Goal: Transaction & Acquisition: Obtain resource

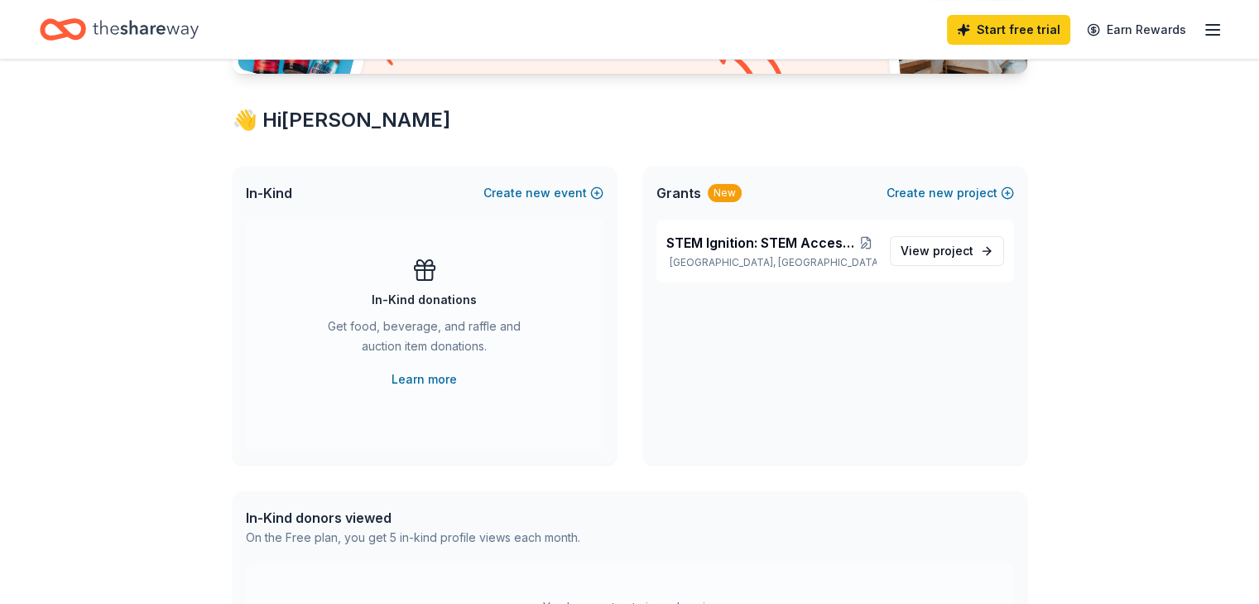
scroll to position [248, 0]
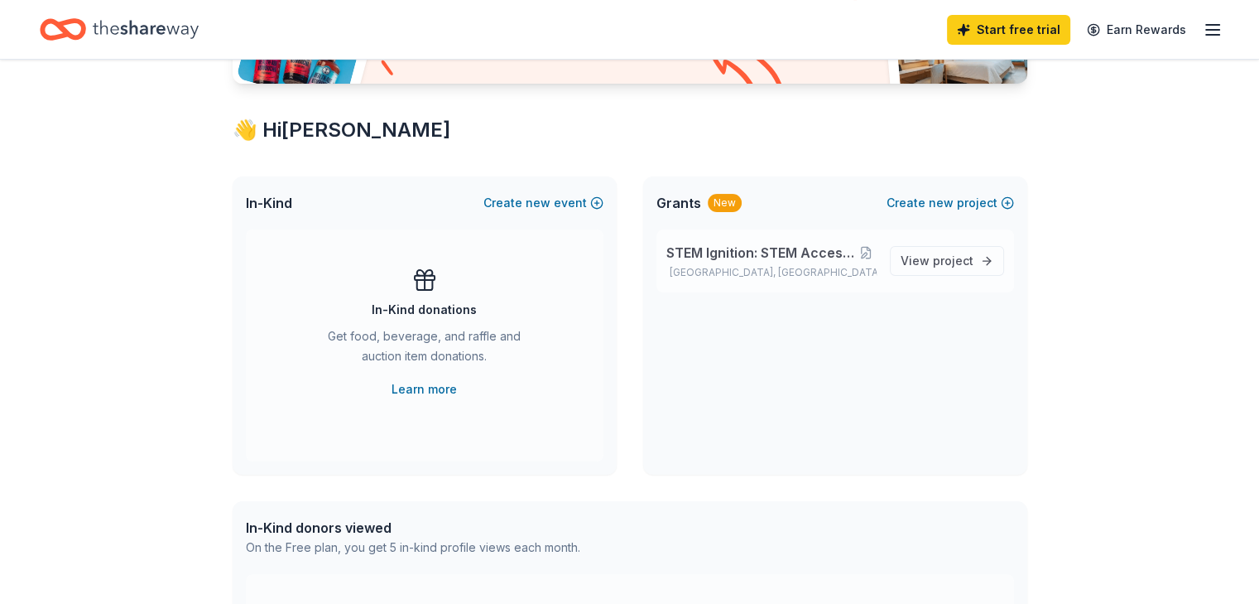
click at [739, 246] on span "STEM Ignition: STEM Access and Exploration." at bounding box center [761, 253] width 189 height 20
click at [941, 259] on span "project" at bounding box center [953, 260] width 41 height 14
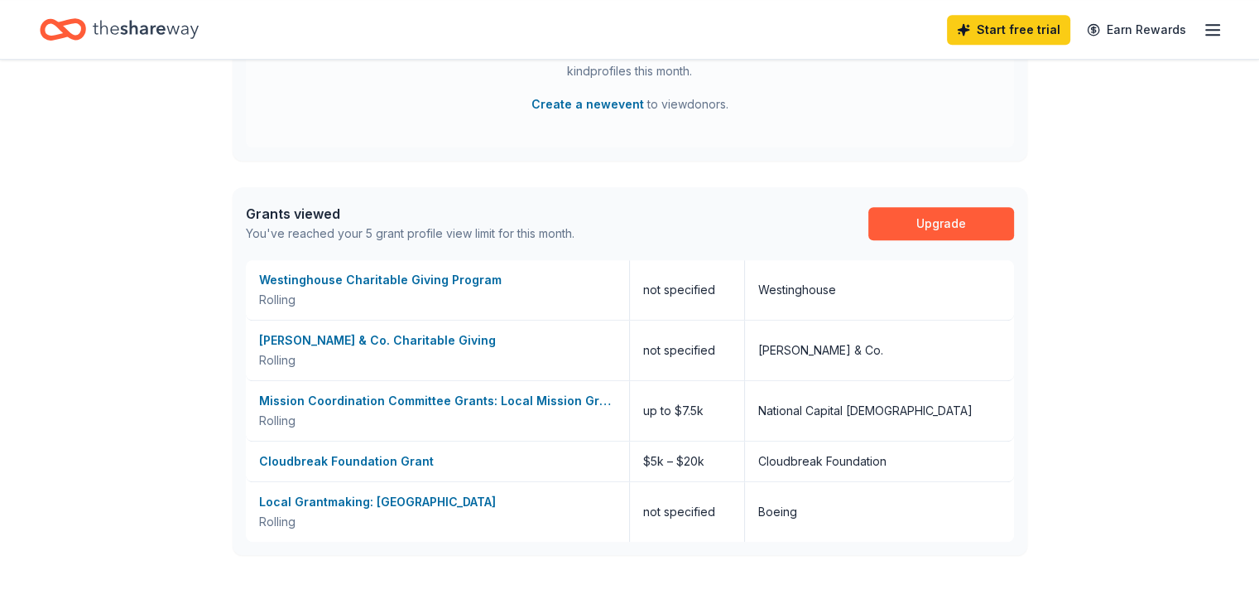
scroll to position [828, 0]
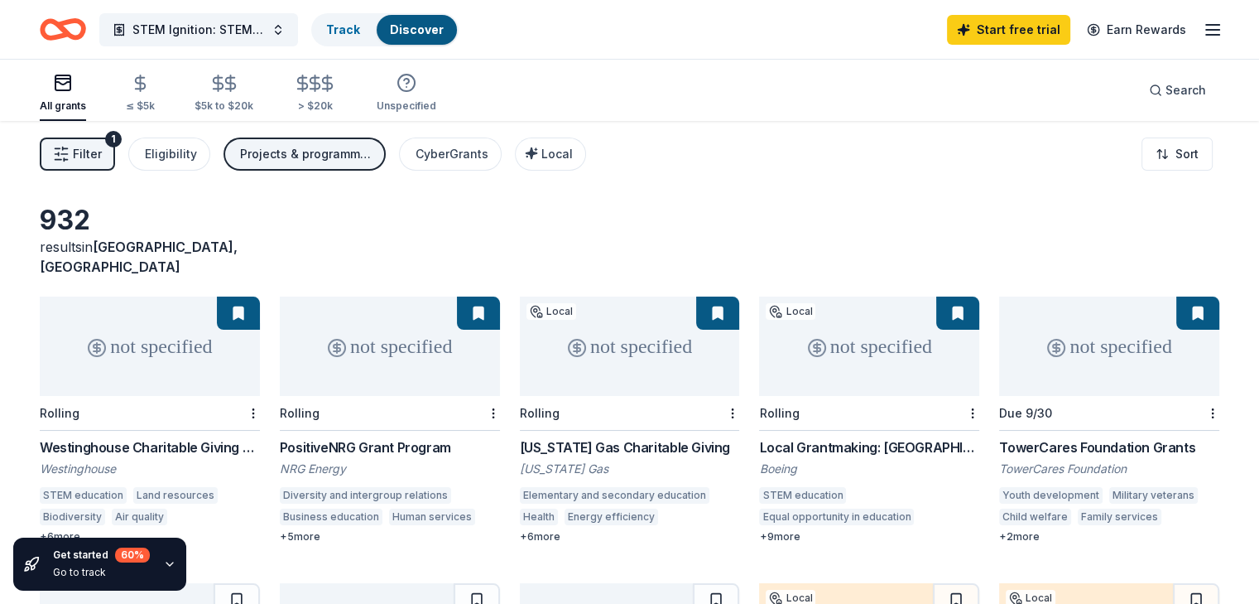
click at [373, 159] on div "Projects & programming" at bounding box center [306, 154] width 132 height 20
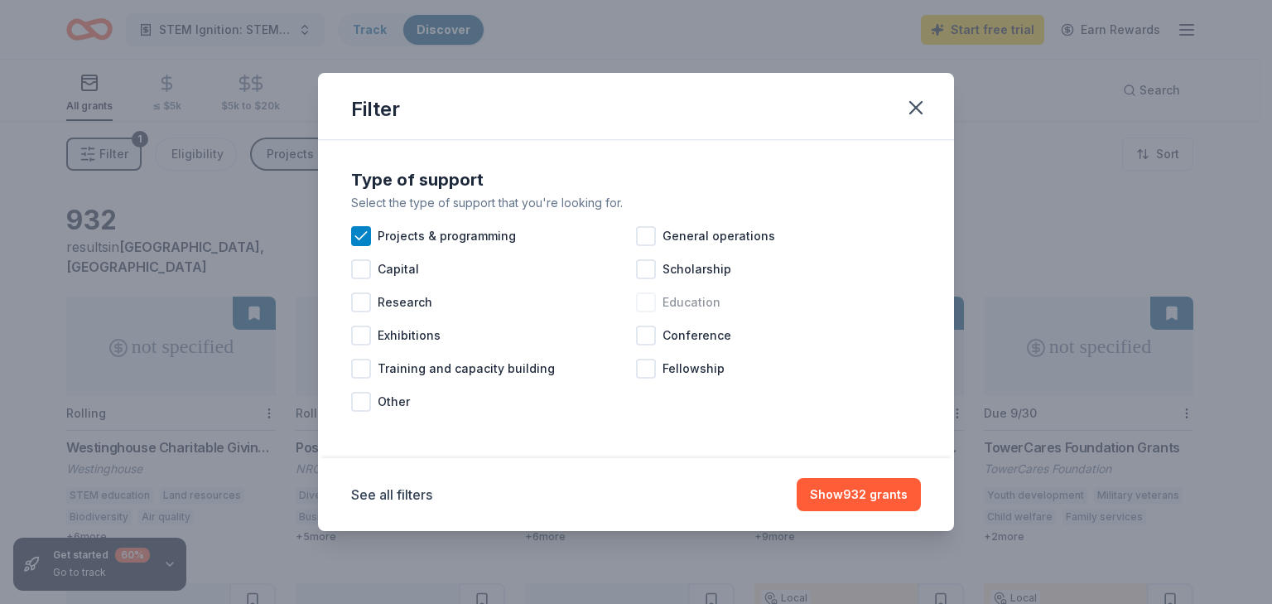
click at [647, 301] on div at bounding box center [646, 302] width 20 height 20
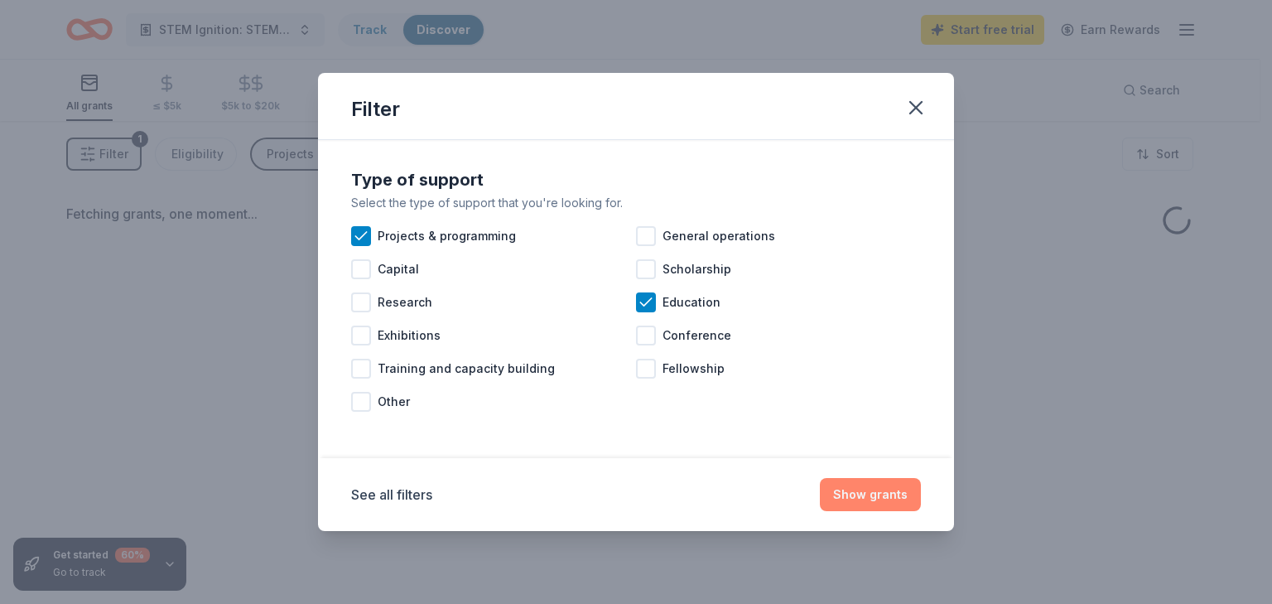
click at [881, 494] on button "Show grants" at bounding box center [870, 494] width 101 height 33
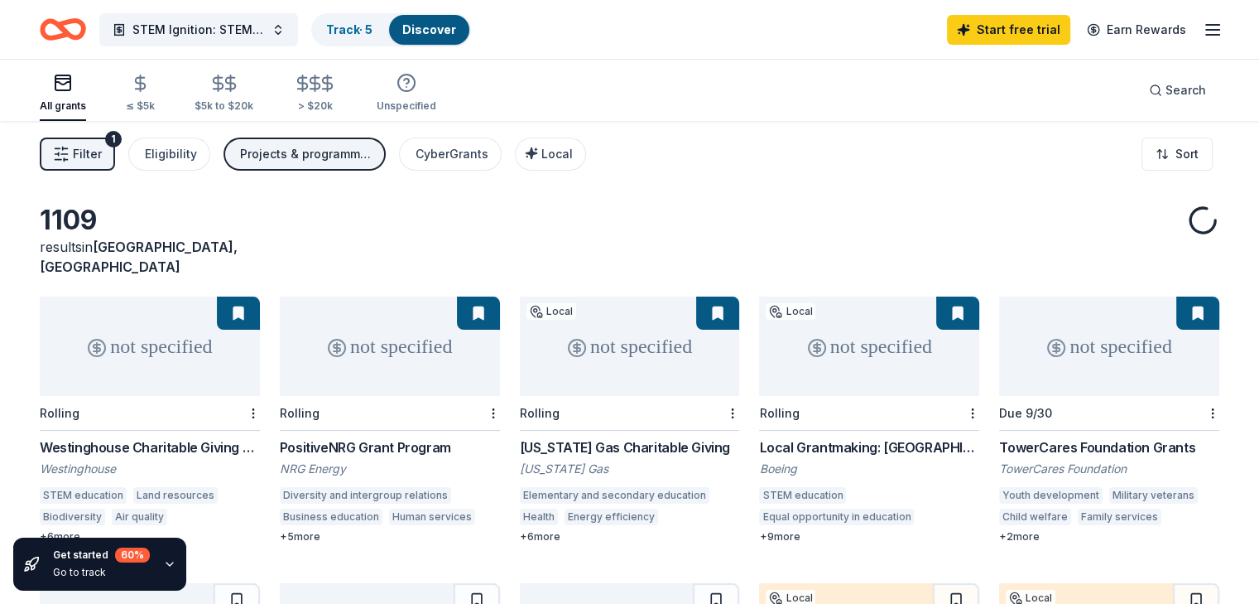
click at [102, 148] on span "Filter" at bounding box center [87, 154] width 29 height 20
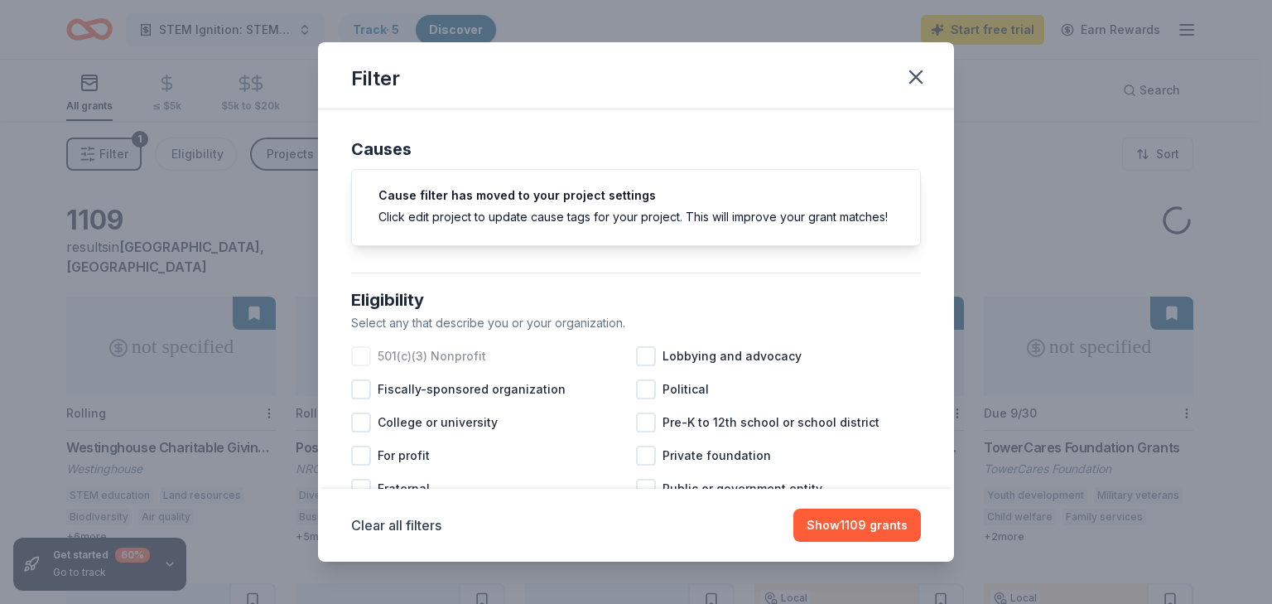
click at [363, 366] on div at bounding box center [361, 356] width 20 height 20
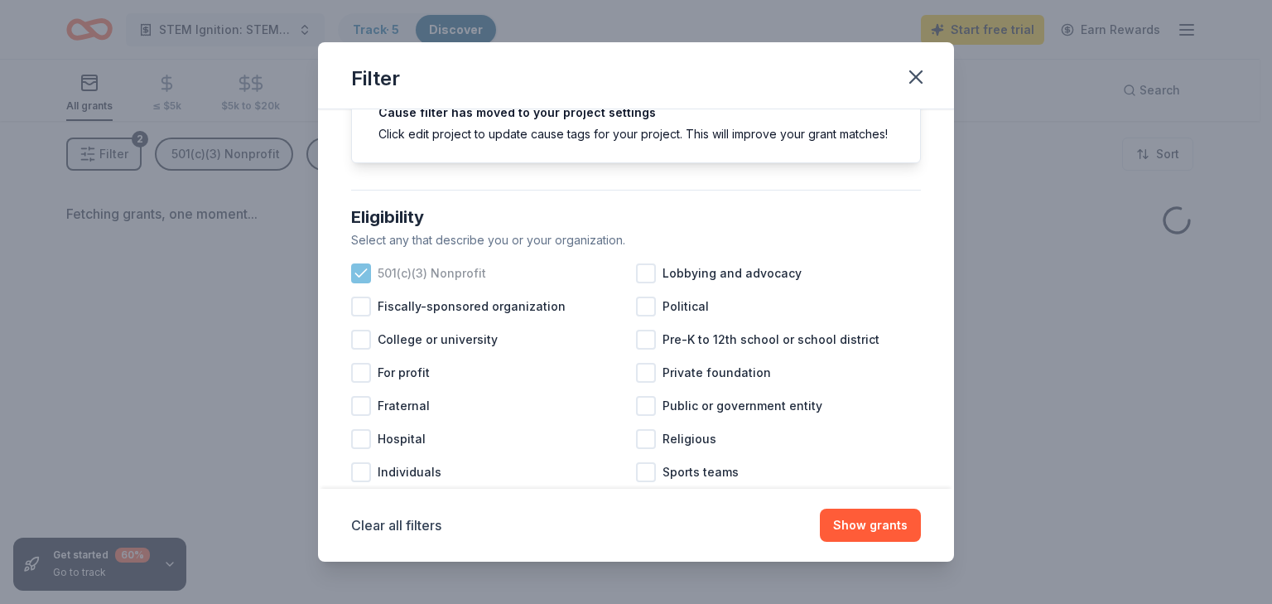
scroll to position [166, 0]
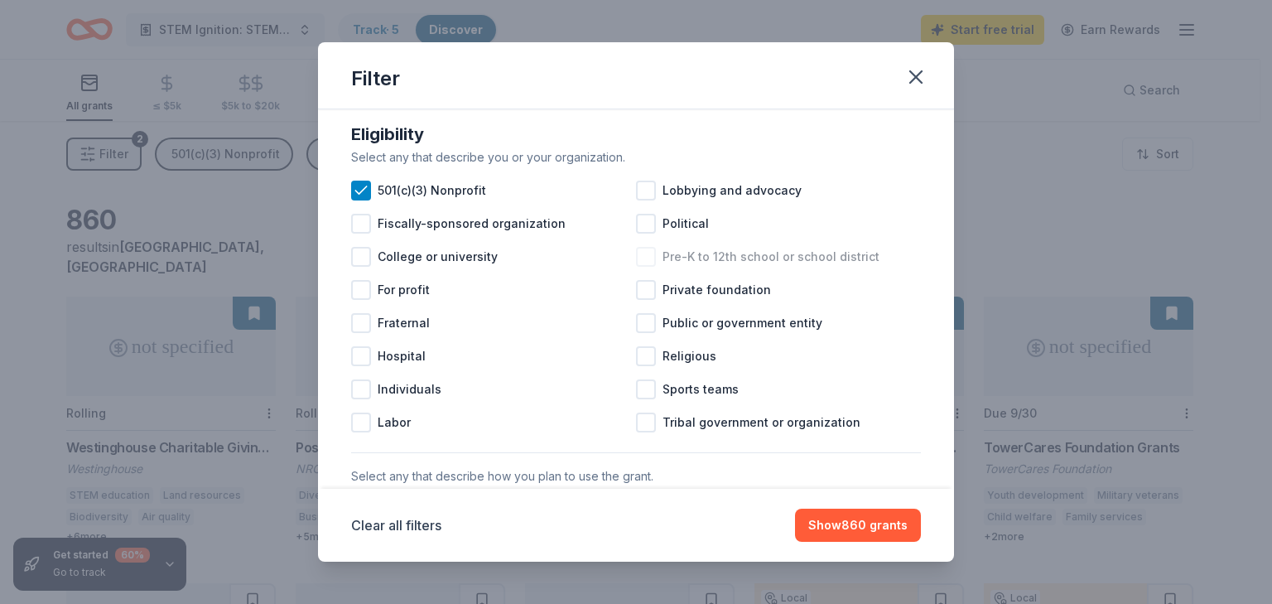
click at [644, 267] on div at bounding box center [646, 257] width 20 height 20
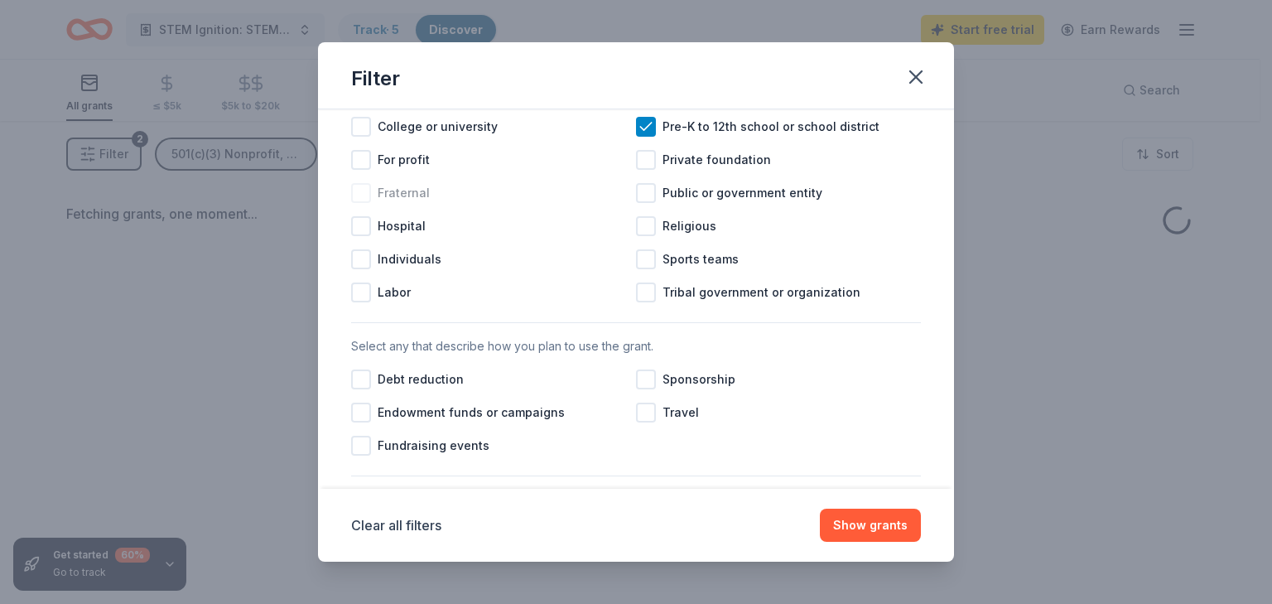
scroll to position [331, 0]
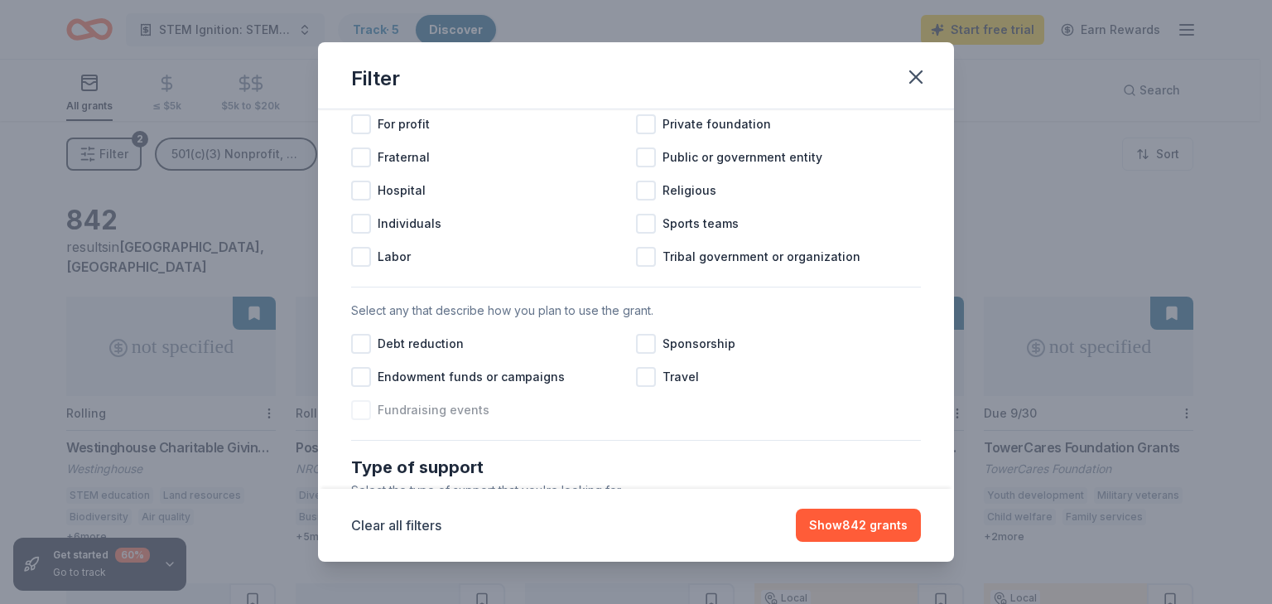
click at [366, 420] on div at bounding box center [361, 410] width 20 height 20
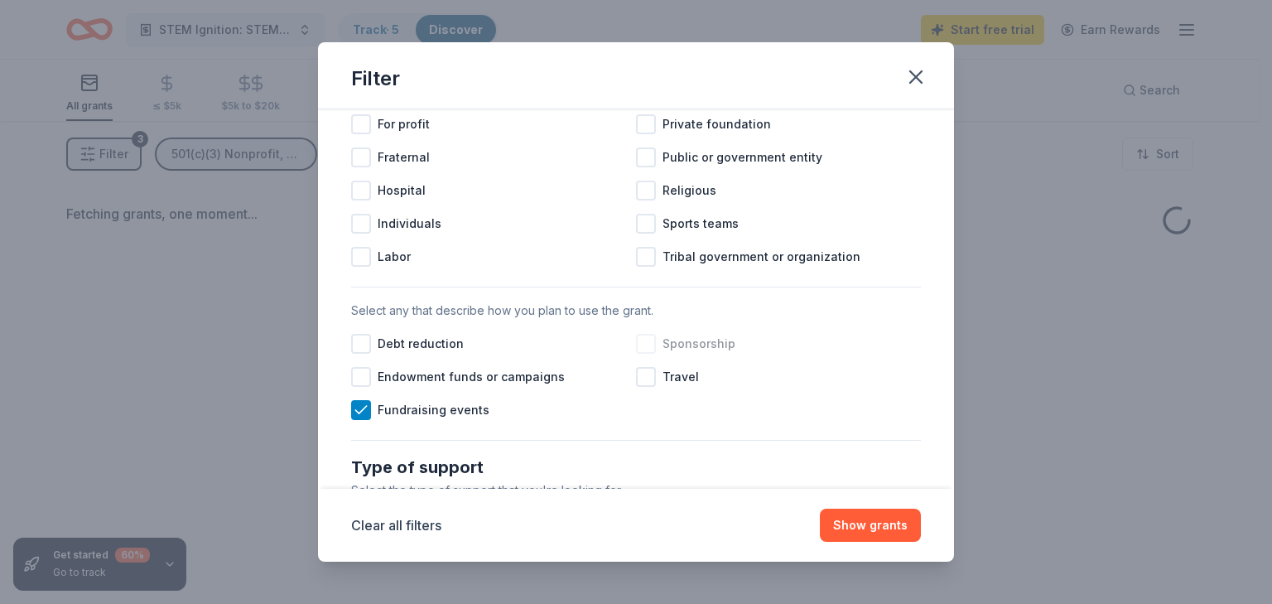
click at [640, 354] on div at bounding box center [646, 344] width 20 height 20
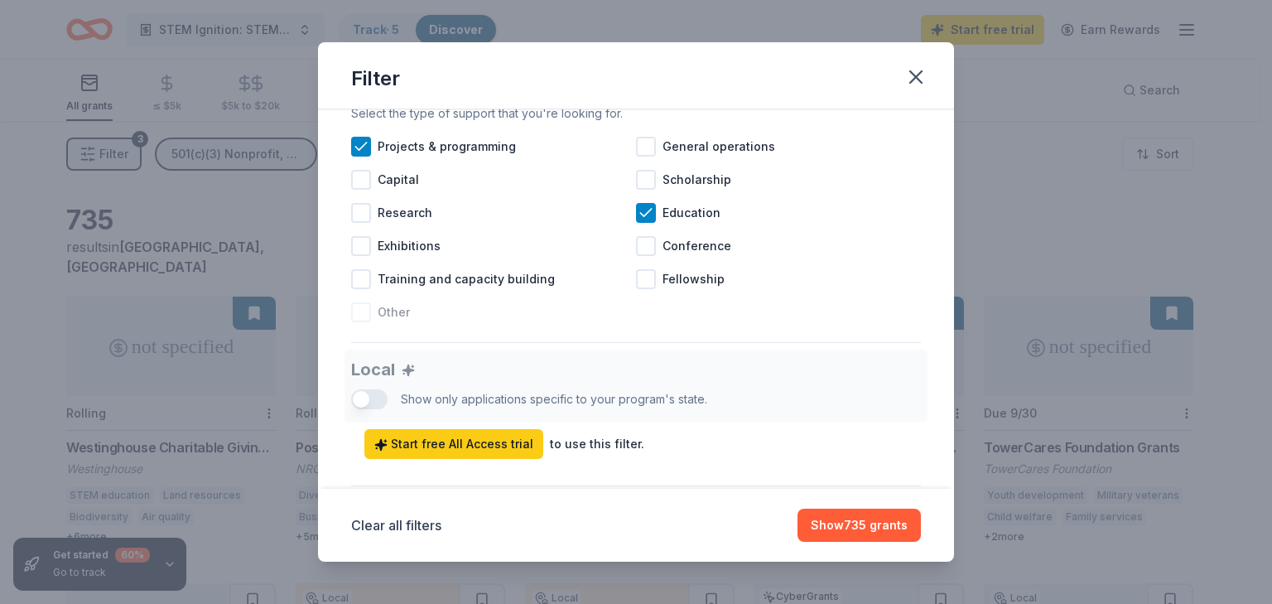
scroll to position [745, 0]
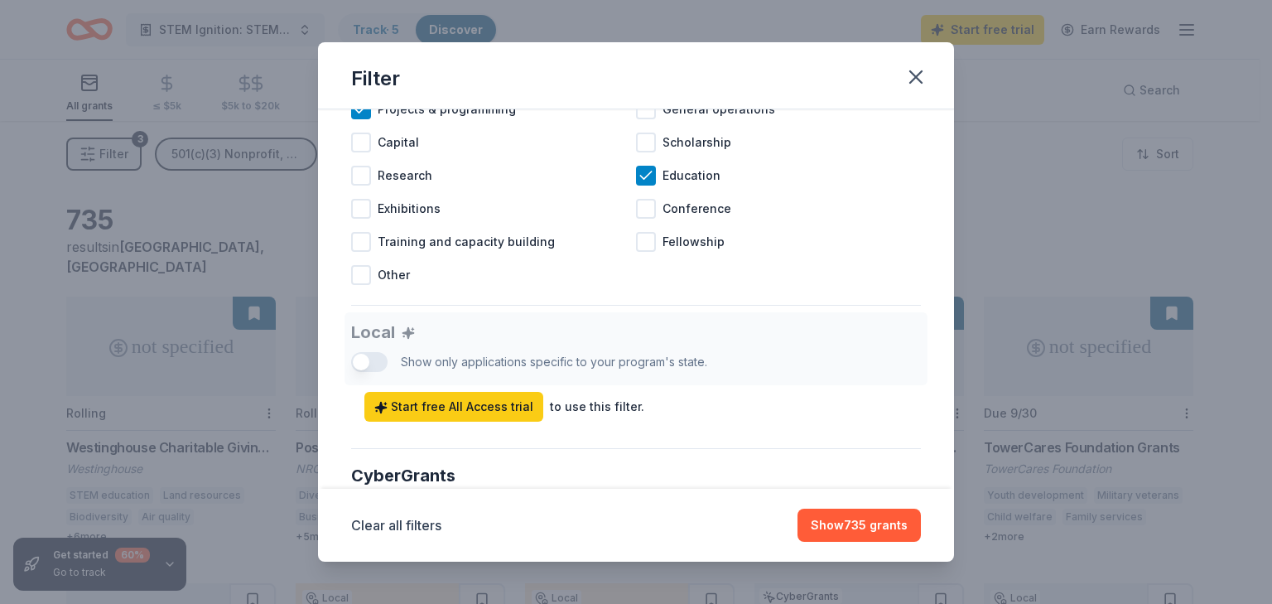
click at [373, 376] on div "Local Show only applications specific to your program's state. Start free All A…" at bounding box center [636, 366] width 570 height 109
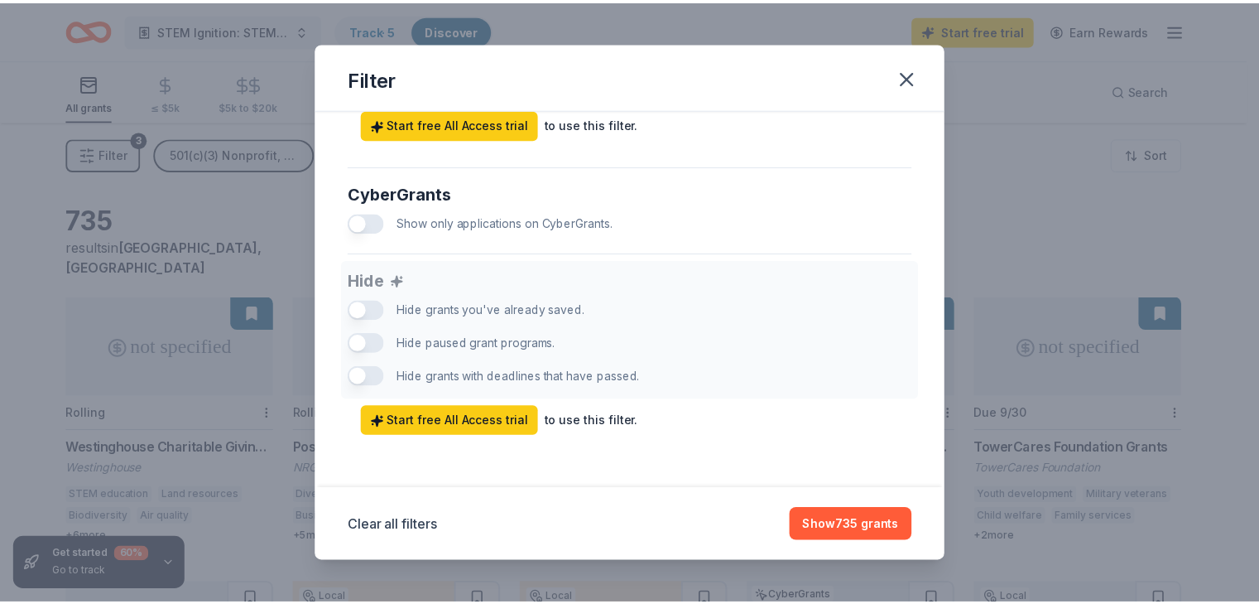
scroll to position [1042, 0]
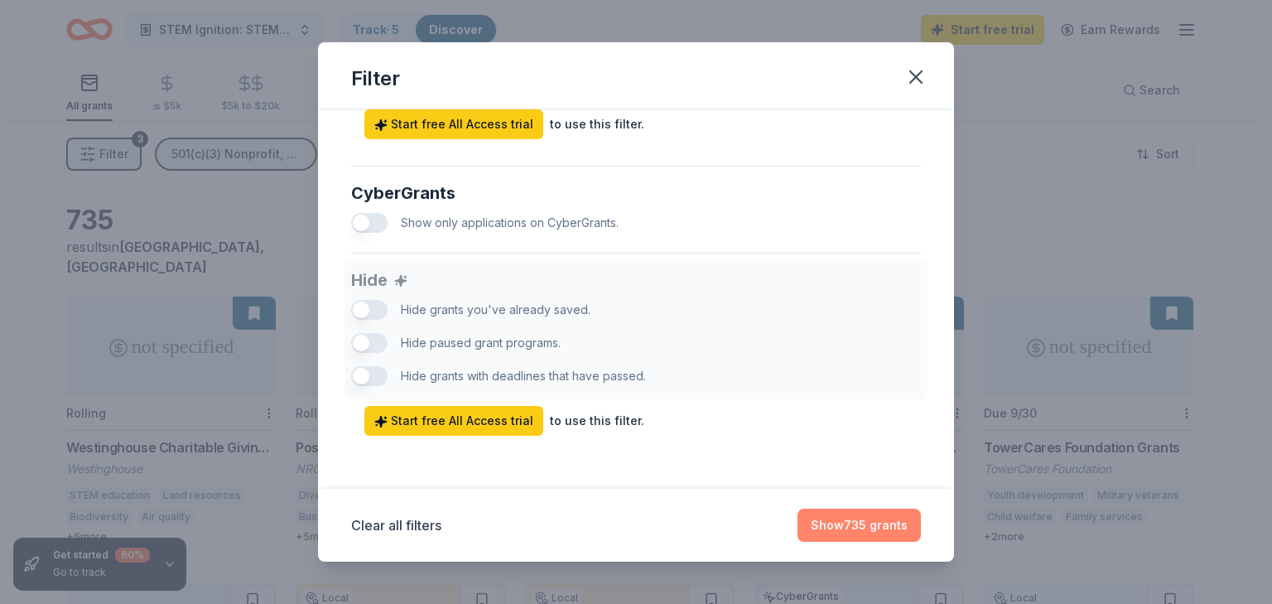
click at [872, 526] on button "Show 735 grants" at bounding box center [858, 524] width 123 height 33
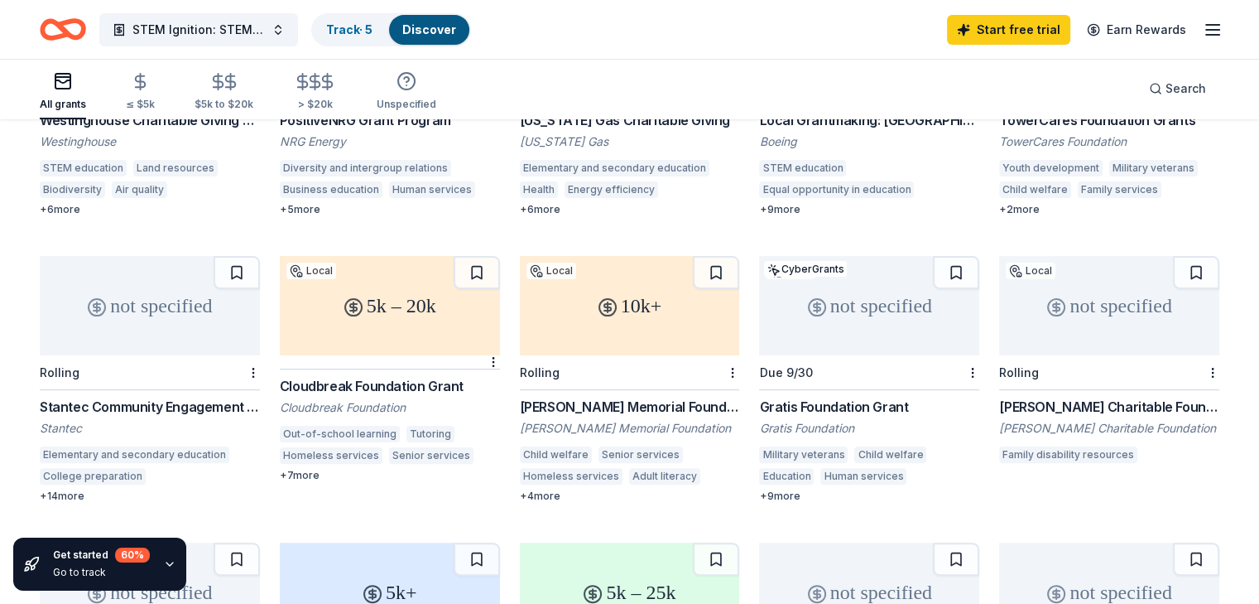
scroll to position [338, 0]
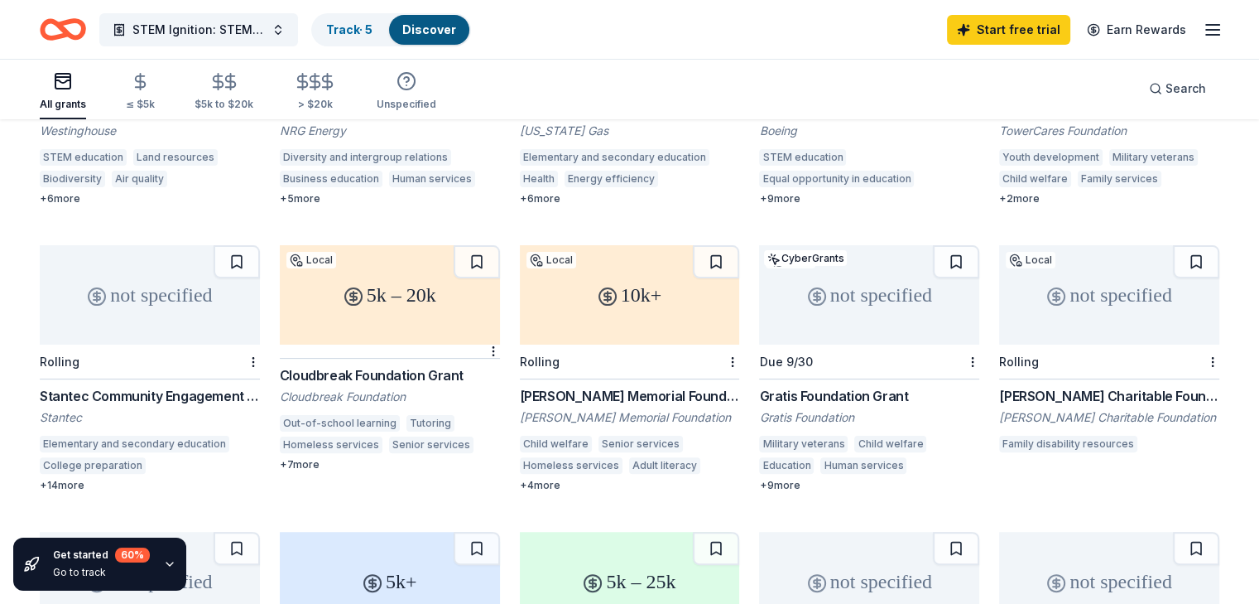
click at [554, 479] on div "+ 4 more" at bounding box center [630, 485] width 220 height 13
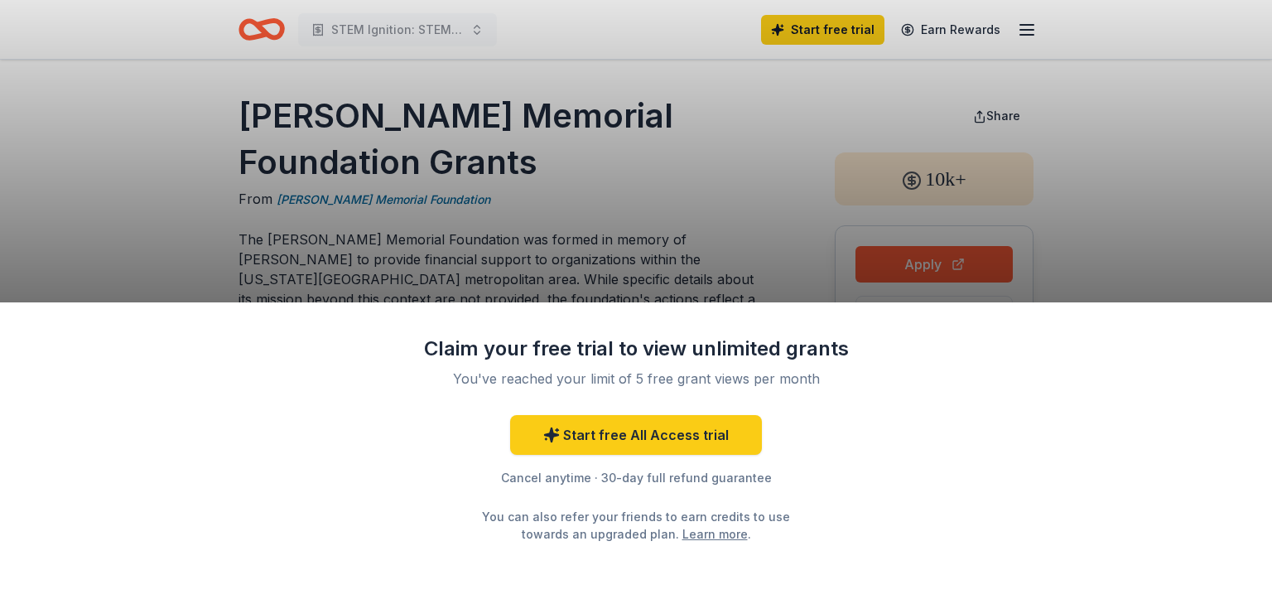
click at [371, 218] on div "Claim your free trial to view unlimited grants You've reached your limit of 5 f…" at bounding box center [636, 302] width 1272 height 604
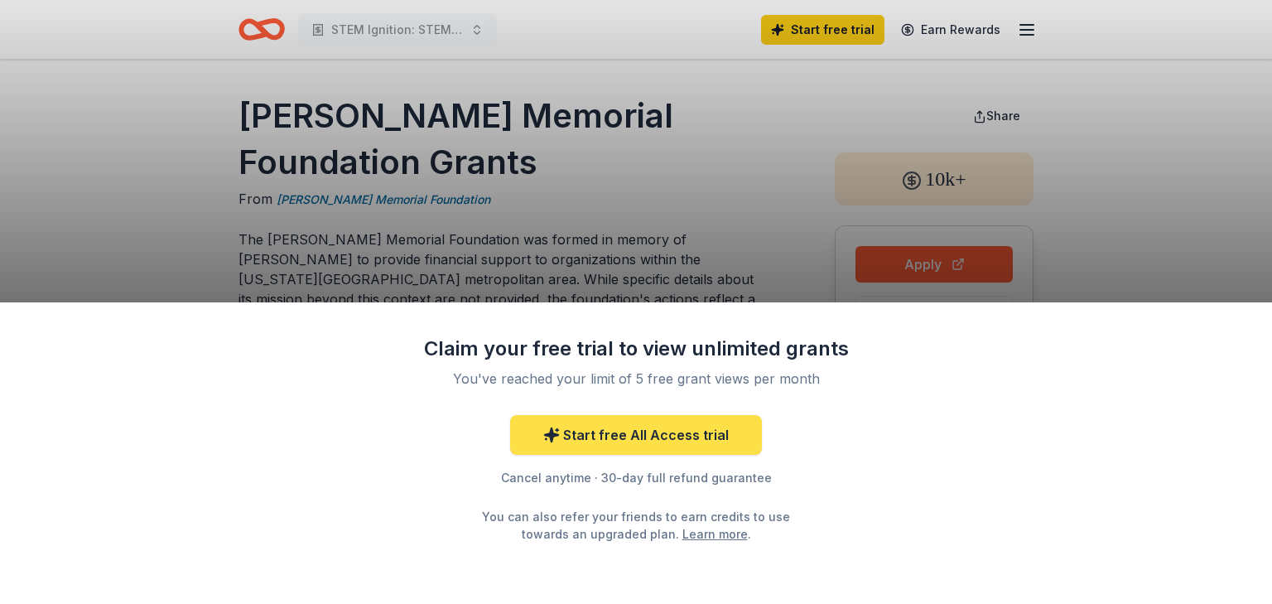
click at [625, 439] on link "Start free All Access trial" at bounding box center [636, 435] width 252 height 40
click at [650, 440] on link "Start free All Access trial" at bounding box center [636, 435] width 252 height 40
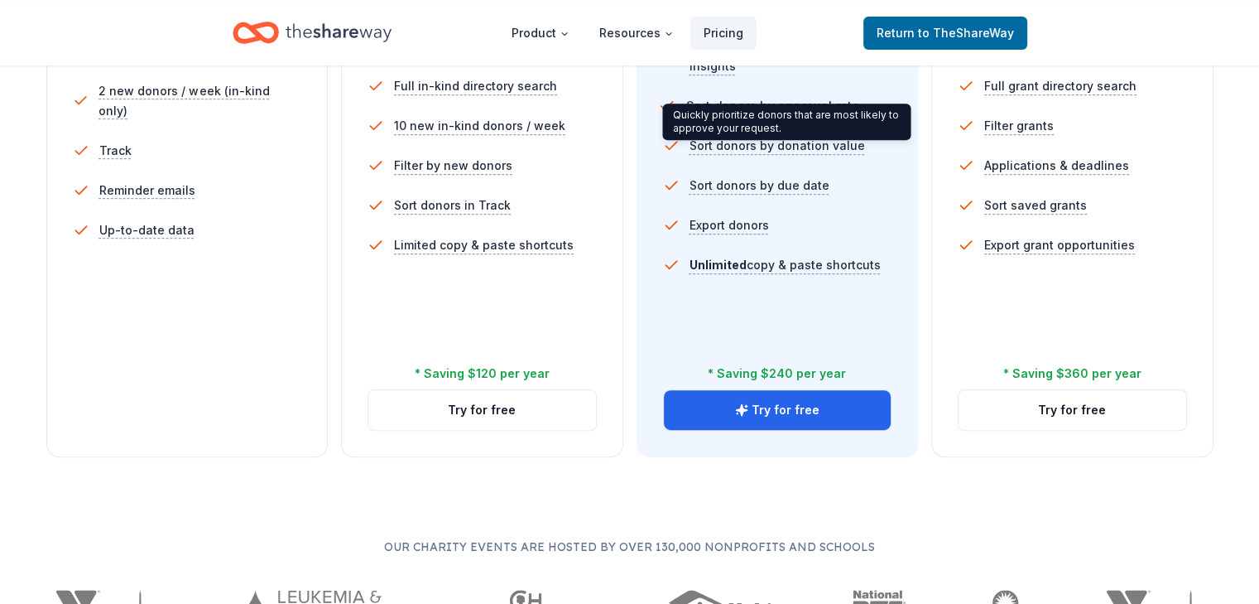
scroll to position [580, 0]
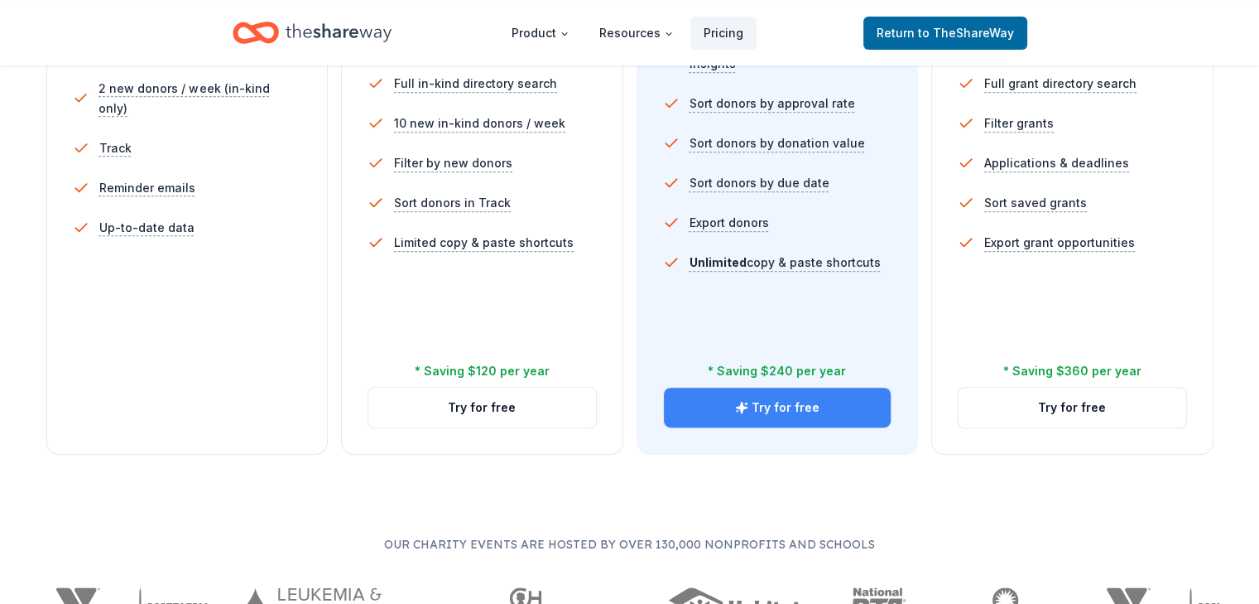
click at [768, 388] on button "Try for free" at bounding box center [778, 408] width 228 height 40
click at [771, 388] on button "Try for free" at bounding box center [778, 408] width 228 height 40
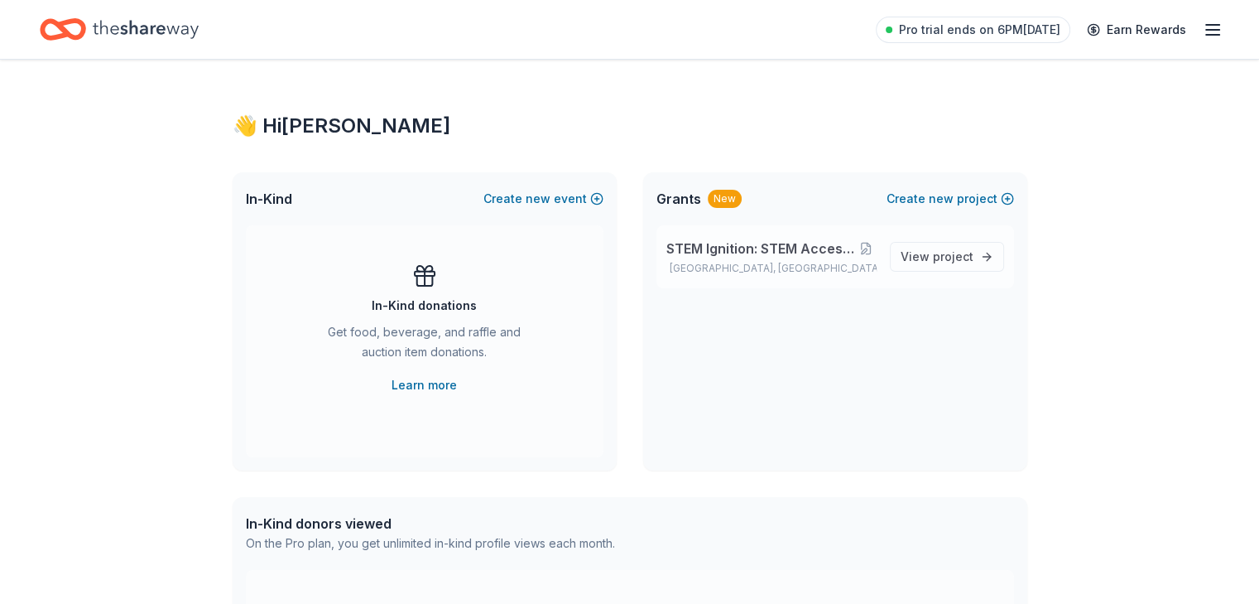
click at [729, 250] on span "STEM Ignition: STEM Access and Exploration." at bounding box center [761, 248] width 189 height 20
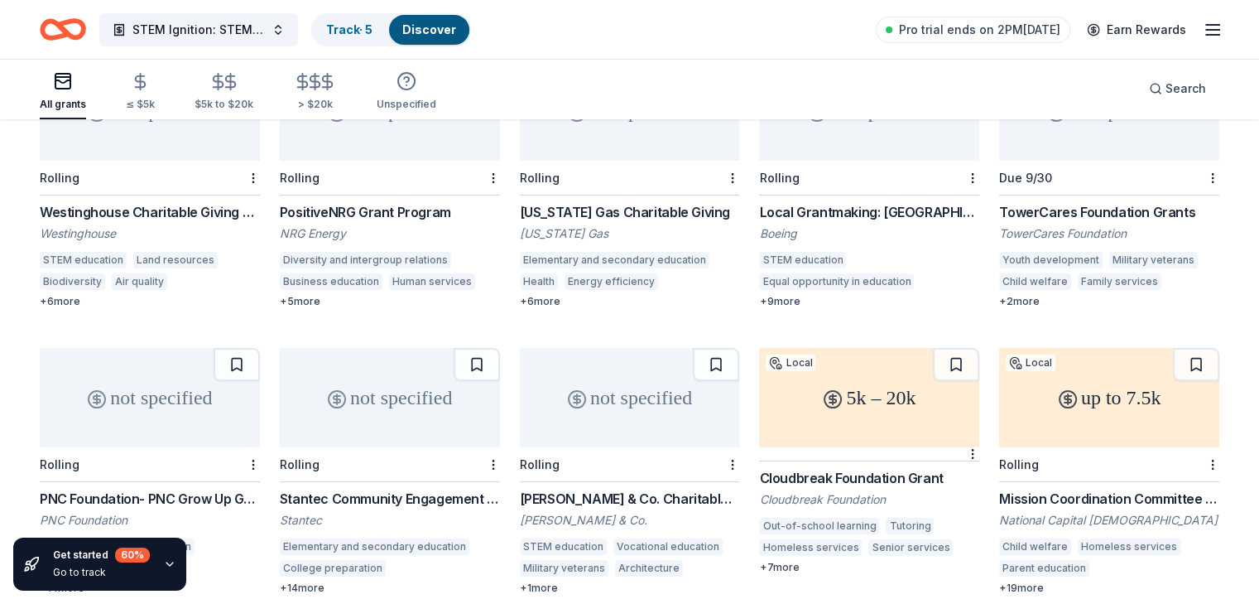
scroll to position [248, 0]
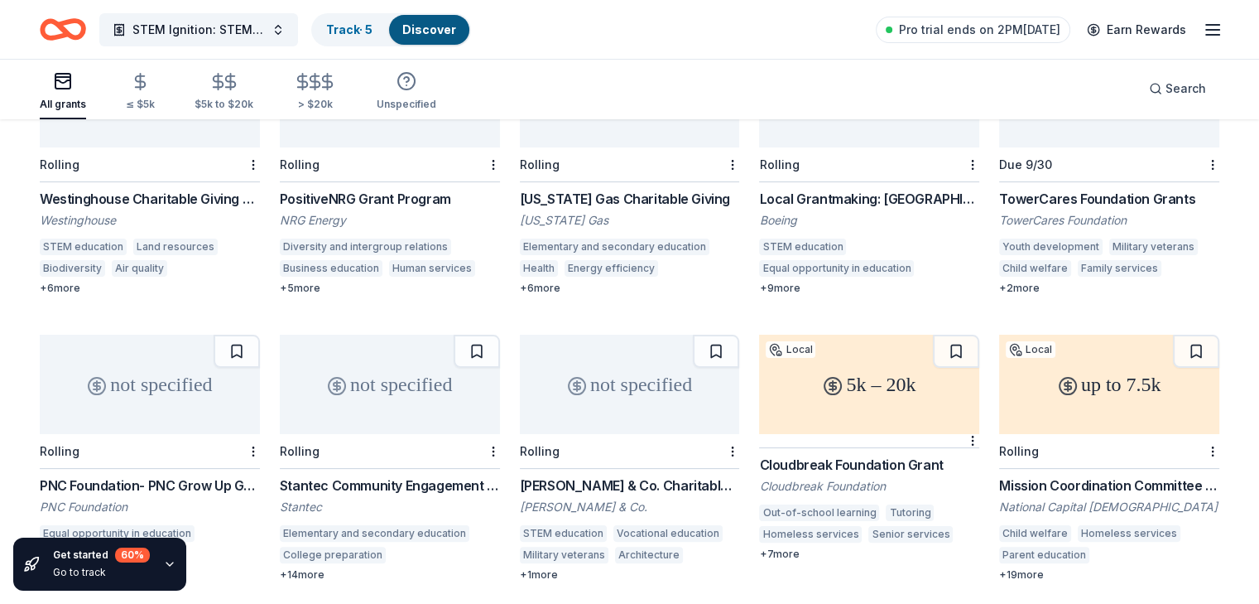
click at [1030, 475] on div "Mission Coordination Committee Grants: Local Mission Grant" at bounding box center [1109, 485] width 220 height 20
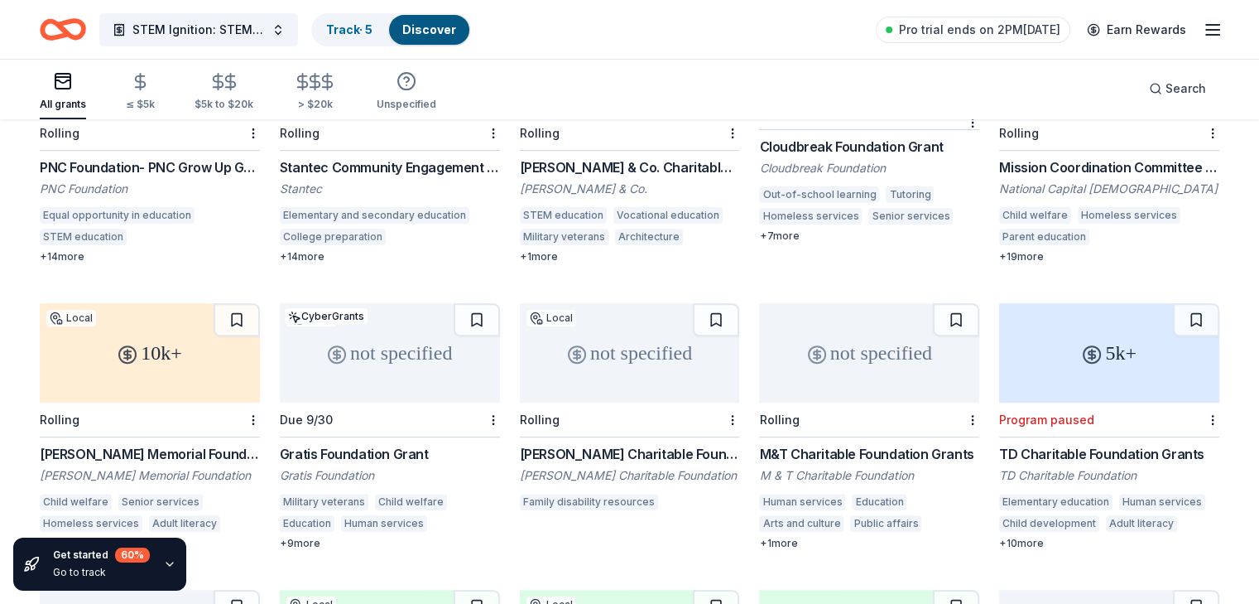
scroll to position [580, 0]
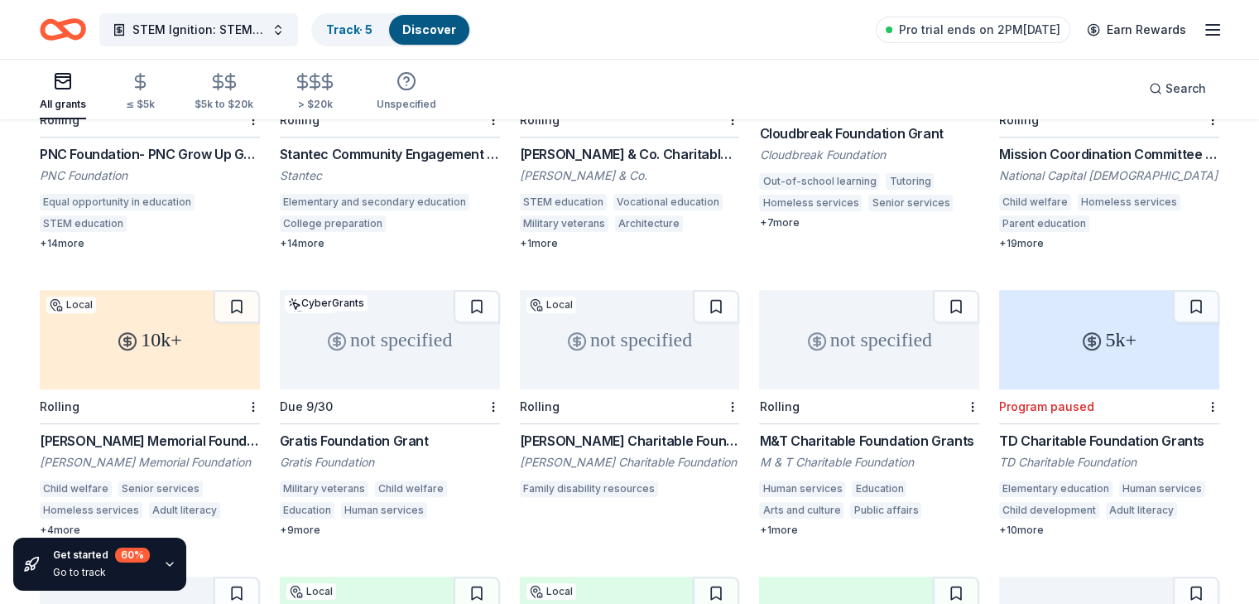
click at [184, 431] on div "[PERSON_NAME] Memorial Foundation Grants" at bounding box center [150, 441] width 220 height 20
click at [937, 29] on span "Pro trial ends on 2PM, 8/28" at bounding box center [979, 30] width 161 height 20
click at [1203, 27] on icon "button" at bounding box center [1213, 30] width 20 height 20
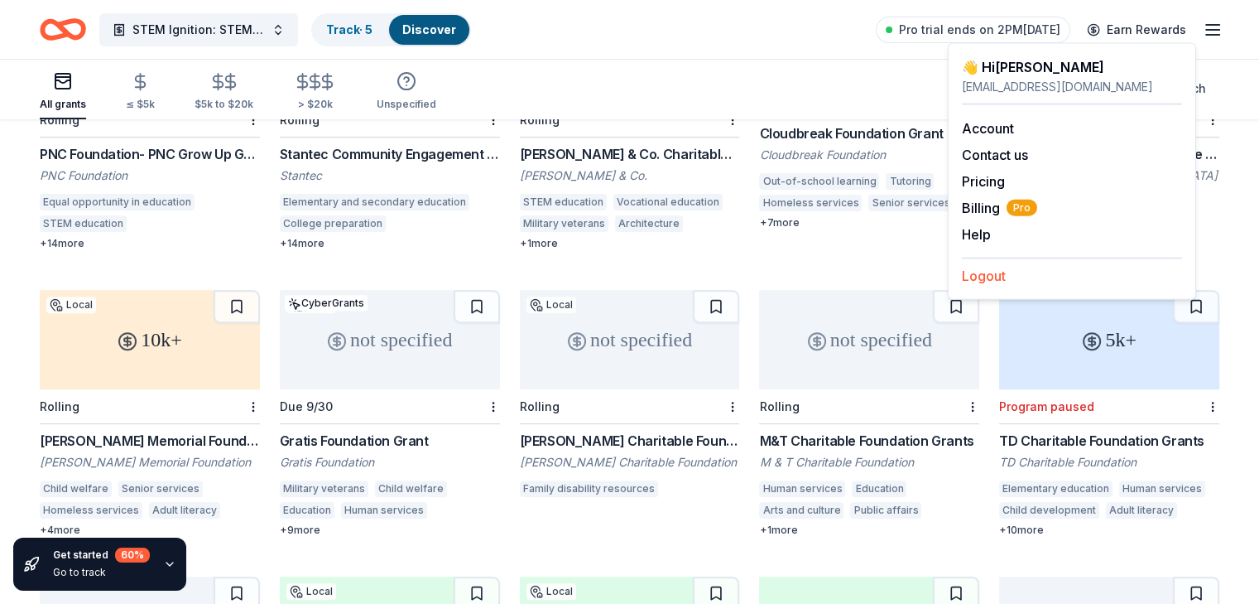
click at [990, 272] on button "Logout" at bounding box center [984, 276] width 44 height 20
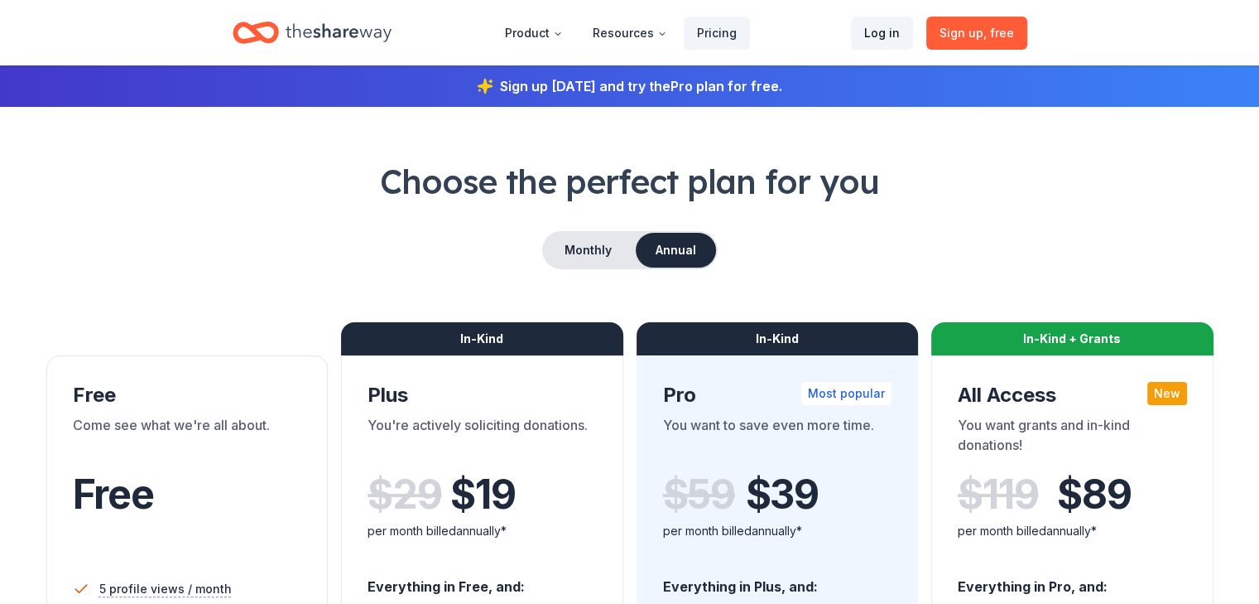
click at [885, 36] on link "Log in" at bounding box center [882, 33] width 62 height 33
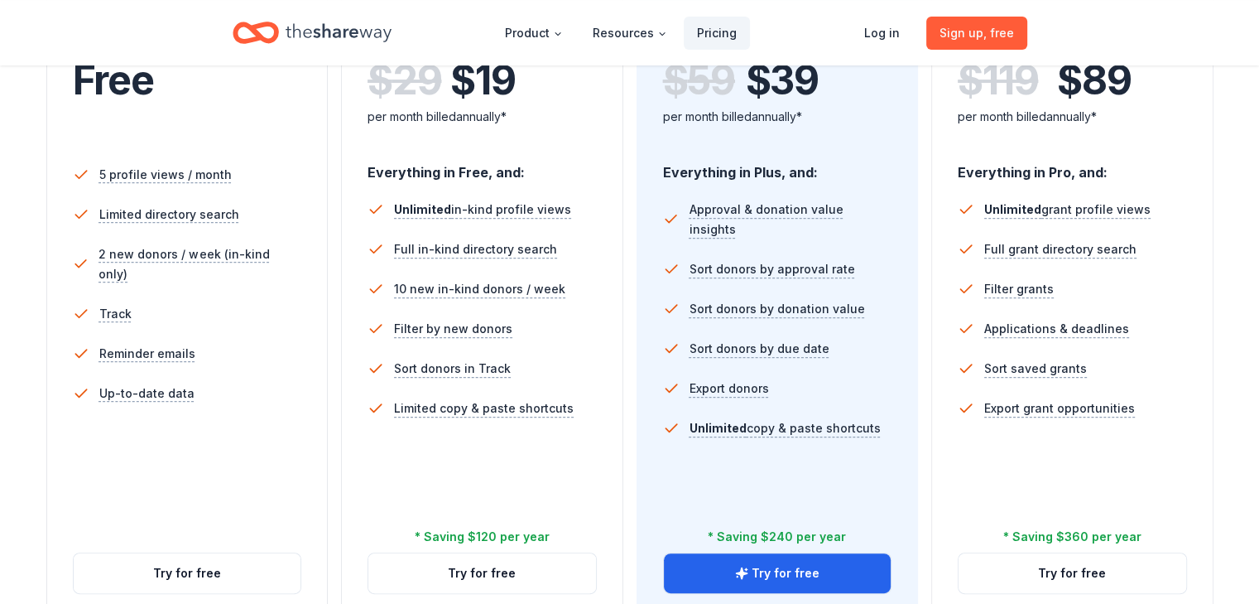
scroll to position [166, 0]
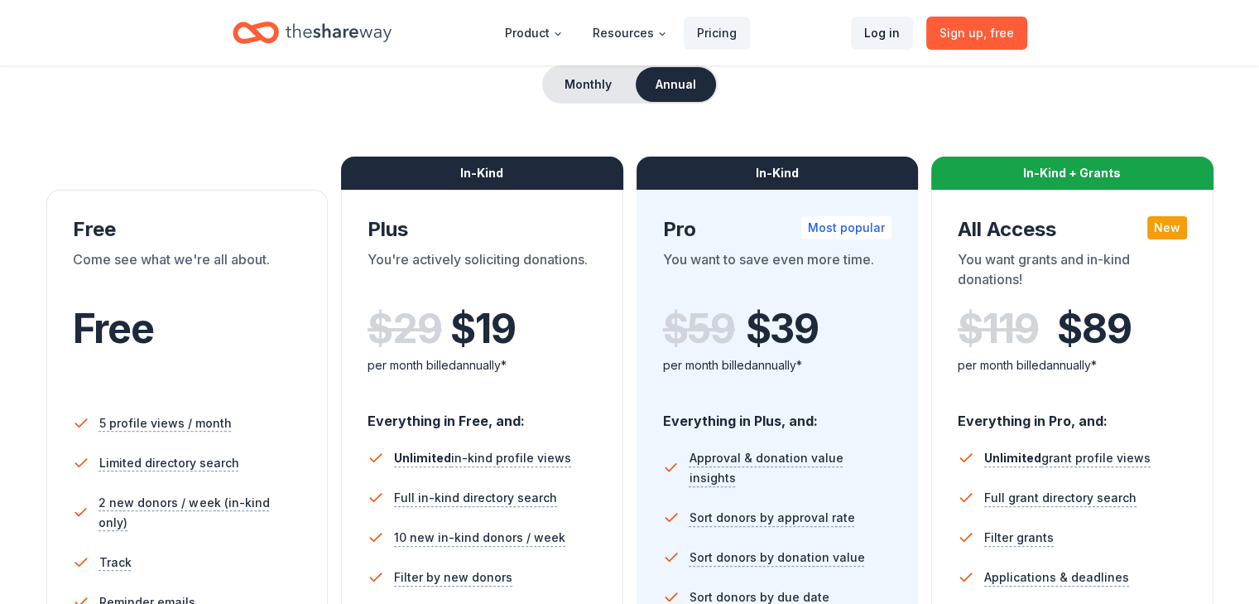
click at [887, 33] on link "Log in" at bounding box center [882, 33] width 62 height 33
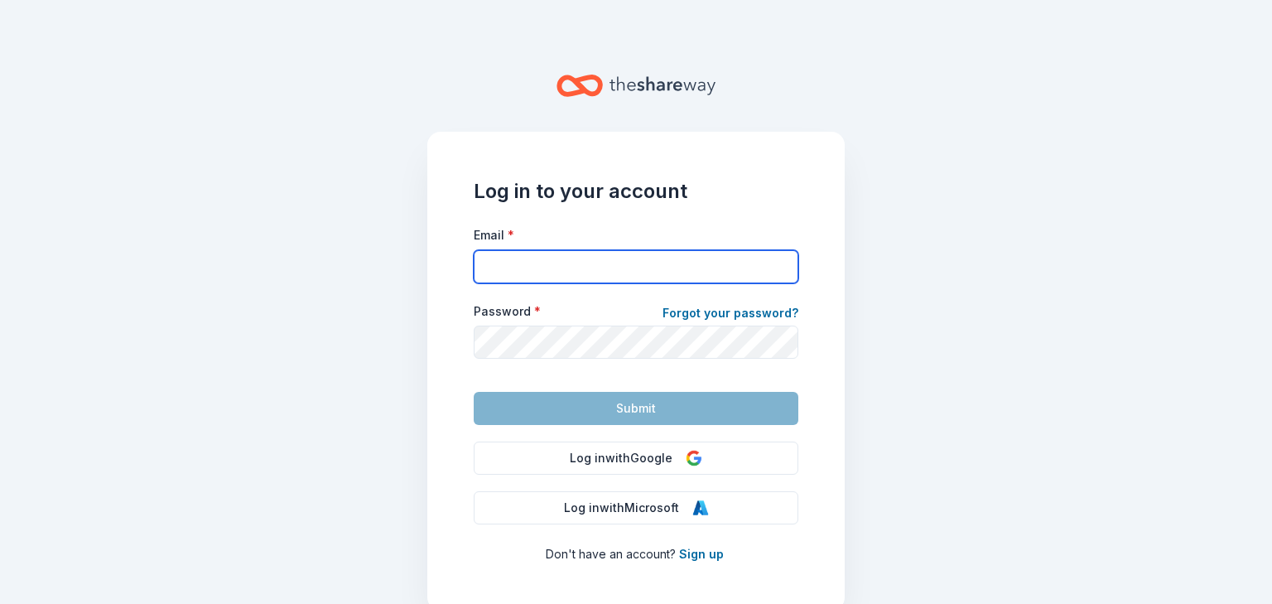
click at [618, 262] on input "Email *" at bounding box center [636, 266] width 325 height 33
type input "shauntelldurant@yahoo.com"
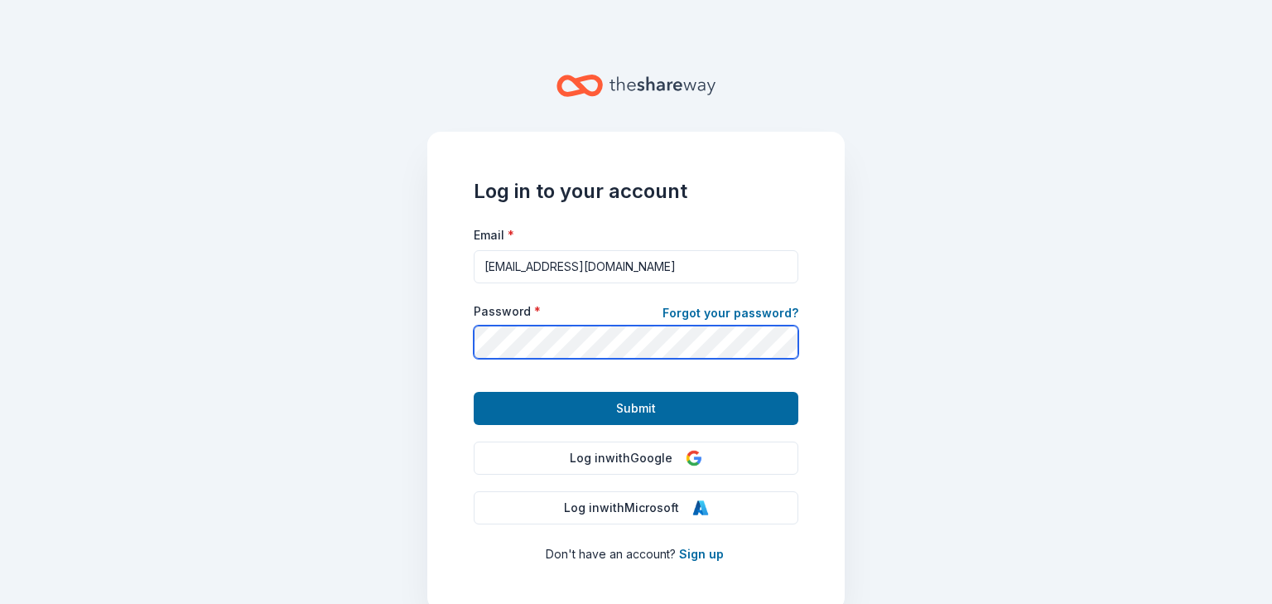
click at [474, 392] on button "Submit" at bounding box center [636, 408] width 325 height 33
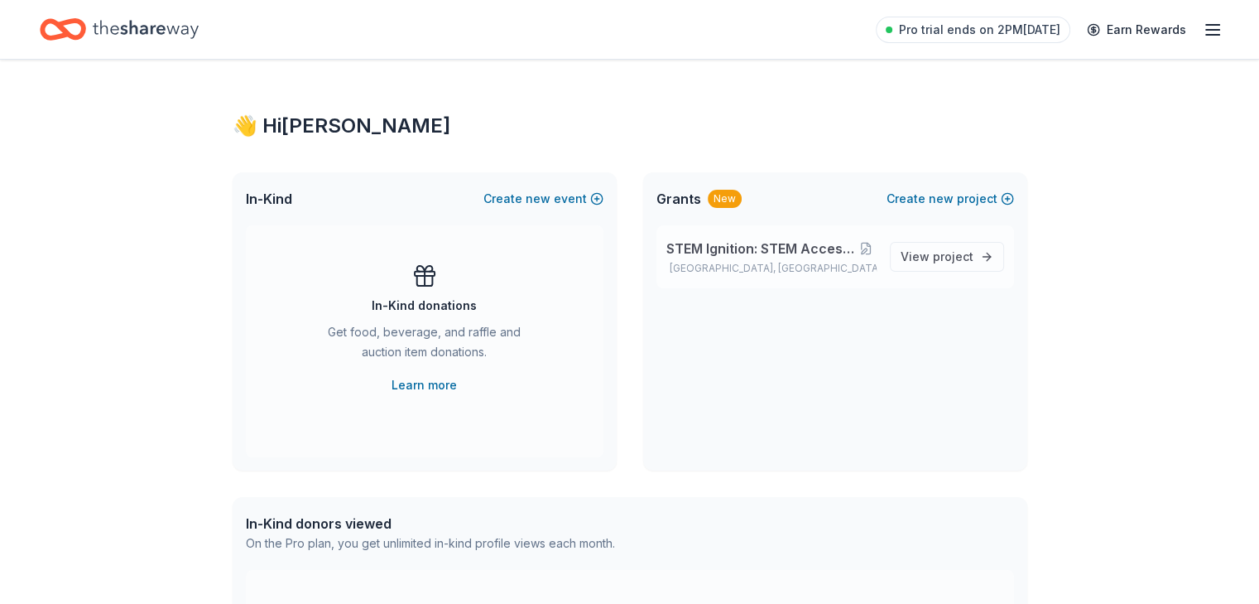
click at [698, 251] on span "STEM Ignition: STEM Access and Exploration." at bounding box center [761, 248] width 189 height 20
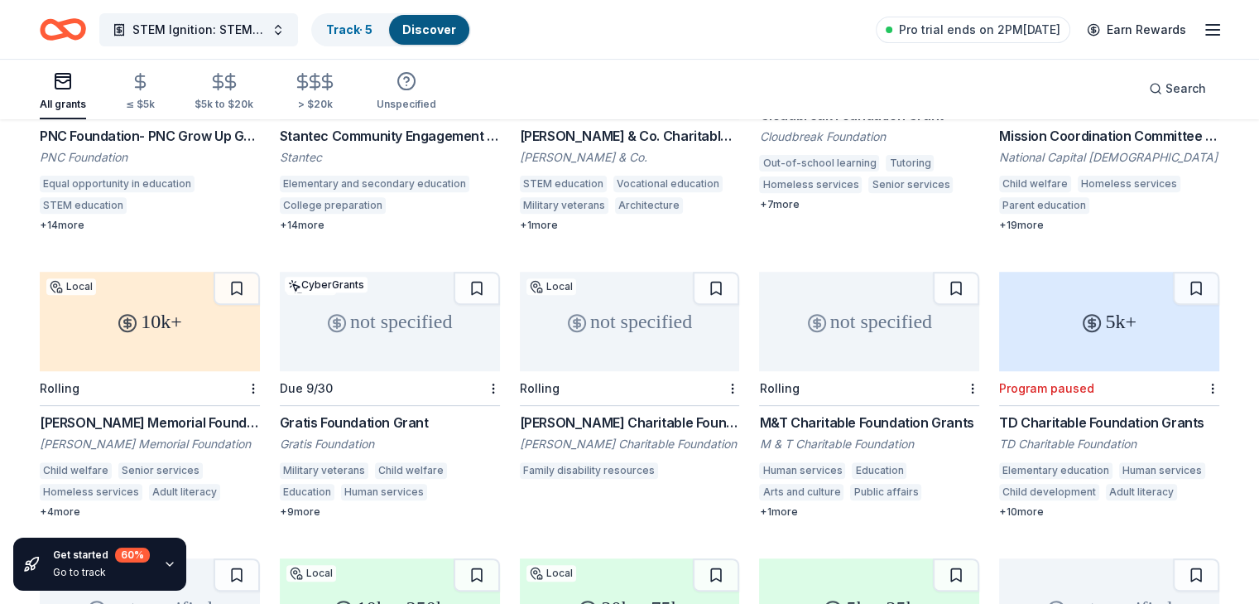
scroll to position [662, 0]
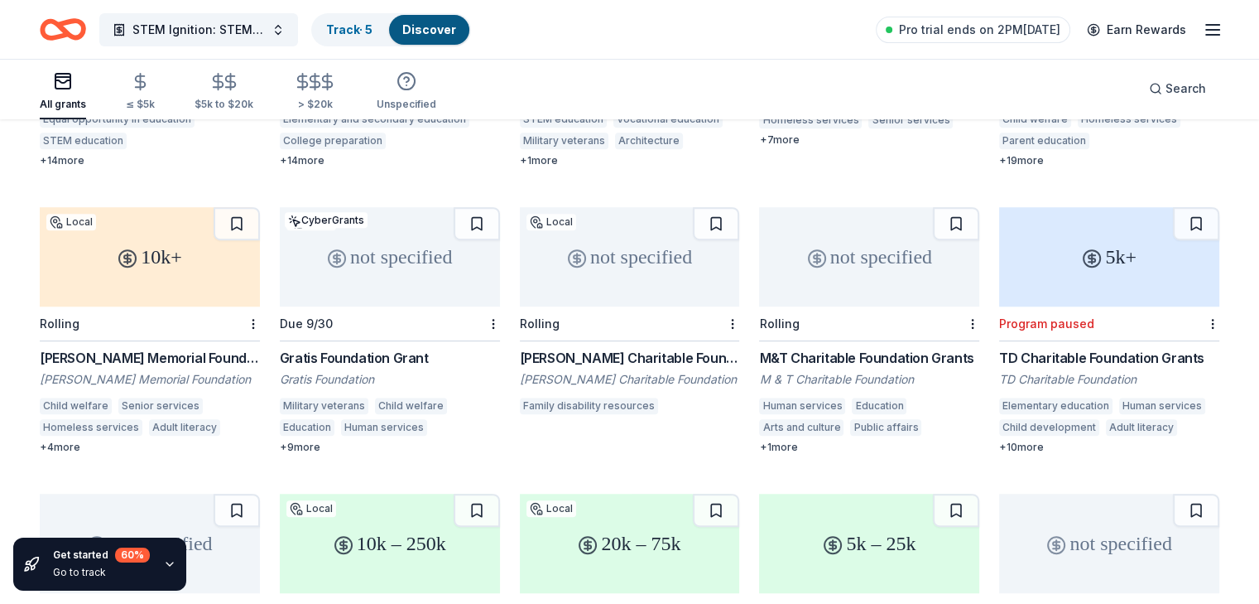
click at [199, 348] on div "John Edward Fowler Memorial Foundation Grants" at bounding box center [150, 358] width 220 height 20
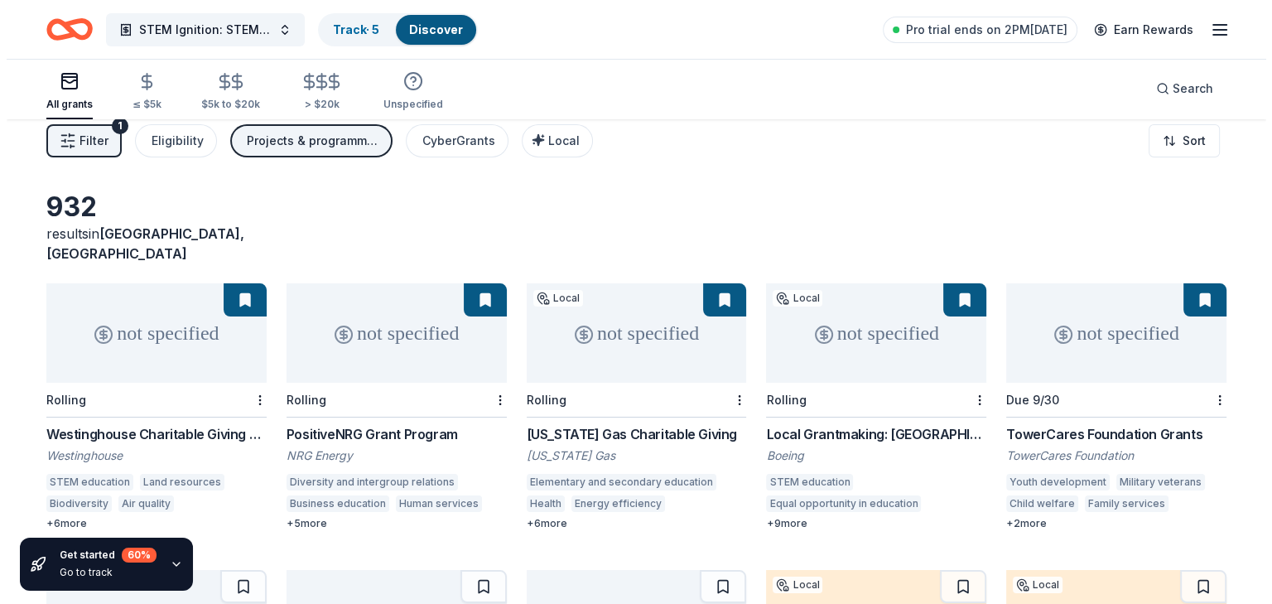
scroll to position [0, 0]
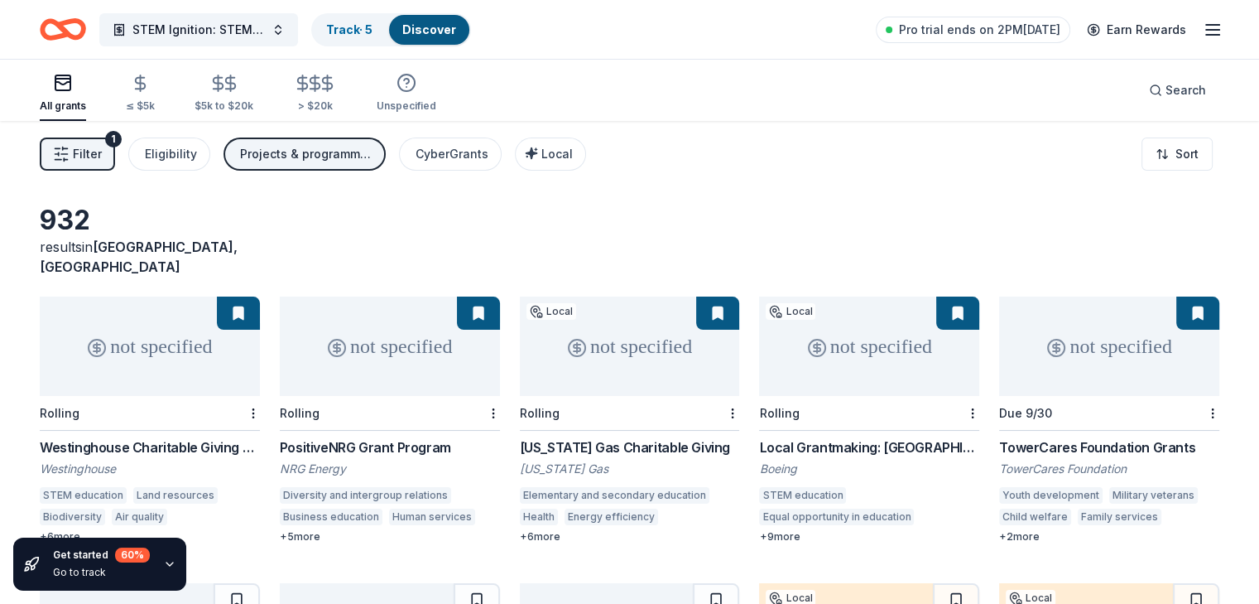
click at [102, 162] on span "Filter" at bounding box center [87, 154] width 29 height 20
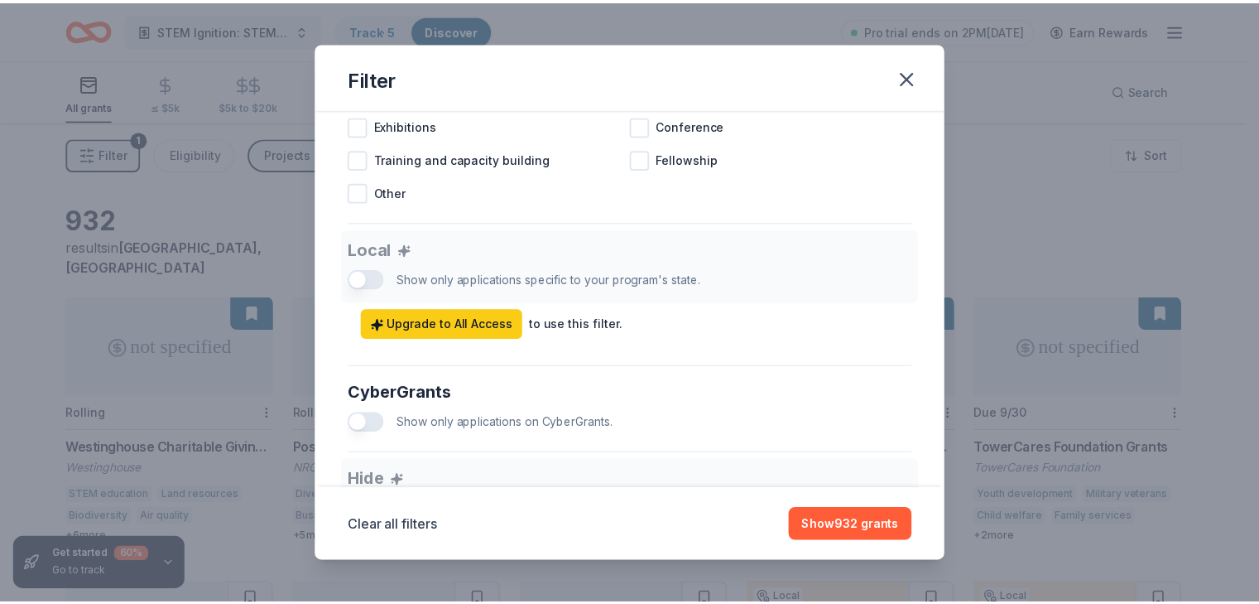
scroll to position [1042, 0]
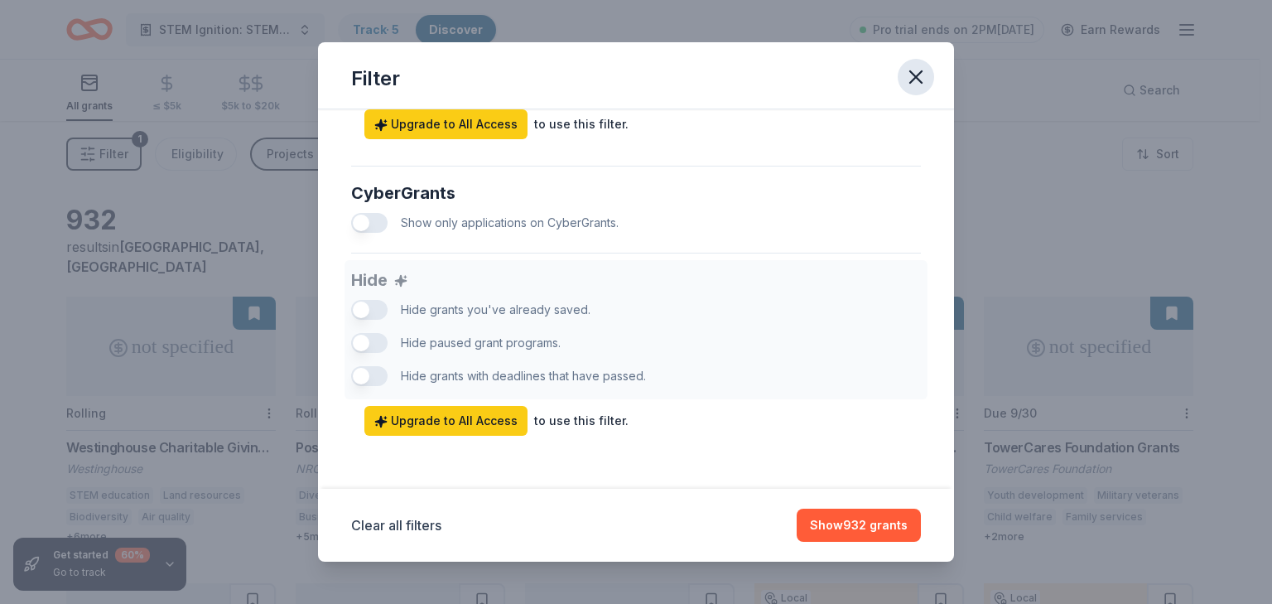
click at [912, 81] on icon "button" at bounding box center [915, 76] width 23 height 23
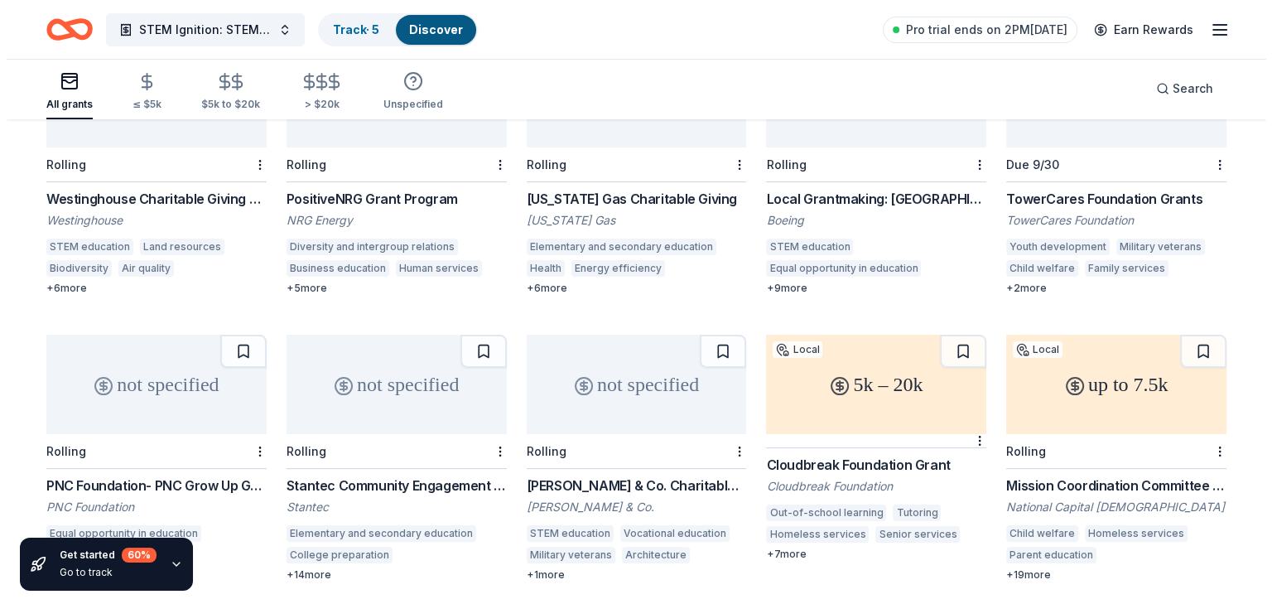
scroll to position [0, 0]
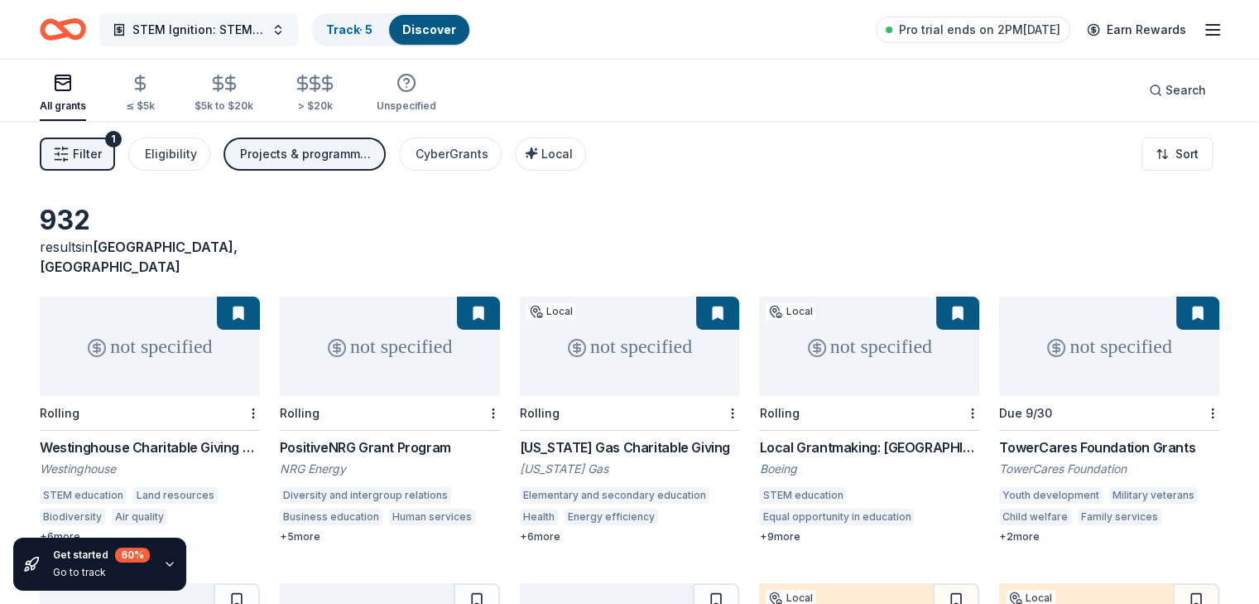
click at [255, 28] on span "STEM Ignition: STEM Access and Exploration." at bounding box center [198, 30] width 132 height 20
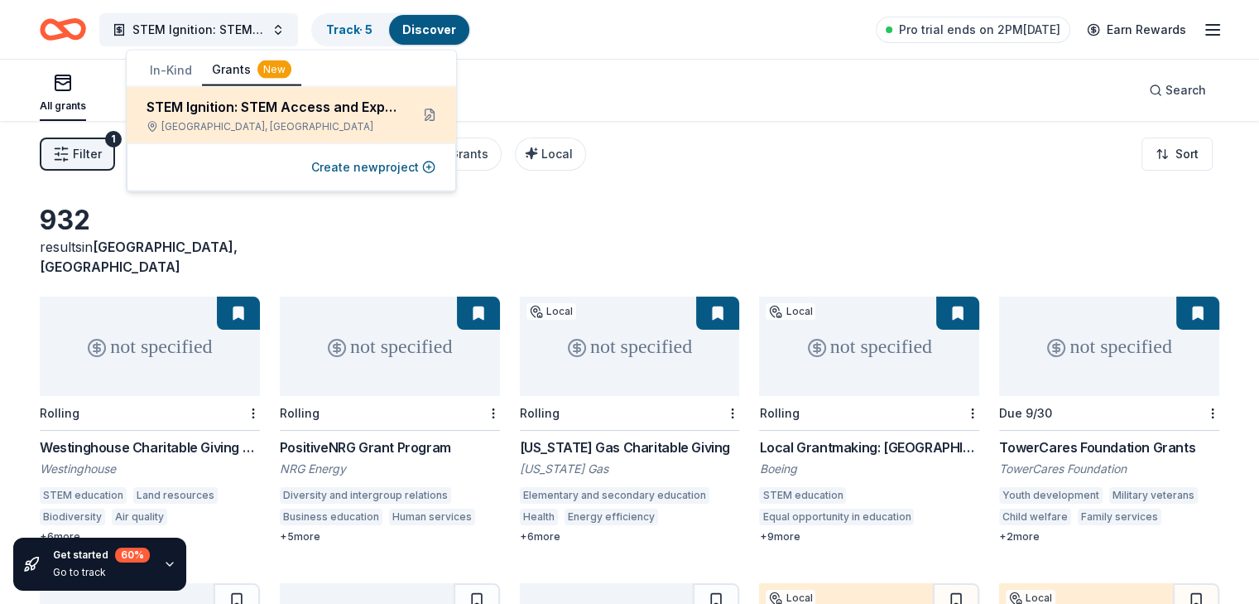
click at [337, 112] on div "STEM Ignition: STEM Access and Exploration." at bounding box center [272, 107] width 250 height 20
click at [329, 110] on div "STEM Ignition: STEM Access and Exploration." at bounding box center [272, 107] width 250 height 20
click at [431, 110] on button at bounding box center [429, 115] width 26 height 26
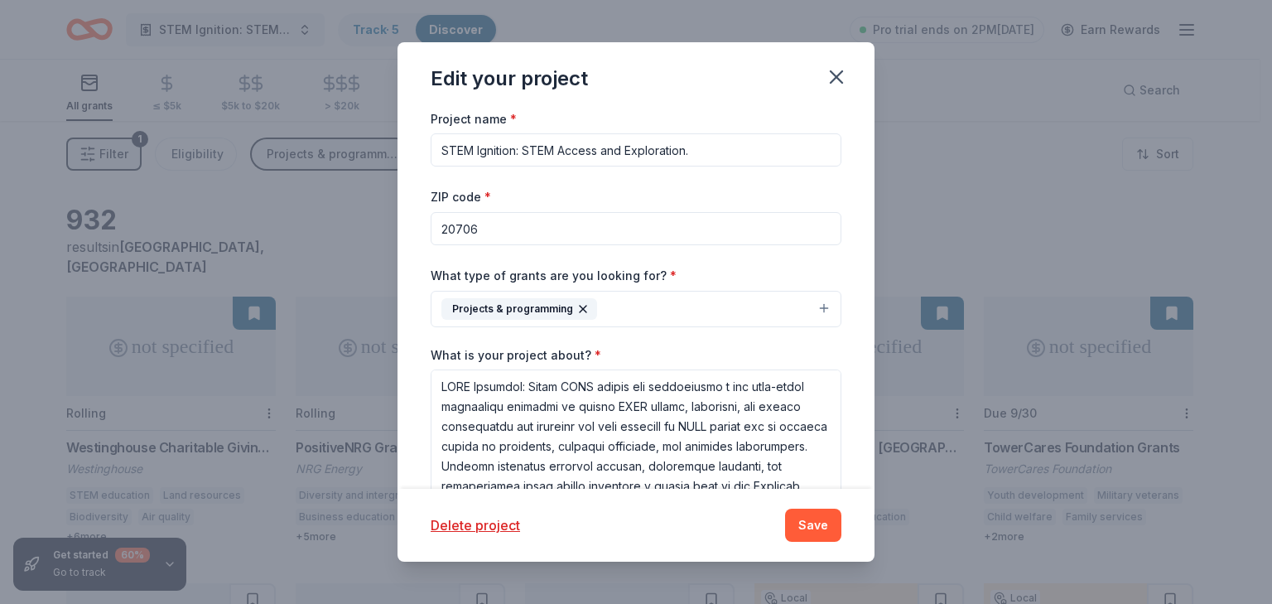
click at [811, 303] on button "Projects & programming" at bounding box center [636, 309] width 411 height 36
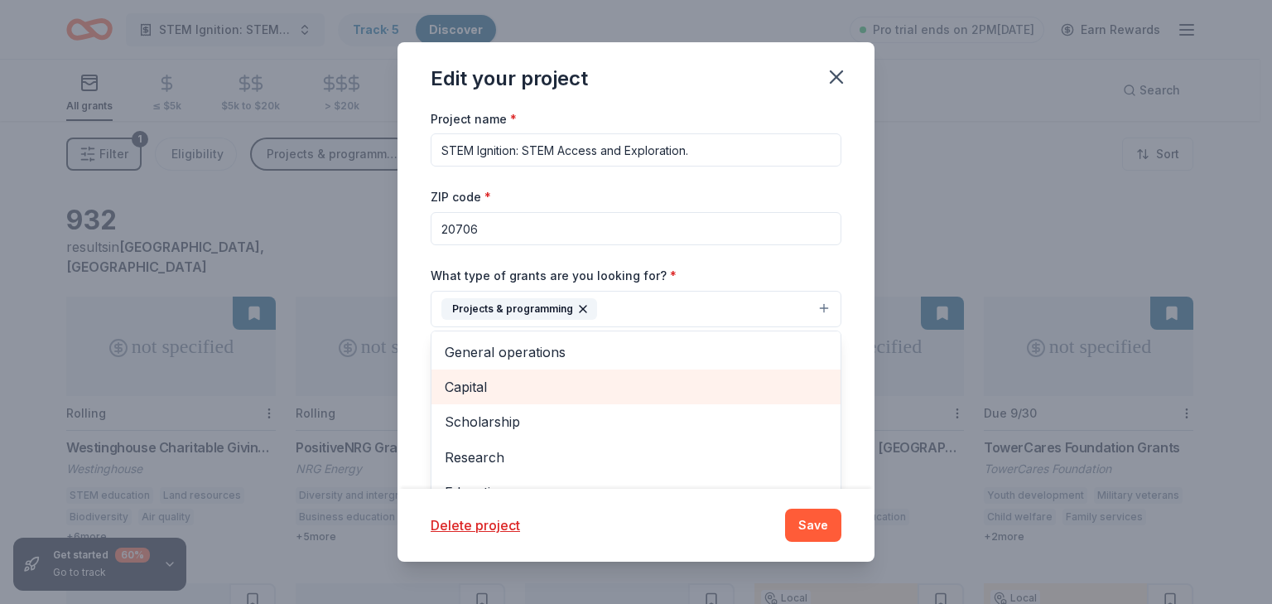
scroll to position [83, 0]
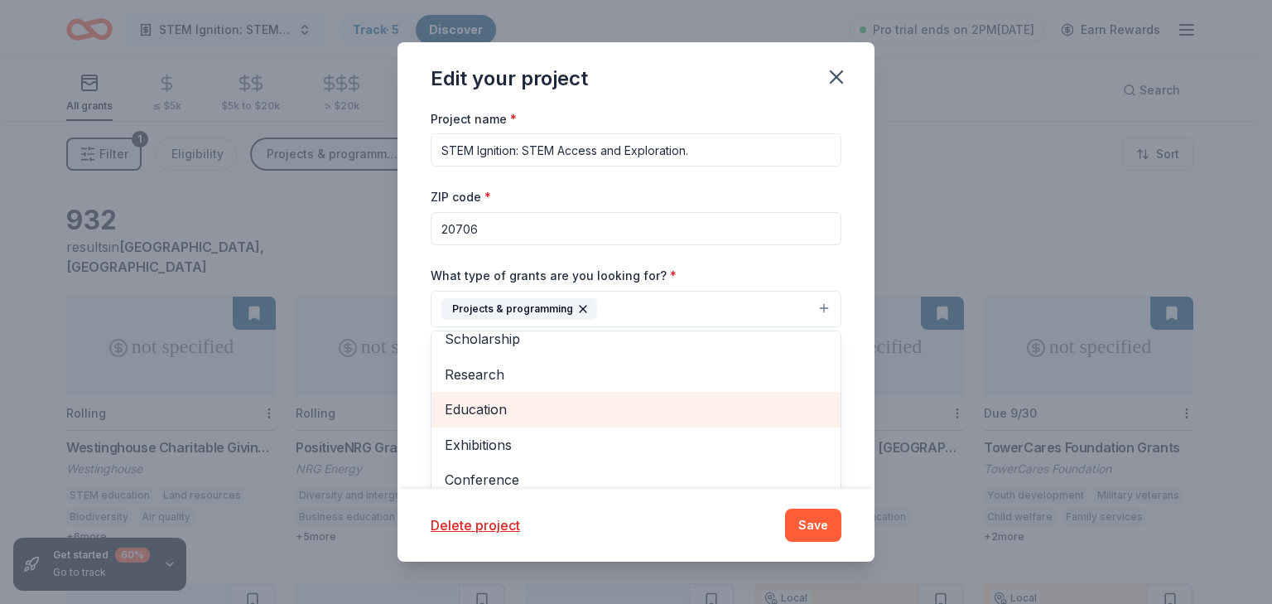
click at [493, 404] on span "Education" at bounding box center [636, 409] width 383 height 22
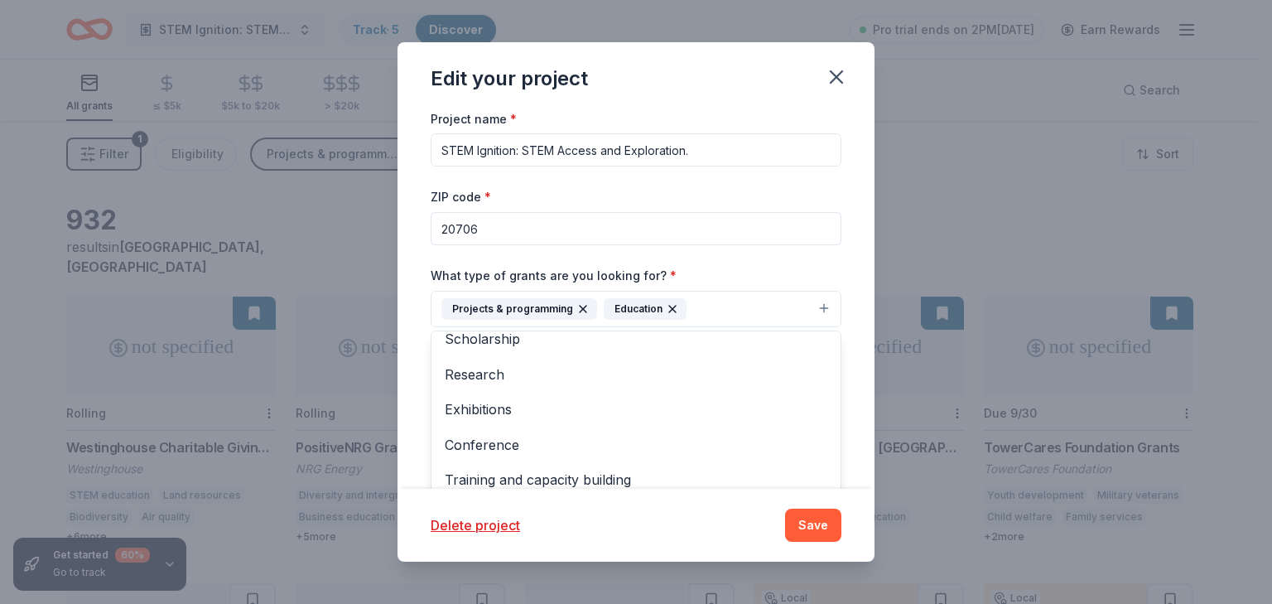
click at [808, 306] on button "Projects & programming Education" at bounding box center [636, 309] width 411 height 36
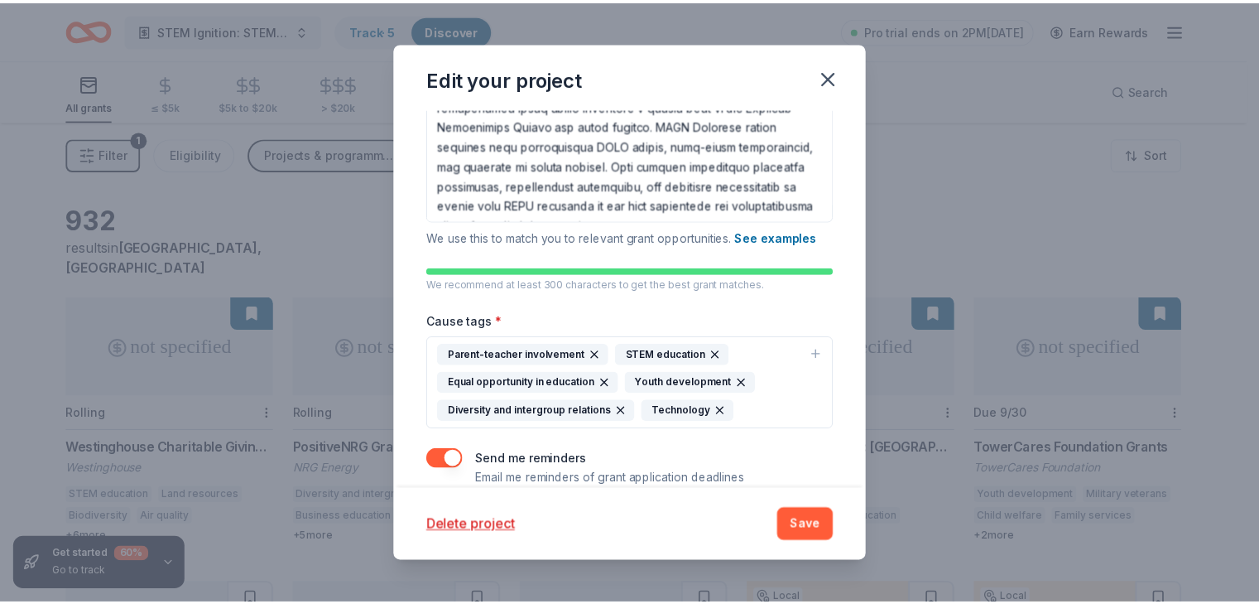
scroll to position [320, 0]
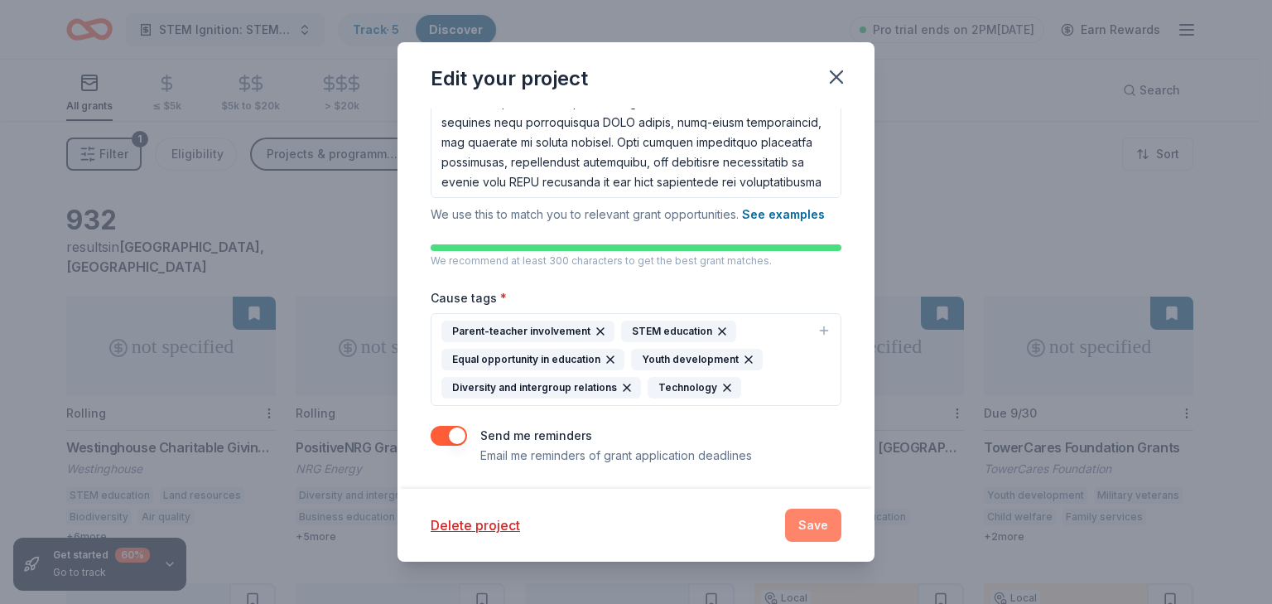
click at [816, 525] on button "Save" at bounding box center [813, 524] width 56 height 33
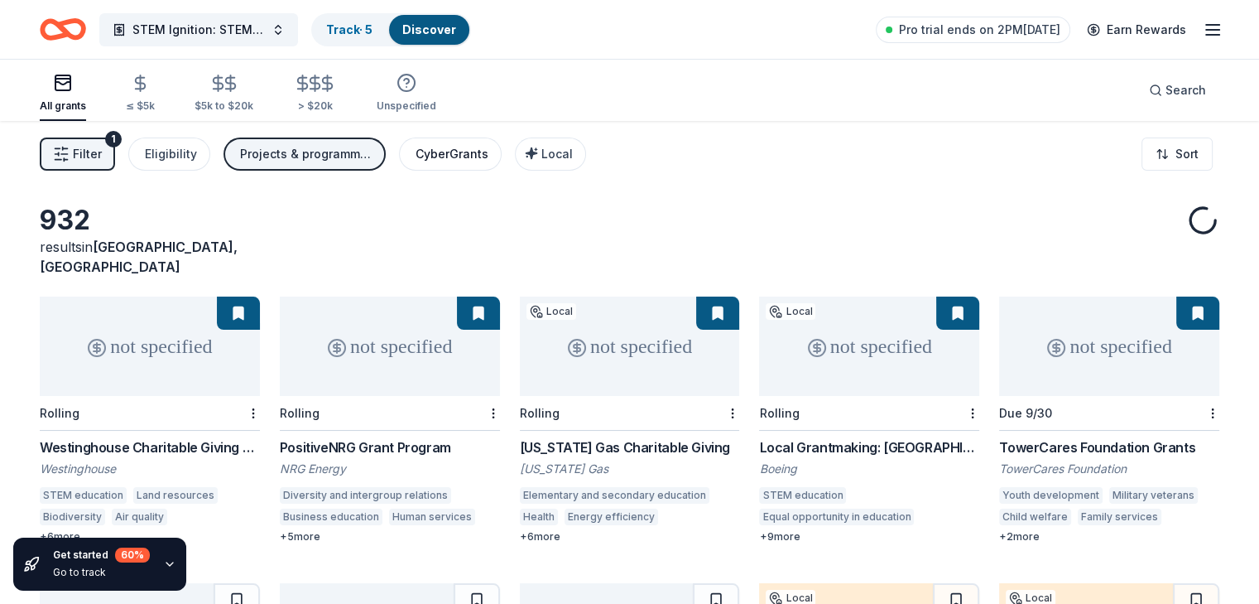
click at [475, 148] on div "CyberGrants" at bounding box center [452, 154] width 73 height 20
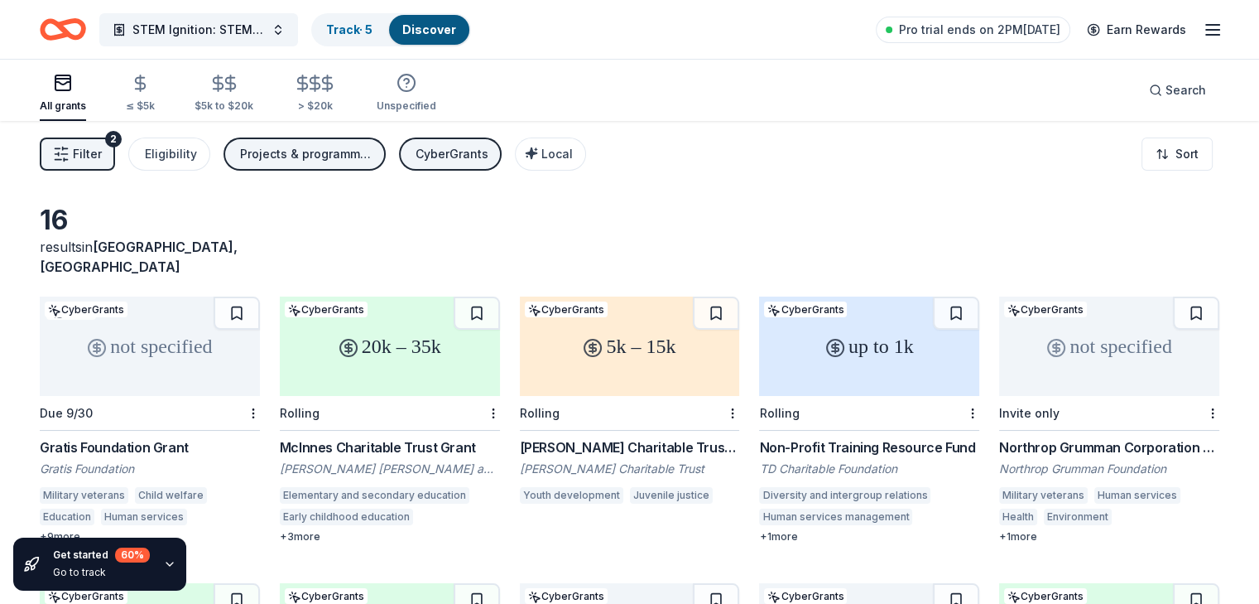
click at [362, 342] on div "20k – 35k" at bounding box center [390, 345] width 220 height 99
click at [373, 28] on link "Track · 5" at bounding box center [349, 29] width 46 height 14
click at [361, 26] on link "Track · 5" at bounding box center [349, 29] width 46 height 14
click at [1203, 26] on icon "button" at bounding box center [1213, 30] width 20 height 20
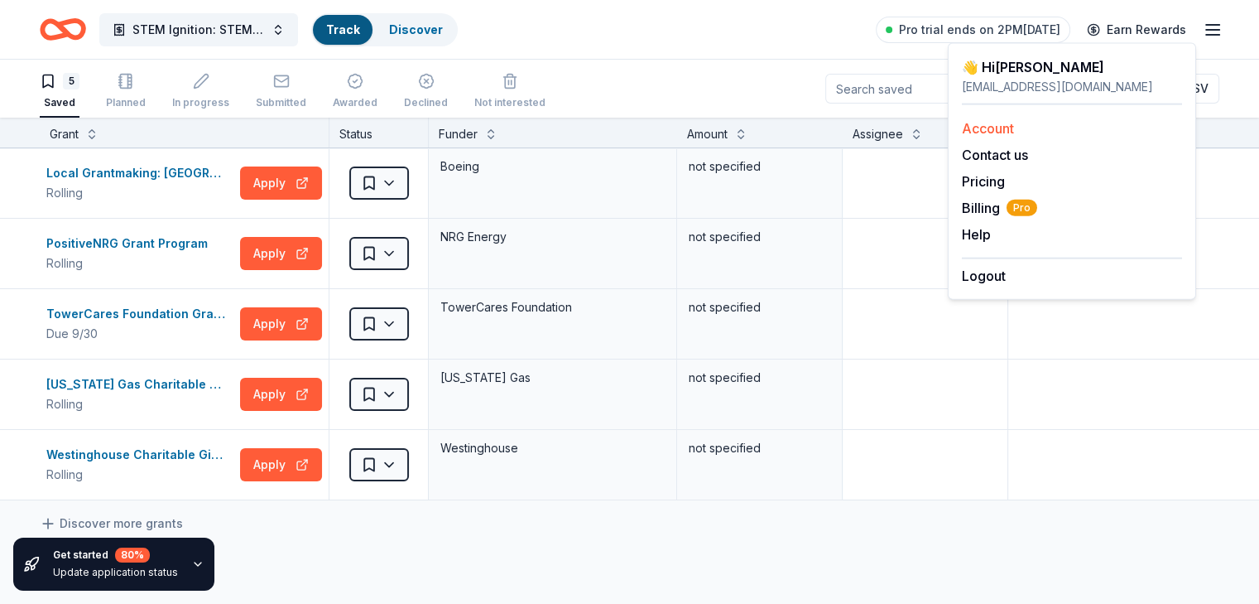
click at [1002, 126] on link "Account" at bounding box center [988, 128] width 52 height 17
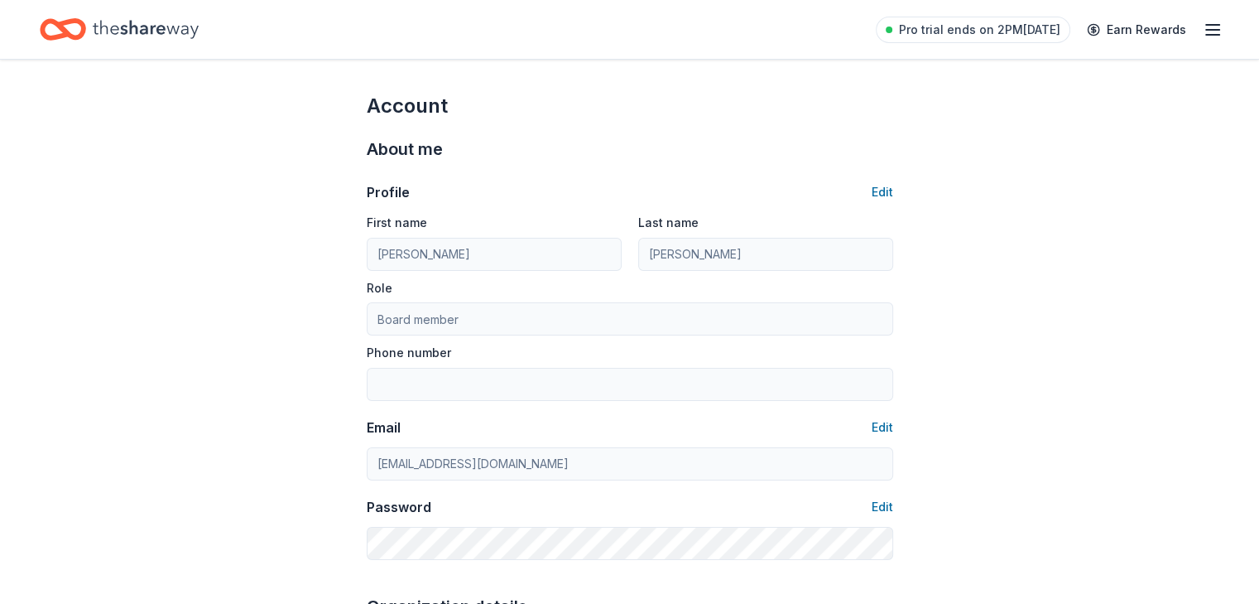
click at [1203, 25] on icon "button" at bounding box center [1213, 30] width 20 height 20
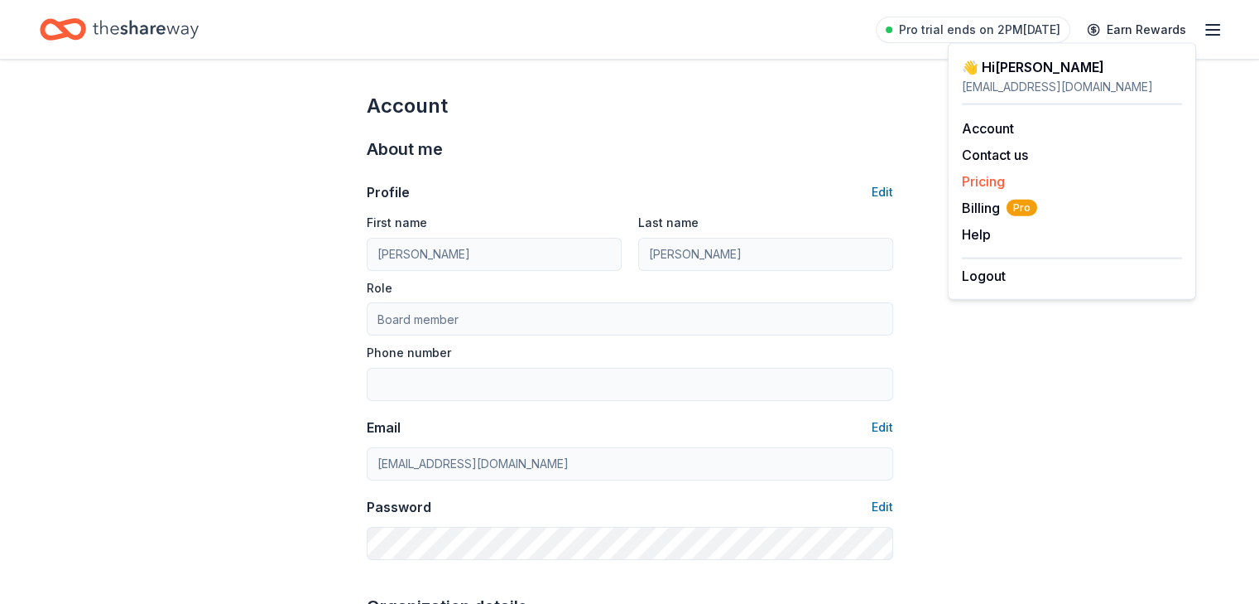
click at [991, 184] on link "Pricing" at bounding box center [983, 181] width 43 height 17
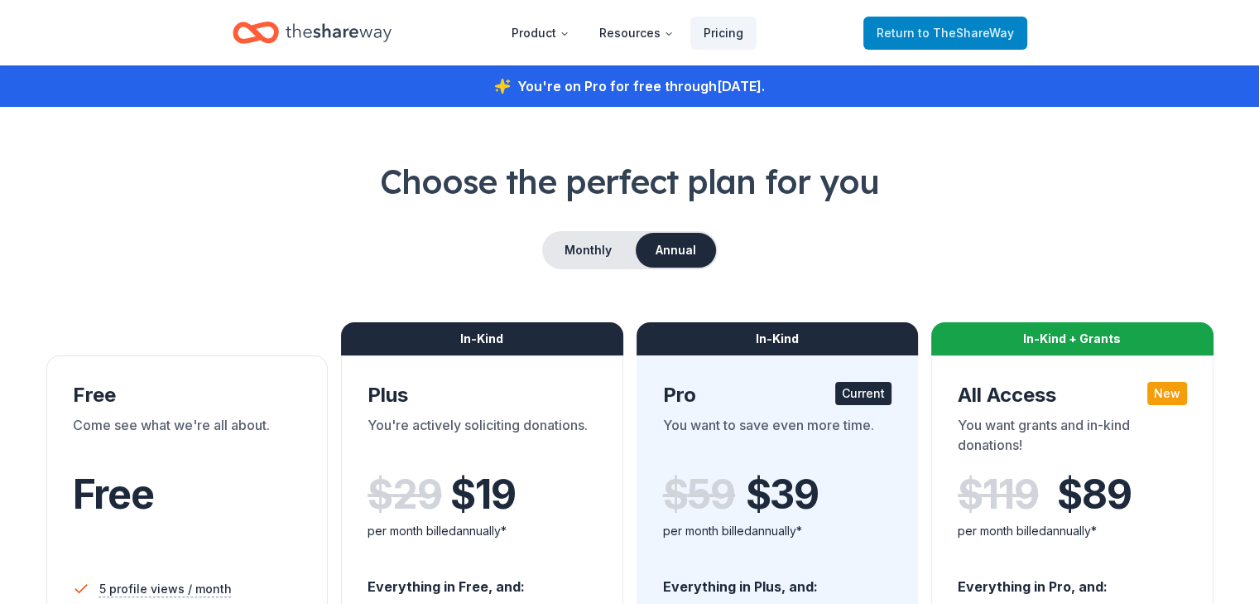
click at [975, 28] on span "to TheShareWay" at bounding box center [966, 33] width 96 height 14
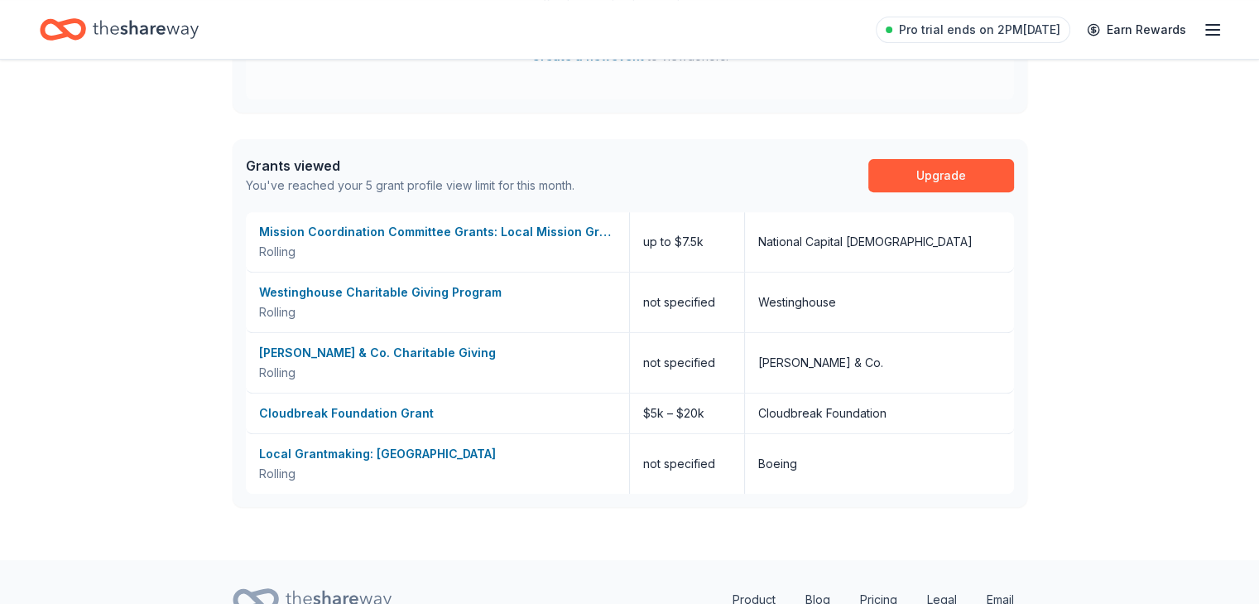
scroll to position [662, 0]
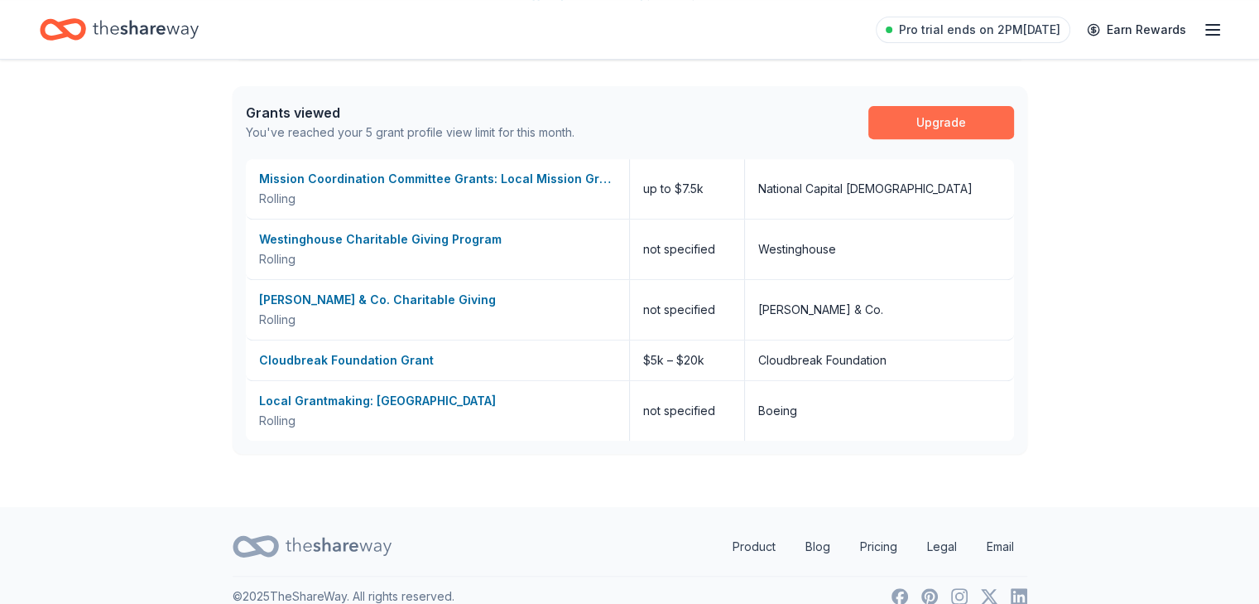
click at [943, 128] on link "Upgrade" at bounding box center [942, 122] width 146 height 33
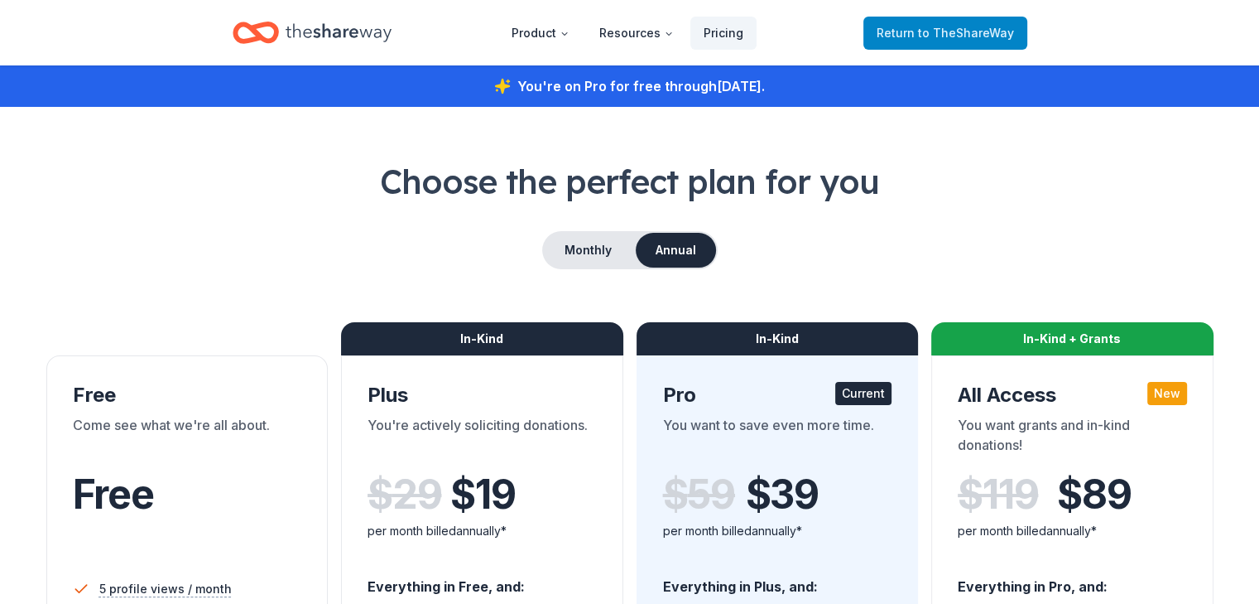
click at [949, 31] on span "to TheShareWay" at bounding box center [966, 33] width 96 height 14
click at [937, 38] on span "to TheShareWay" at bounding box center [966, 33] width 96 height 14
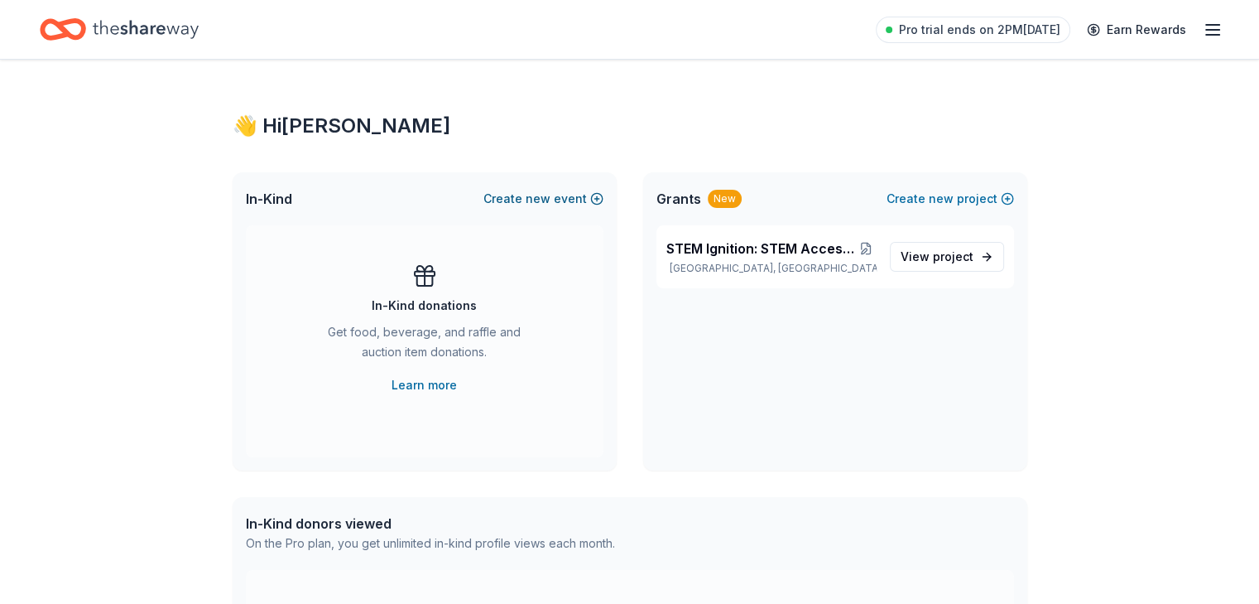
click at [527, 195] on button "Create new event" at bounding box center [544, 199] width 120 height 20
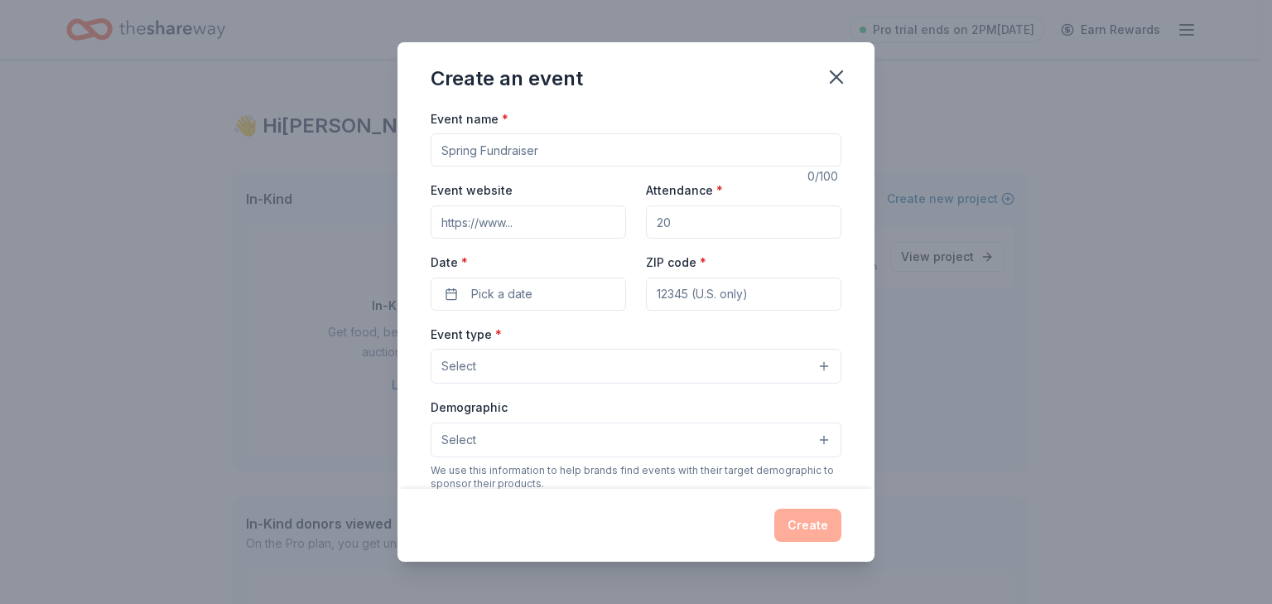
click at [548, 156] on input "Event name *" at bounding box center [636, 149] width 411 height 33
type input "A"
type input "Staff Appreciation Week"
click at [567, 223] on input "Event website" at bounding box center [528, 221] width 195 height 33
click at [725, 224] on input "Attendance *" at bounding box center [743, 221] width 195 height 33
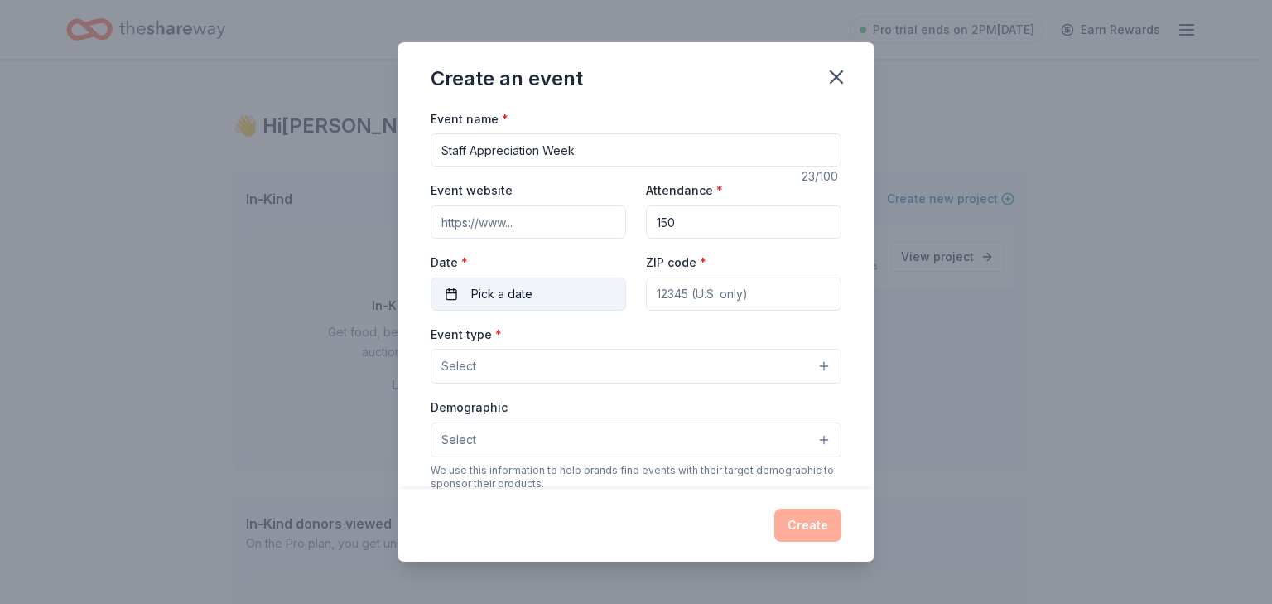
type input "150"
click at [452, 291] on button "Pick a date" at bounding box center [528, 293] width 195 height 33
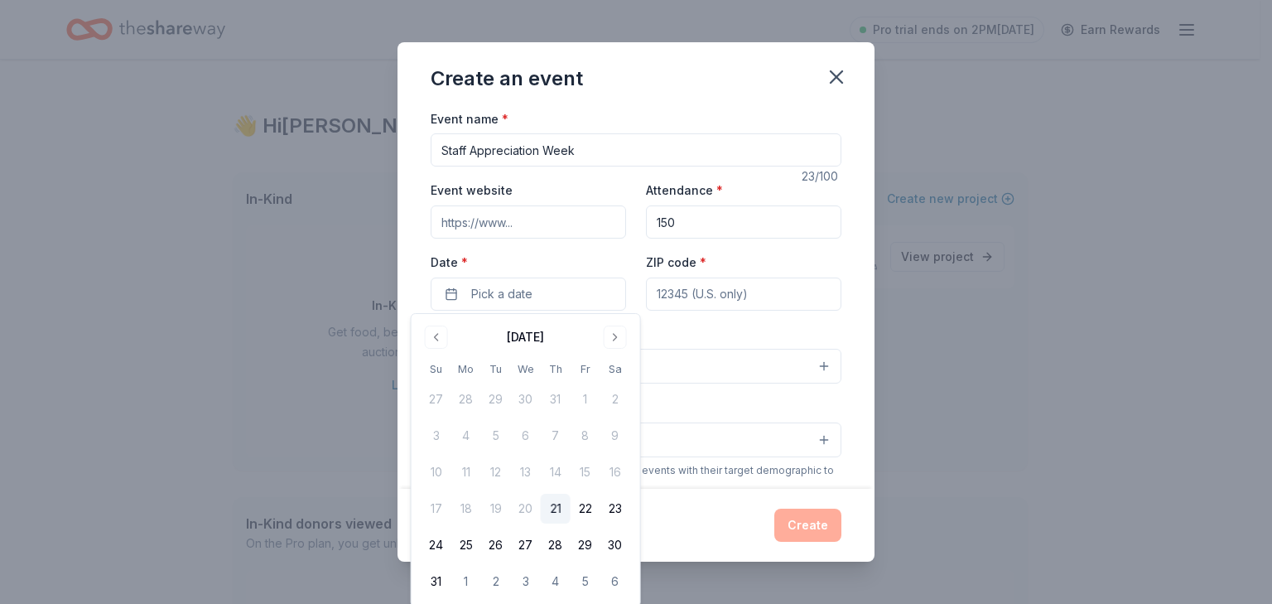
click at [1043, 397] on div "Create an event Event name * Staff Appreciation Week 23 /100 Event website Atte…" at bounding box center [636, 302] width 1272 height 604
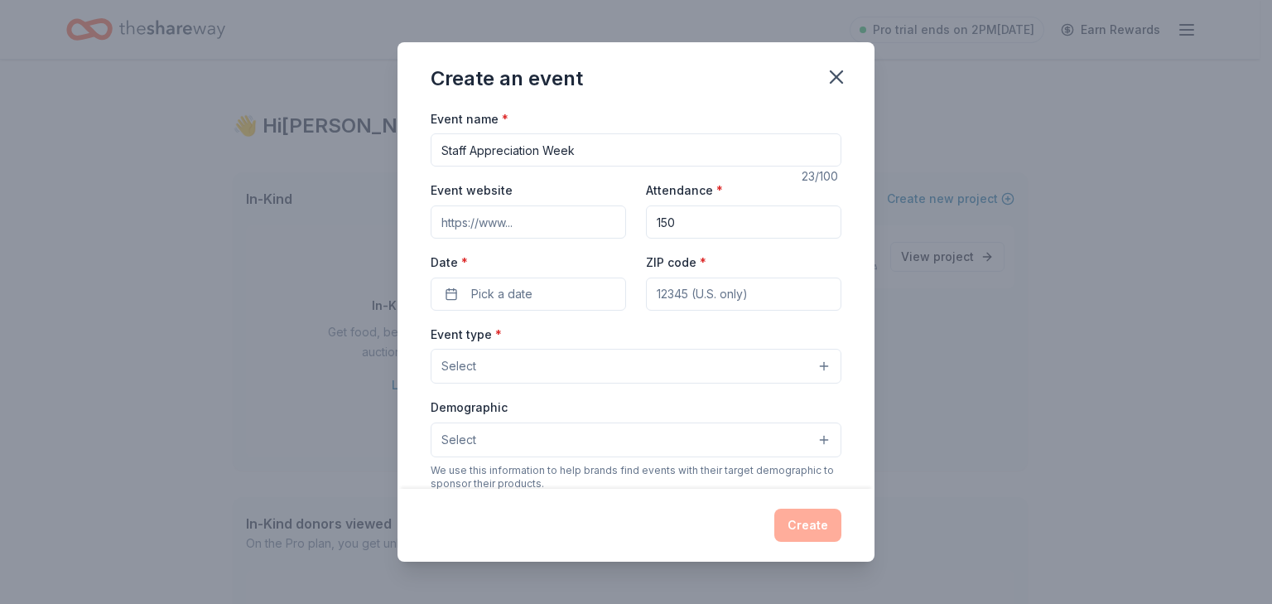
drag, startPoint x: 467, startPoint y: 155, endPoint x: 359, endPoint y: 147, distance: 108.0
click at [359, 147] on div "Create an event Event name * Staff Appreciation Week 23 /100 Event website Atte…" at bounding box center [636, 302] width 1272 height 604
type input "Teacher Appreciation Week"
click at [454, 289] on button "Pick a date" at bounding box center [528, 293] width 195 height 33
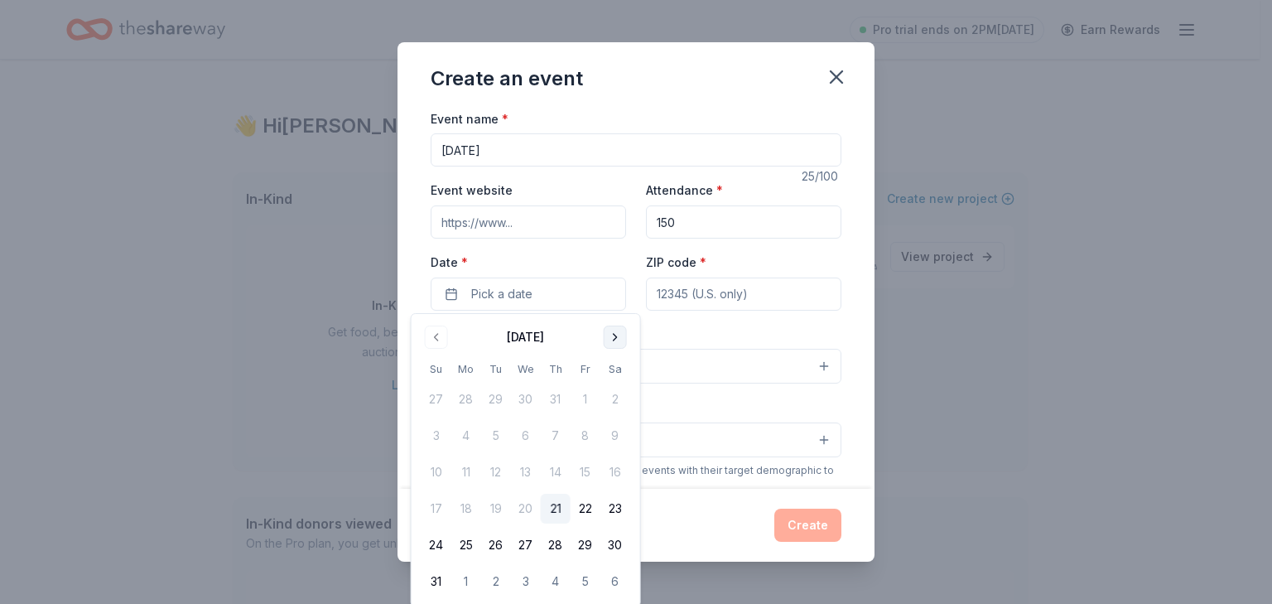
click at [611, 331] on button "Go to next month" at bounding box center [615, 336] width 23 height 23
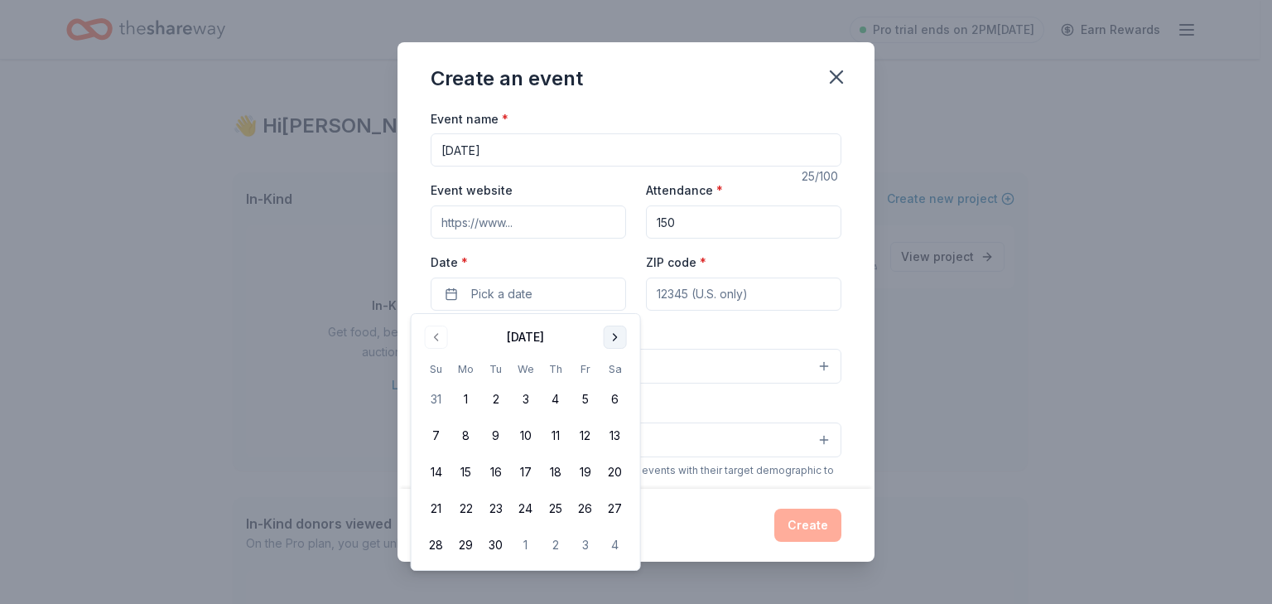
click at [611, 331] on button "Go to next month" at bounding box center [615, 336] width 23 height 23
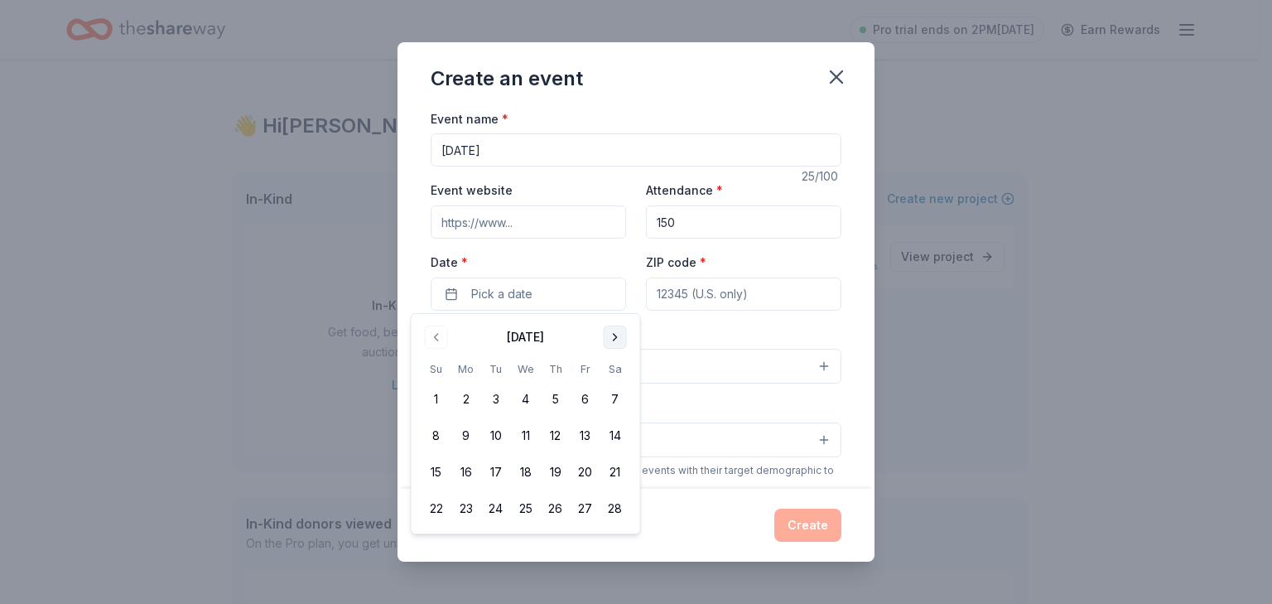
click at [611, 331] on button "Go to next month" at bounding box center [615, 336] width 23 height 23
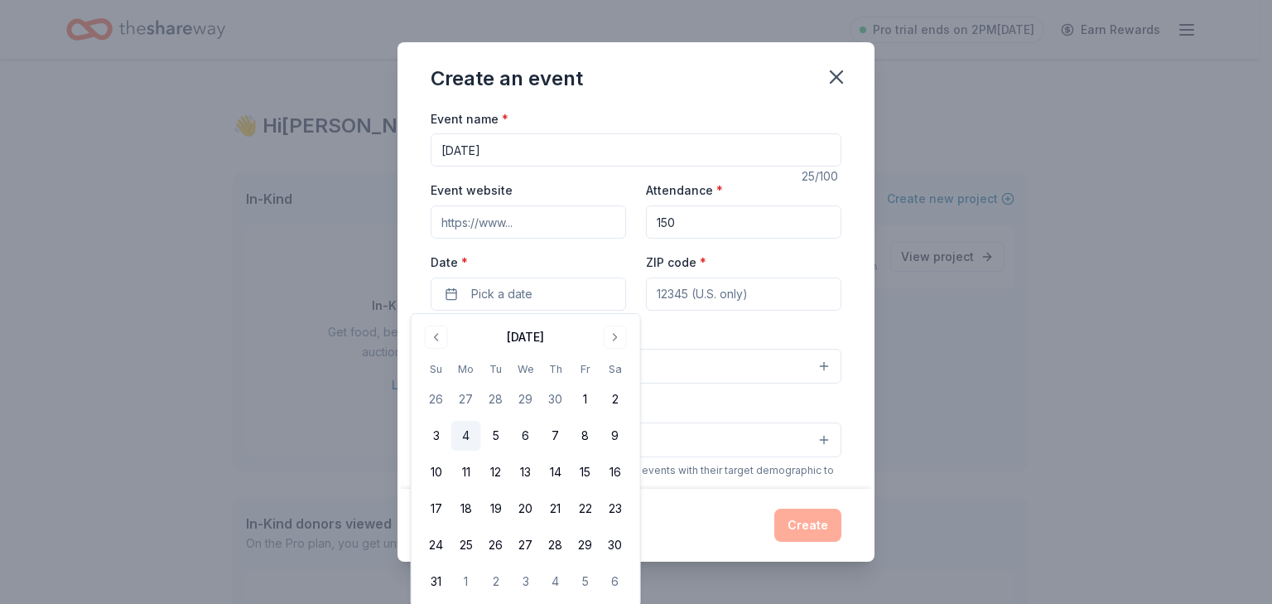
click at [469, 435] on button "4" at bounding box center [466, 436] width 30 height 30
click at [704, 378] on button "Select" at bounding box center [636, 366] width 411 height 35
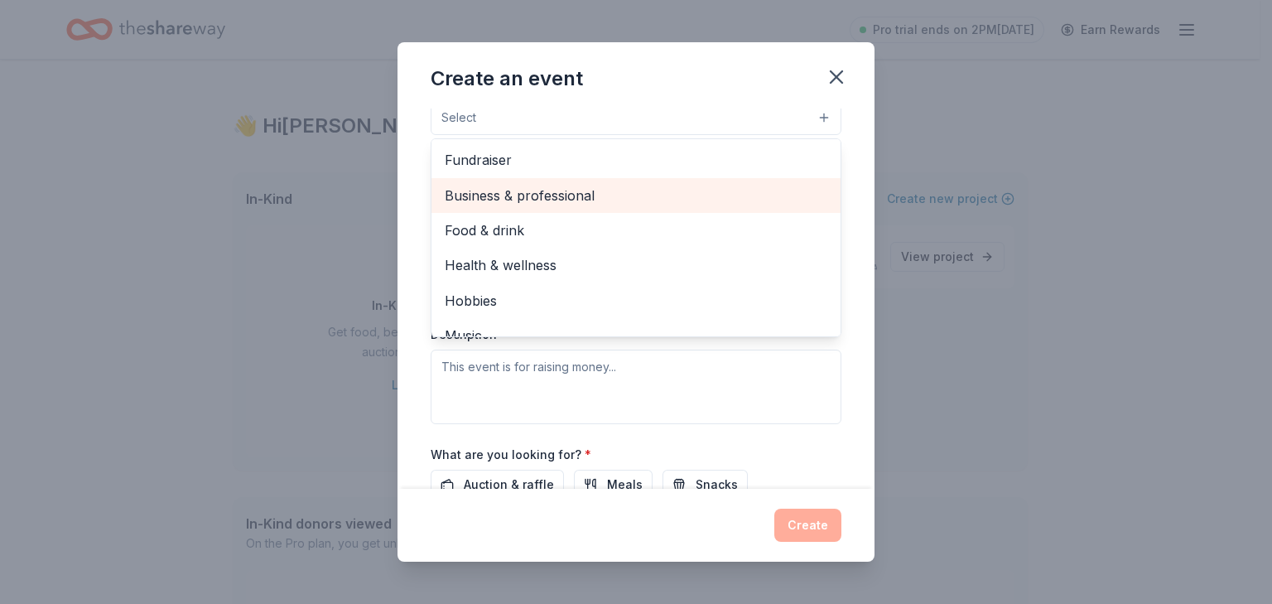
click at [522, 193] on span "Business & professional" at bounding box center [636, 196] width 383 height 22
click at [511, 195] on span "Food & drink" at bounding box center [636, 197] width 383 height 22
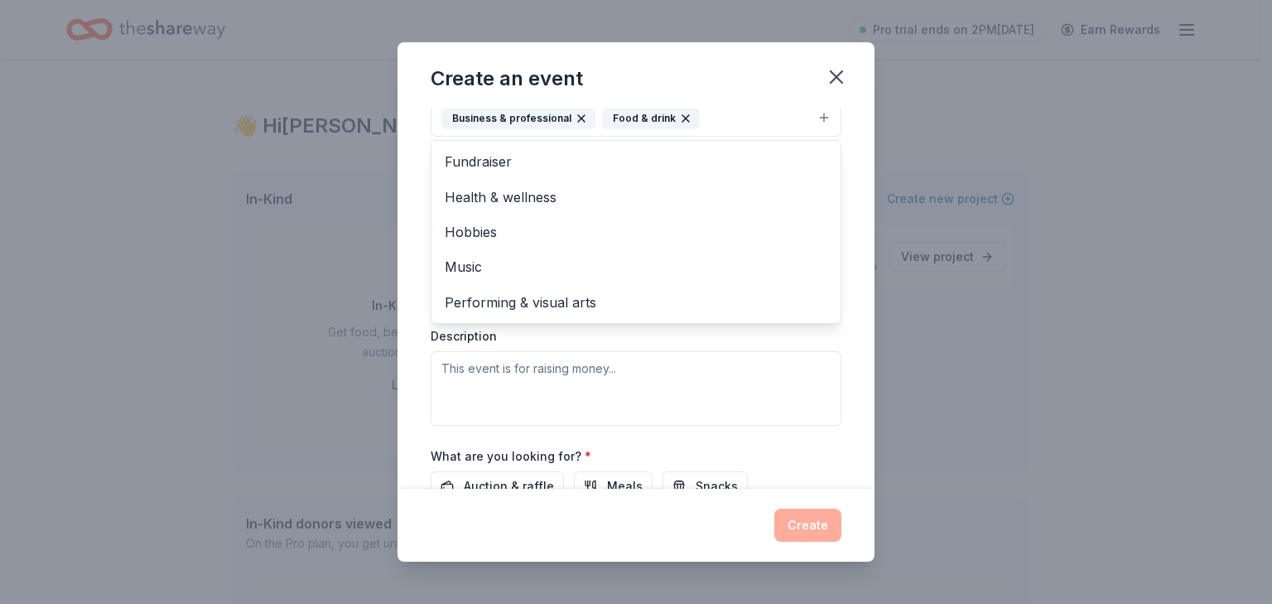
click at [850, 158] on div "Event name * Teacher Appreciation Week 25 /100 Event website Attendance * 150 D…" at bounding box center [635, 298] width 477 height 380
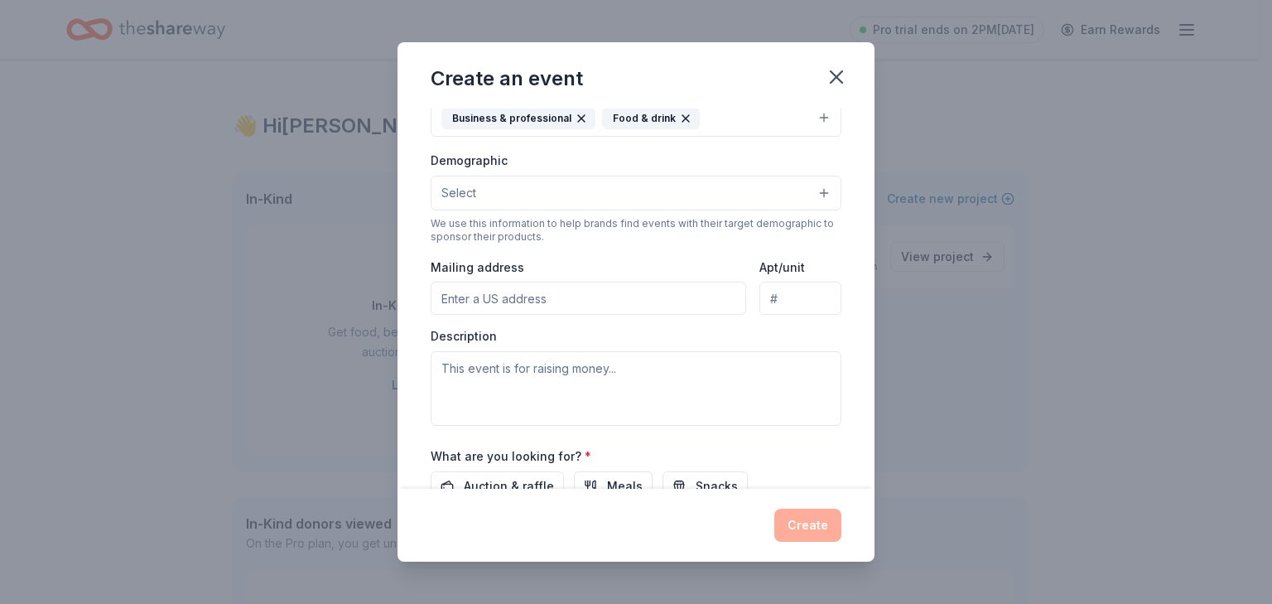
scroll to position [239, 0]
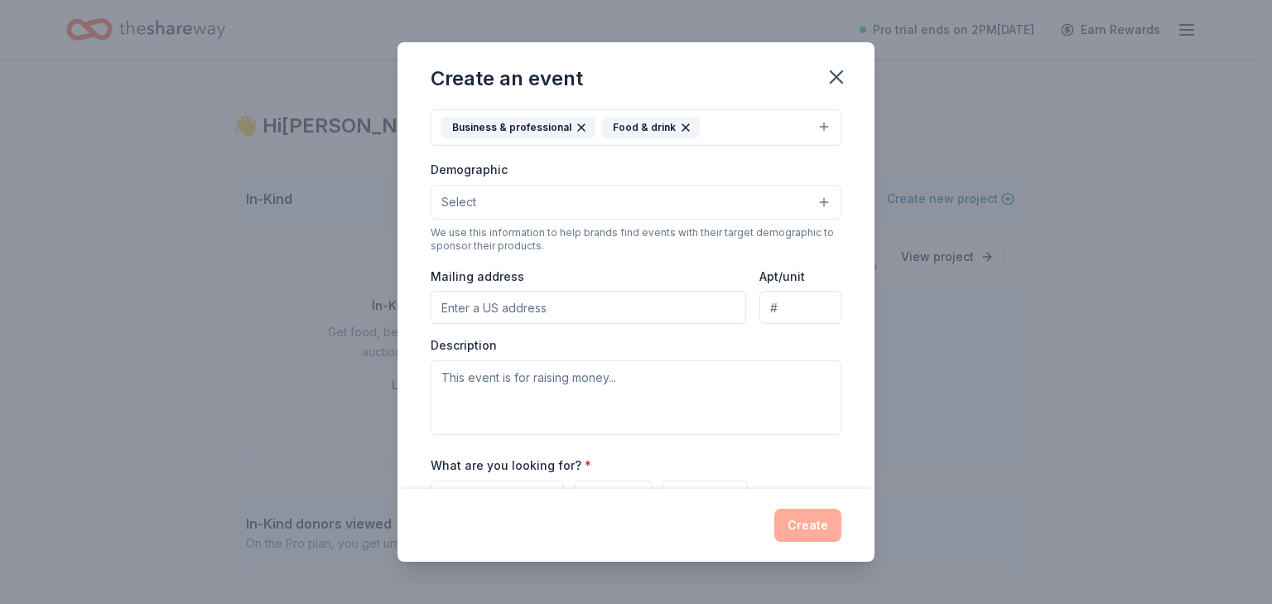
click at [571, 192] on button "Select" at bounding box center [636, 202] width 411 height 35
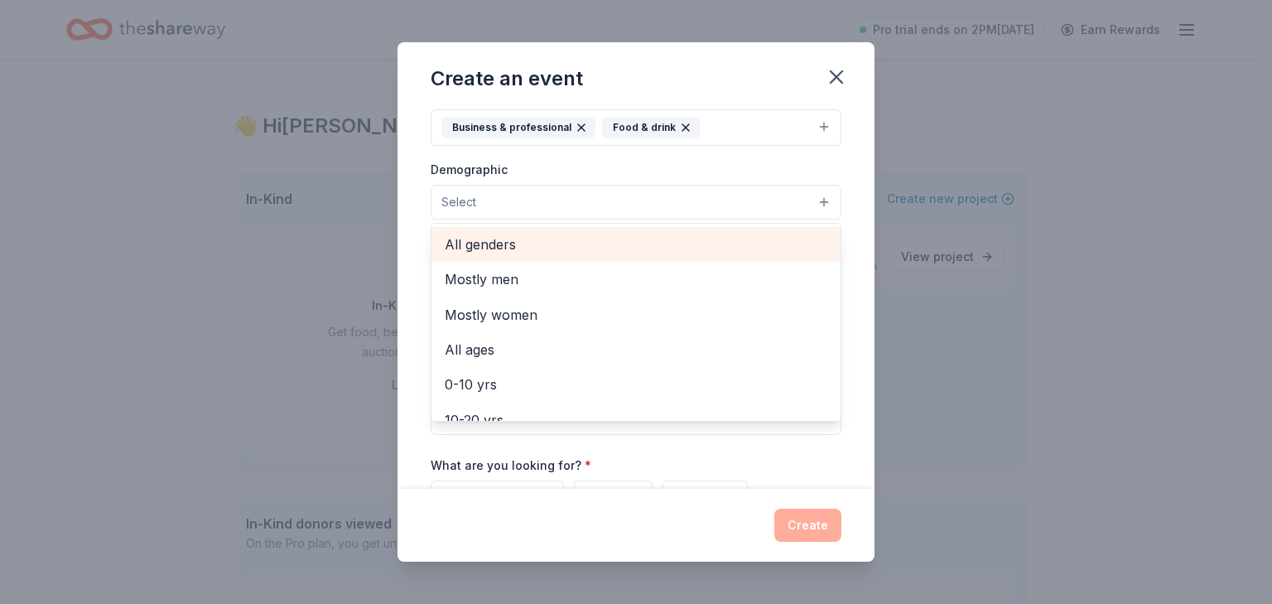
click at [513, 242] on span "All genders" at bounding box center [636, 244] width 383 height 22
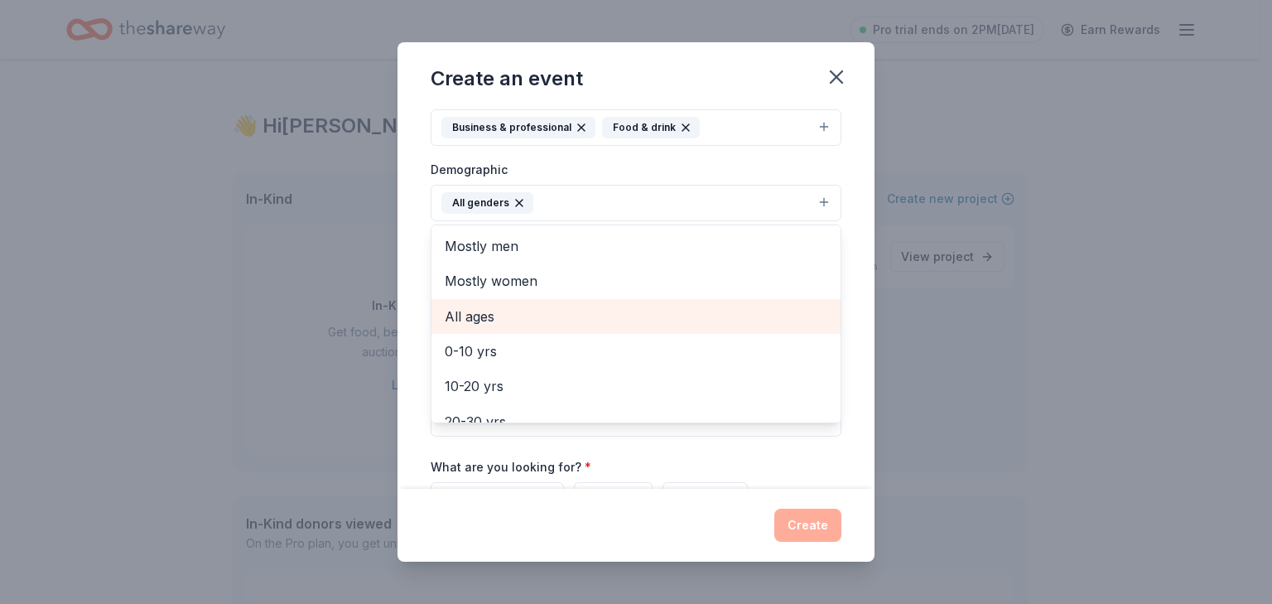
scroll to position [83, 0]
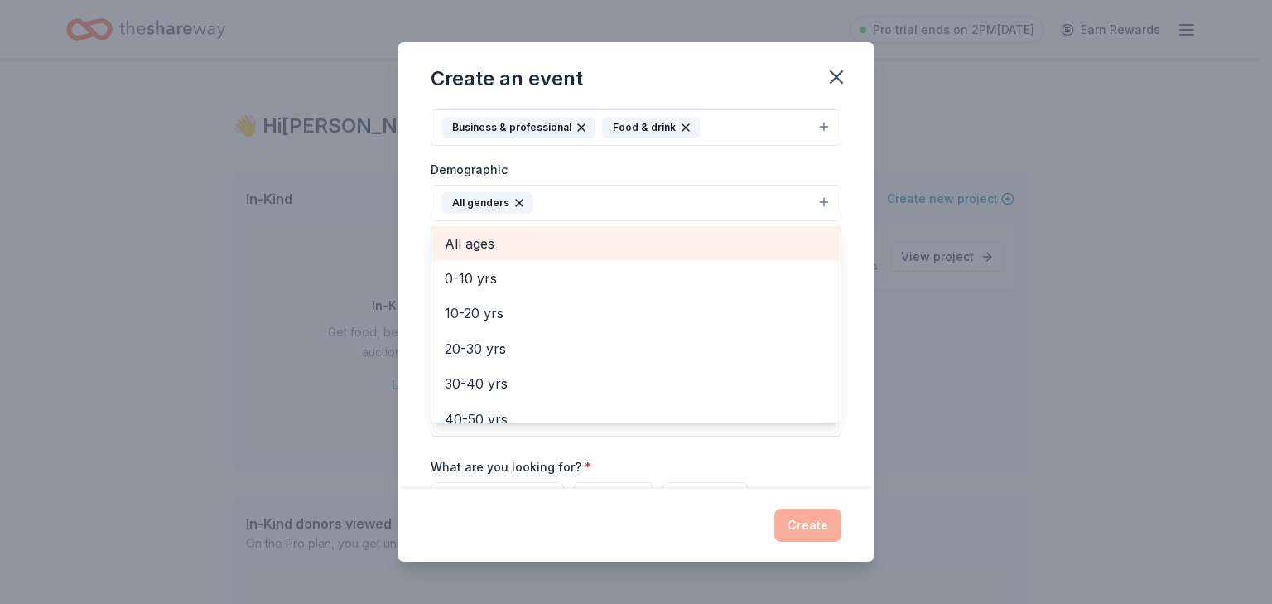
click at [477, 238] on span "All ages" at bounding box center [636, 244] width 383 height 22
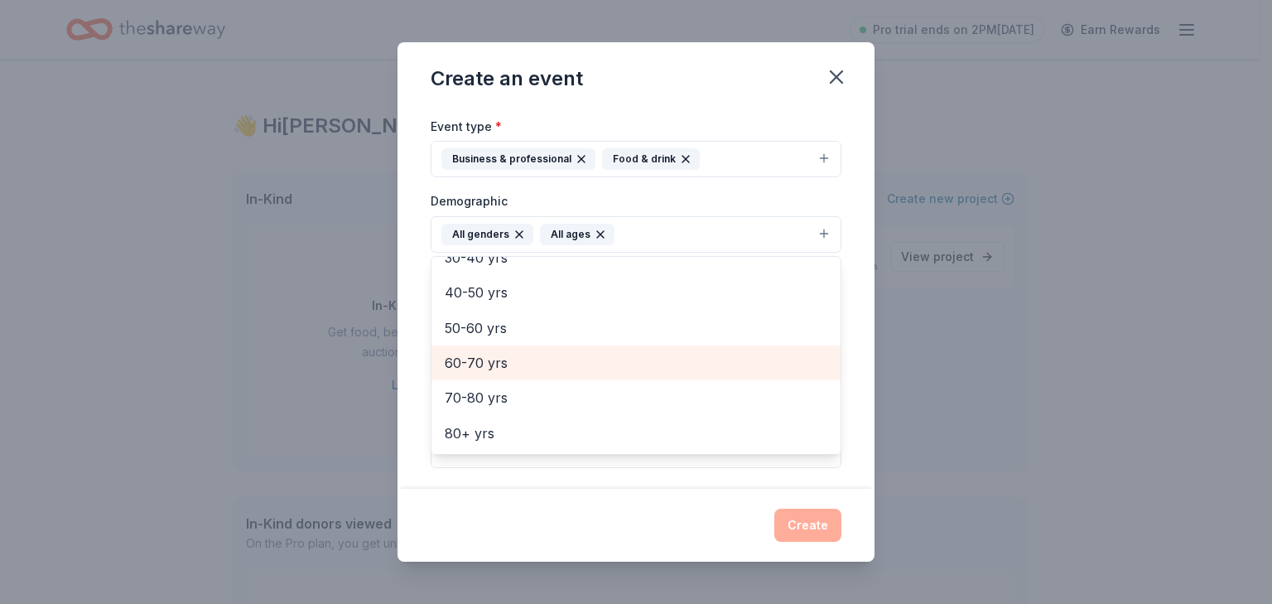
scroll to position [156, 0]
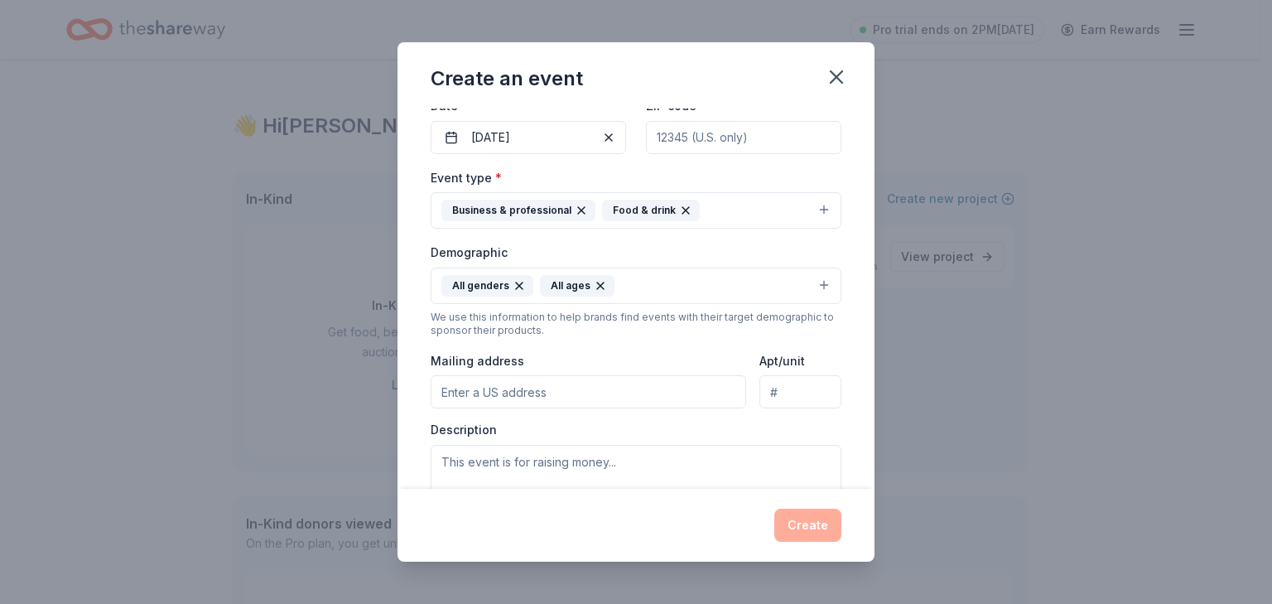
click at [595, 279] on icon "button" at bounding box center [600, 285] width 13 height 13
click at [608, 283] on button "All genders" at bounding box center [636, 285] width 411 height 36
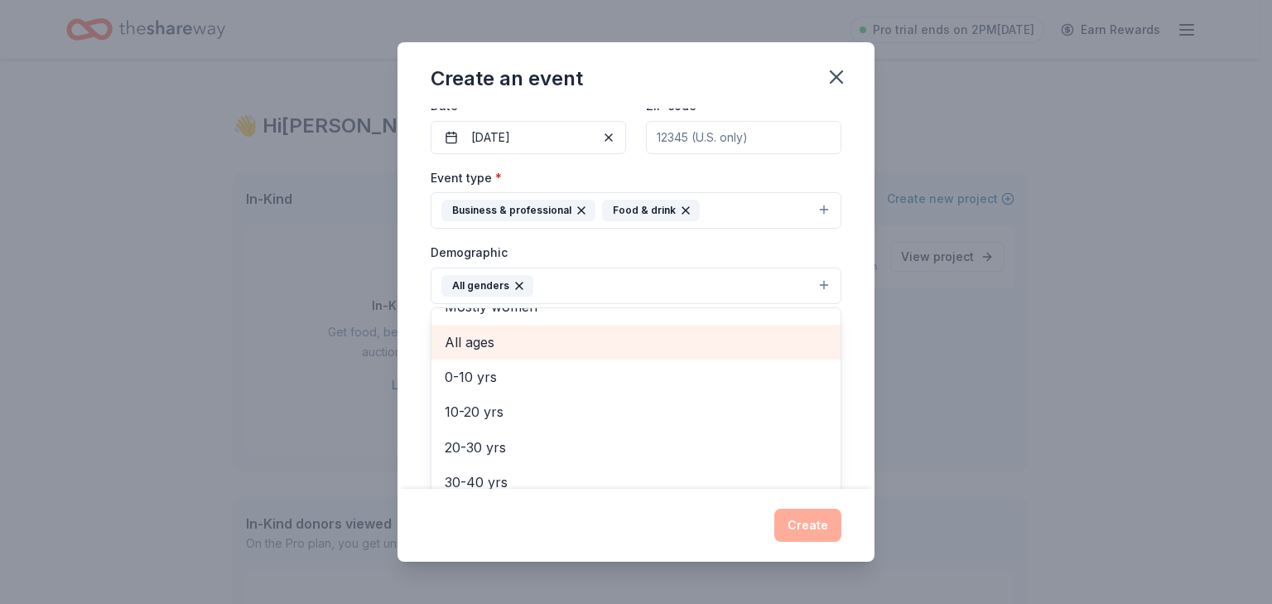
scroll to position [83, 0]
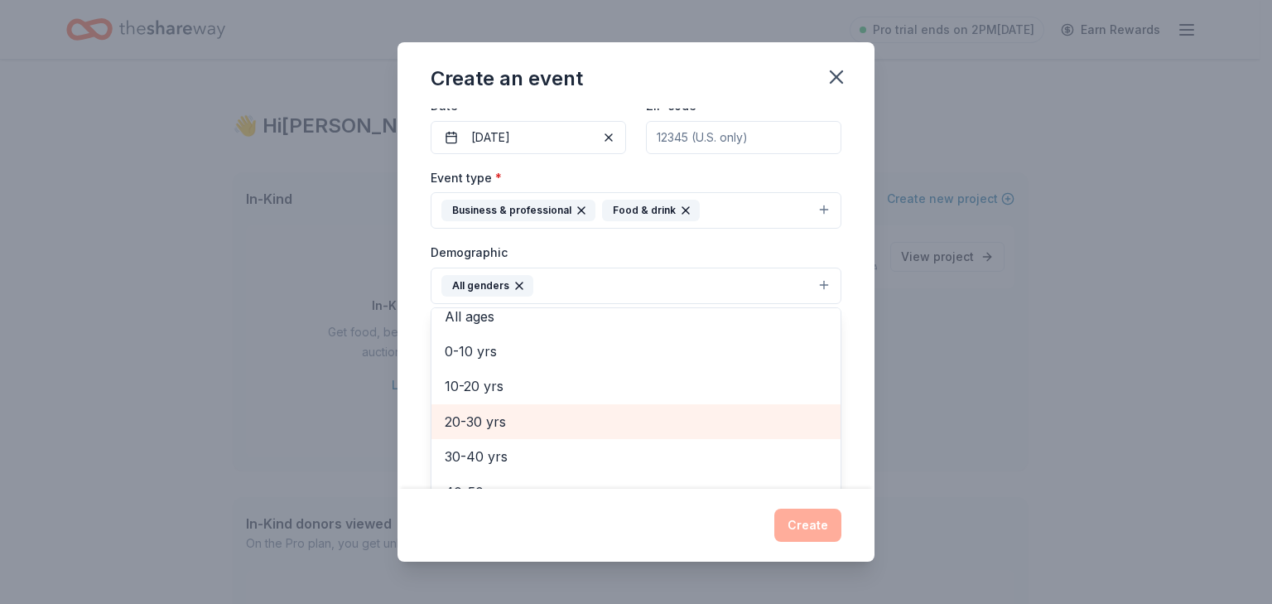
click at [493, 418] on span "20-30 yrs" at bounding box center [636, 422] width 383 height 22
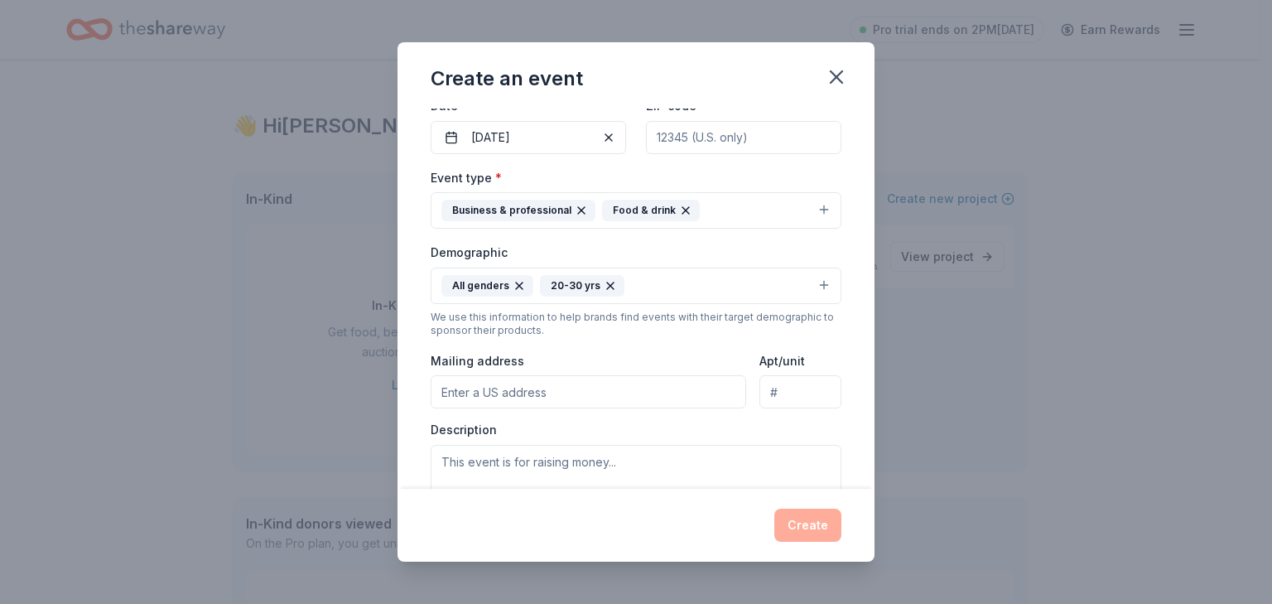
click at [681, 289] on button "All genders 20-30 yrs" at bounding box center [636, 285] width 411 height 36
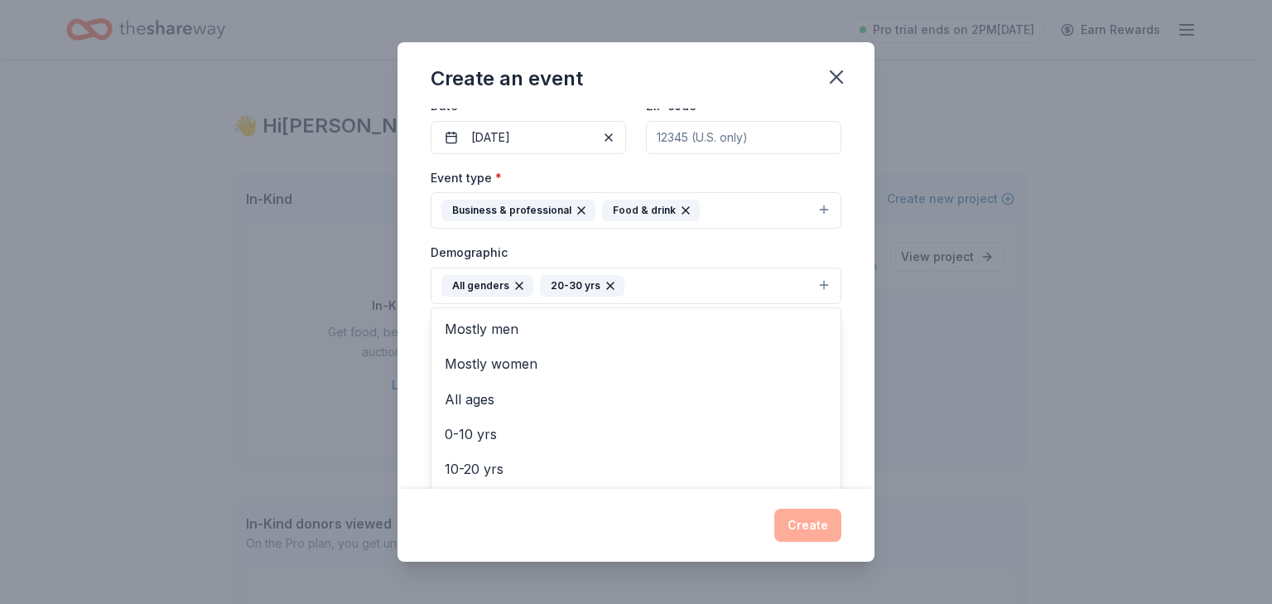
click at [681, 289] on button "All genders 20-30 yrs" at bounding box center [636, 285] width 411 height 36
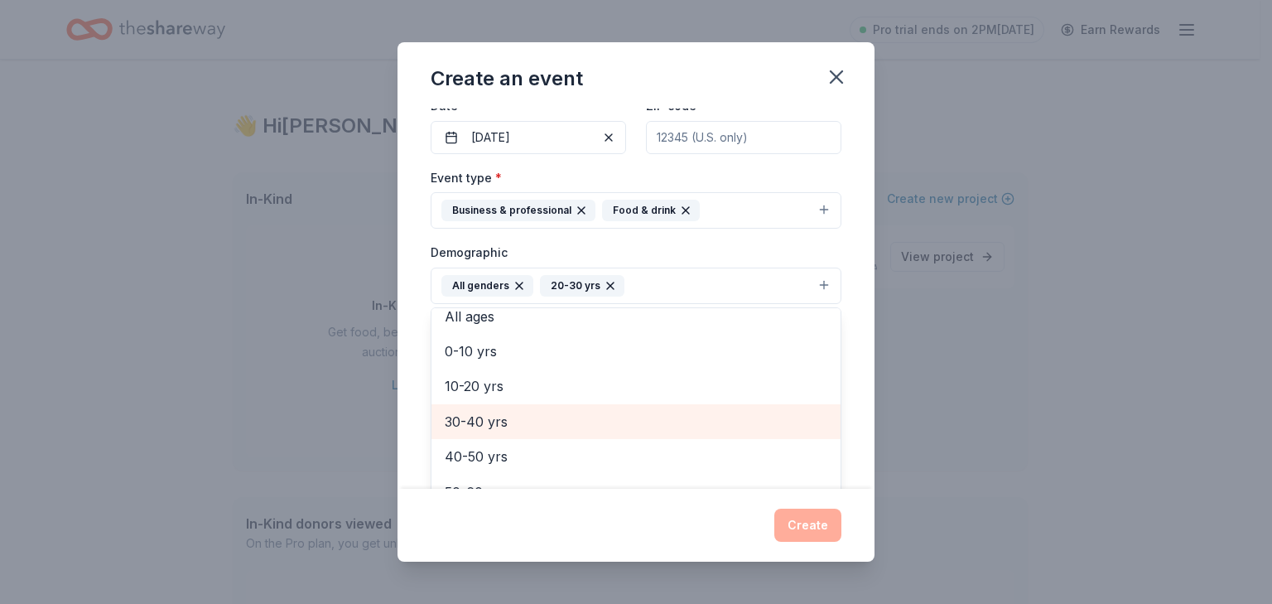
click at [487, 417] on span "30-40 yrs" at bounding box center [636, 422] width 383 height 22
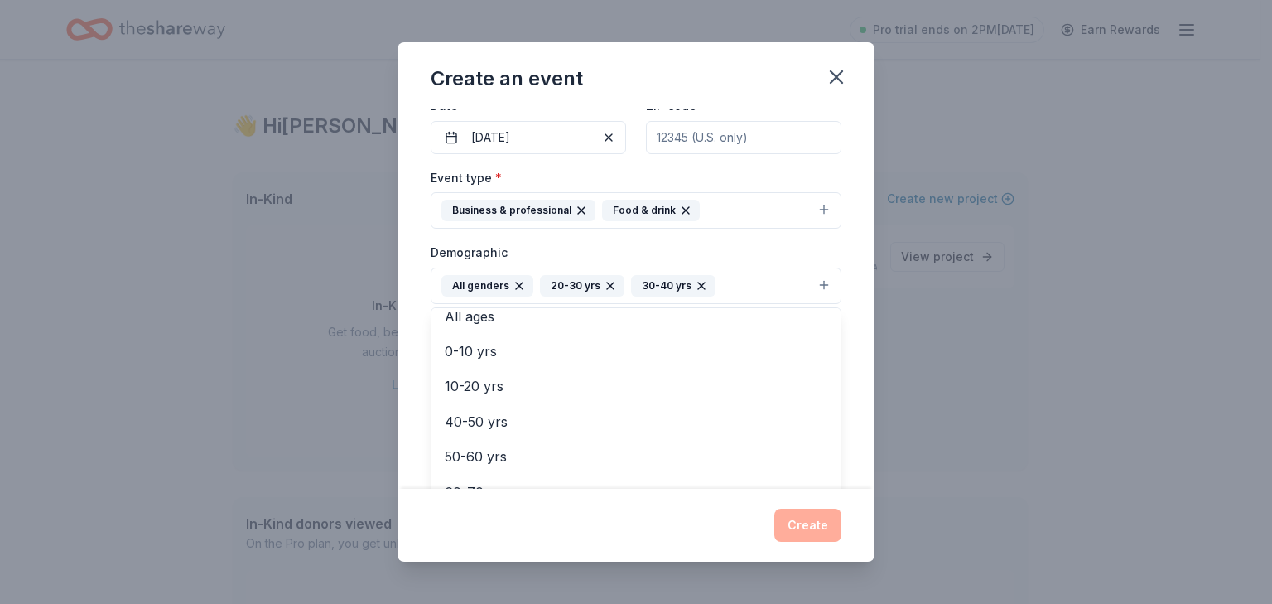
click at [730, 281] on button "All genders 20-30 yrs 30-40 yrs" at bounding box center [636, 285] width 411 height 36
click at [750, 291] on button "All genders 20-30 yrs 30-40 yrs" at bounding box center [636, 285] width 411 height 36
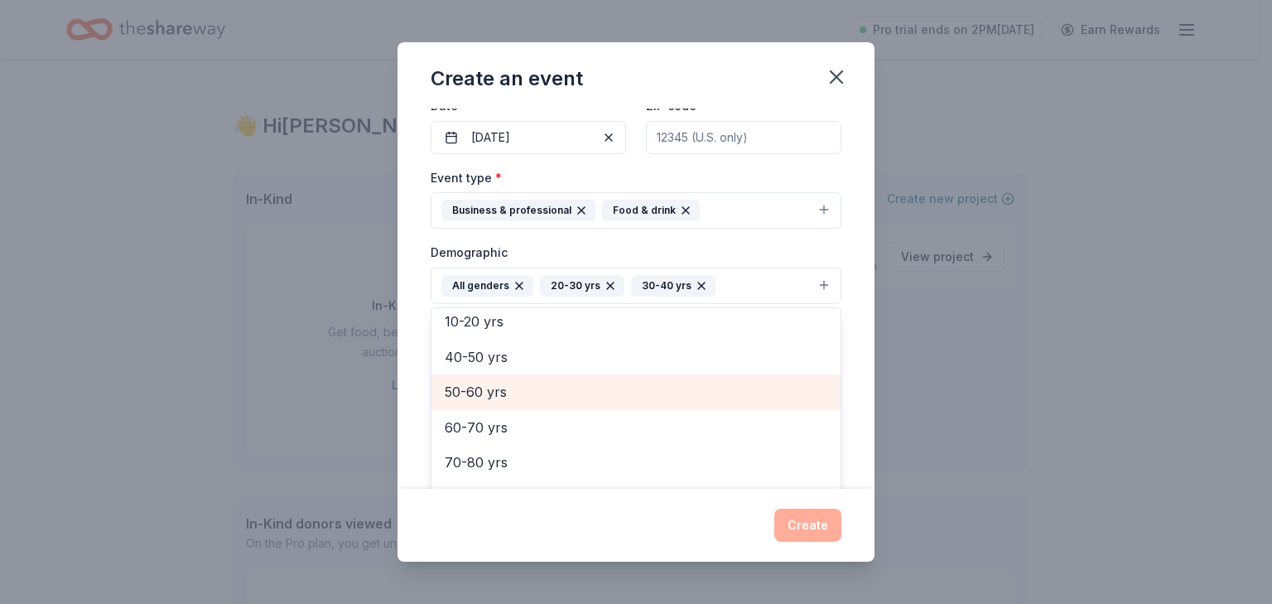
scroll to position [160, 0]
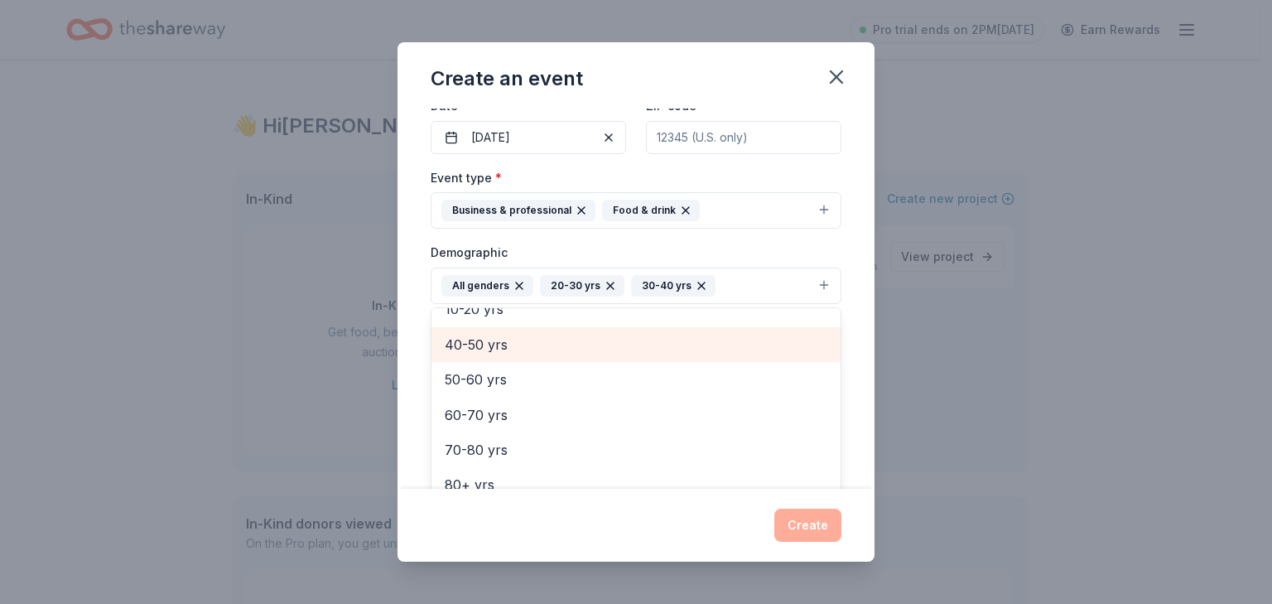
click at [508, 339] on span "40-50 yrs" at bounding box center [636, 345] width 383 height 22
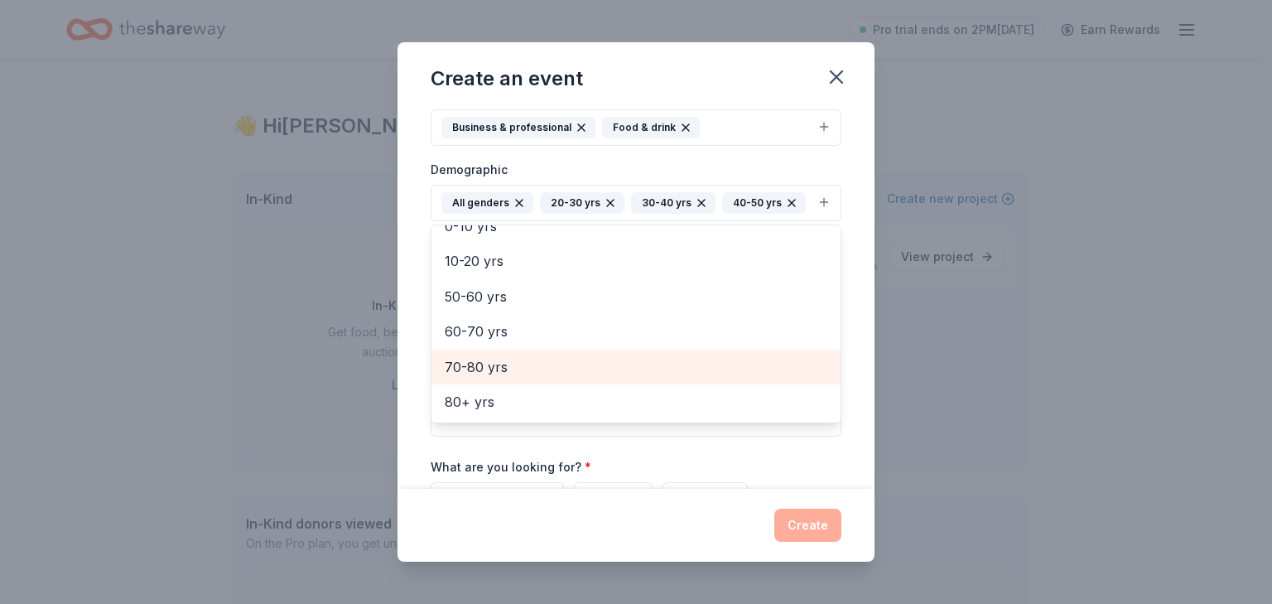
scroll to position [322, 0]
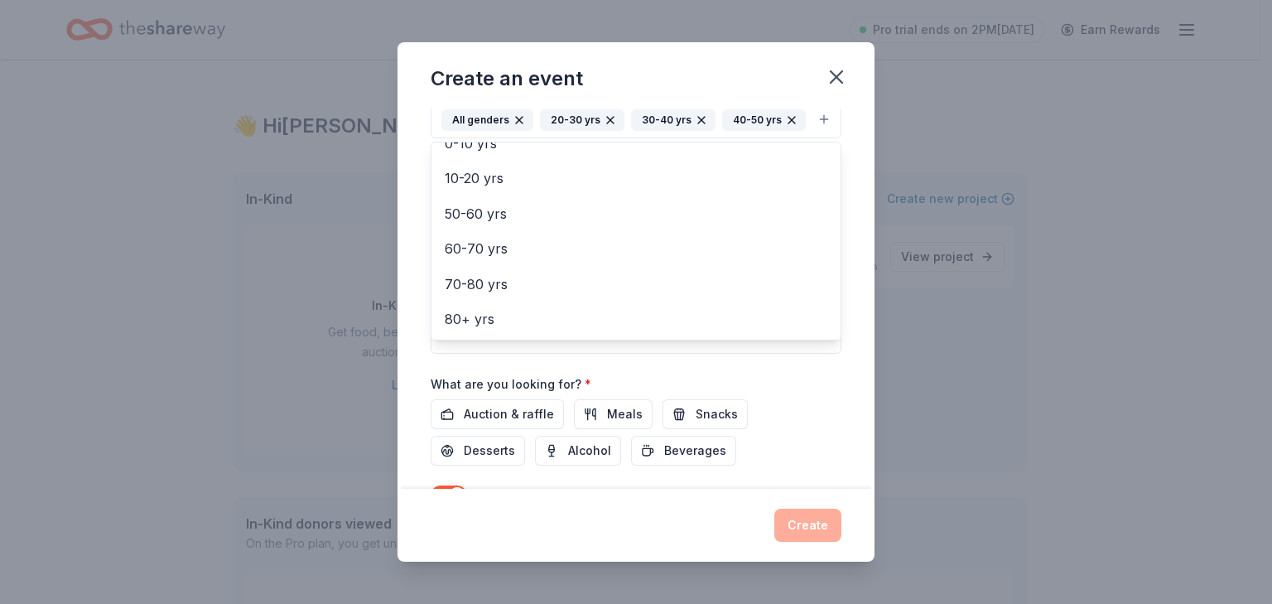
click at [624, 409] on div "Event name * Teacher Appreciation Week 25 /100 Event website Attendance * 150 D…" at bounding box center [636, 170] width 411 height 768
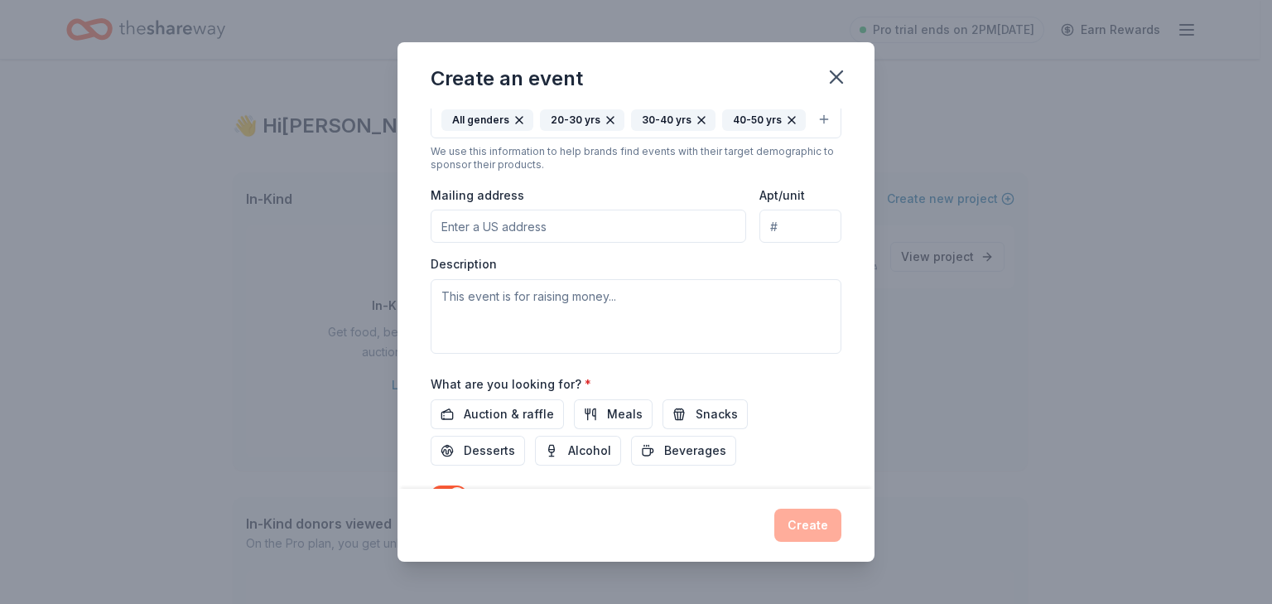
scroll to position [314, 0]
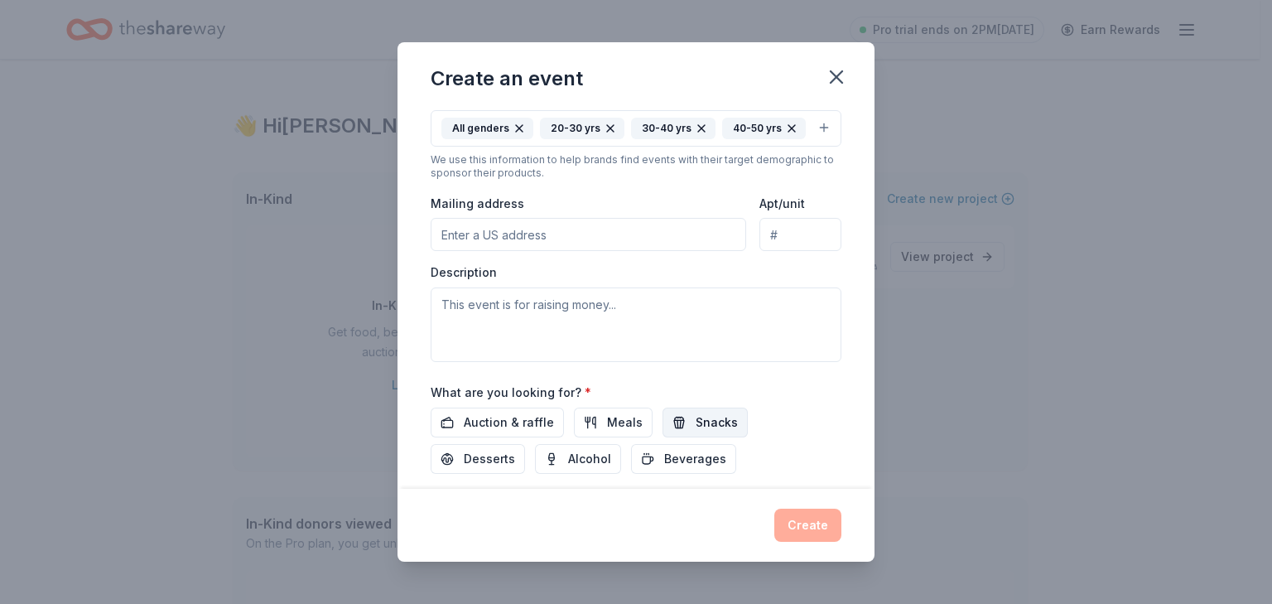
click at [715, 418] on span "Snacks" at bounding box center [717, 422] width 42 height 20
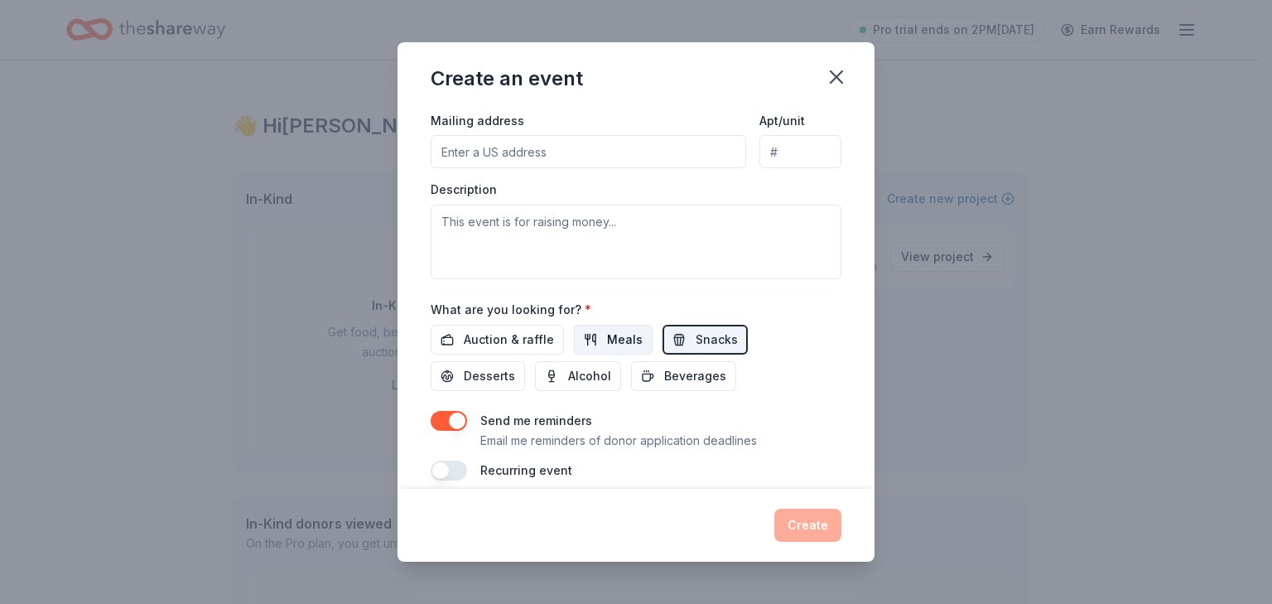
click at [607, 335] on span "Meals" at bounding box center [625, 340] width 36 height 20
click at [482, 375] on span "Desserts" at bounding box center [489, 376] width 51 height 20
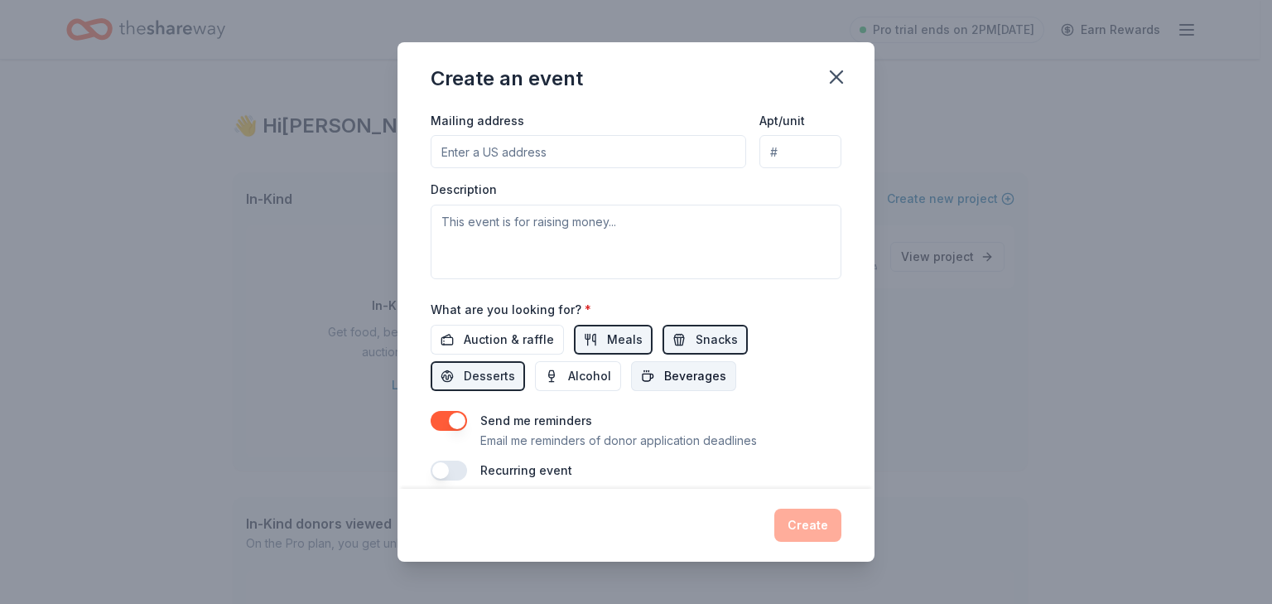
click at [689, 375] on span "Beverages" at bounding box center [695, 376] width 62 height 20
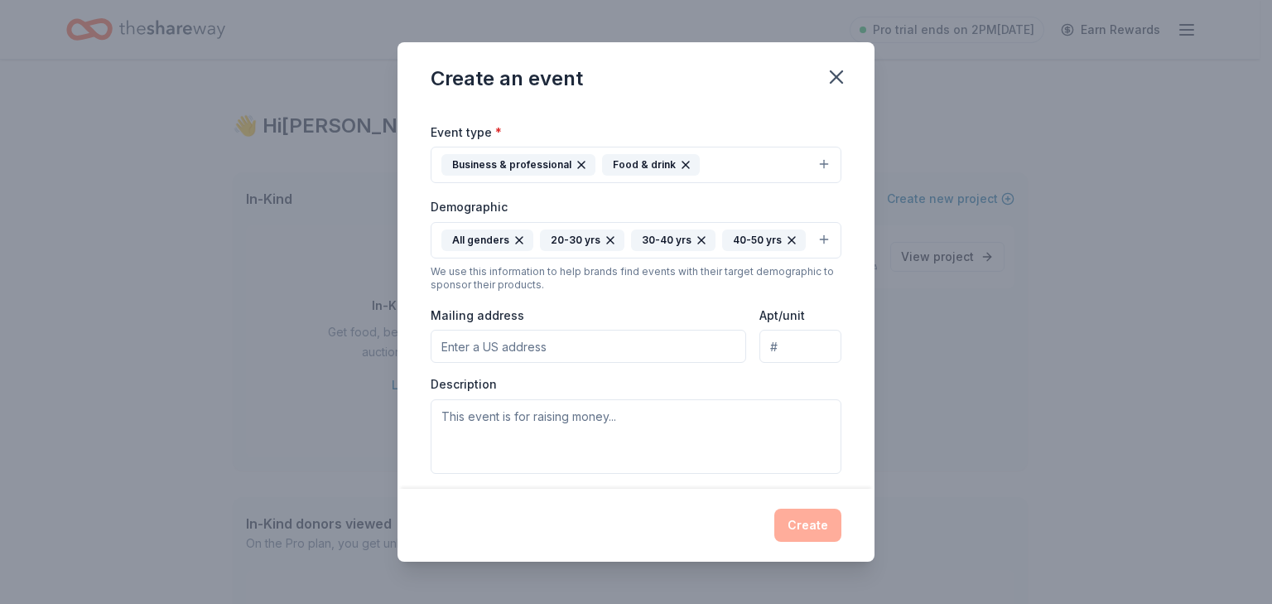
scroll to position [162, 0]
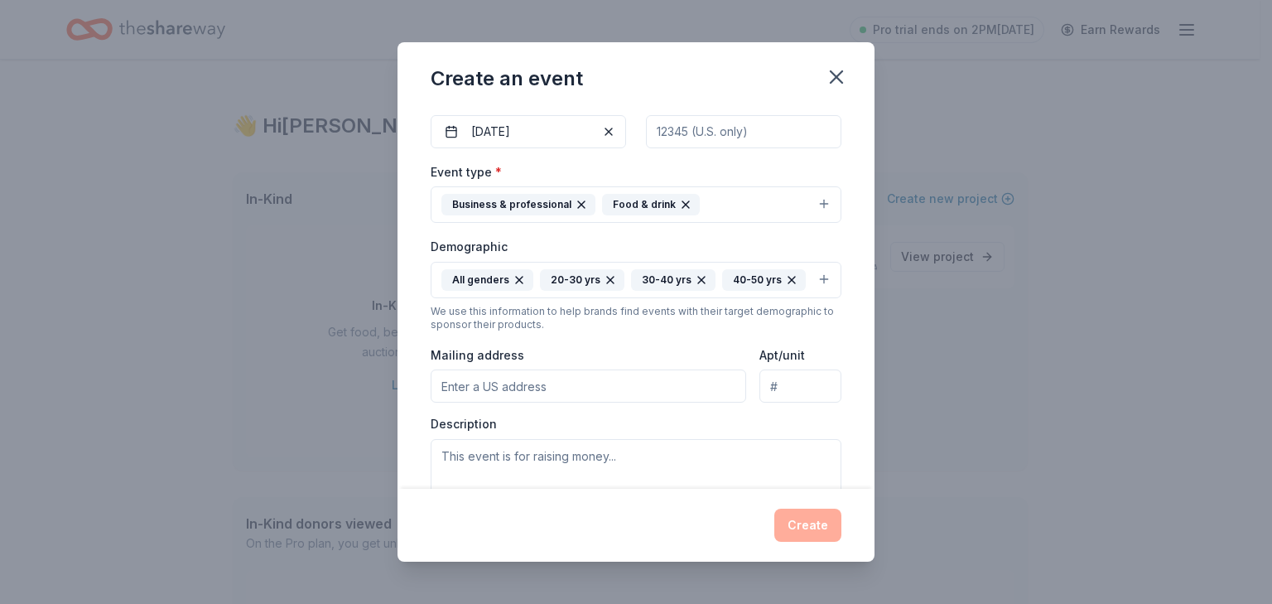
click at [639, 393] on input "Mailing address" at bounding box center [588, 385] width 315 height 33
type input "10520 Storch Drive"
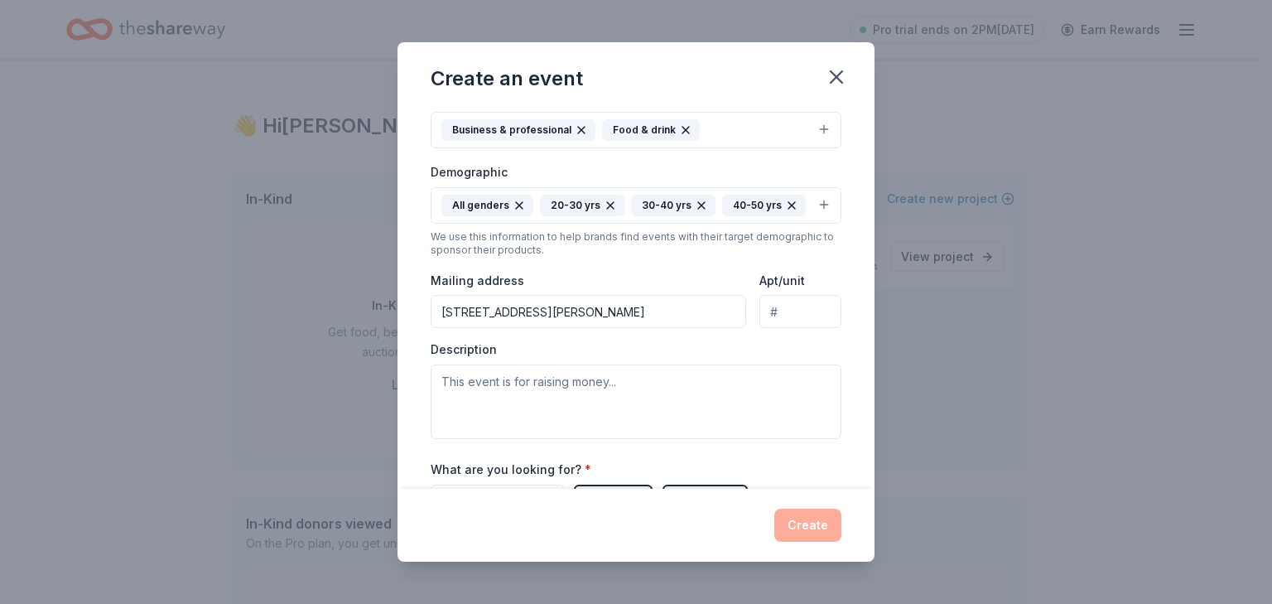
scroll to position [245, 0]
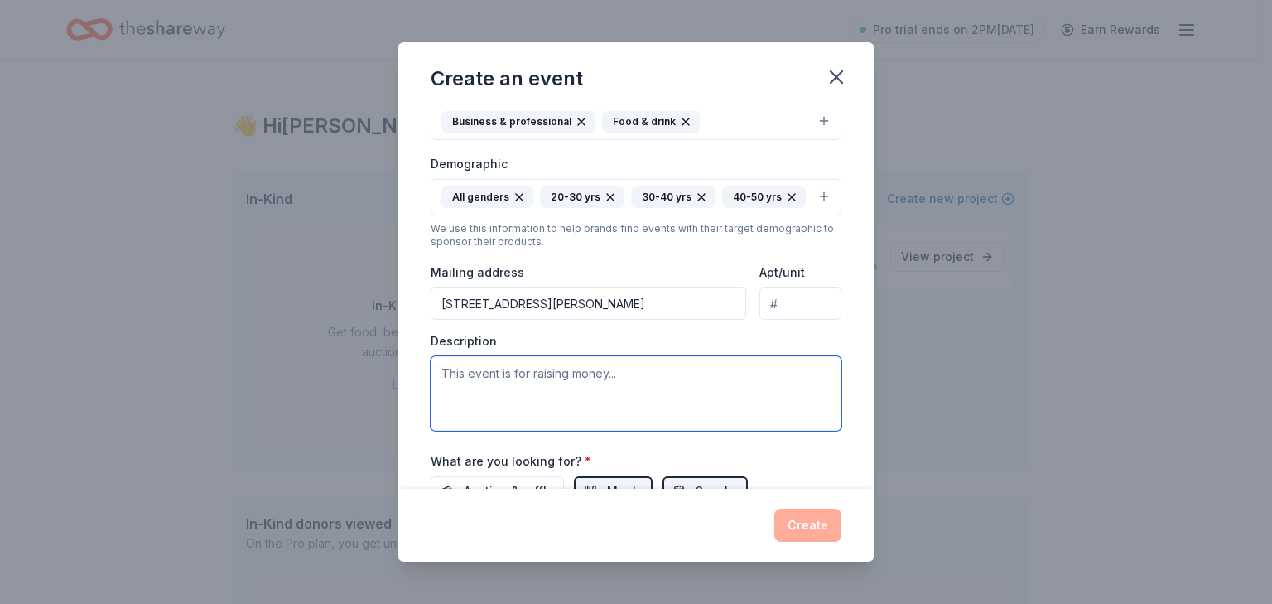
click at [632, 372] on textarea at bounding box center [636, 393] width 411 height 75
type textarea "This event is for"
drag, startPoint x: 537, startPoint y: 373, endPoint x: 396, endPoint y: 358, distance: 141.5
click at [396, 358] on div "Create an event Event name * Teacher Appreciation Week 25 /100 Event website At…" at bounding box center [636, 302] width 1272 height 604
paste textarea "This event is for the extraordinary teachers of DuVal High School—the ones who …"
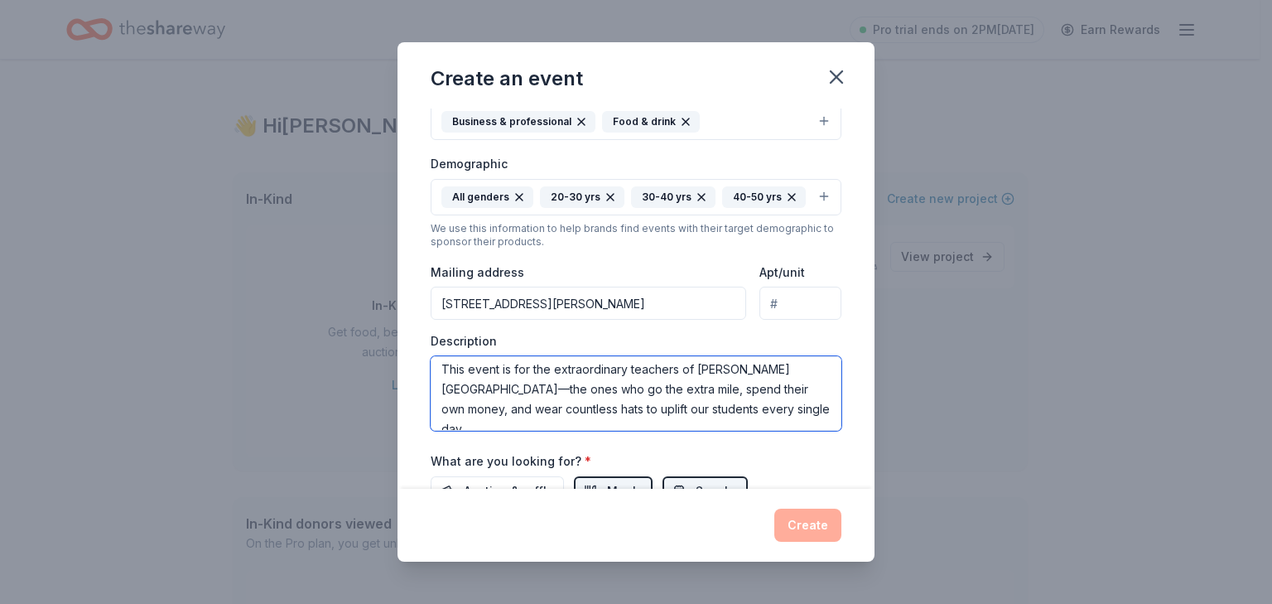
scroll to position [0, 0]
click at [799, 369] on textarea "This event is for the extraordinary teachers of DuVal High School—the ones who …" at bounding box center [636, 393] width 411 height 75
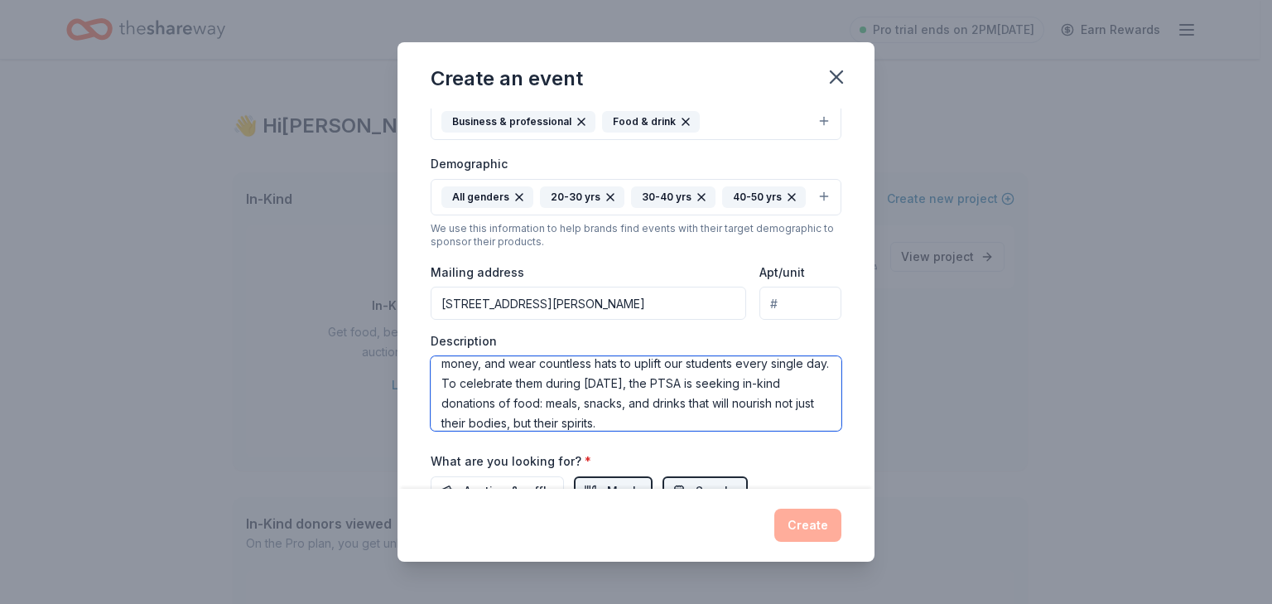
click at [565, 360] on textarea "This event is for the extraordinary teachers of DuVal High School, the ones who…" at bounding box center [636, 393] width 411 height 75
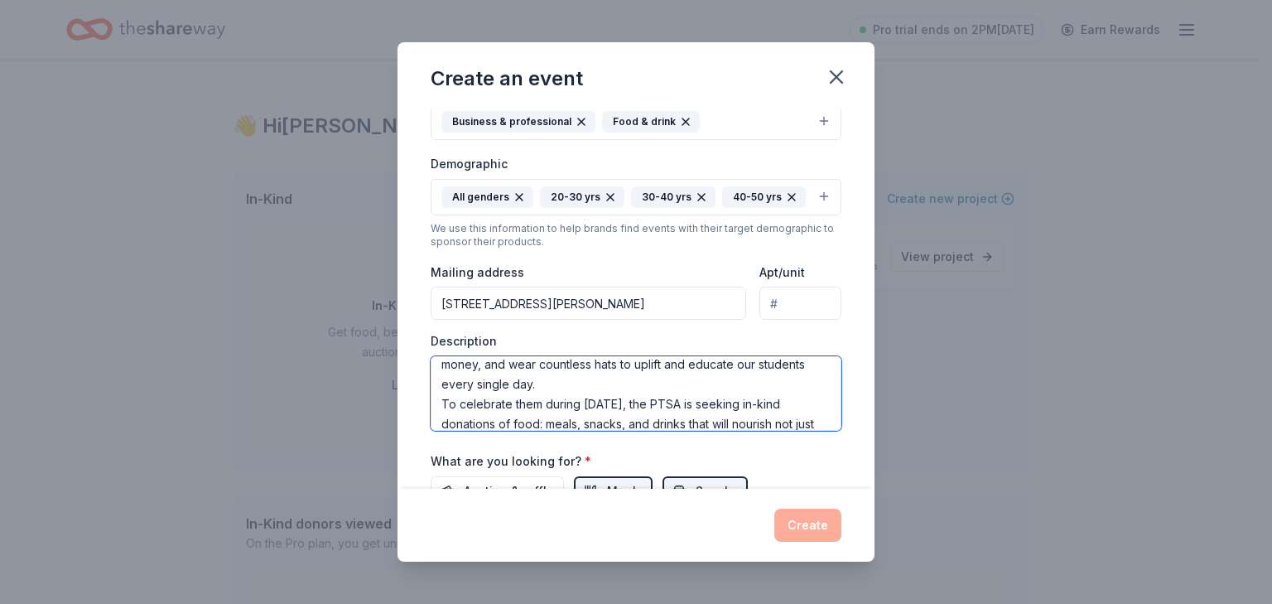
scroll to position [82, 0]
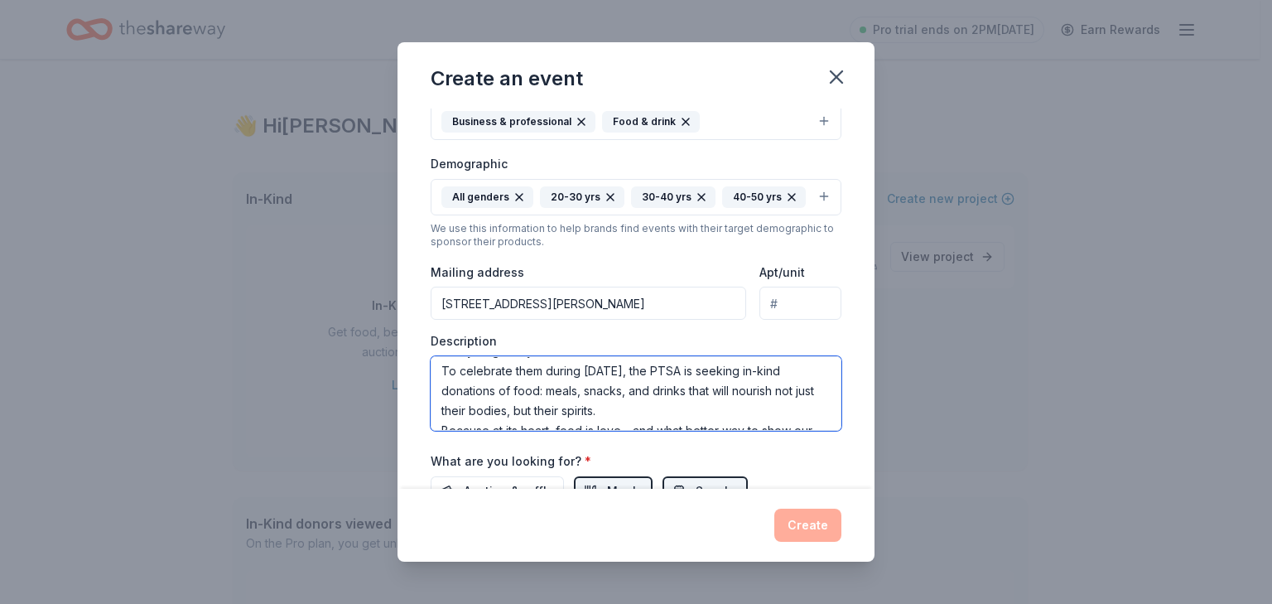
click at [746, 390] on textarea "This event is for the extraordinary teachers of DuVal High School, the ones who…" at bounding box center [636, 393] width 411 height 75
click at [621, 410] on textarea "This event is for the extraordinary teachers of DuVal High School, the ones who…" at bounding box center [636, 393] width 411 height 75
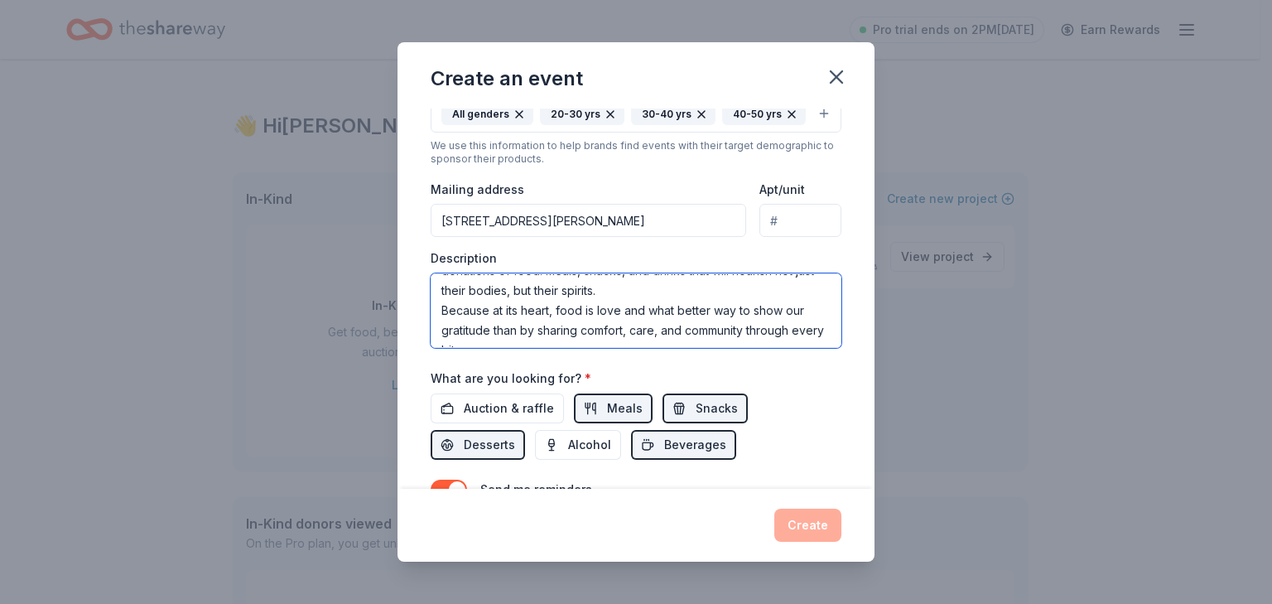
scroll to position [86, 0]
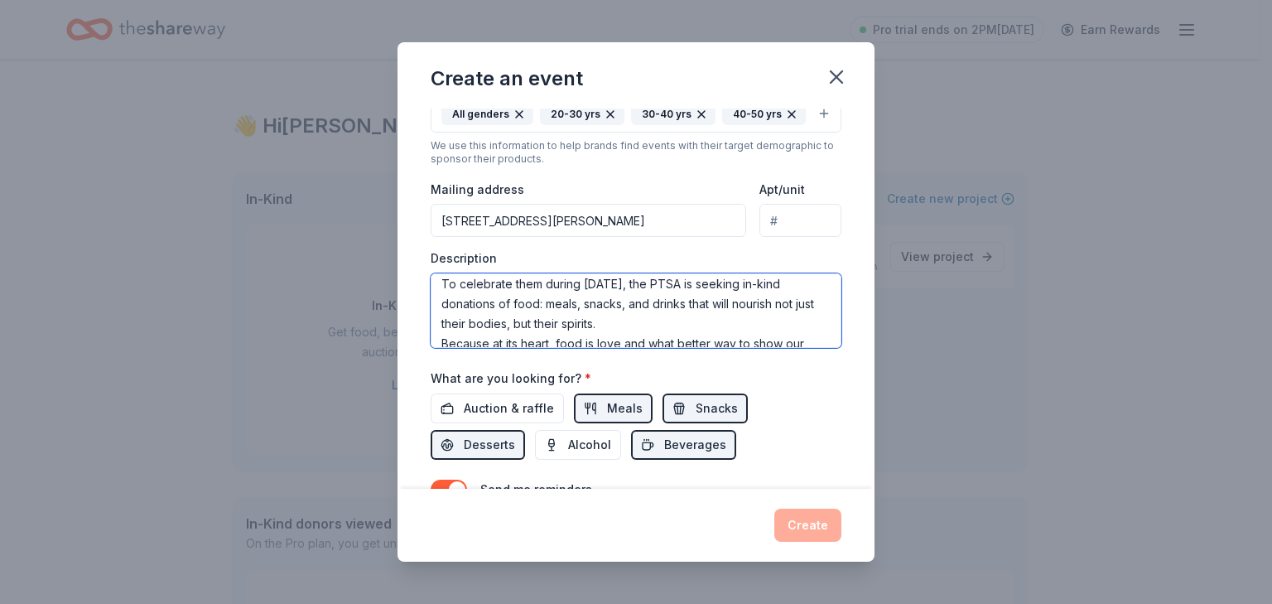
click at [715, 279] on textarea "This event is for the extraordinary teachers of DuVal High School, the ones who…" at bounding box center [636, 310] width 411 height 75
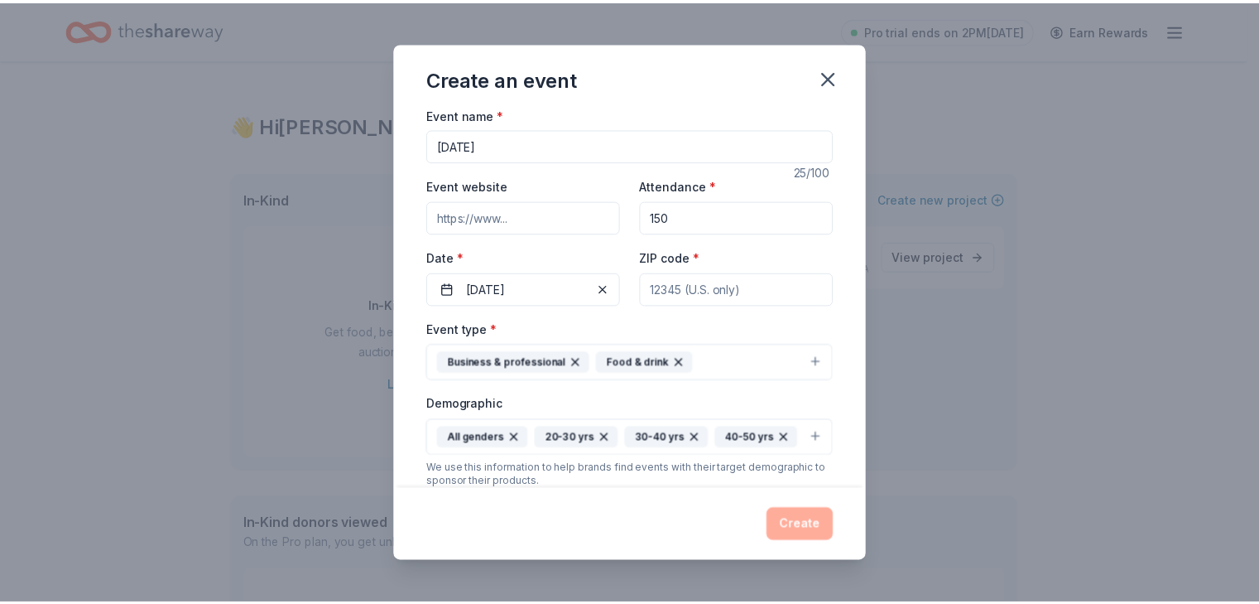
scroll to position [0, 0]
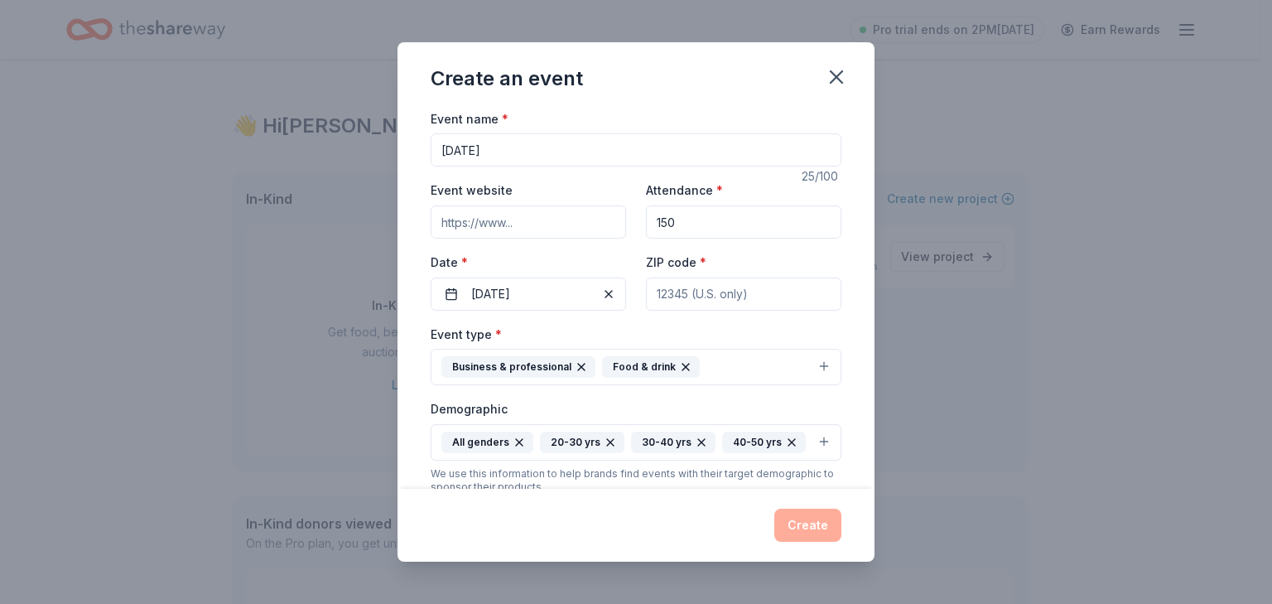
type textarea "This event is for the extraordinary teachers of DuVal High School, the ones who…"
click at [777, 301] on input "ZIP code *" at bounding box center [743, 293] width 195 height 33
type input "20706"
click at [810, 522] on button "Create" at bounding box center [807, 524] width 67 height 33
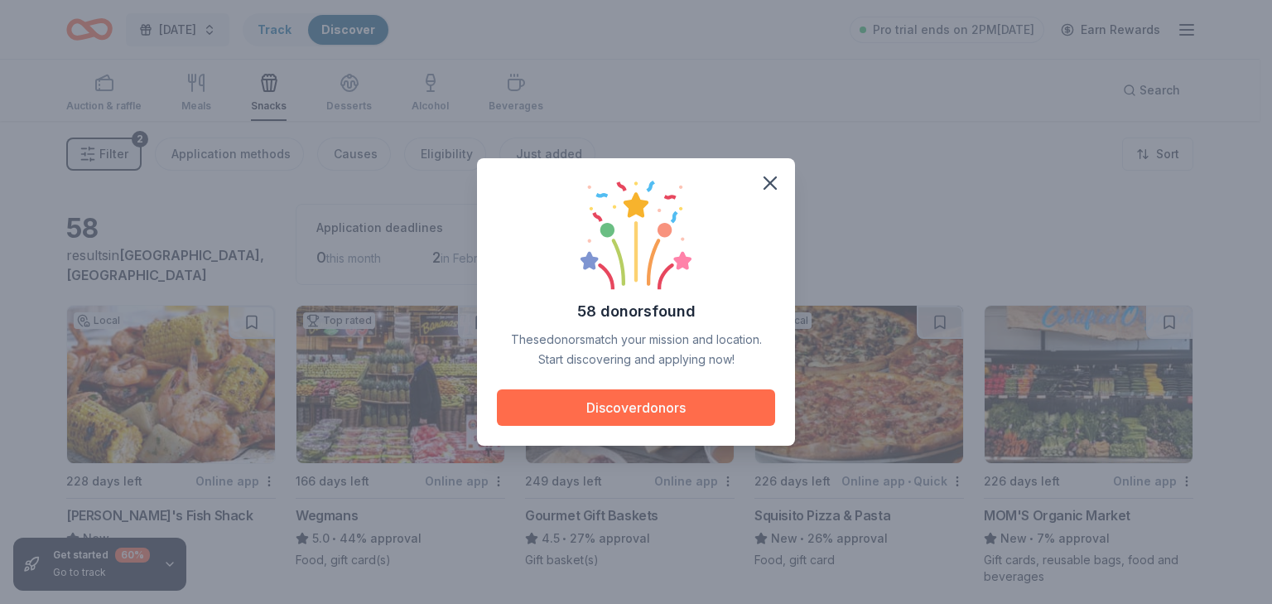
click at [606, 407] on button "Discover donors" at bounding box center [636, 407] width 278 height 36
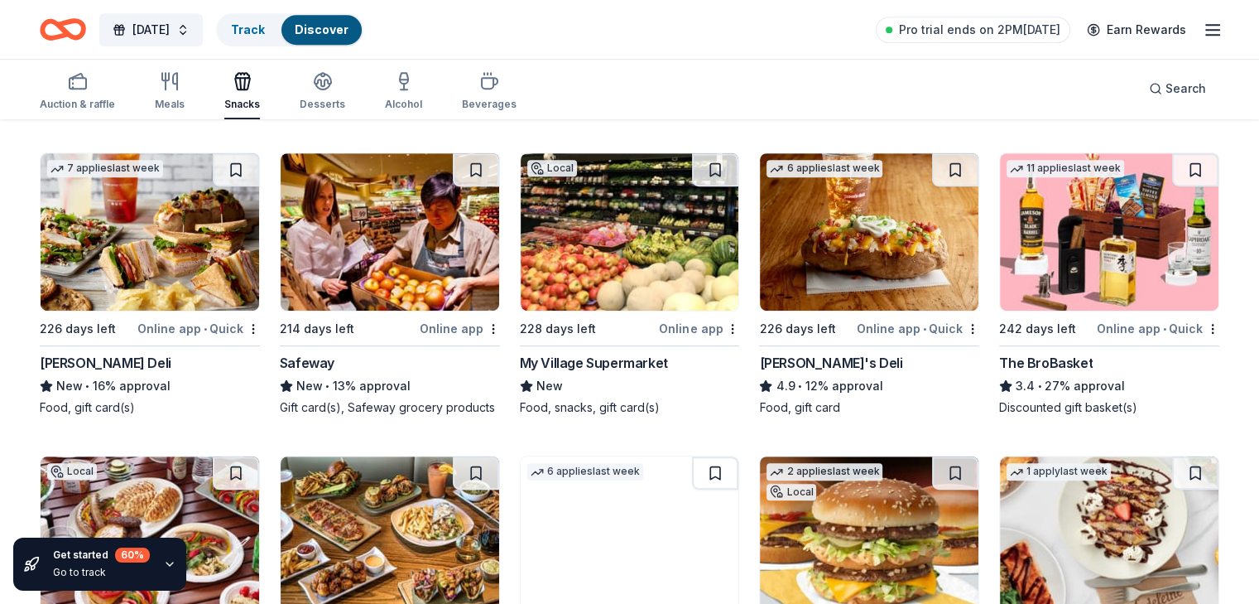
scroll to position [745, 0]
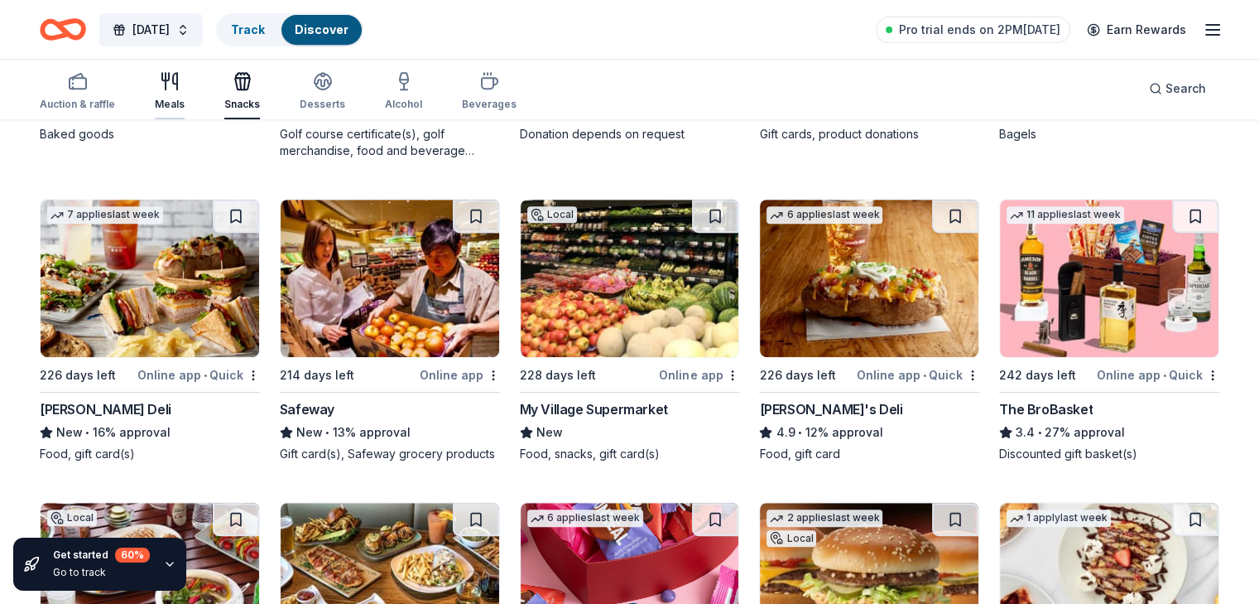
click at [180, 87] on icon "button" at bounding box center [170, 81] width 20 height 20
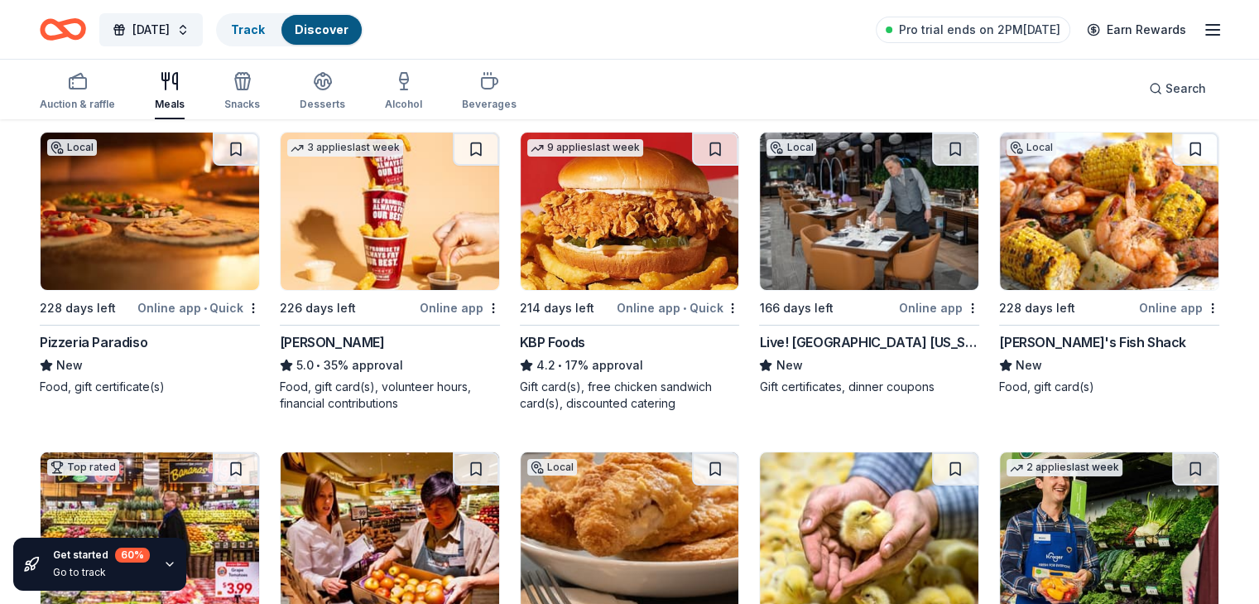
scroll to position [166, 0]
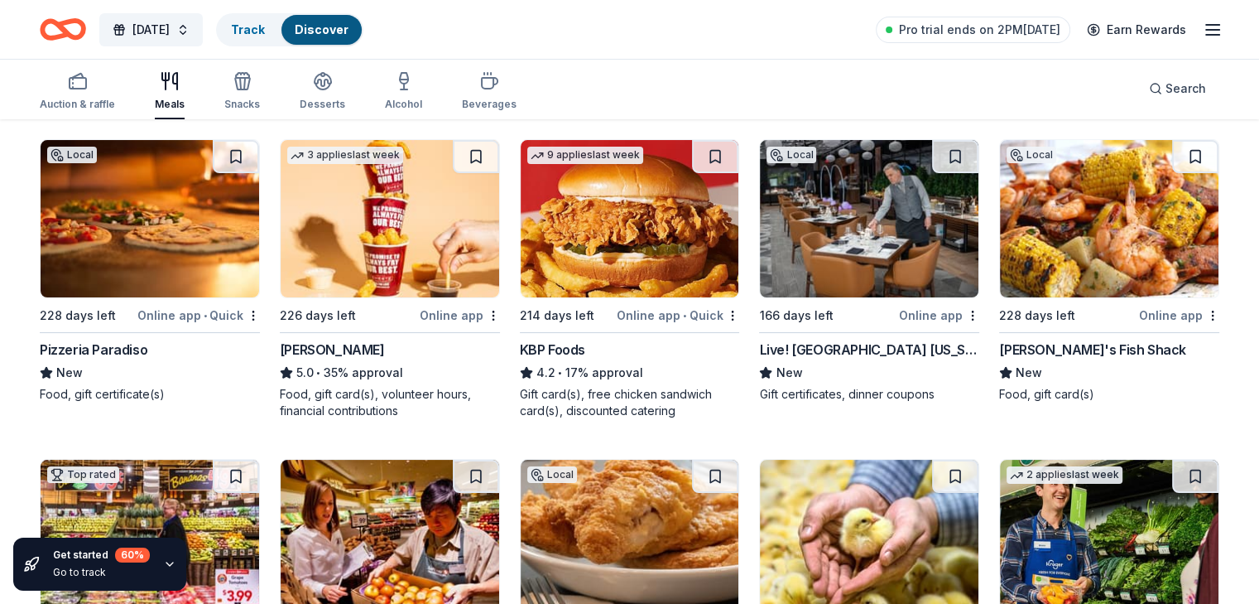
click at [867, 351] on div "Live! Casino Hotel Maryland" at bounding box center [869, 349] width 220 height 20
click at [253, 83] on icon "button" at bounding box center [243, 81] width 20 height 20
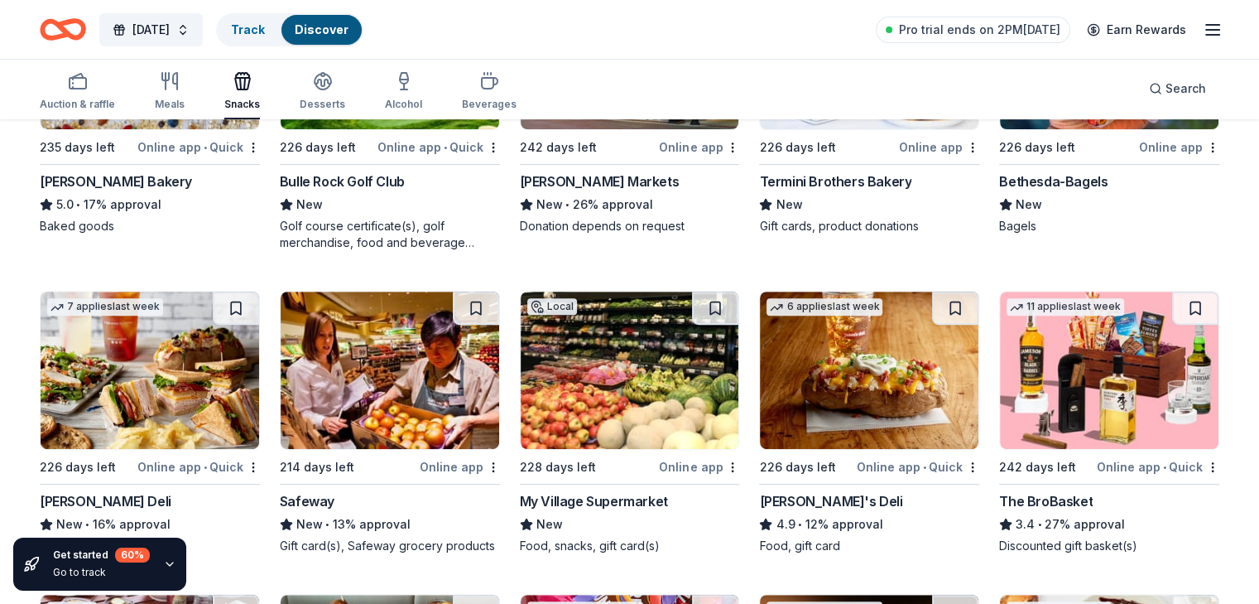
scroll to position [662, 0]
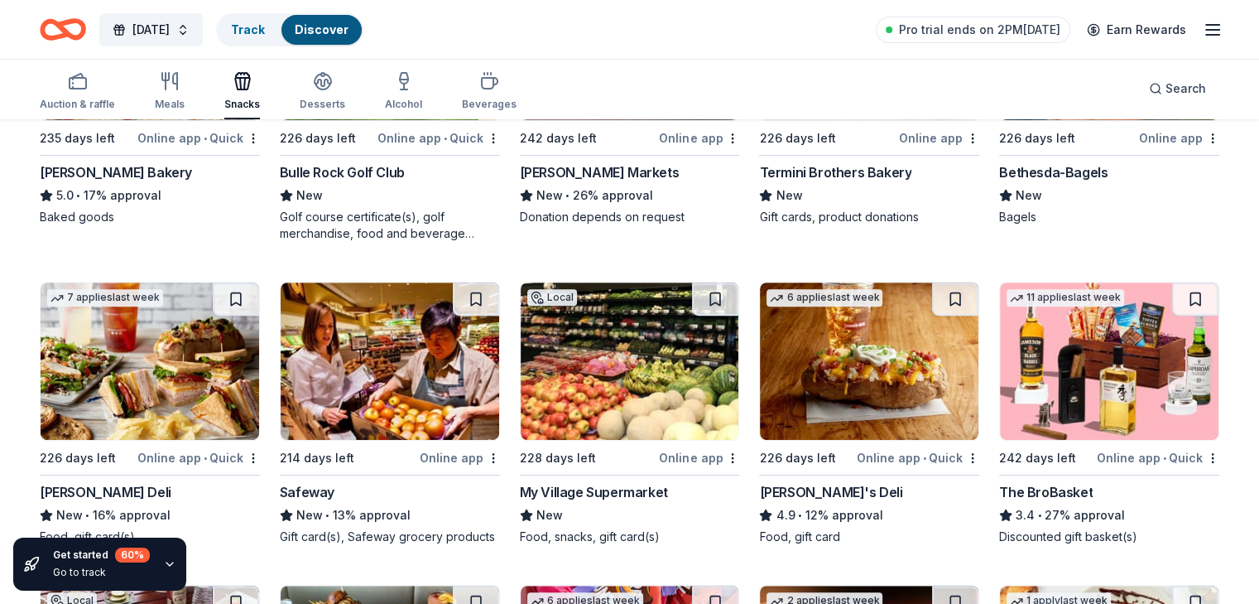
click at [463, 456] on div "Online app" at bounding box center [460, 457] width 80 height 21
click at [857, 455] on div "Online app • Quick" at bounding box center [918, 457] width 123 height 21
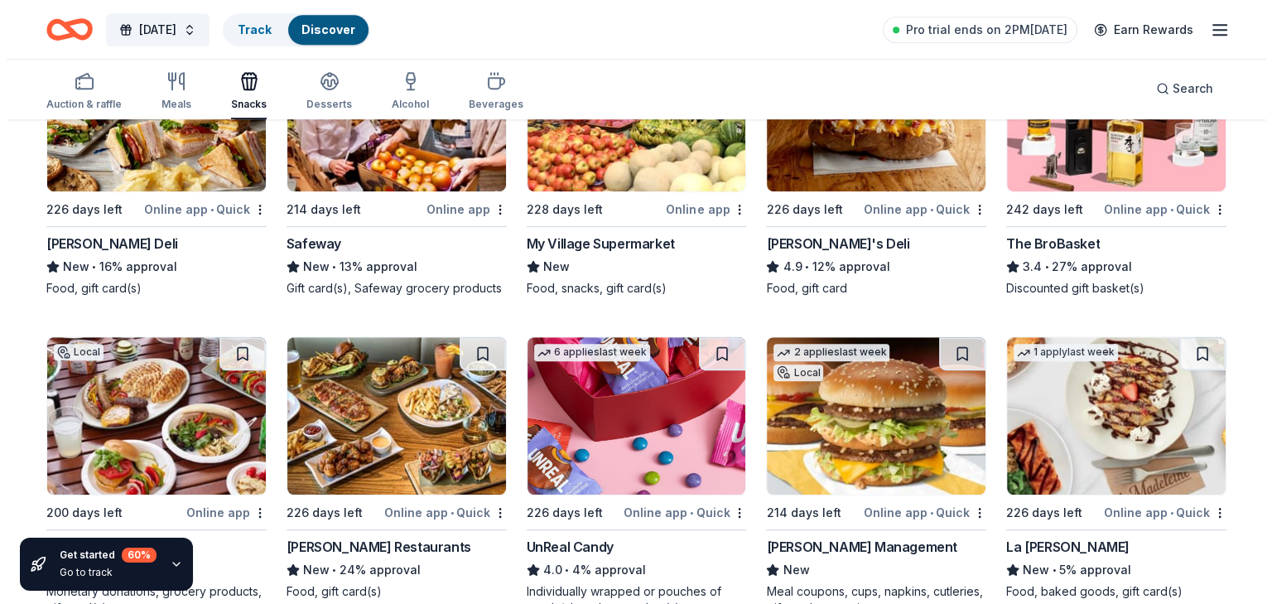
scroll to position [994, 0]
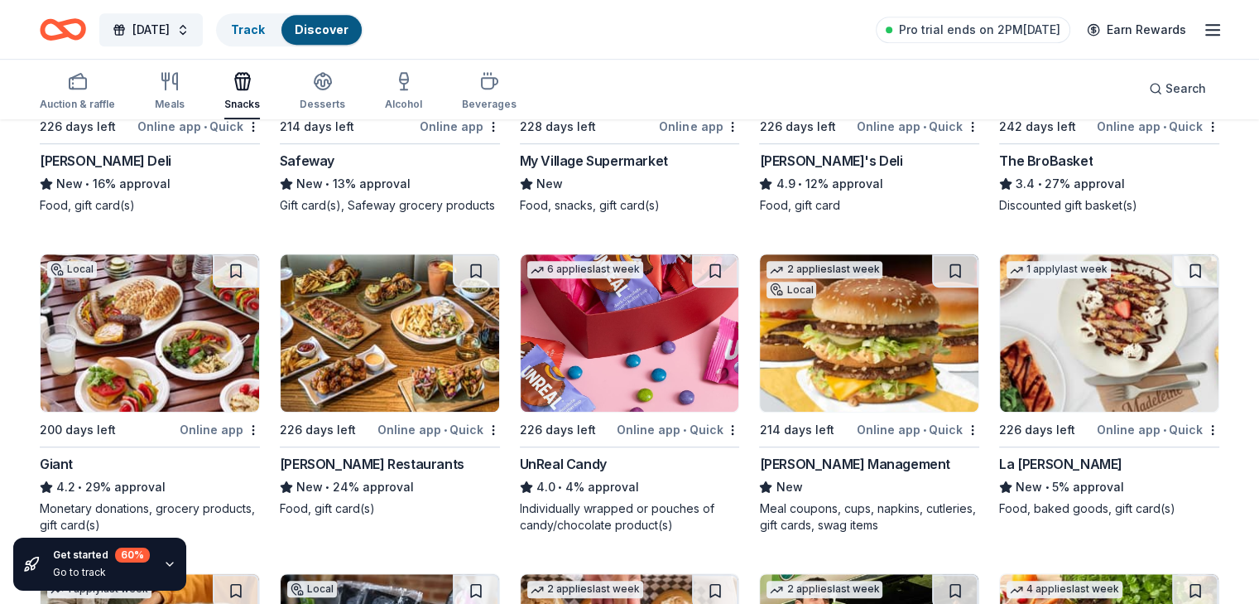
click at [151, 336] on img at bounding box center [150, 332] width 219 height 157
click at [188, 18] on button "Teacher Appreciation Week" at bounding box center [151, 29] width 104 height 33
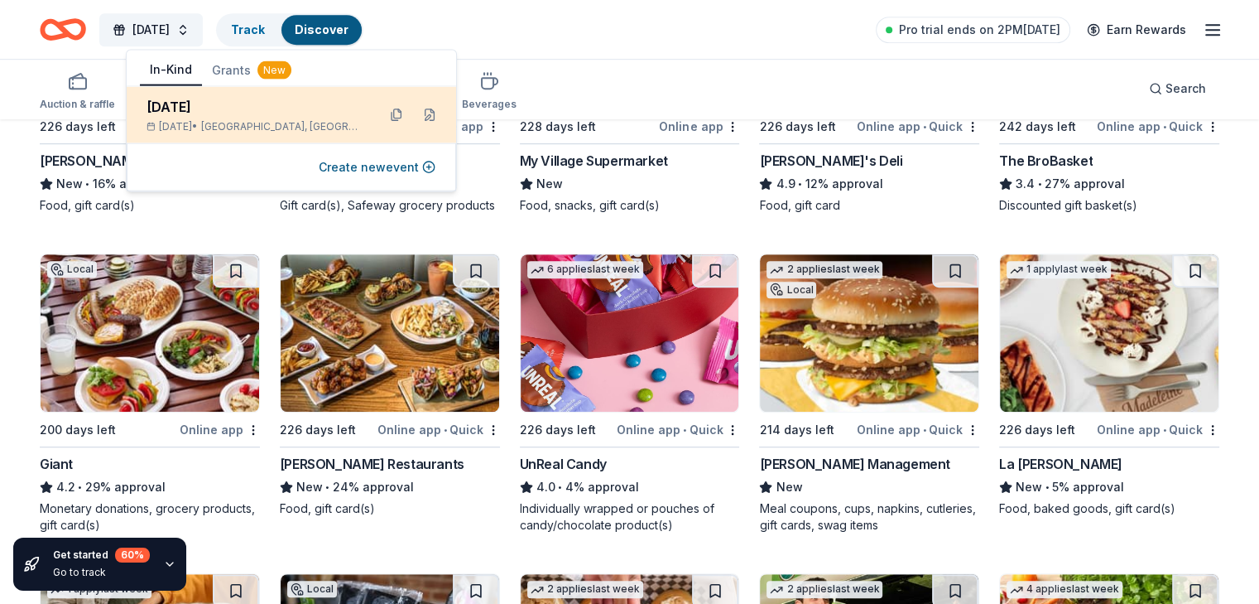
click at [215, 118] on div "Teacher Appreciation Week May 04, 2026 • Glenarden, MD" at bounding box center [255, 115] width 217 height 36
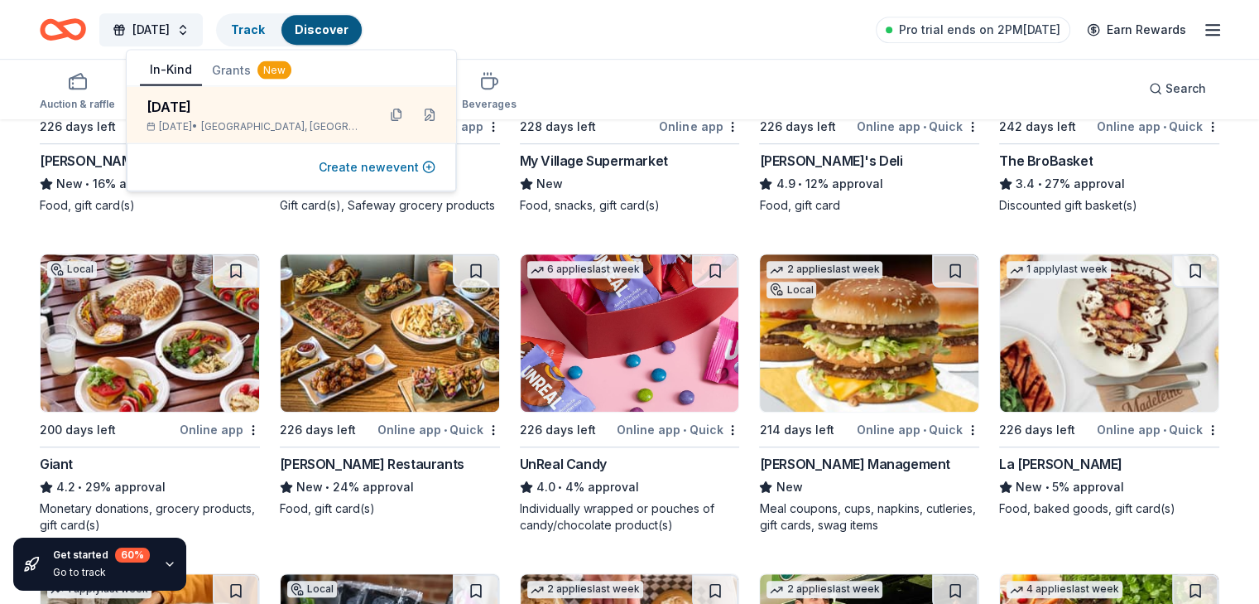
click at [373, 165] on button "Create new event" at bounding box center [377, 167] width 117 height 20
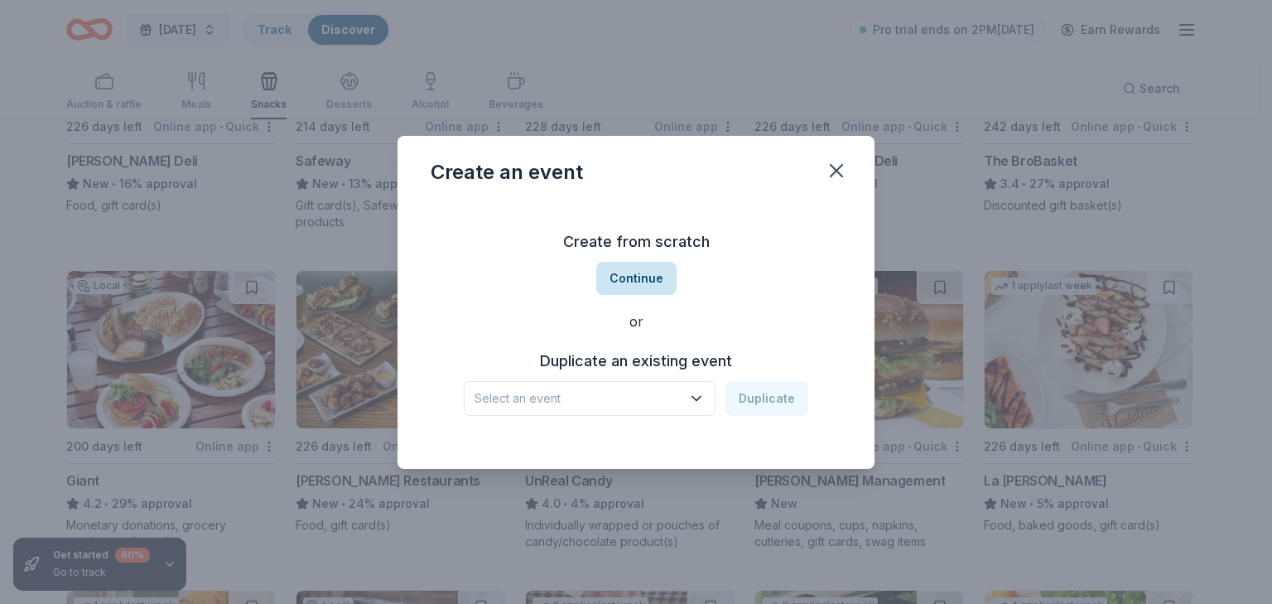
click at [631, 282] on button "Continue" at bounding box center [636, 278] width 80 height 33
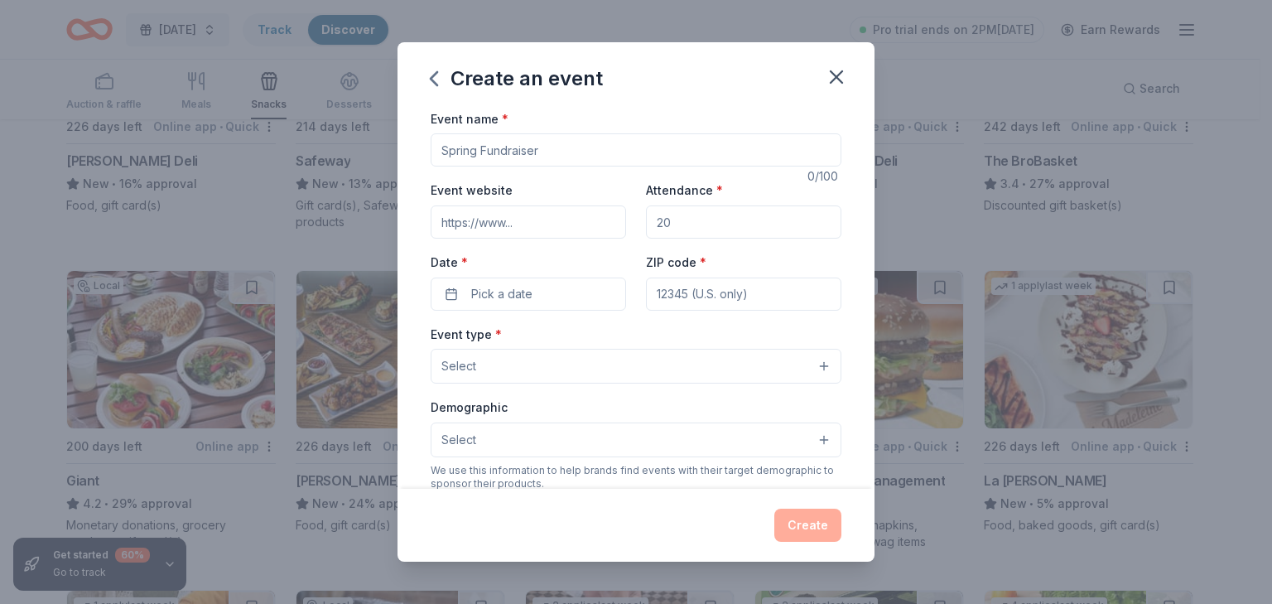
drag, startPoint x: 542, startPoint y: 149, endPoint x: 399, endPoint y: 150, distance: 143.2
click at [399, 150] on div "Event name * 0 /100 Event website Attendance * Date * Pick a date ZIP code * Ev…" at bounding box center [635, 298] width 477 height 380
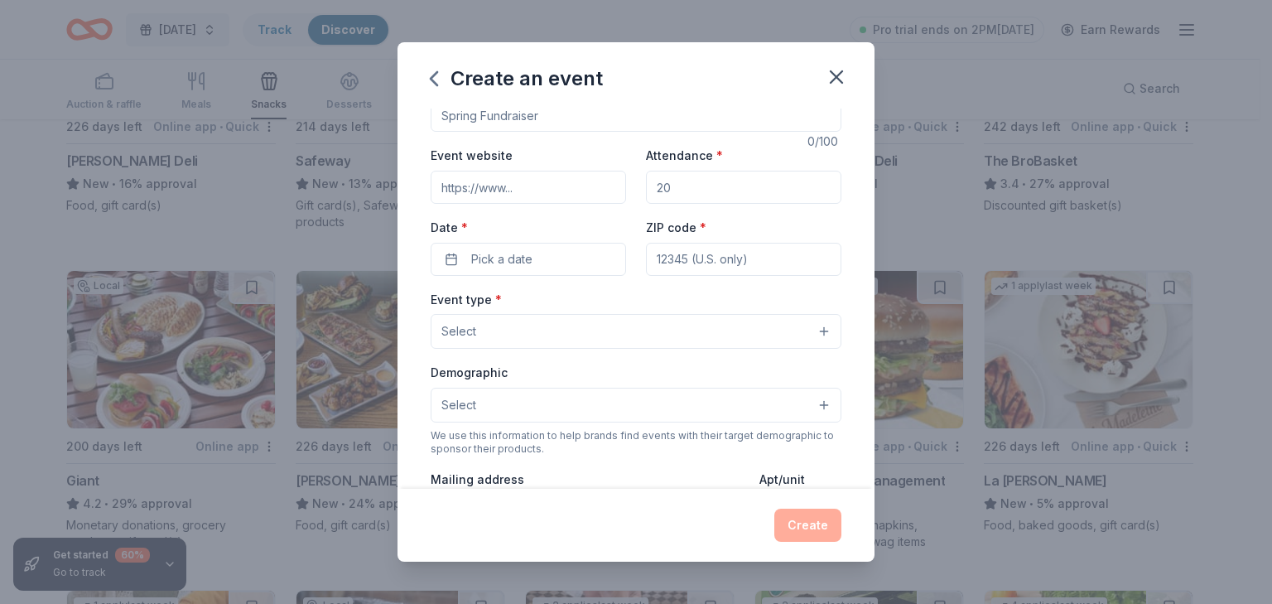
scroll to position [0, 0]
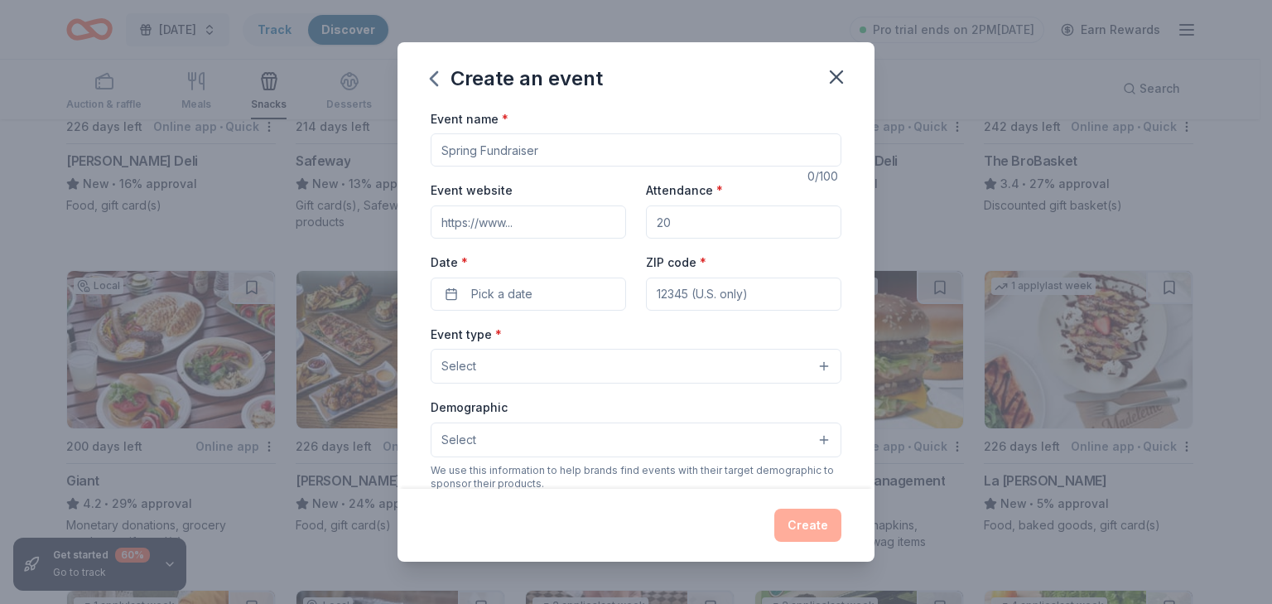
click at [503, 156] on input "Event name *" at bounding box center [636, 149] width 411 height 33
paste input "DuVal Wellness Through Athletics Day Presented by the DuVal High School PTSA 📅 …"
drag, startPoint x: 439, startPoint y: 149, endPoint x: 828, endPoint y: 150, distance: 389.2
click at [828, 150] on input "DuVal Wellness Through Athletics Day Presented by the DuVal High School PTSA 📅 …" at bounding box center [636, 149] width 411 height 33
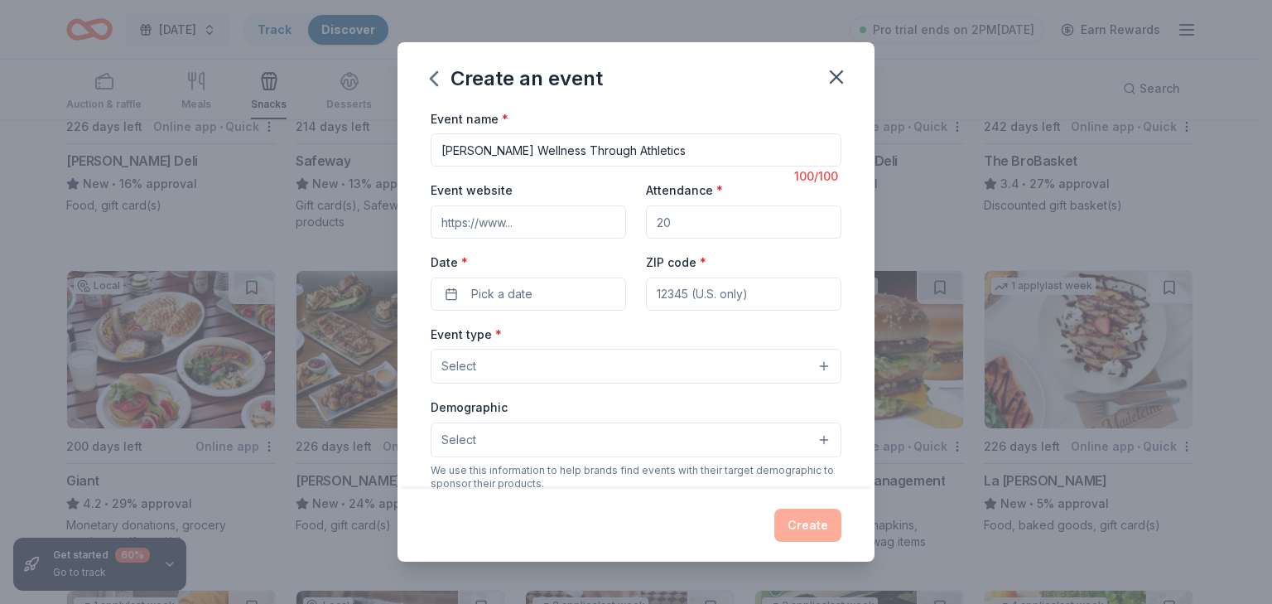
scroll to position [0, 0]
type input "[PERSON_NAME] Wellness Through Athletics"
click at [701, 229] on input "Attendance *" at bounding box center [743, 221] width 195 height 33
type input "150"
click at [513, 288] on span "Pick a date" at bounding box center [501, 294] width 61 height 20
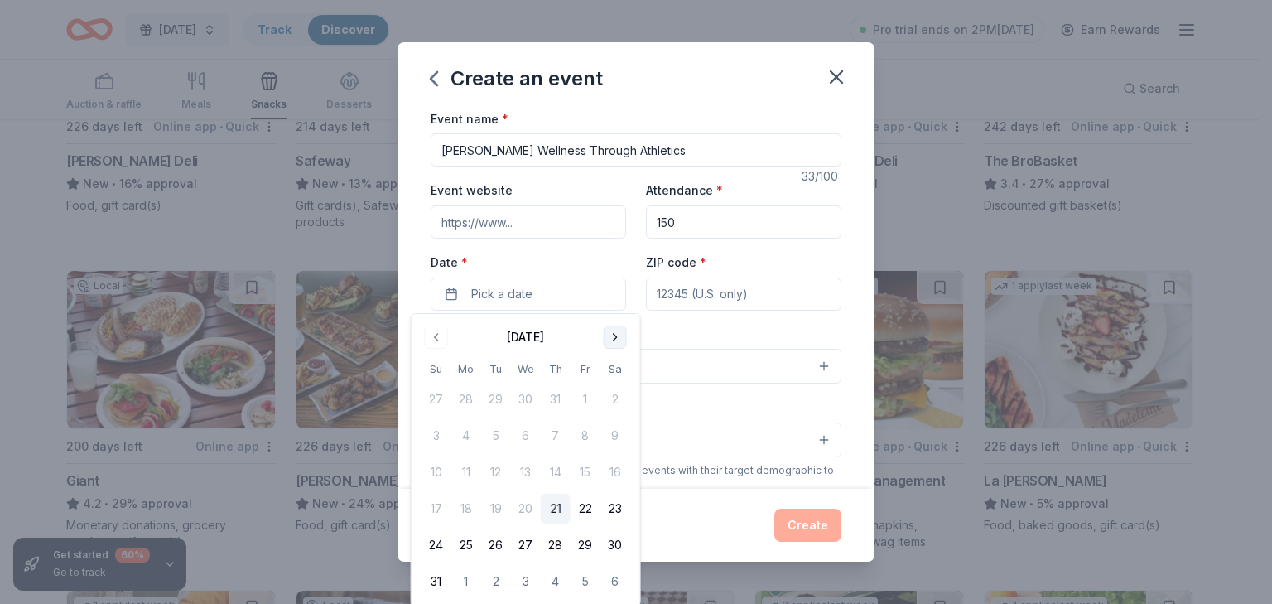
click at [614, 332] on button "Go to next month" at bounding box center [615, 336] width 23 height 23
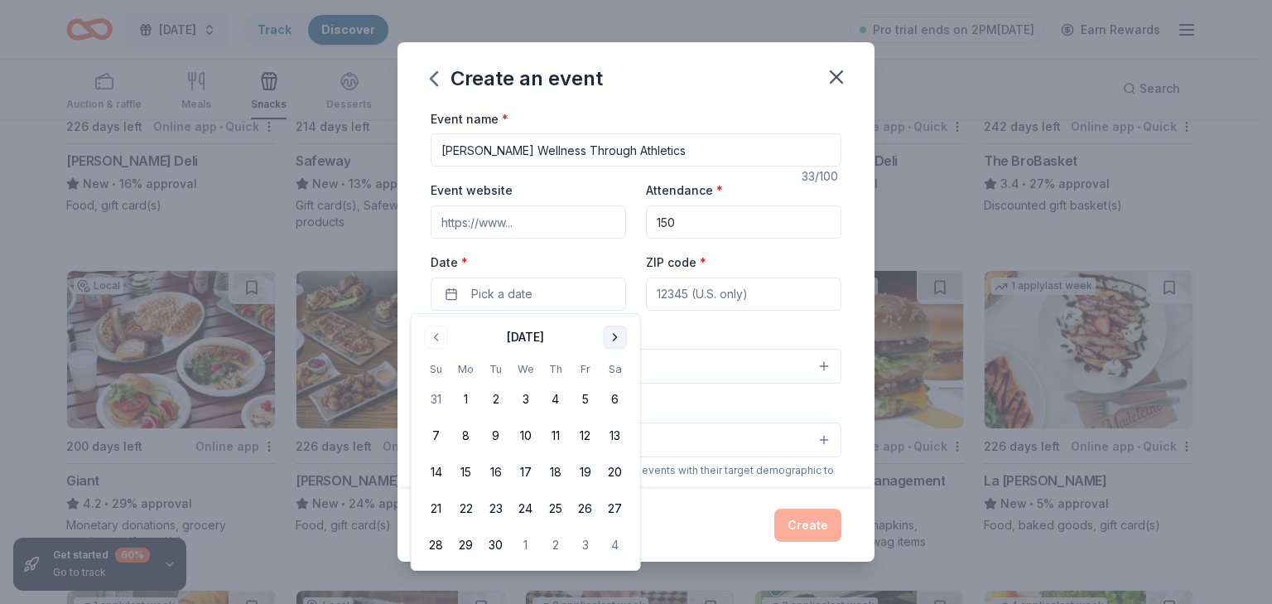
click at [614, 332] on button "Go to next month" at bounding box center [615, 336] width 23 height 23
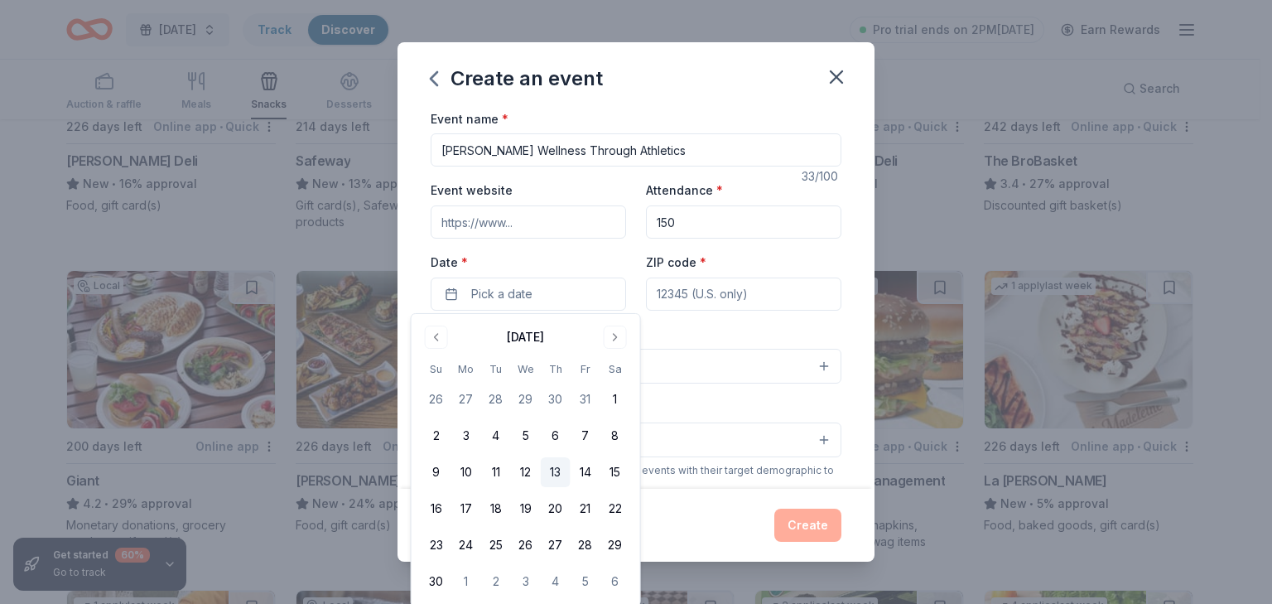
click at [557, 465] on button "13" at bounding box center [556, 472] width 30 height 30
click at [686, 294] on input "ZIP code *" at bounding box center [743, 293] width 195 height 33
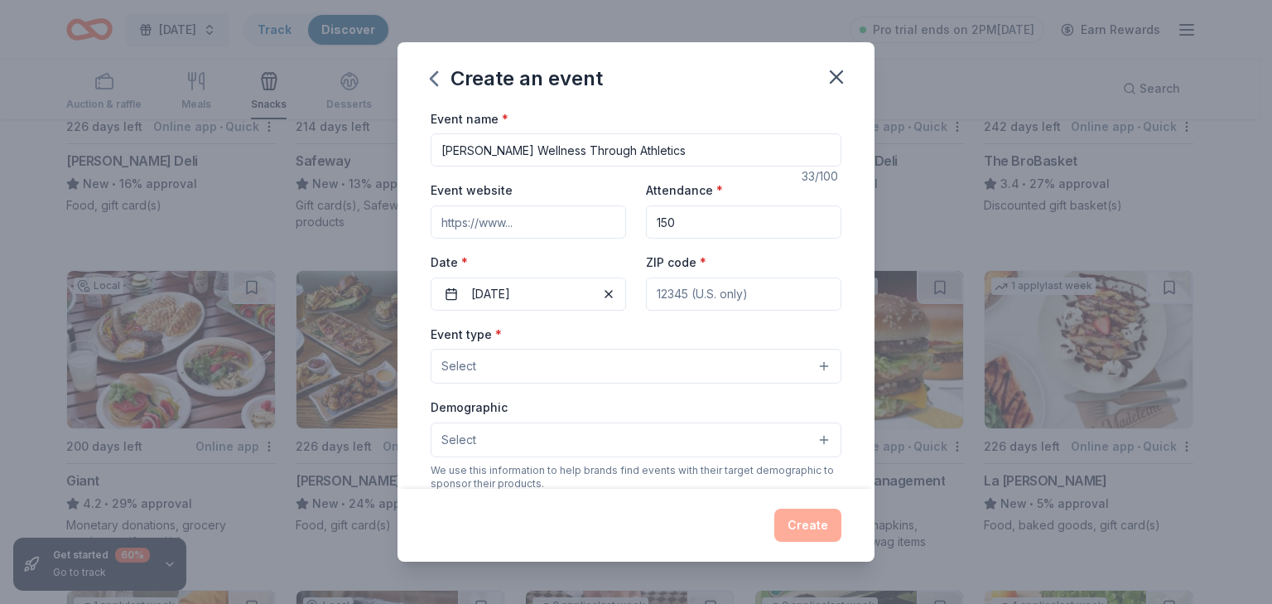
type input "20706"
type input "10520 Storch Drive"
click at [627, 368] on button "Select" at bounding box center [636, 366] width 411 height 35
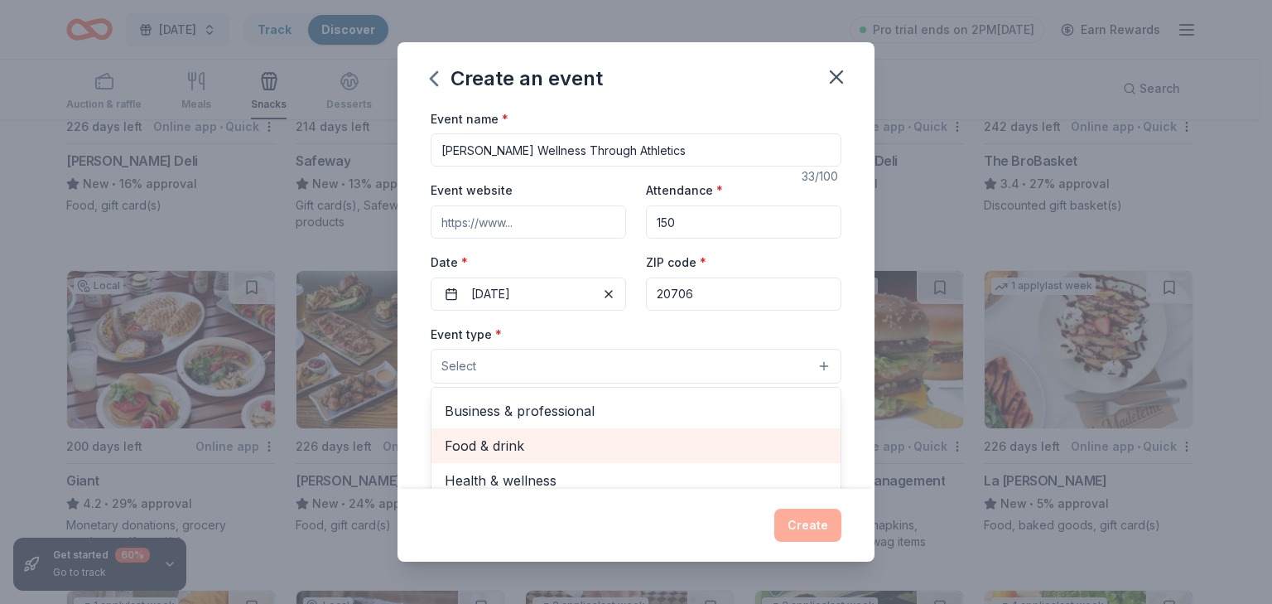
scroll to position [55, 0]
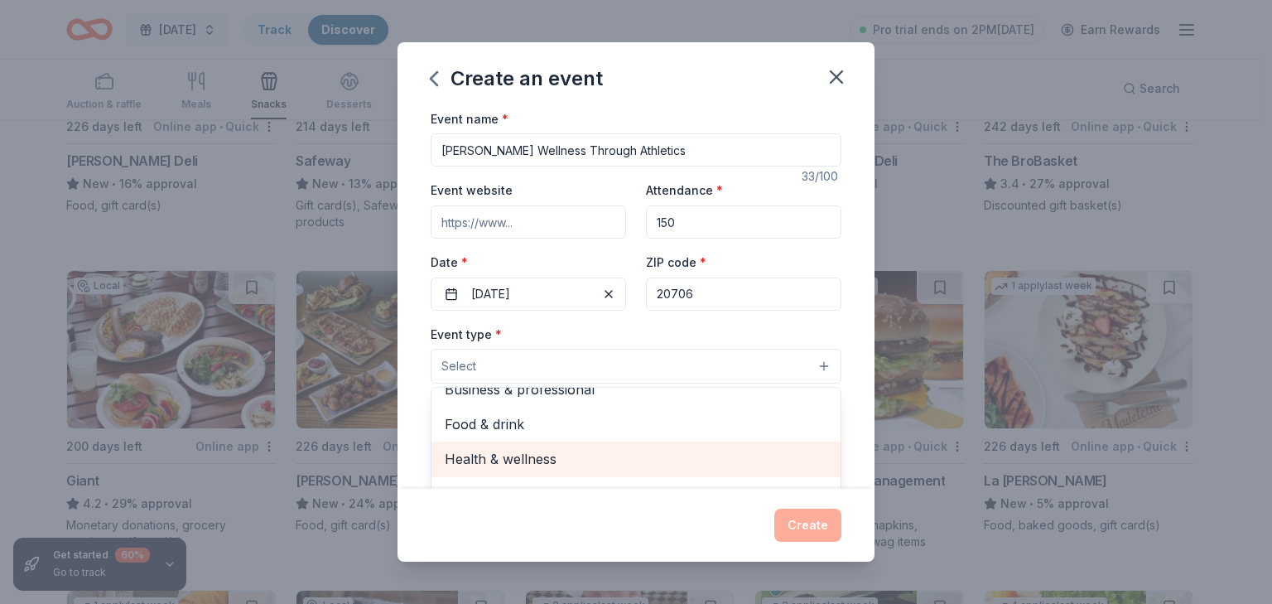
click at [551, 458] on span "Health & wellness" at bounding box center [636, 459] width 383 height 22
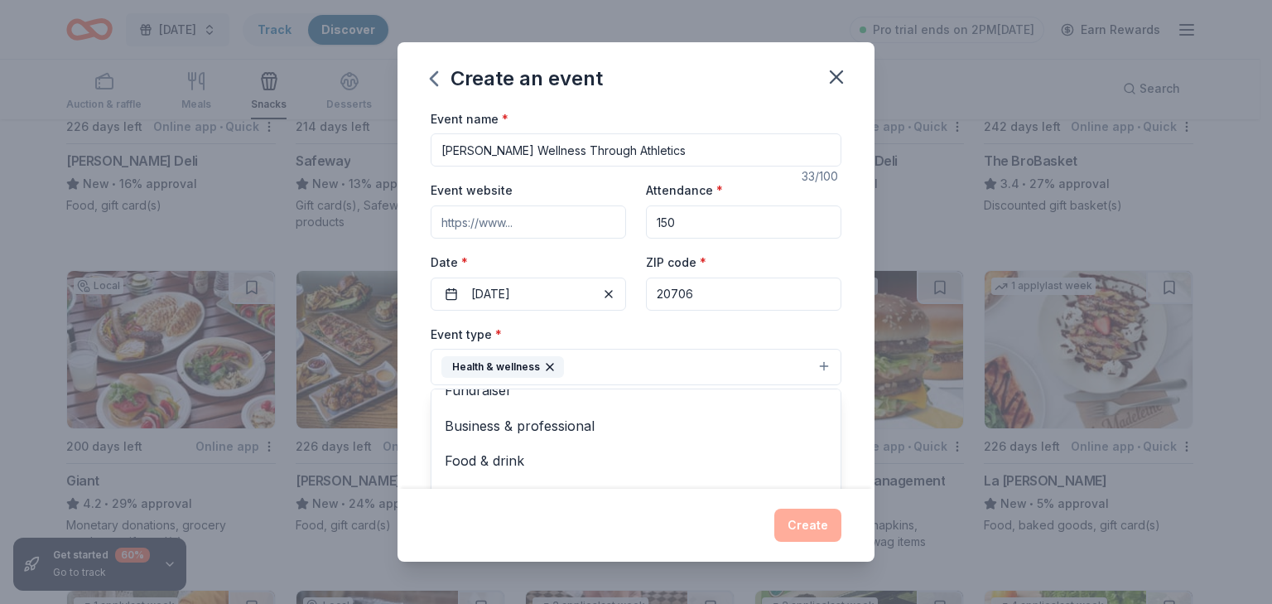
click at [589, 327] on div "Event type * Health & wellness Fundraiser Business & professional Food & drink …" at bounding box center [636, 355] width 411 height 62
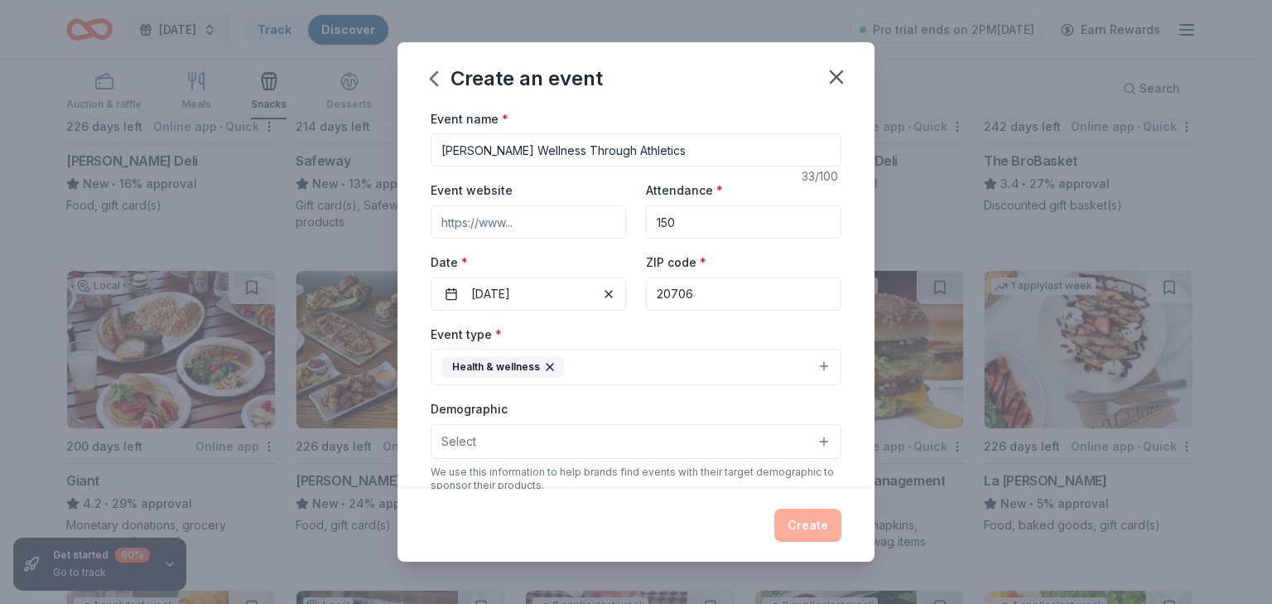
scroll to position [83, 0]
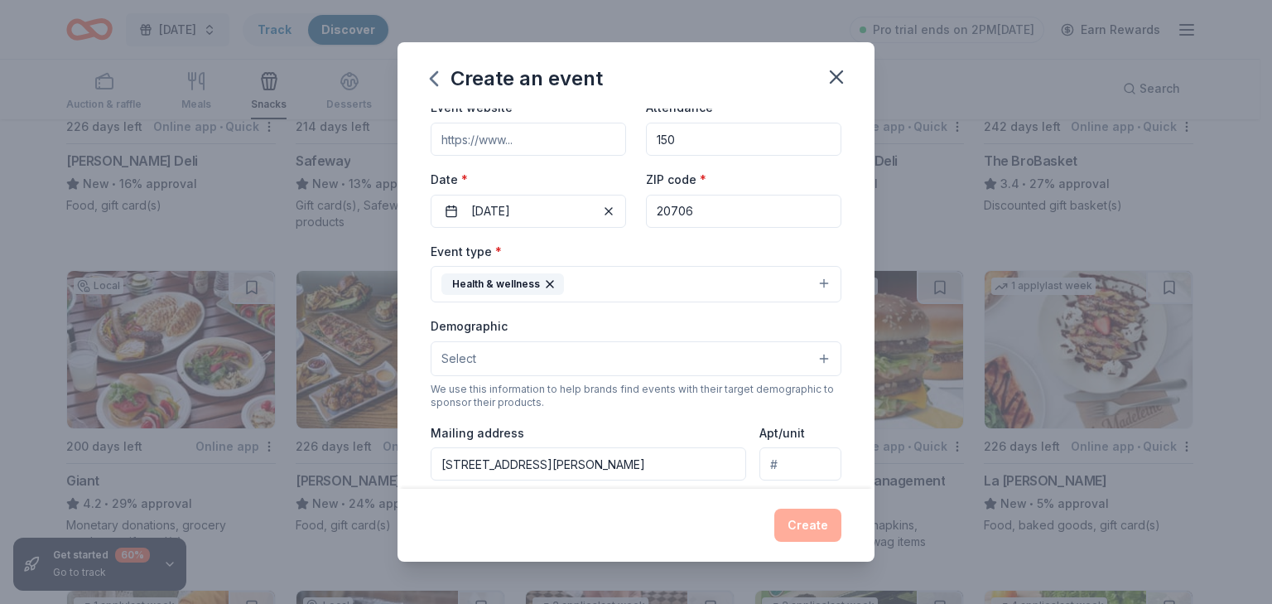
click at [627, 349] on button "Select" at bounding box center [636, 358] width 411 height 35
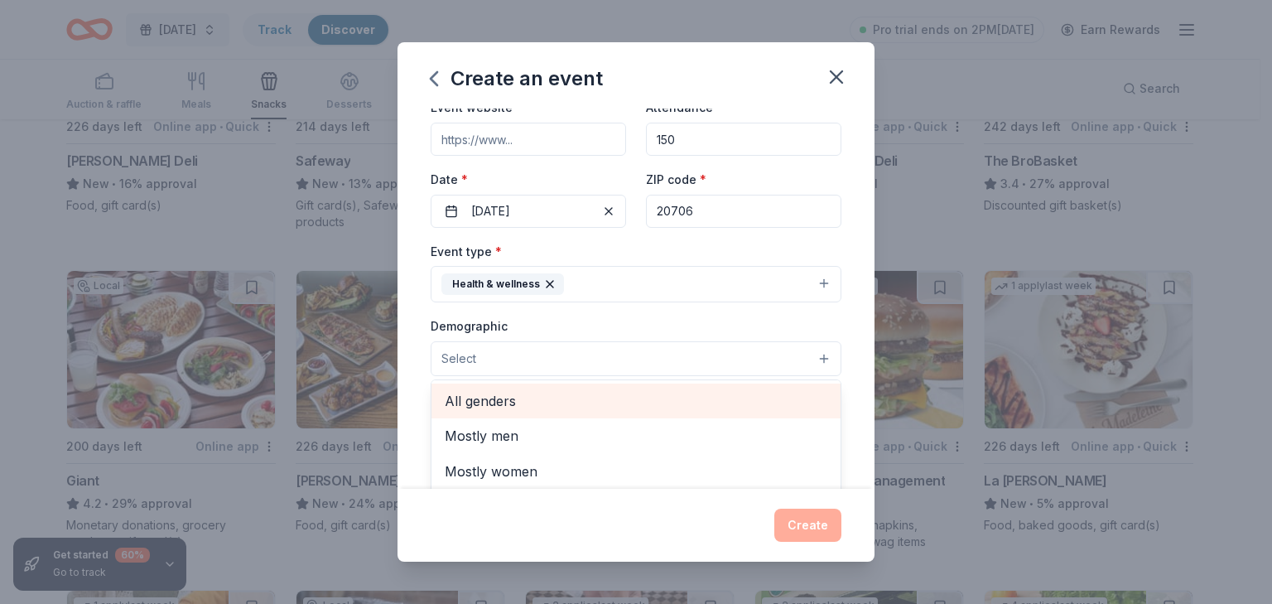
click at [489, 392] on span "All genders" at bounding box center [636, 401] width 383 height 22
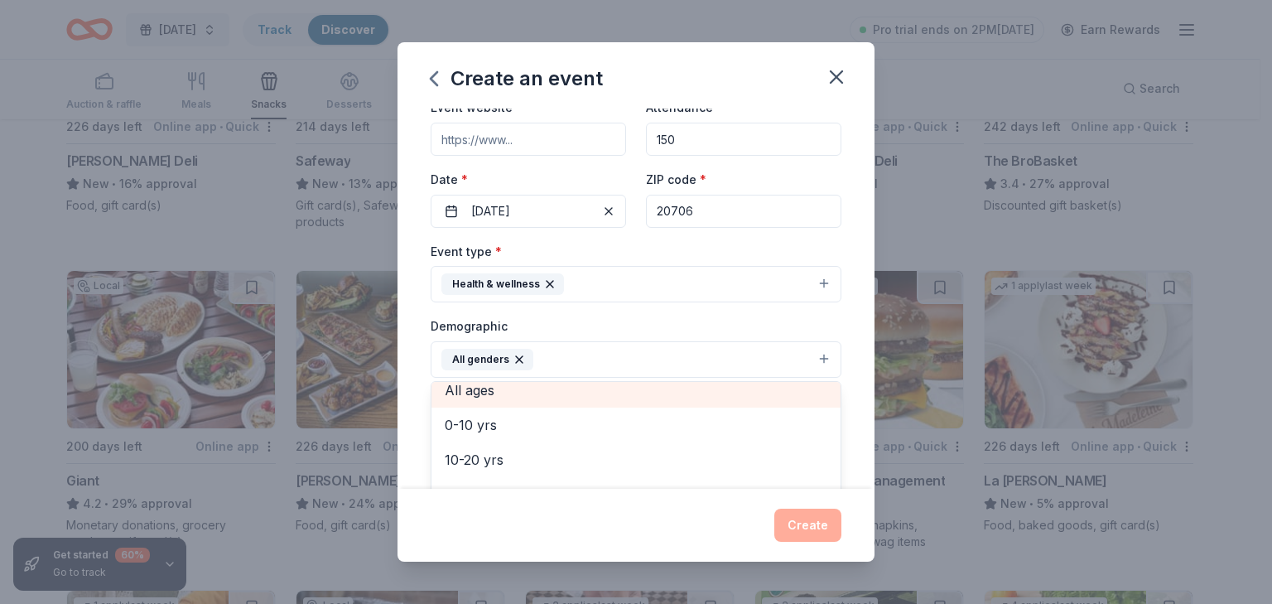
click at [480, 390] on span "All ages" at bounding box center [636, 390] width 383 height 22
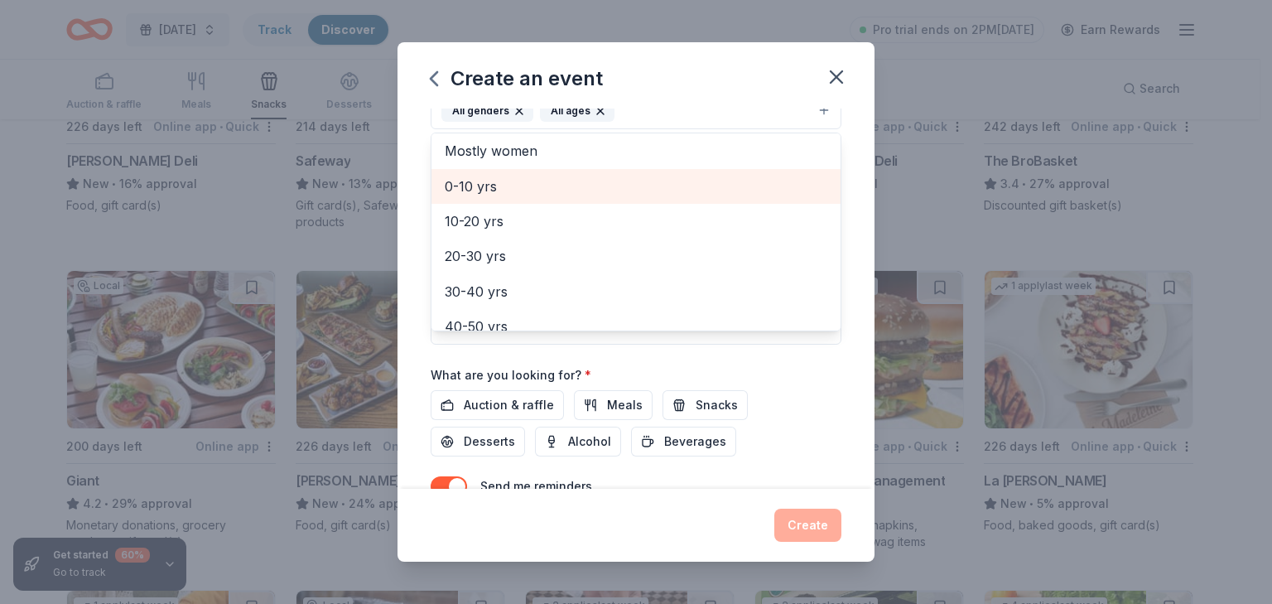
scroll to position [411, 0]
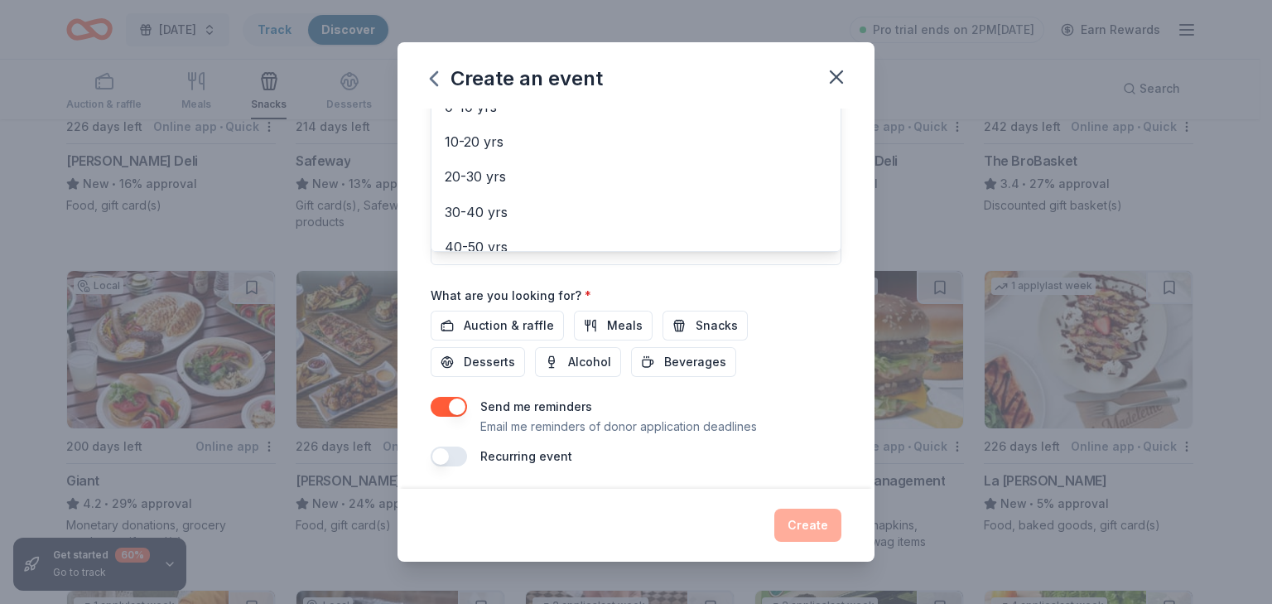
click at [714, 319] on div "Event name * DuVal Wellness Through Athletics 33 /100 Event website Attendance …" at bounding box center [636, 82] width 411 height 768
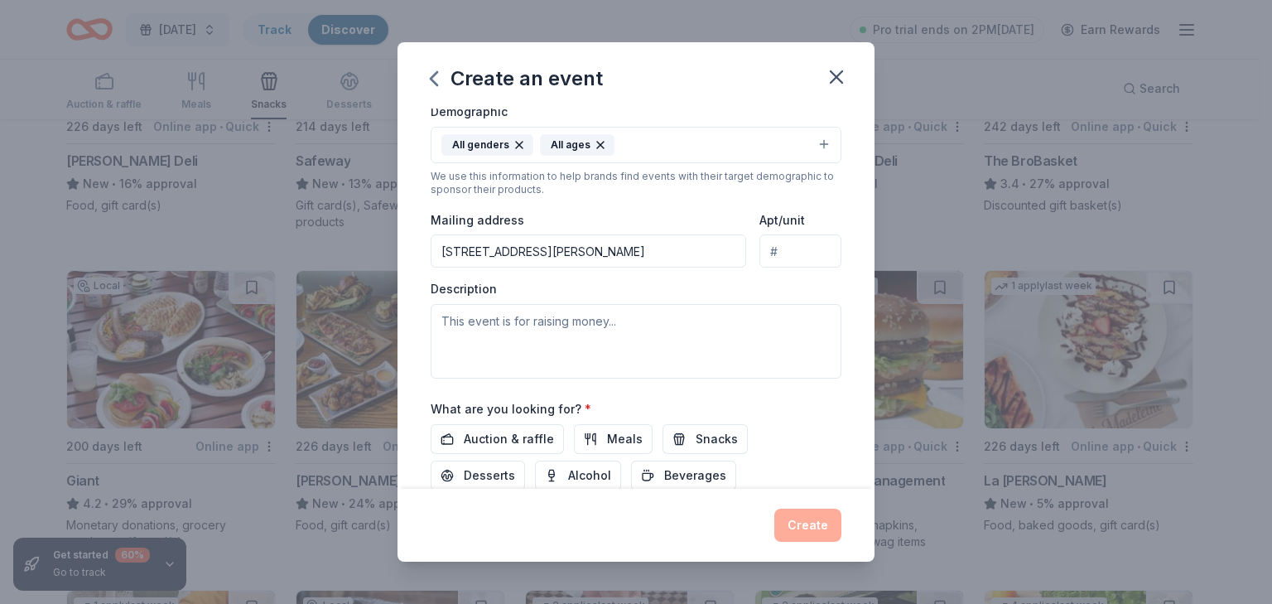
scroll to position [307, 0]
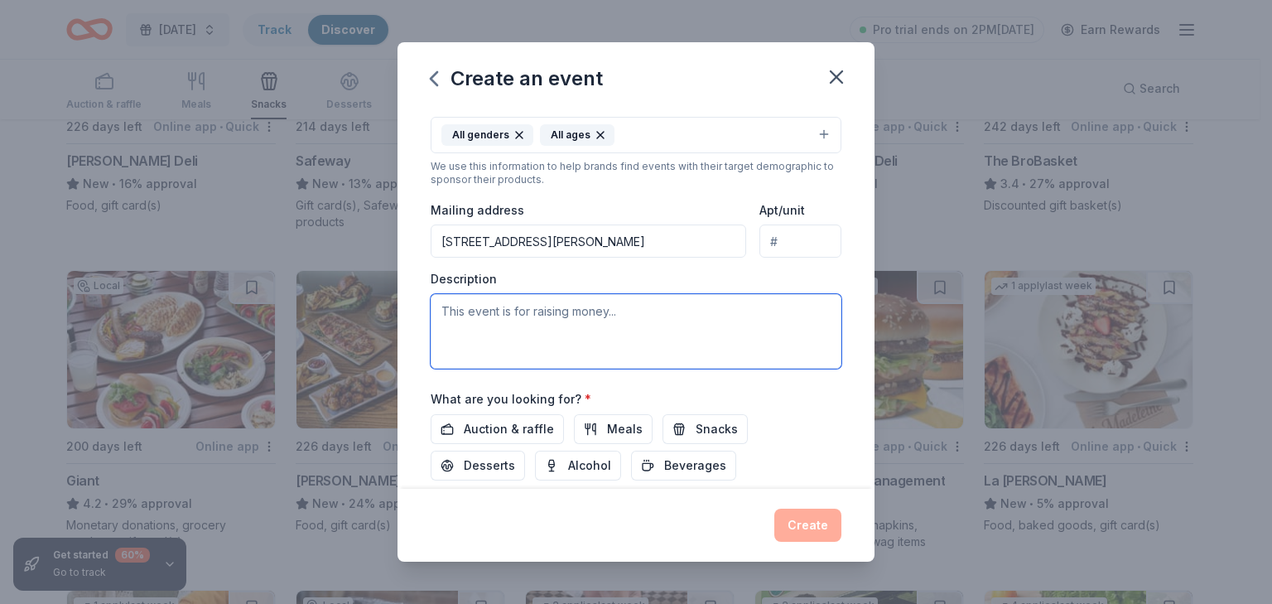
click at [647, 328] on textarea at bounding box center [636, 331] width 411 height 75
click at [545, 320] on textarea at bounding box center [636, 331] width 411 height 75
paste textarea "This event celebrates the power of sports as a pathway to whole-student wellnes…"
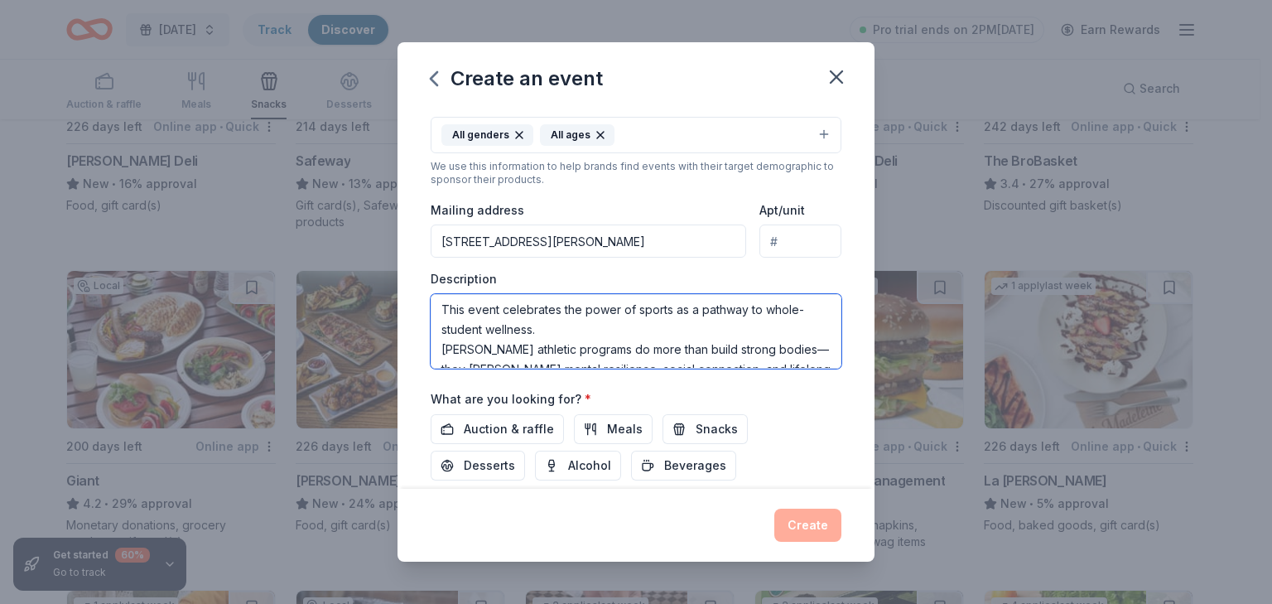
scroll to position [0, 0]
click at [768, 353] on textarea "This event celebrates the power of sports as a pathway to whole-student wellnes…" at bounding box center [636, 331] width 411 height 75
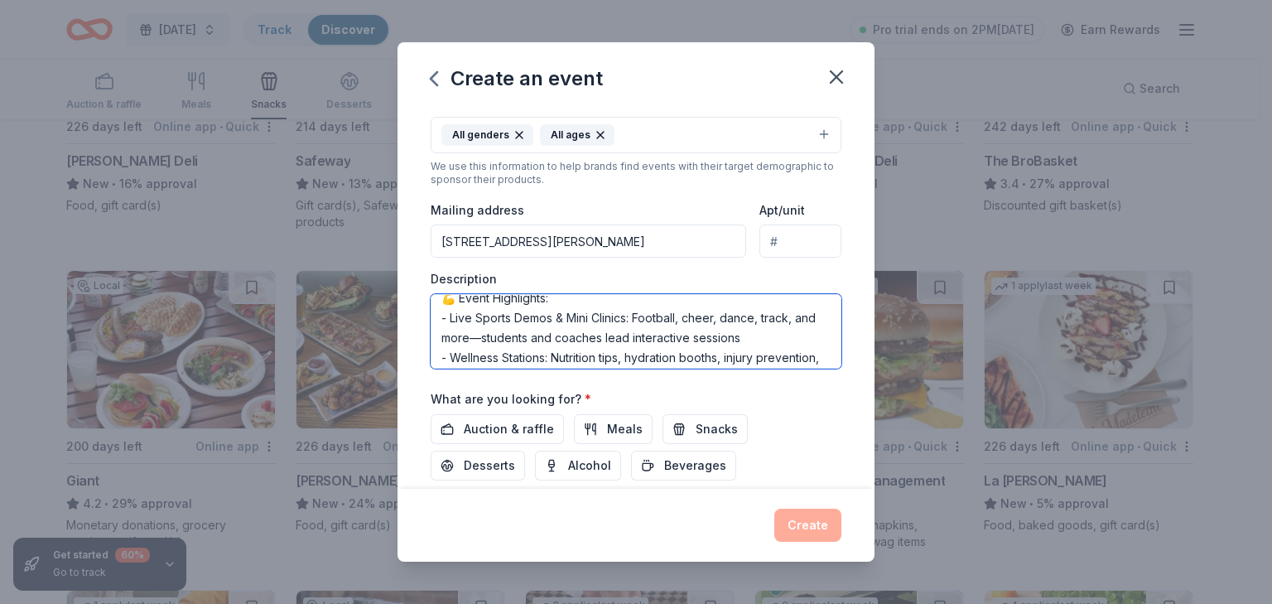
click at [459, 315] on textarea "This event celebrates the power of sports as a pathway to whole-student wellnes…" at bounding box center [636, 331] width 411 height 75
click at [493, 354] on textarea "This event celebrates the power of sports as a pathway to whole-student wellnes…" at bounding box center [636, 331] width 411 height 75
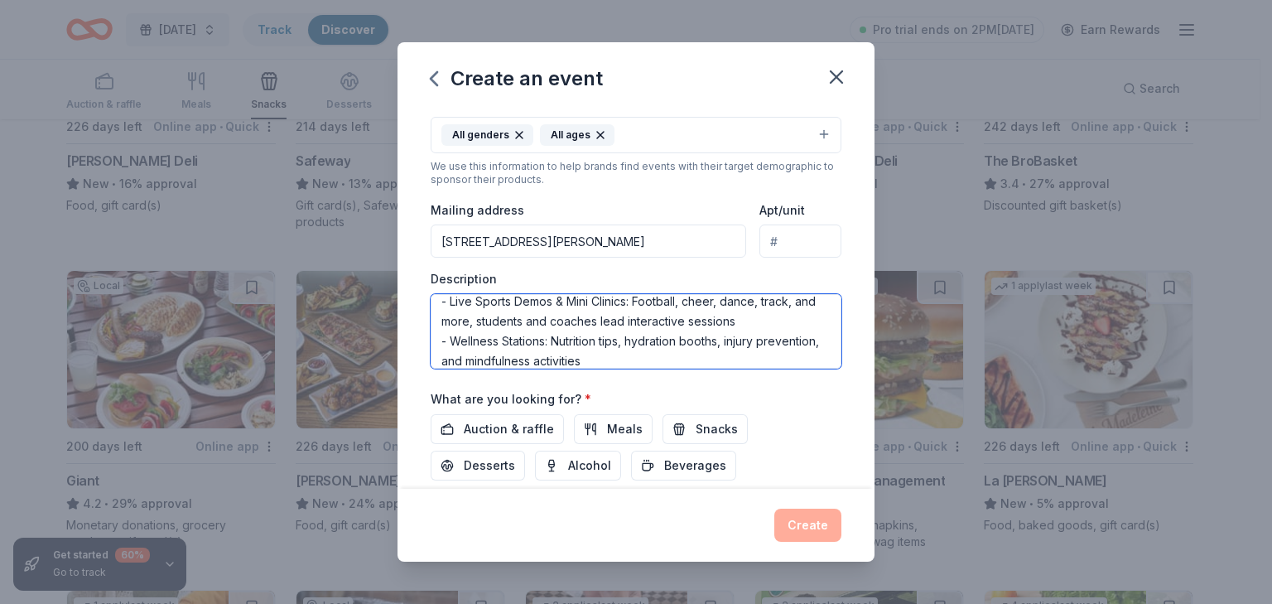
scroll to position [166, 0]
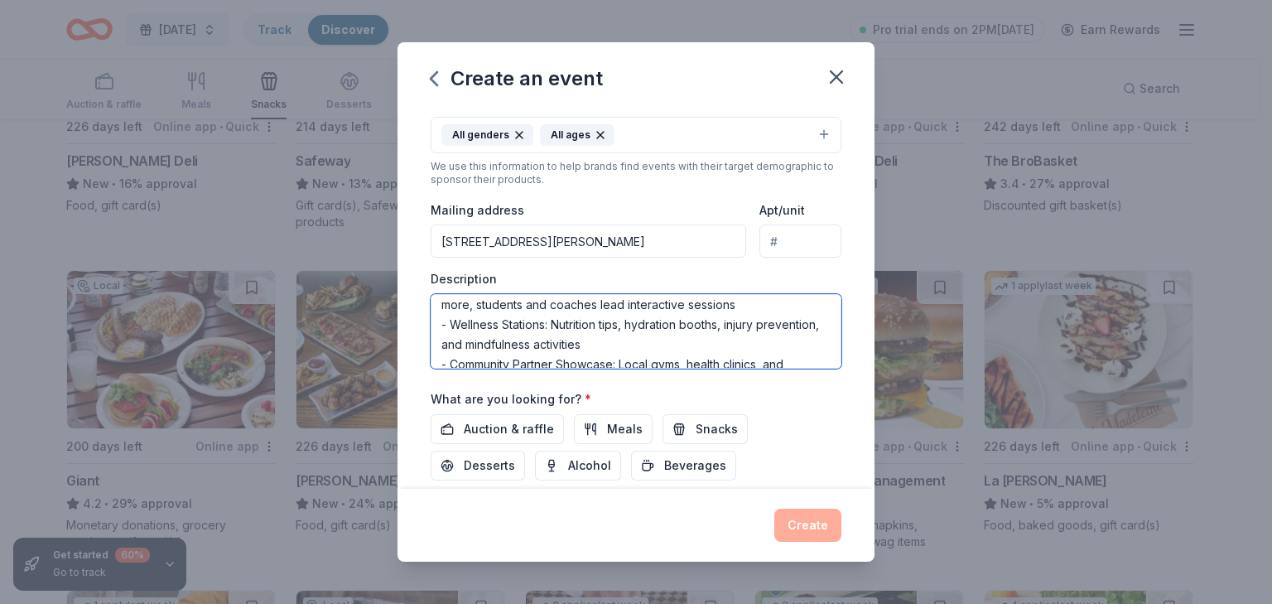
drag, startPoint x: 686, startPoint y: 345, endPoint x: 720, endPoint y: 342, distance: 34.9
click at [720, 342] on textarea "This event celebrates the power of sports as a pathway to whole-student wellnes…" at bounding box center [636, 331] width 411 height 75
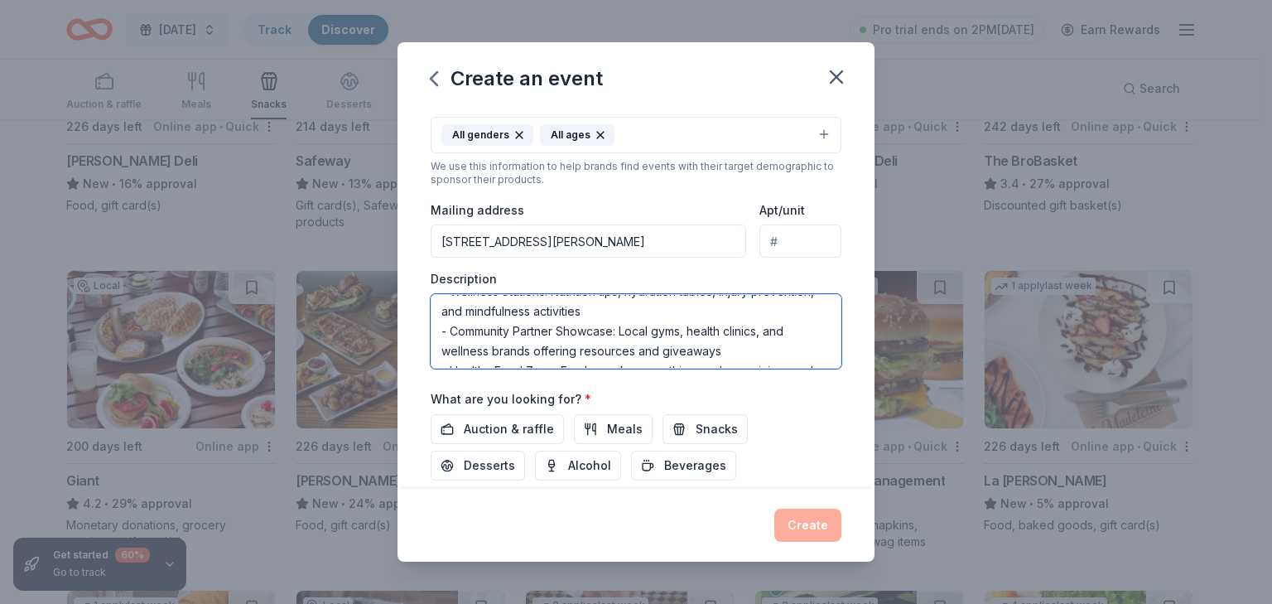
scroll to position [232, 0]
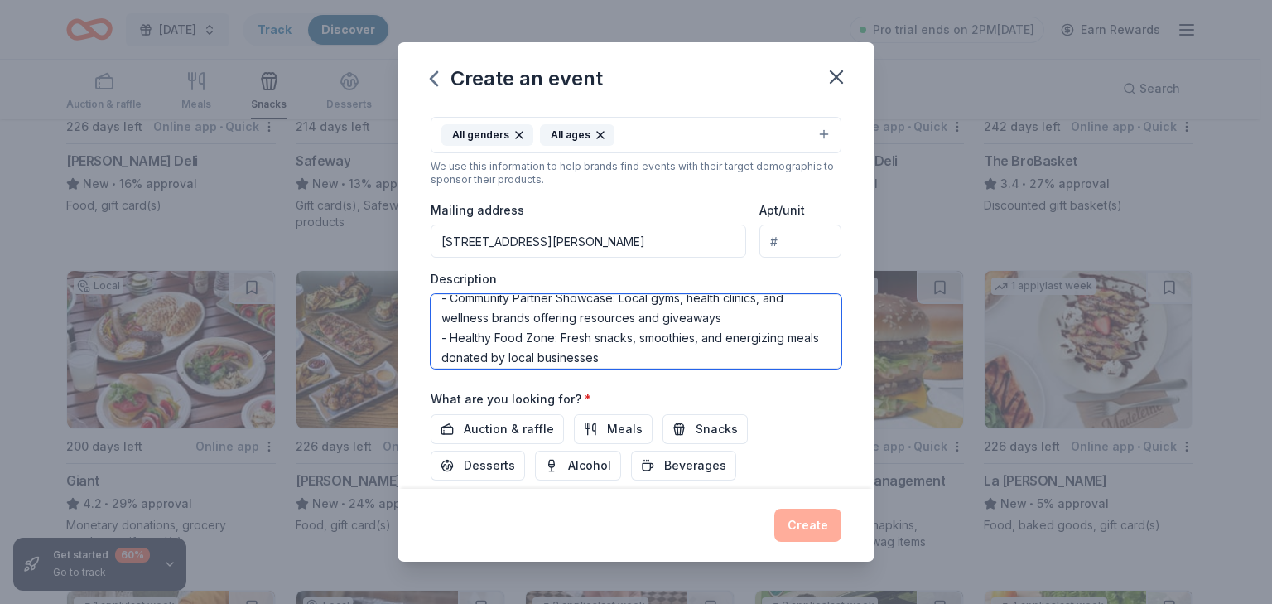
drag, startPoint x: 439, startPoint y: 314, endPoint x: 728, endPoint y: 331, distance: 289.5
click at [728, 331] on textarea "This event celebrates the power of sports as a pathway to whole-student wellnes…" at bounding box center [636, 331] width 411 height 75
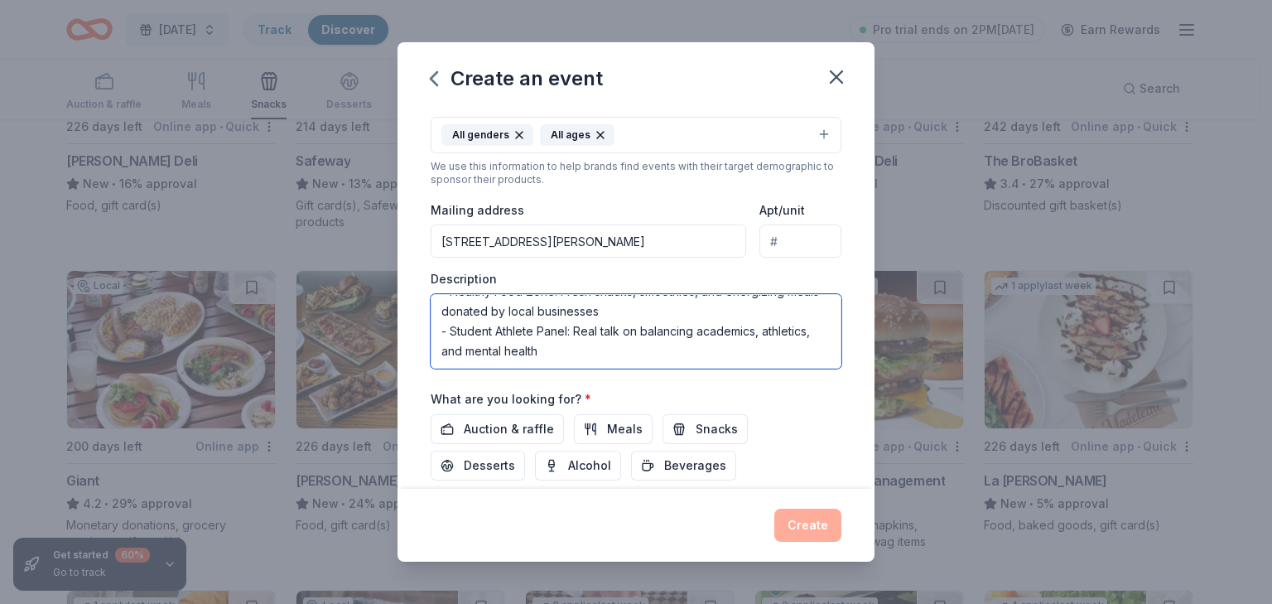
scroll to position [278, 0]
type textarea "This event celebrates the power of sports as a pathway to whole-student wellnes…"
click at [619, 423] on span "Meals" at bounding box center [625, 429] width 36 height 20
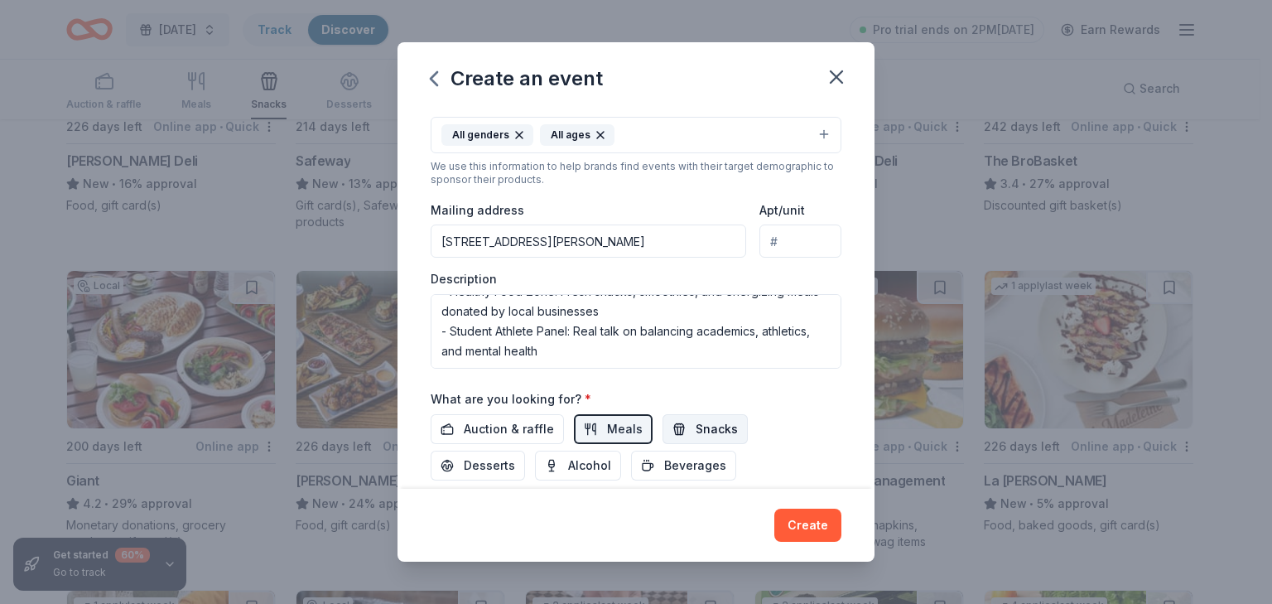
click at [701, 422] on span "Snacks" at bounding box center [717, 429] width 42 height 20
click at [691, 463] on span "Beverages" at bounding box center [695, 465] width 62 height 20
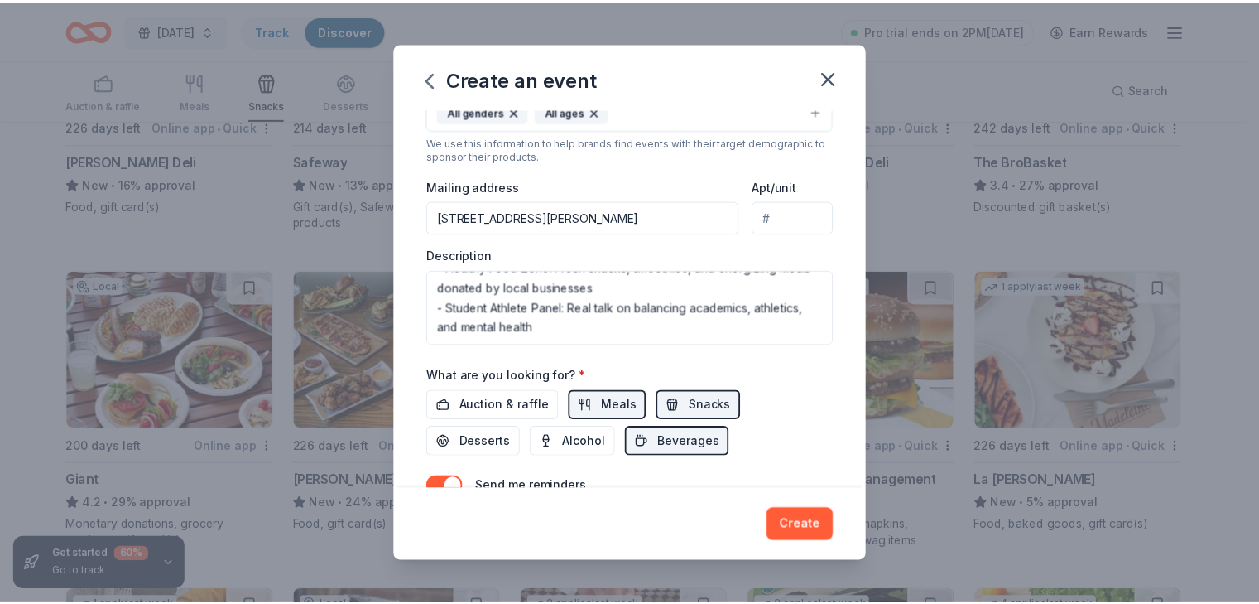
scroll to position [411, 0]
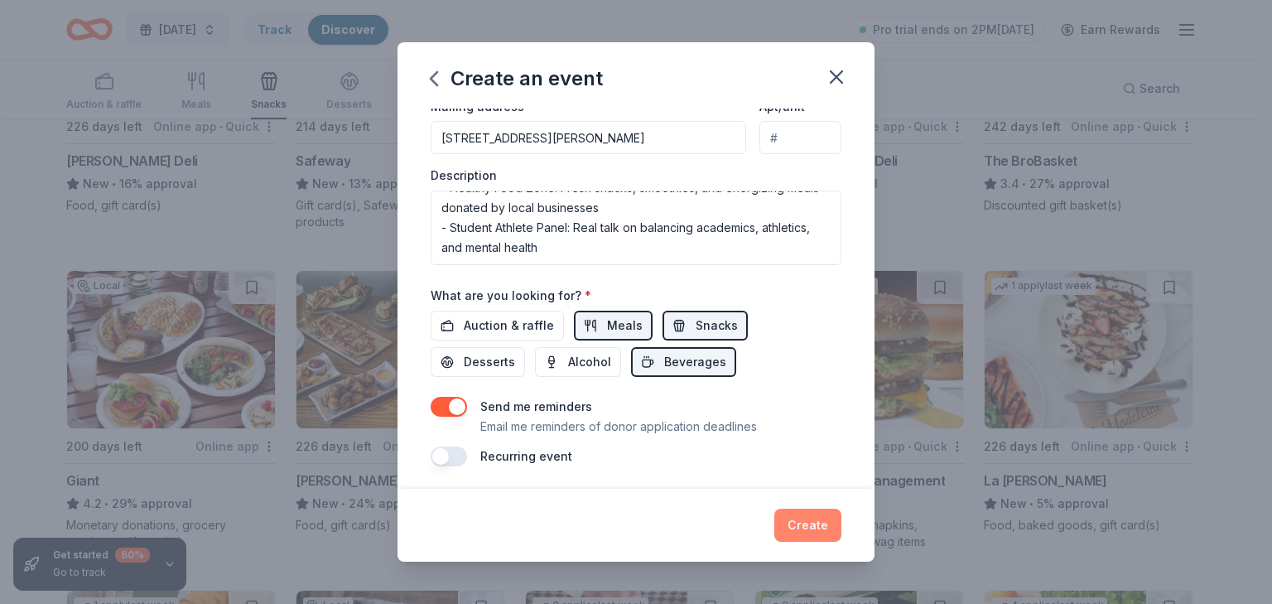
click at [811, 518] on button "Create" at bounding box center [807, 524] width 67 height 33
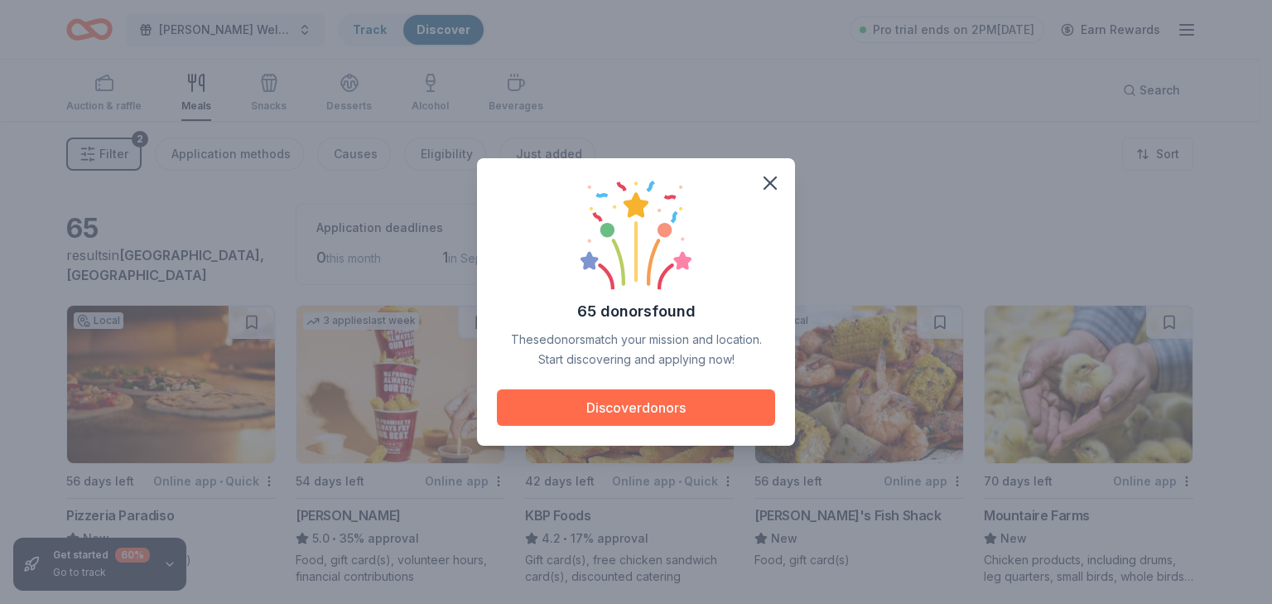
click at [659, 416] on button "Discover donors" at bounding box center [636, 407] width 278 height 36
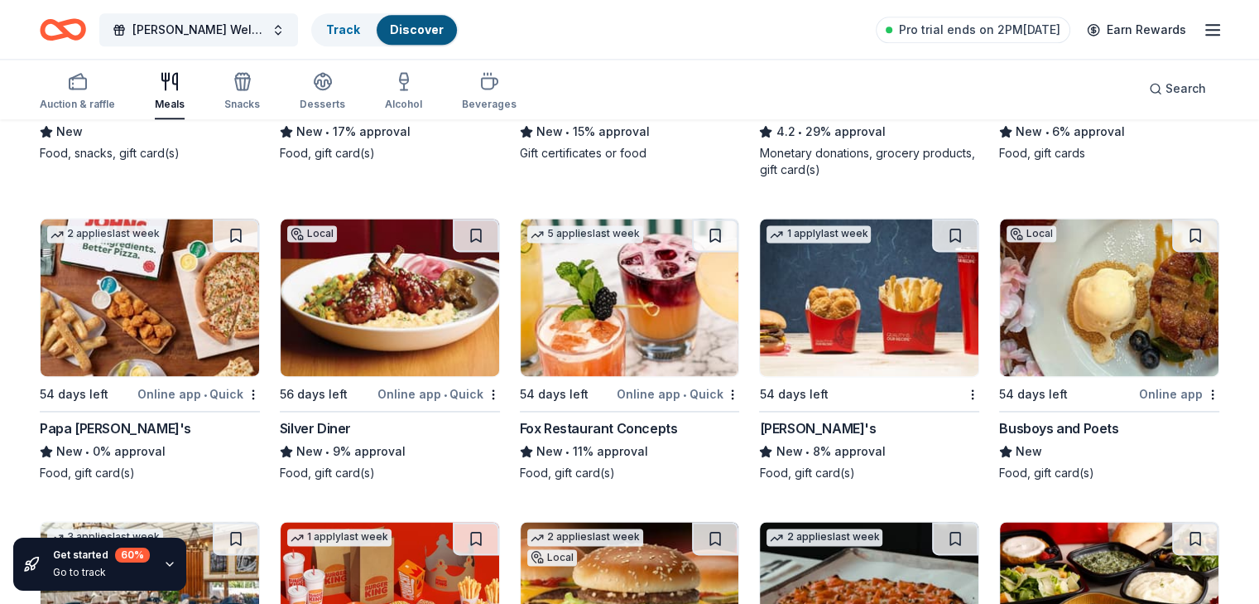
scroll to position [2124, 0]
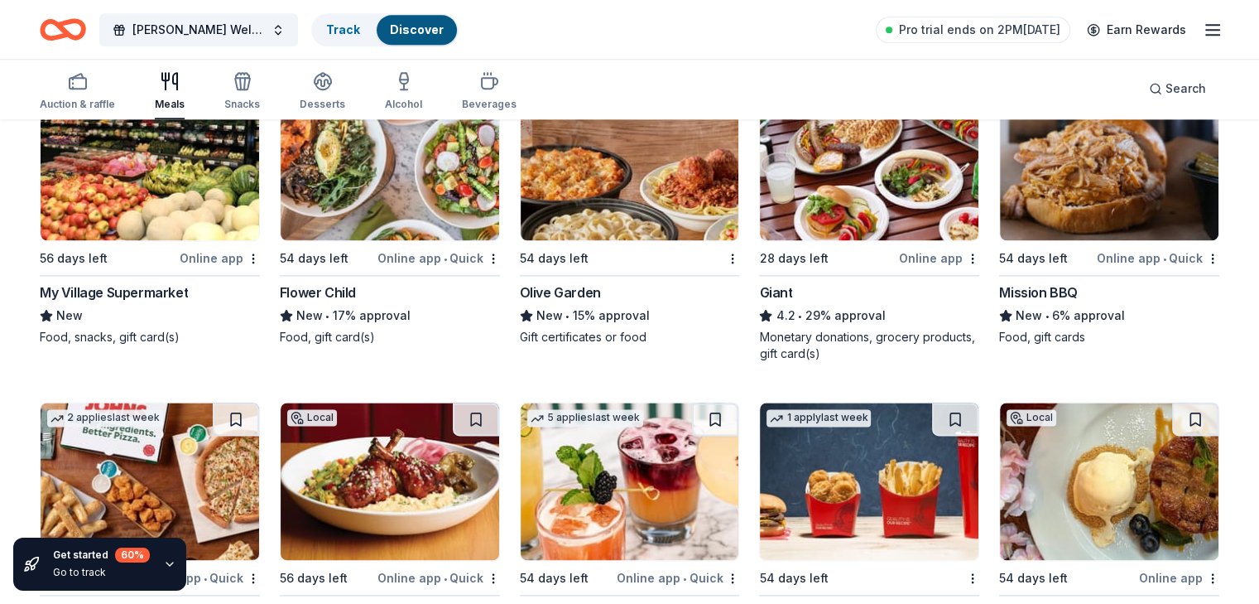
click at [825, 201] on img at bounding box center [869, 161] width 219 height 157
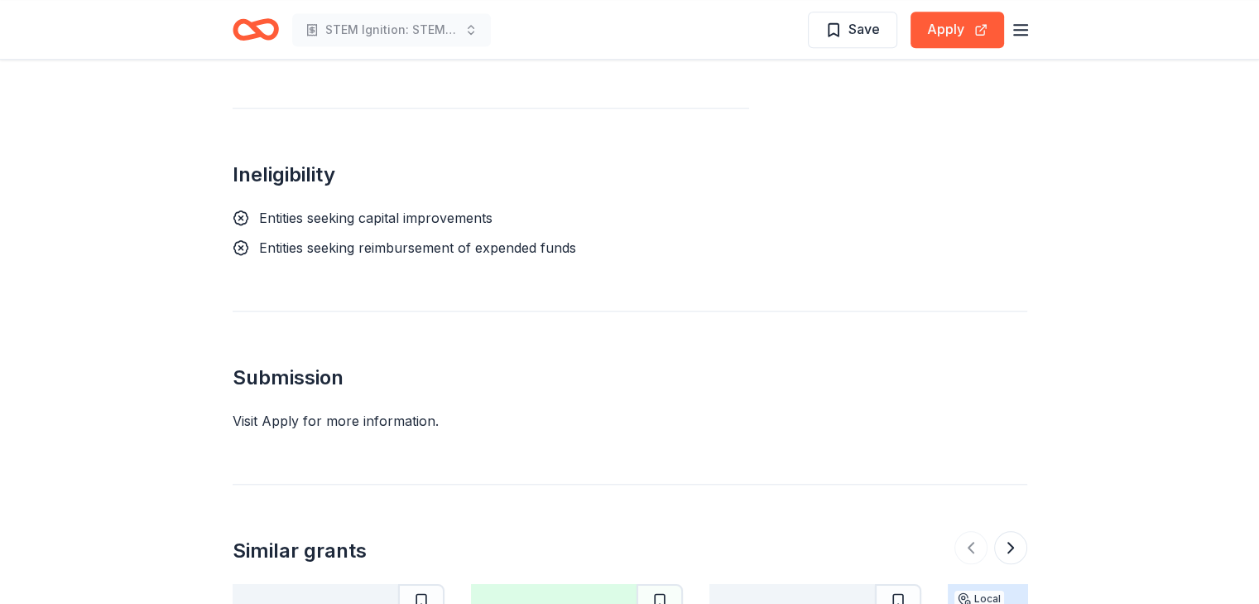
scroll to position [1490, 0]
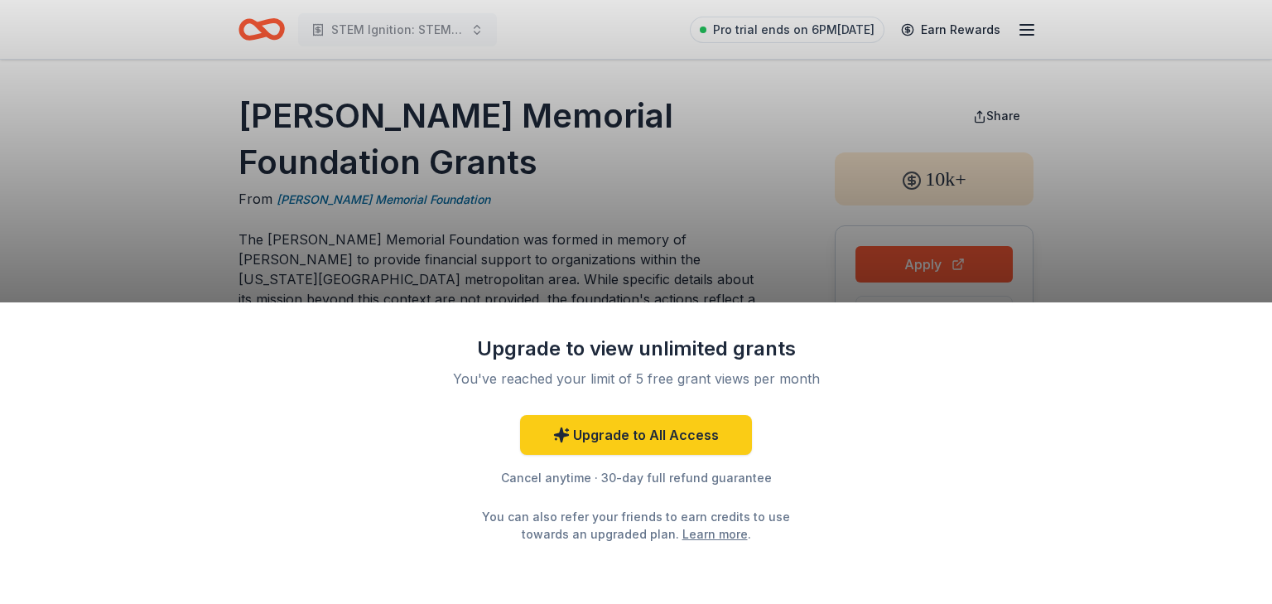
click at [729, 133] on div "Upgrade to view unlimited grants You've reached your limit of 5 free grant view…" at bounding box center [636, 302] width 1272 height 604
click at [310, 160] on div "Upgrade to view unlimited grants You've reached your limit of 5 free grant view…" at bounding box center [636, 302] width 1272 height 604
click at [927, 266] on div "Upgrade to view unlimited grants You've reached your limit of 5 free grant view…" at bounding box center [636, 302] width 1272 height 604
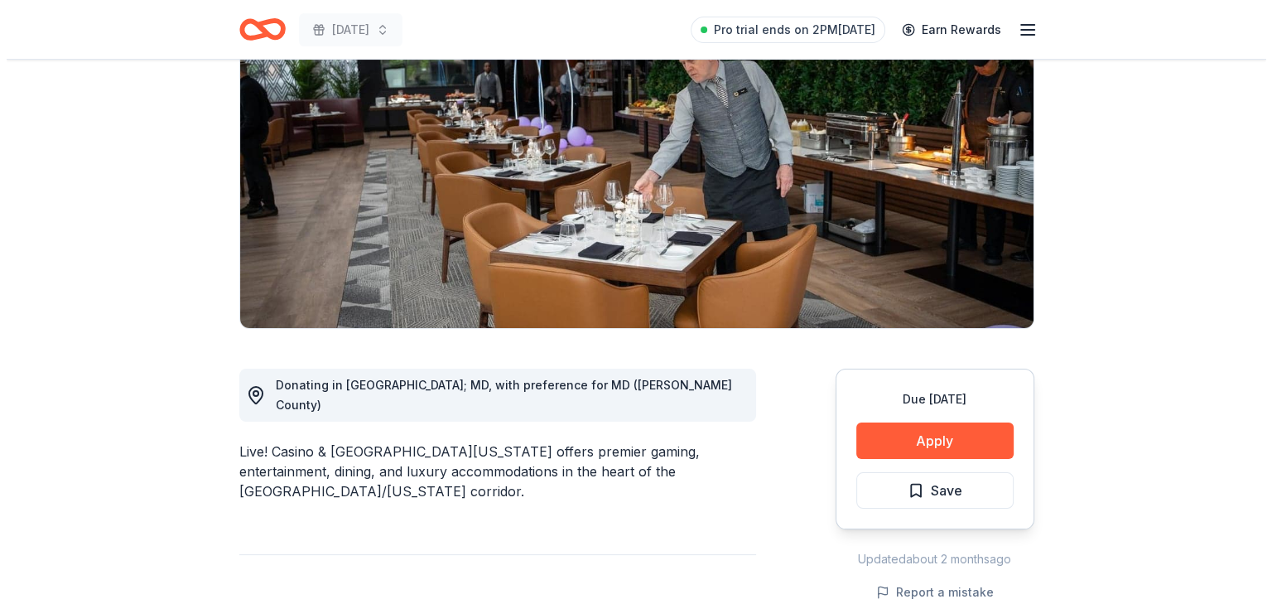
scroll to position [248, 0]
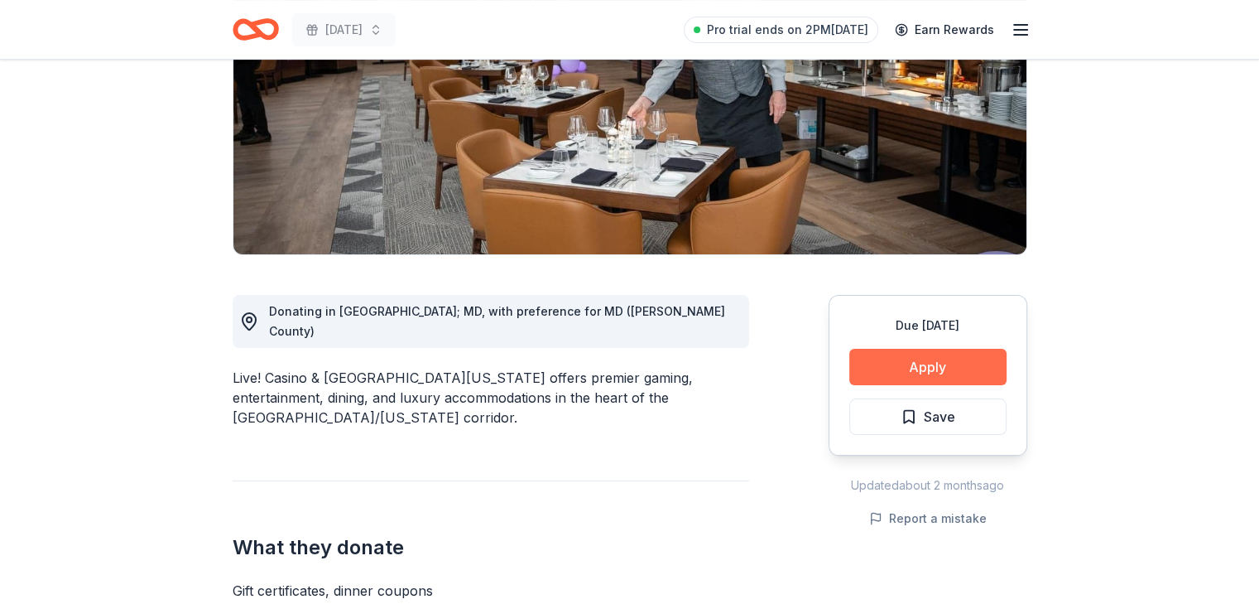
click at [944, 367] on button "Apply" at bounding box center [928, 367] width 157 height 36
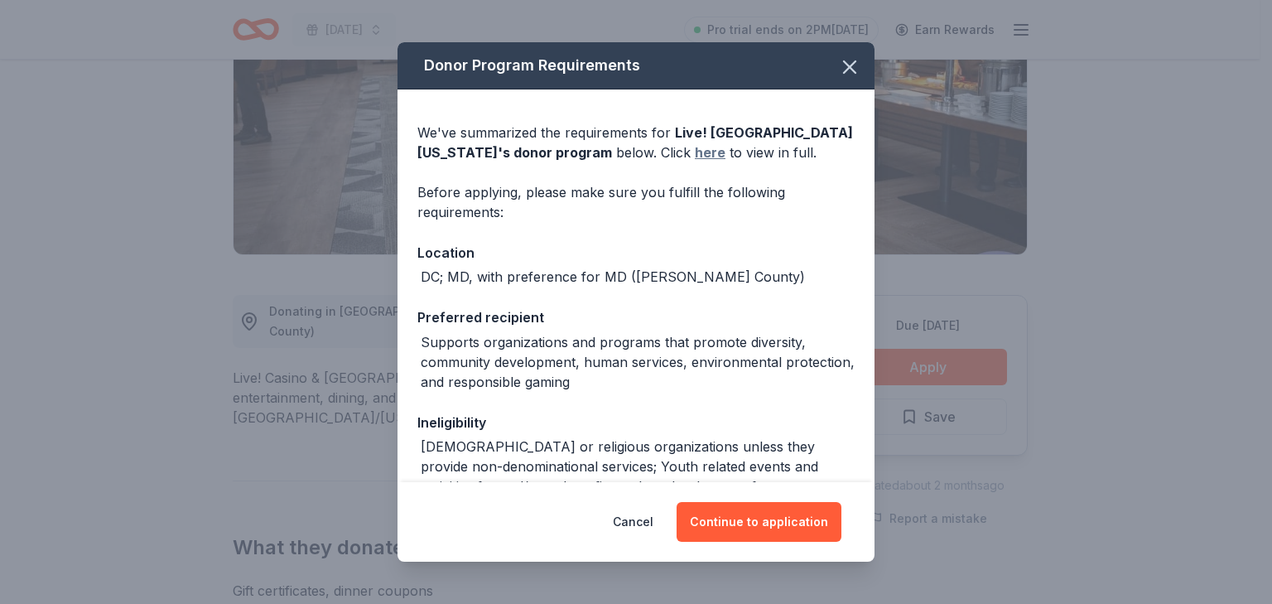
click at [695, 157] on link "here" at bounding box center [710, 152] width 31 height 20
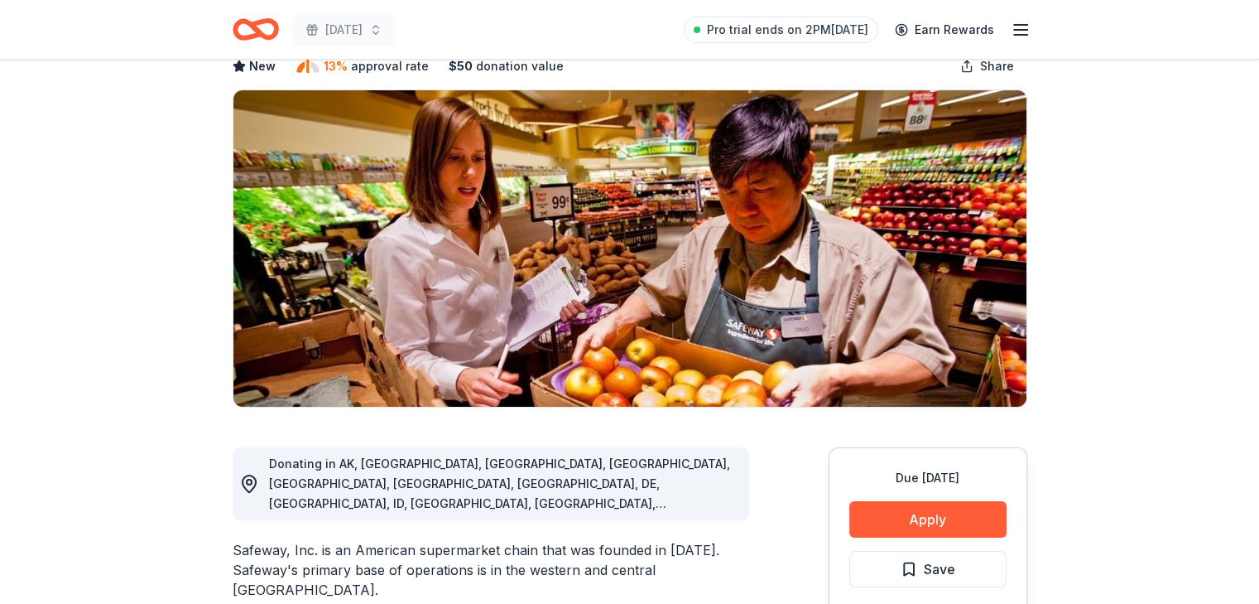
scroll to position [83, 0]
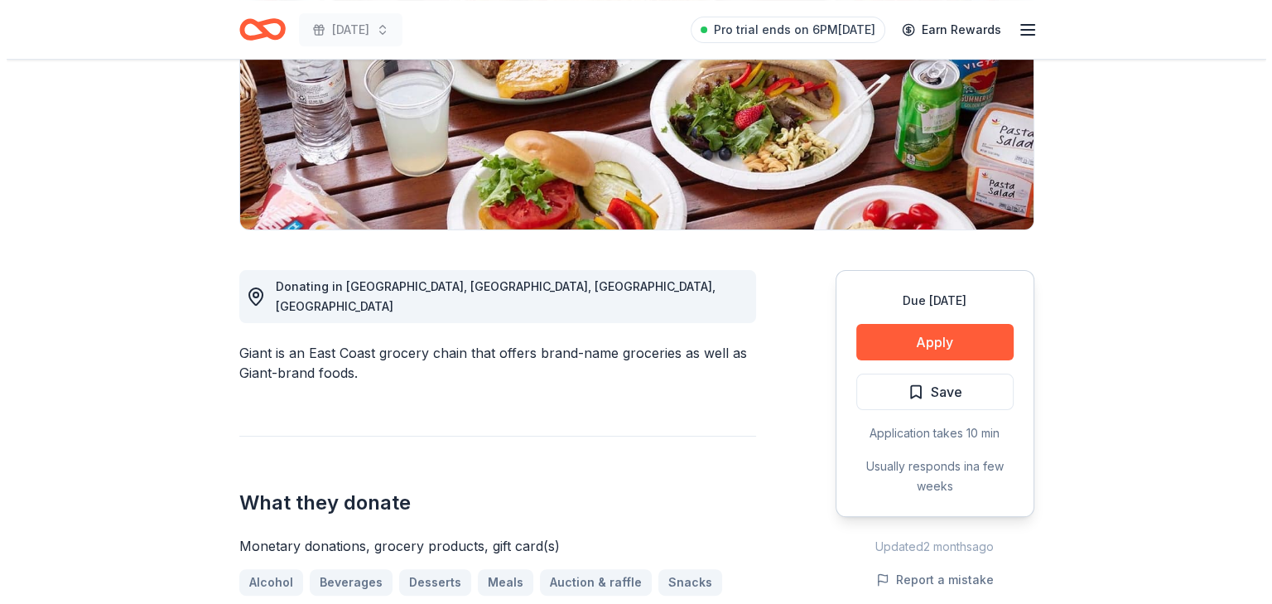
scroll to position [331, 0]
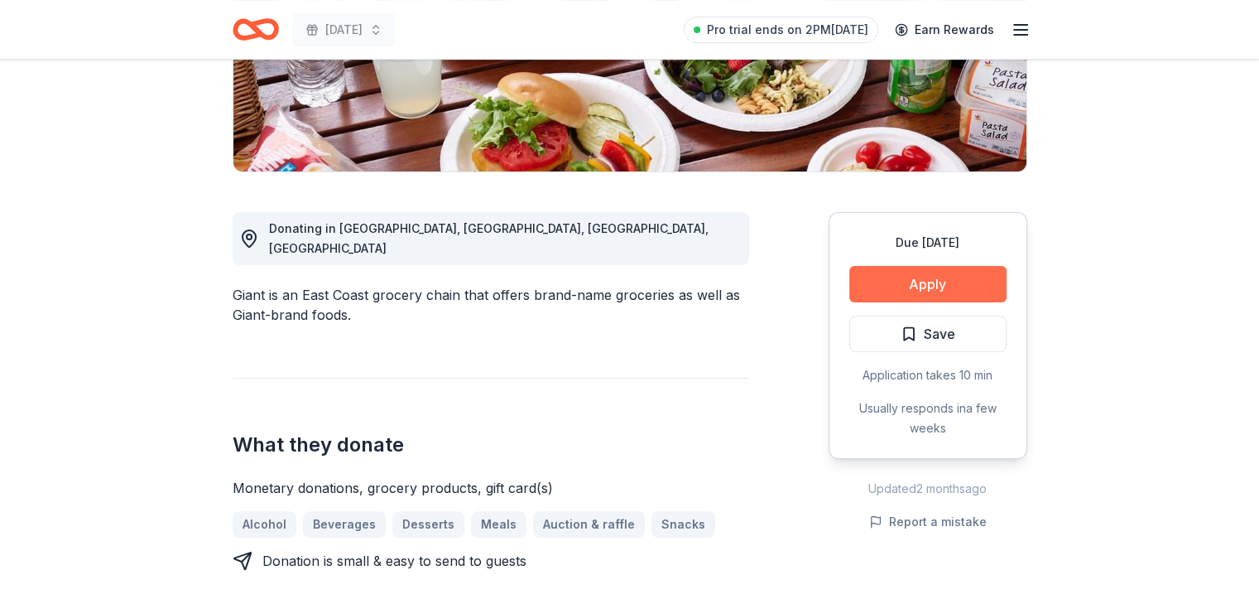
click at [914, 290] on button "Apply" at bounding box center [928, 284] width 157 height 36
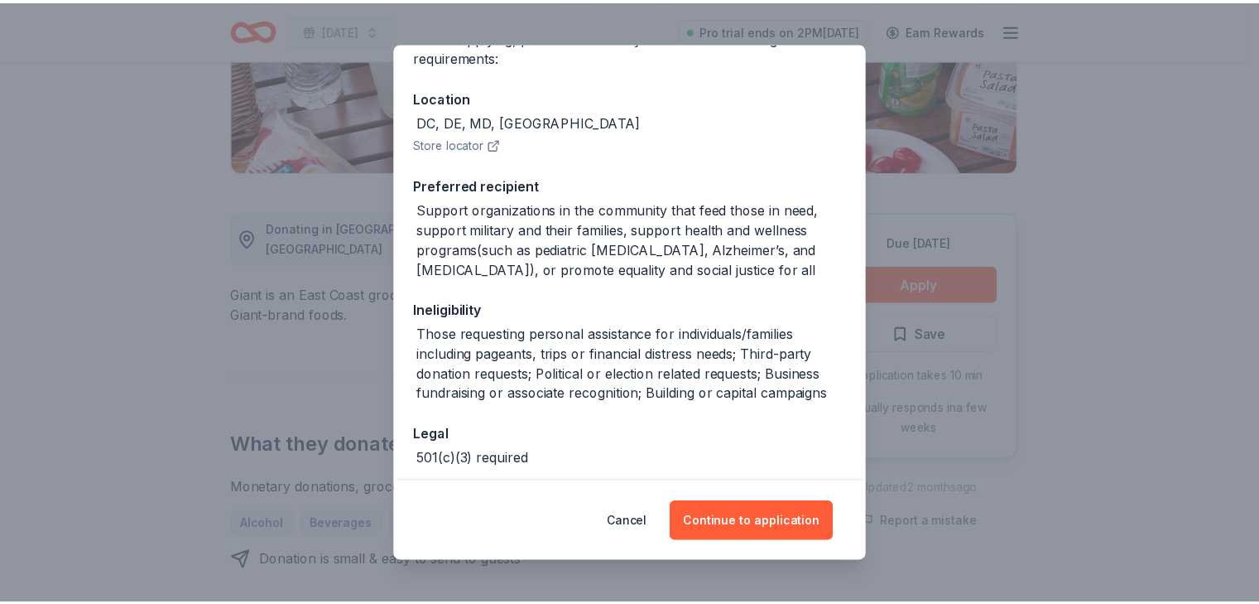
scroll to position [166, 0]
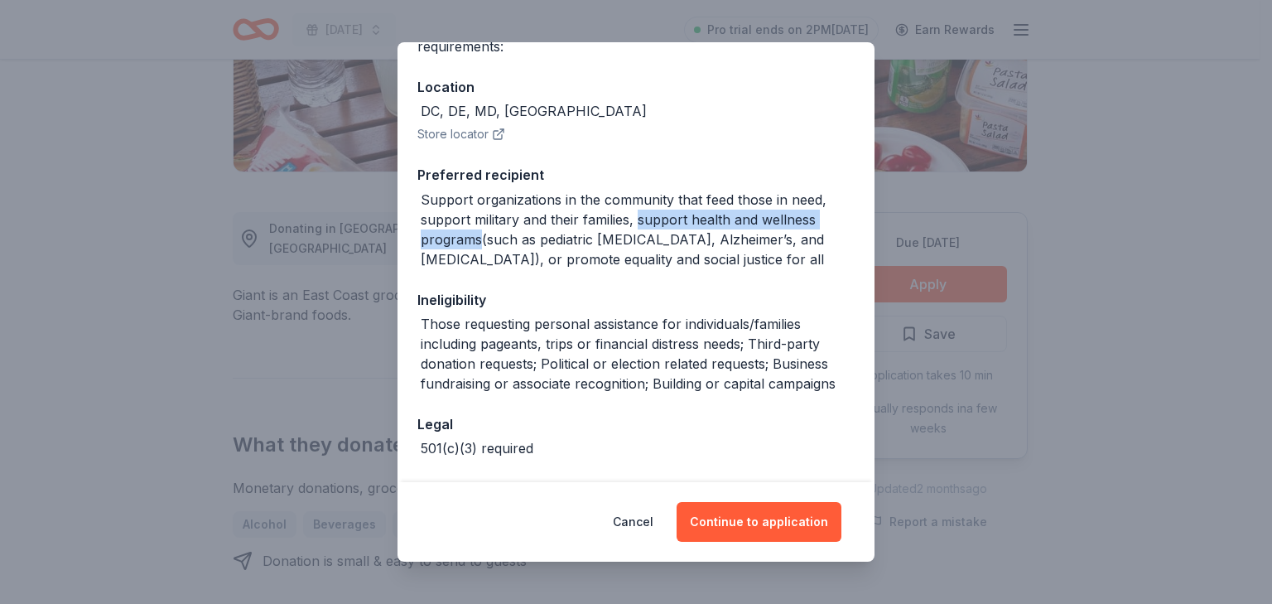
drag, startPoint x: 636, startPoint y: 214, endPoint x: 479, endPoint y: 237, distance: 158.1
click at [479, 237] on div "Support organizations in the community that feed those in need, support militar…" at bounding box center [638, 229] width 434 height 79
copy div "support health and wellness programs"
click at [777, 514] on button "Continue to application" at bounding box center [758, 522] width 165 height 40
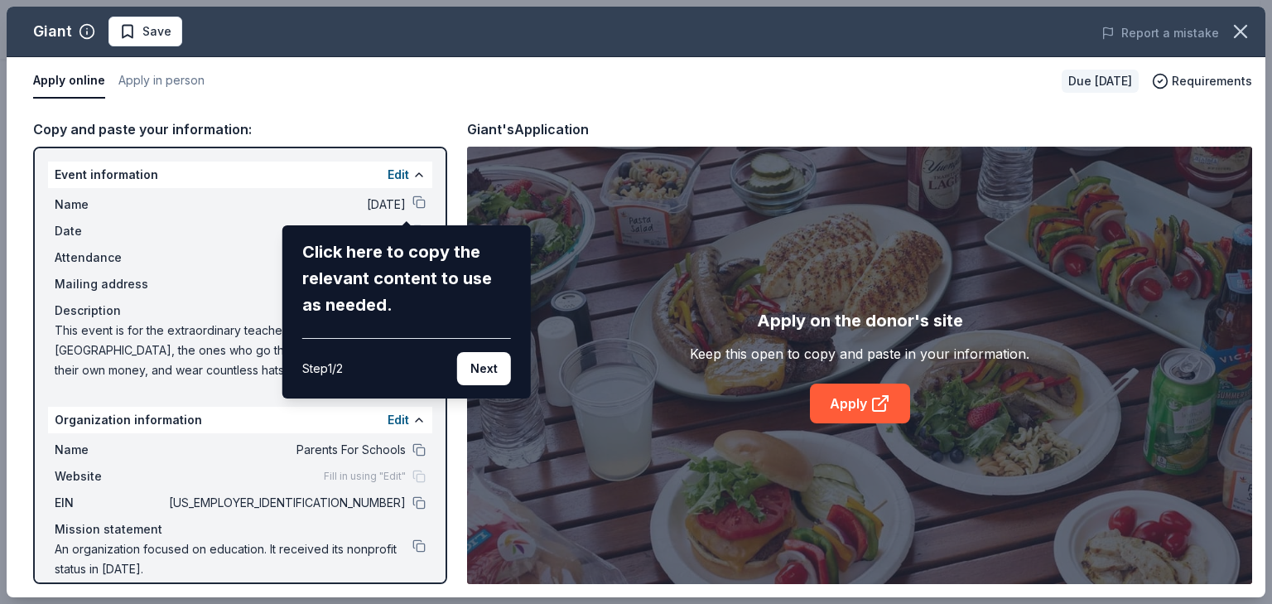
click at [656, 370] on div "Giant Save Report a mistake Apply online Apply in person Due in 200 days Requir…" at bounding box center [636, 302] width 1259 height 590
click at [137, 208] on div "Giant Save Report a mistake Apply online Apply in person Due in 200 days Requir…" at bounding box center [636, 302] width 1259 height 590
click at [382, 175] on div "Giant Save Report a mistake Apply online Apply in person Due in 200 days Requir…" at bounding box center [636, 302] width 1259 height 590
click at [1236, 33] on icon "button" at bounding box center [1240, 31] width 23 height 23
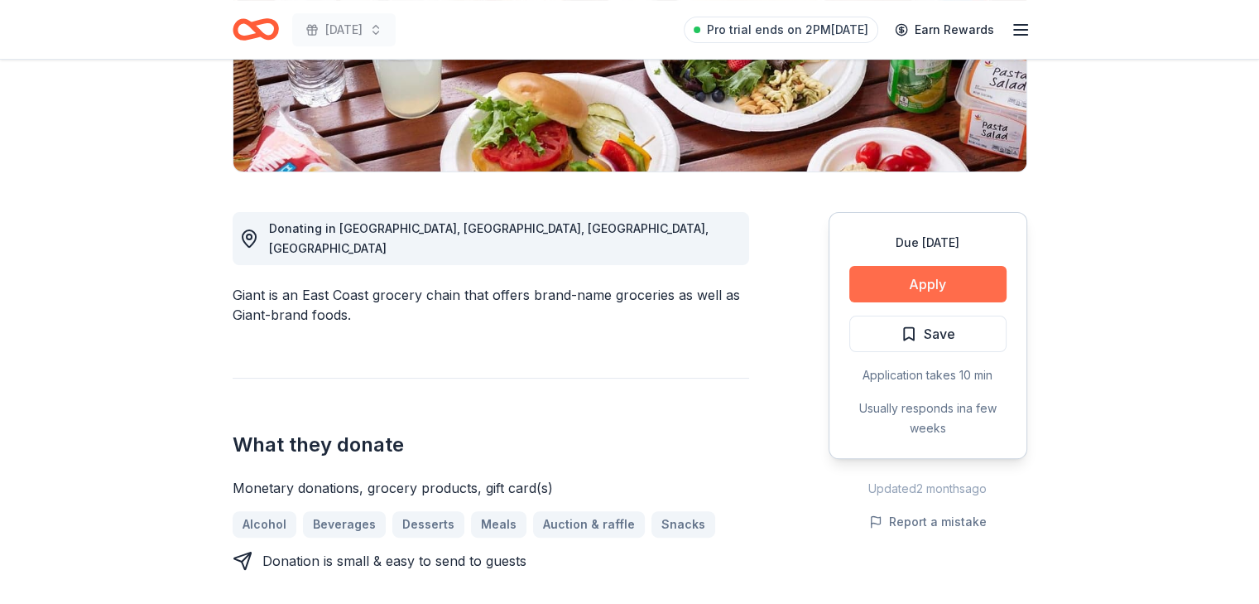
click at [924, 287] on button "Apply" at bounding box center [928, 284] width 157 height 36
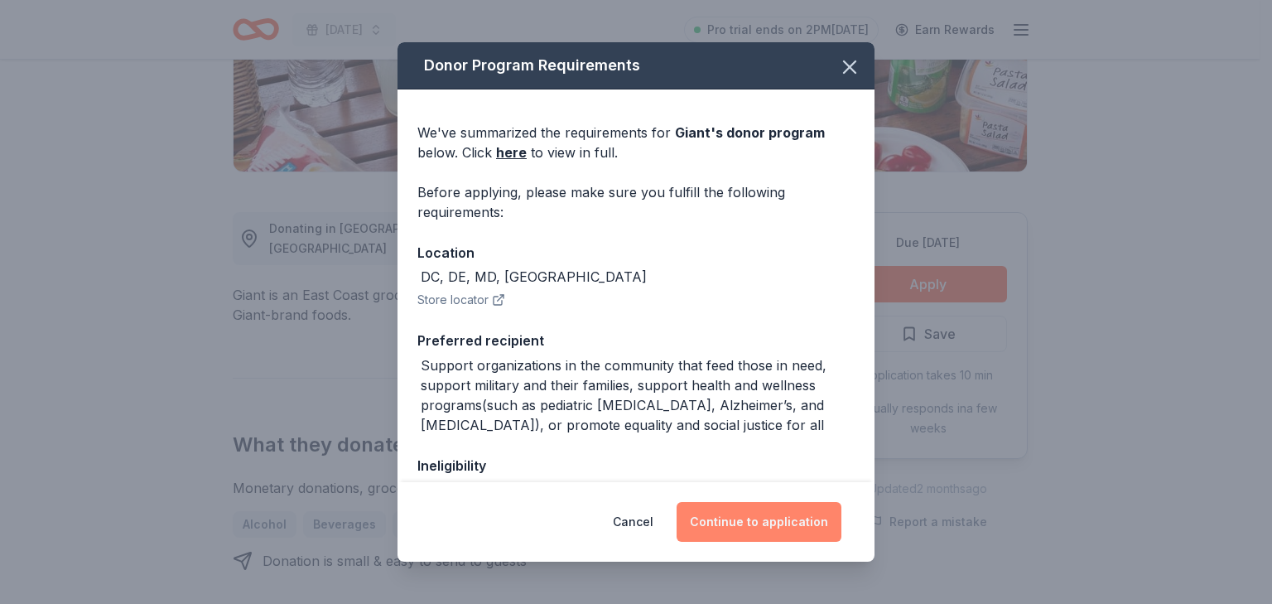
click at [760, 526] on button "Continue to application" at bounding box center [758, 522] width 165 height 40
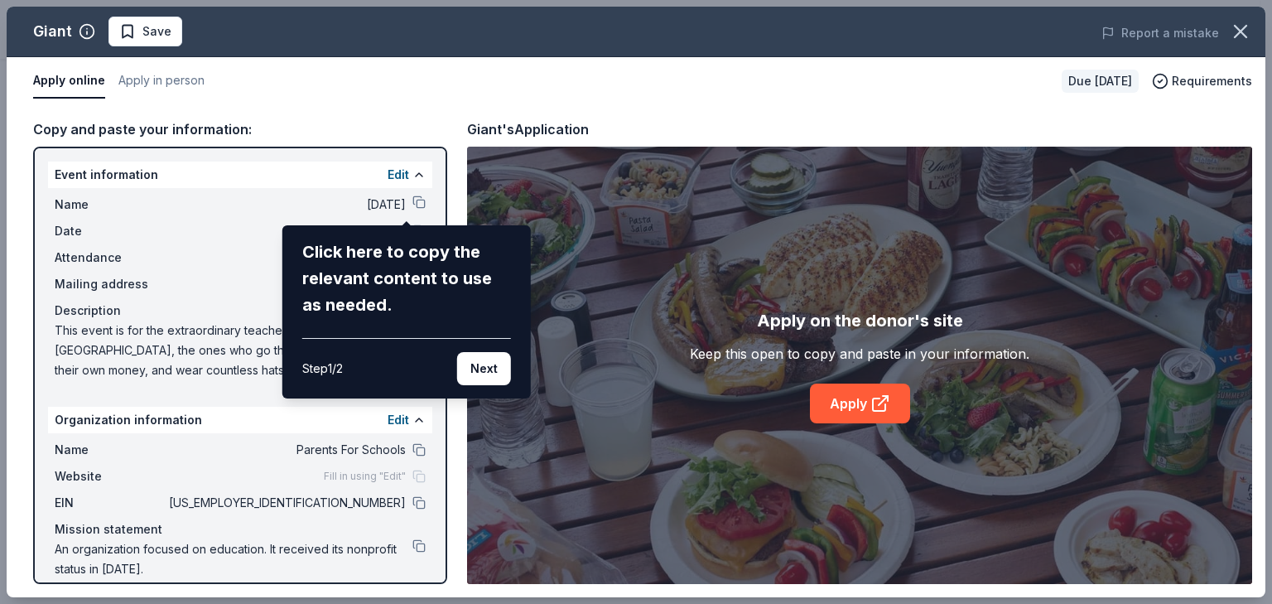
click at [1245, 29] on icon "button" at bounding box center [1240, 31] width 23 height 23
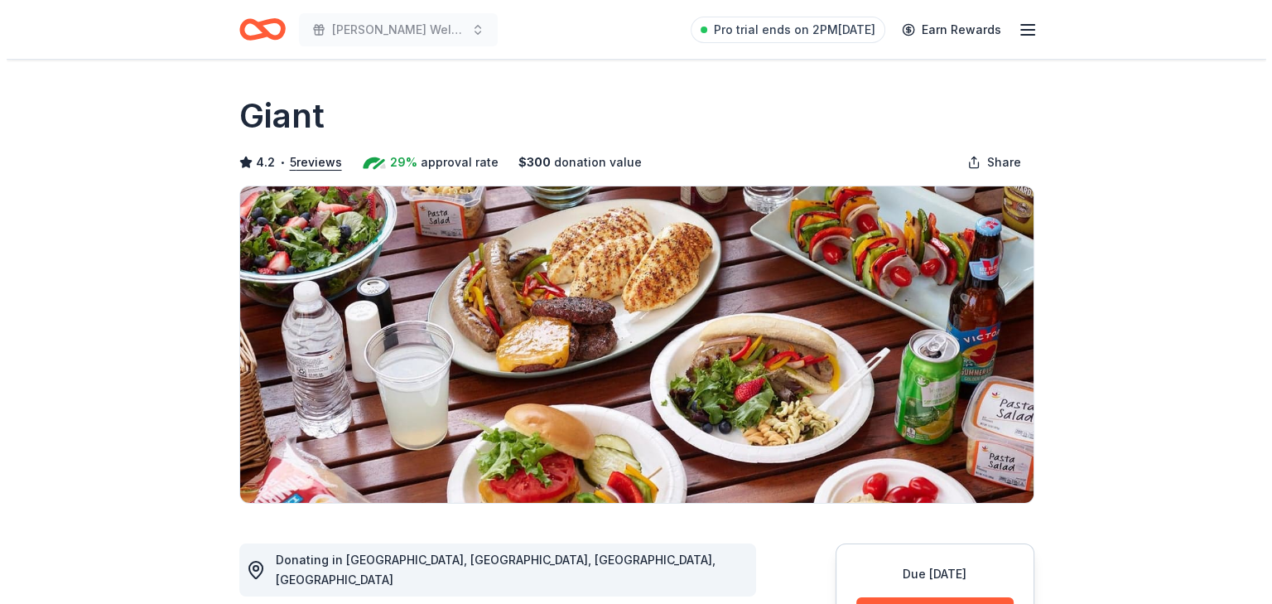
scroll to position [166, 0]
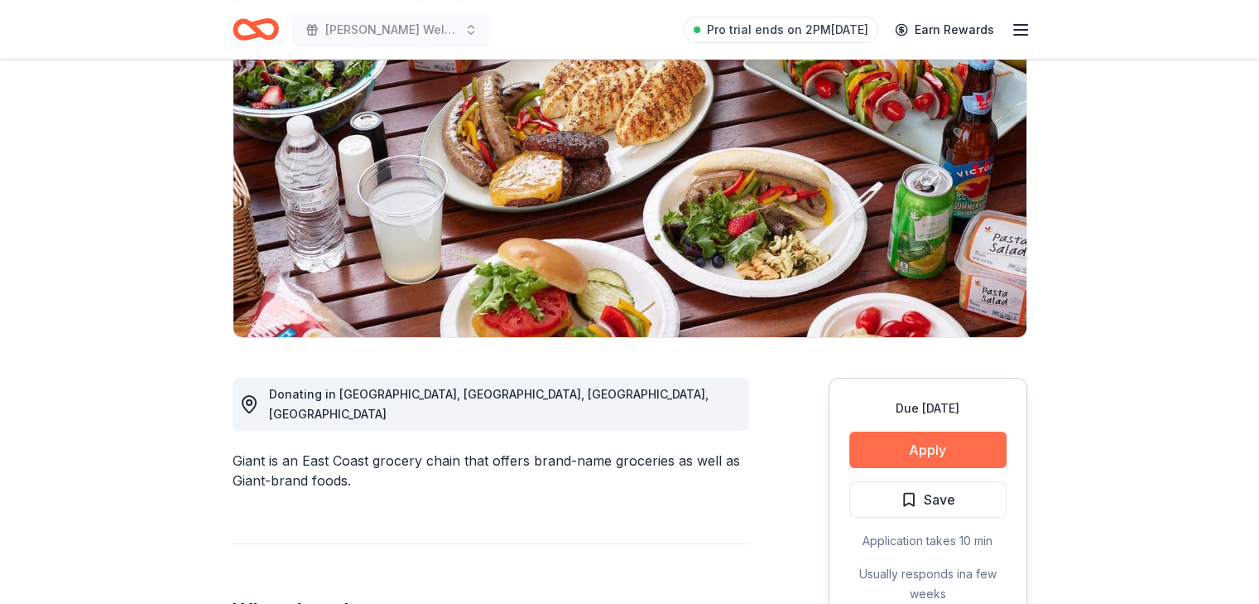
click at [948, 448] on button "Apply" at bounding box center [928, 449] width 157 height 36
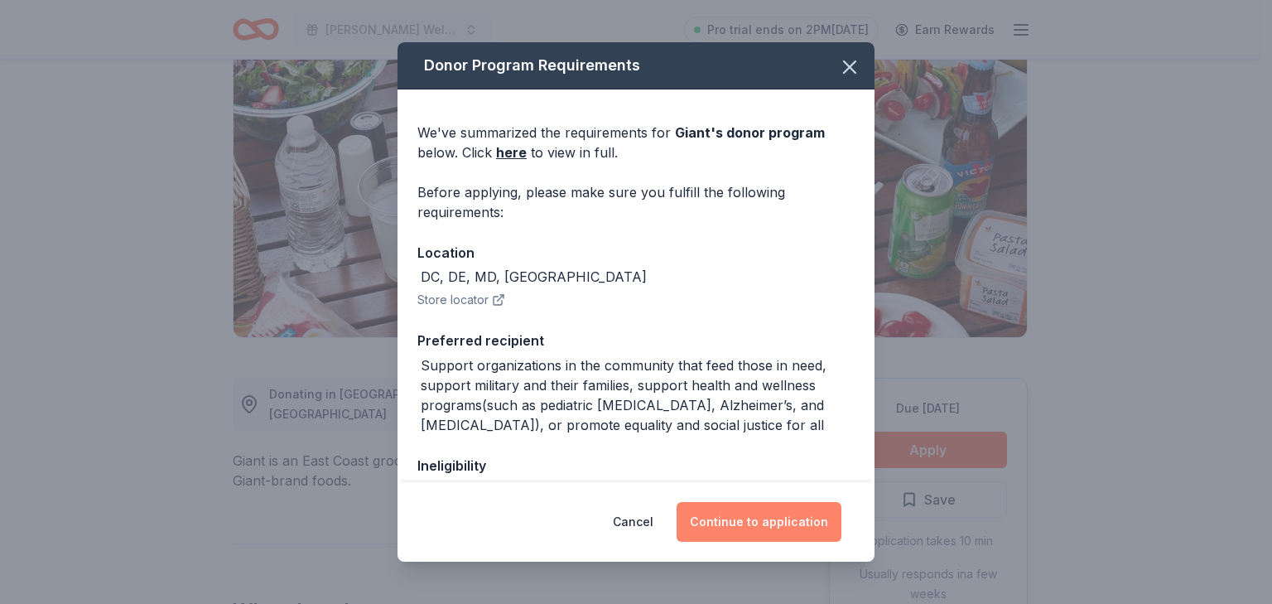
click at [760, 522] on button "Continue to application" at bounding box center [758, 522] width 165 height 40
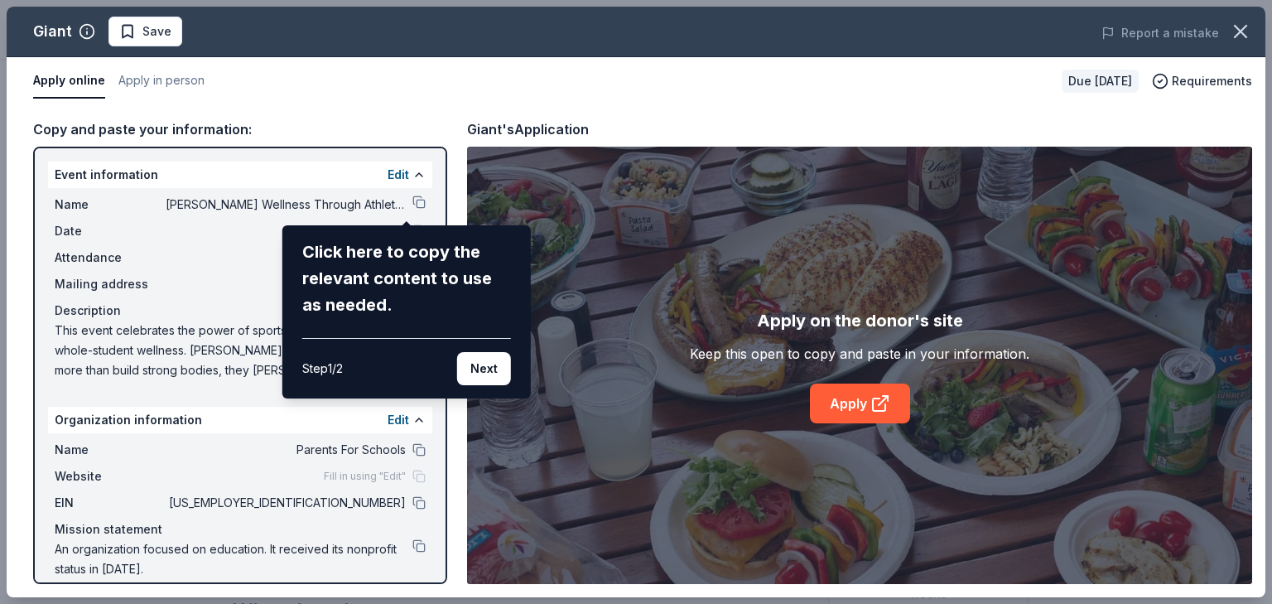
click at [406, 204] on div "Giant Save Report a mistake Apply online Apply in person Due [DATE] Requirement…" at bounding box center [636, 302] width 1259 height 590
click at [408, 205] on div "Giant Save Report a mistake Apply online Apply in person Due [DATE] Requirement…" at bounding box center [636, 302] width 1259 height 590
click at [367, 205] on div "Giant Save Report a mistake Apply online Apply in person Due [DATE] Requirement…" at bounding box center [636, 302] width 1259 height 590
click at [404, 201] on div "Giant Save Report a mistake Apply online Apply in person Due [DATE] Requirement…" at bounding box center [636, 302] width 1259 height 590
click at [486, 367] on button "Next" at bounding box center [484, 368] width 54 height 33
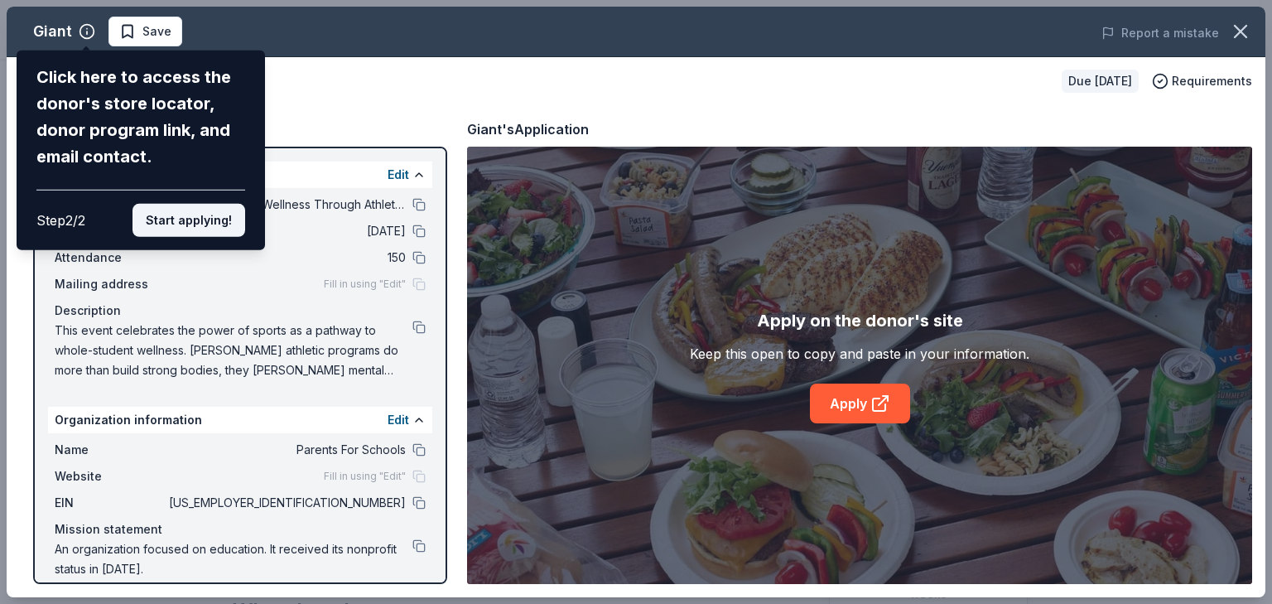
click at [194, 219] on button "Start applying!" at bounding box center [188, 220] width 113 height 33
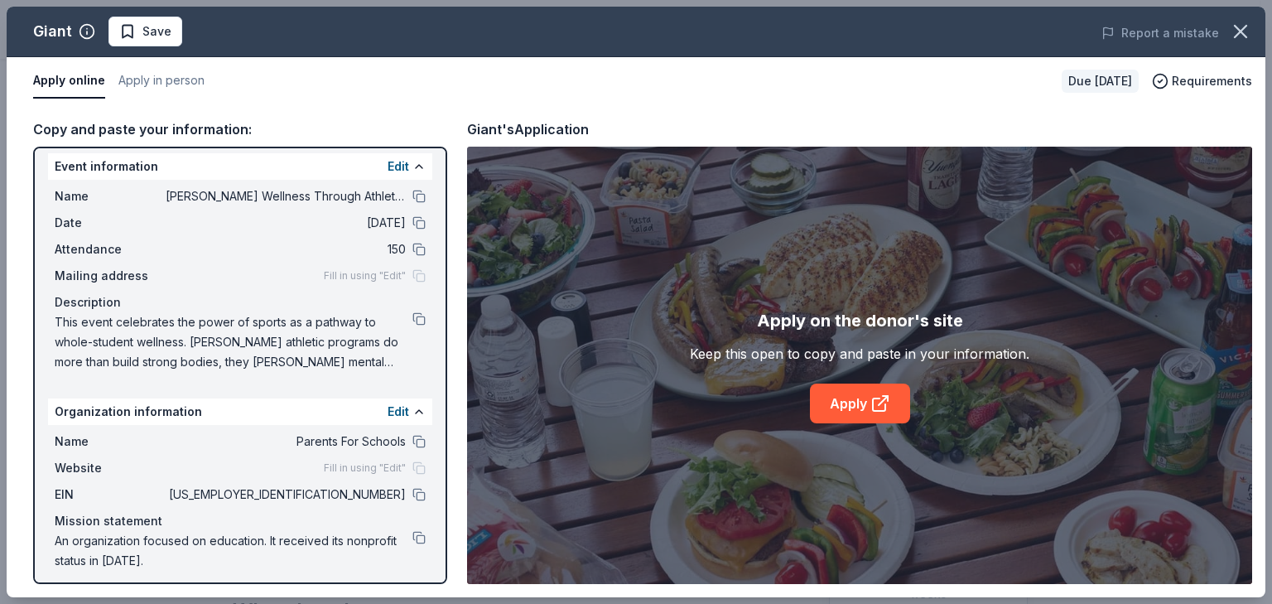
scroll to position [17, 0]
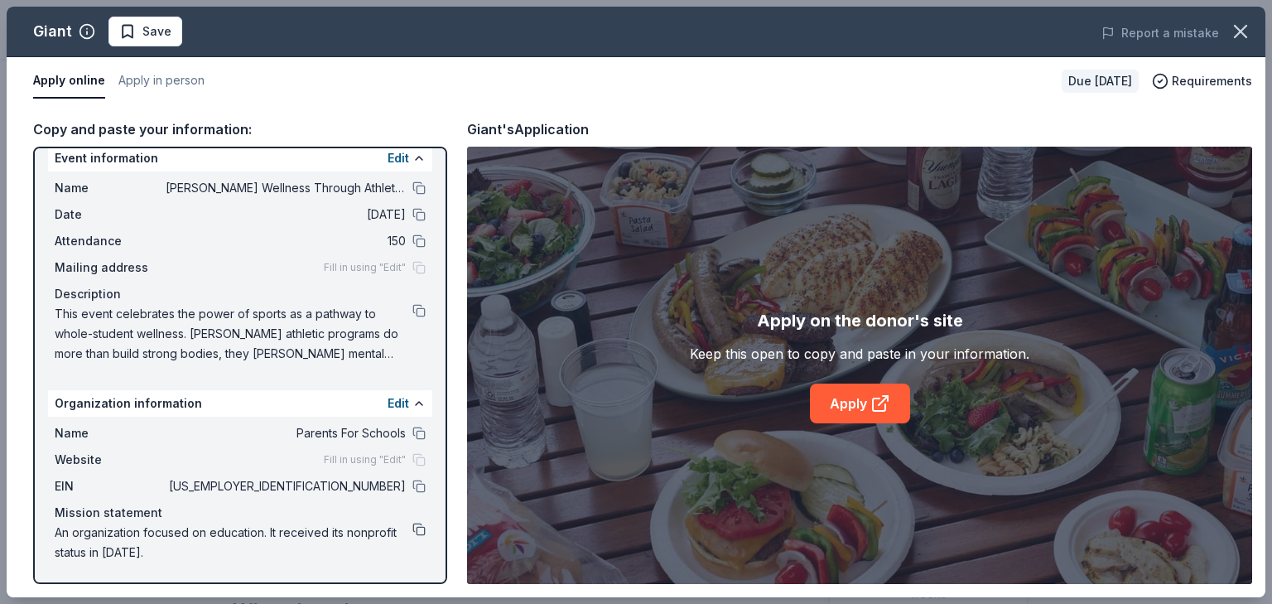
click at [412, 527] on button at bounding box center [418, 528] width 13 height 13
click at [390, 152] on button "Edit" at bounding box center [399, 158] width 22 height 20
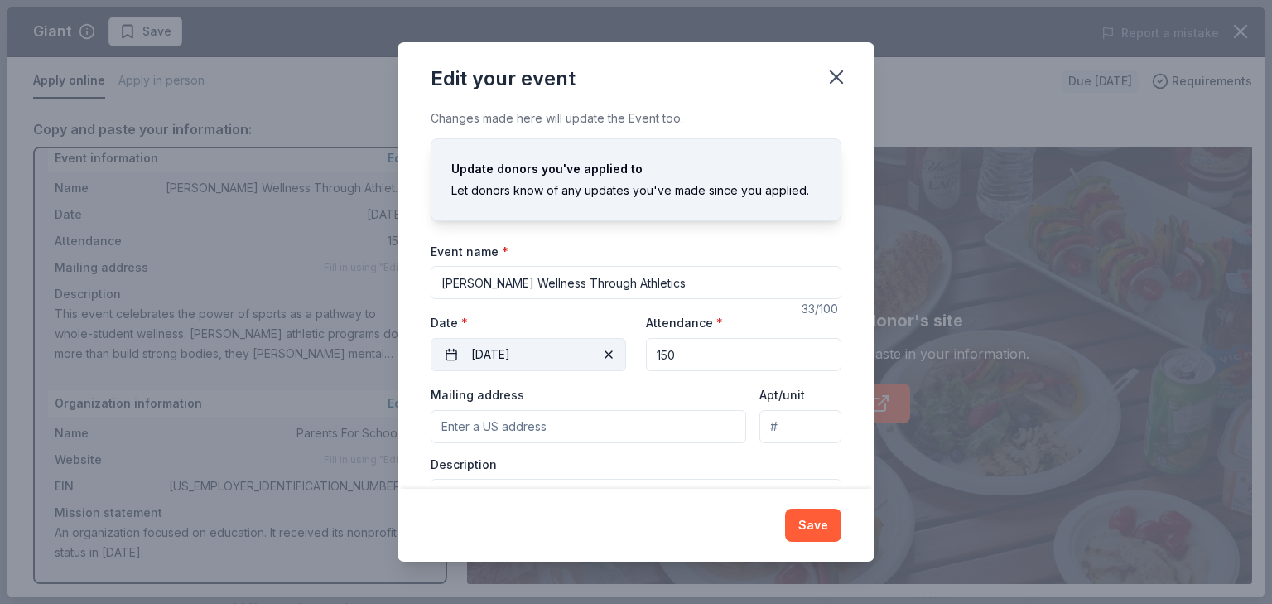
scroll to position [89, 0]
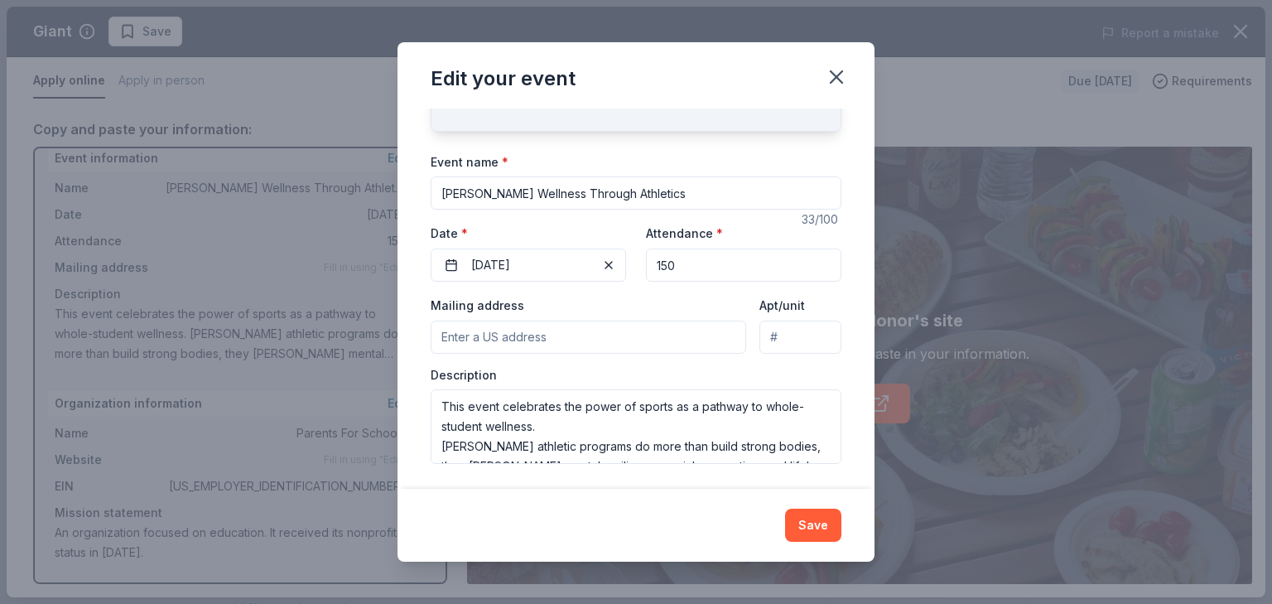
click at [610, 342] on input "Mailing address" at bounding box center [588, 336] width 315 height 33
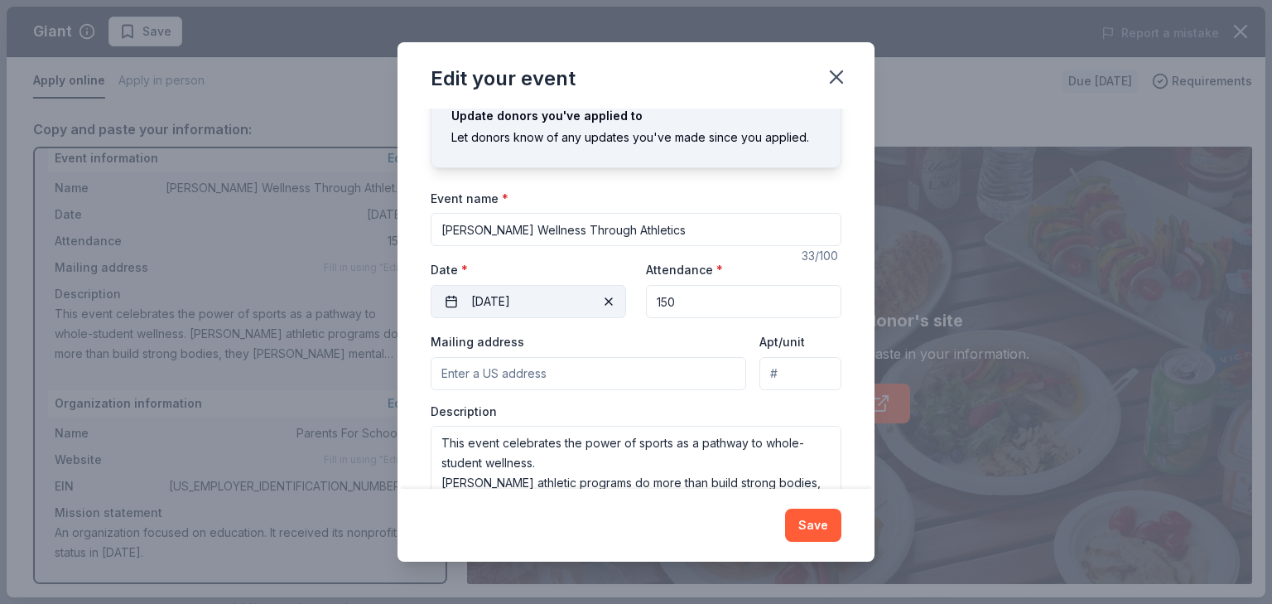
scroll to position [0, 0]
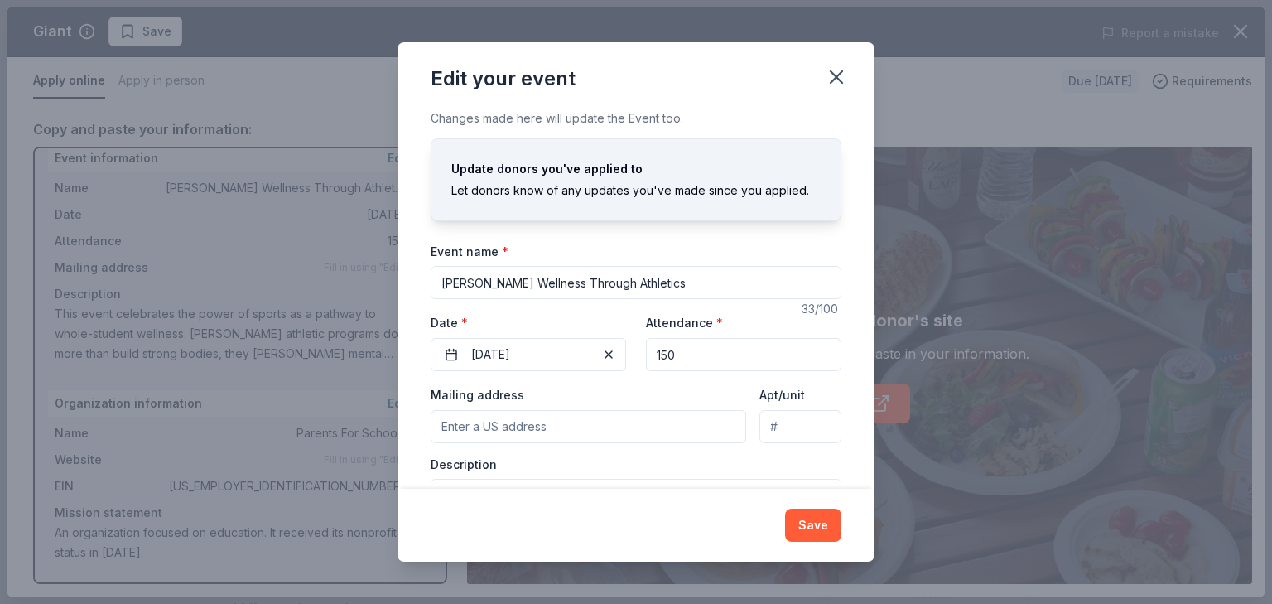
type input "0"
type input "[STREET_ADDRESS][PERSON_NAME][PERSON_NAME]"
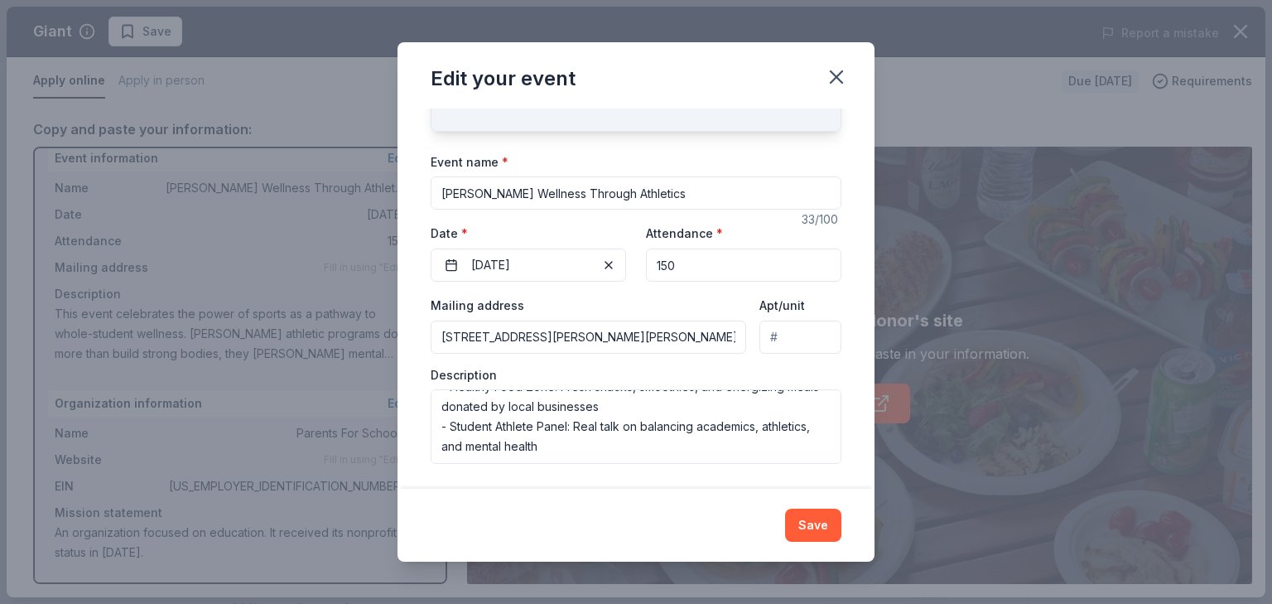
scroll to position [278, 0]
click at [807, 531] on button "Save" at bounding box center [813, 524] width 56 height 33
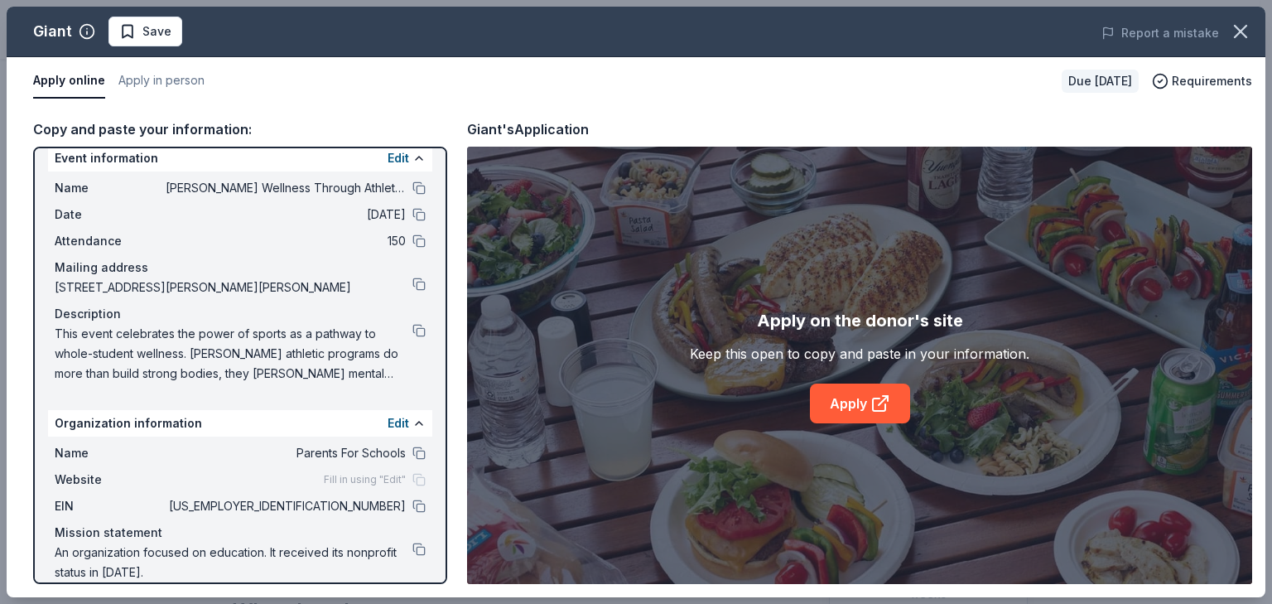
click at [156, 550] on span "An organization focused on education. It received its nonprofit status in [DATE…" at bounding box center [234, 562] width 358 height 40
click at [388, 422] on button "Edit" at bounding box center [399, 423] width 22 height 20
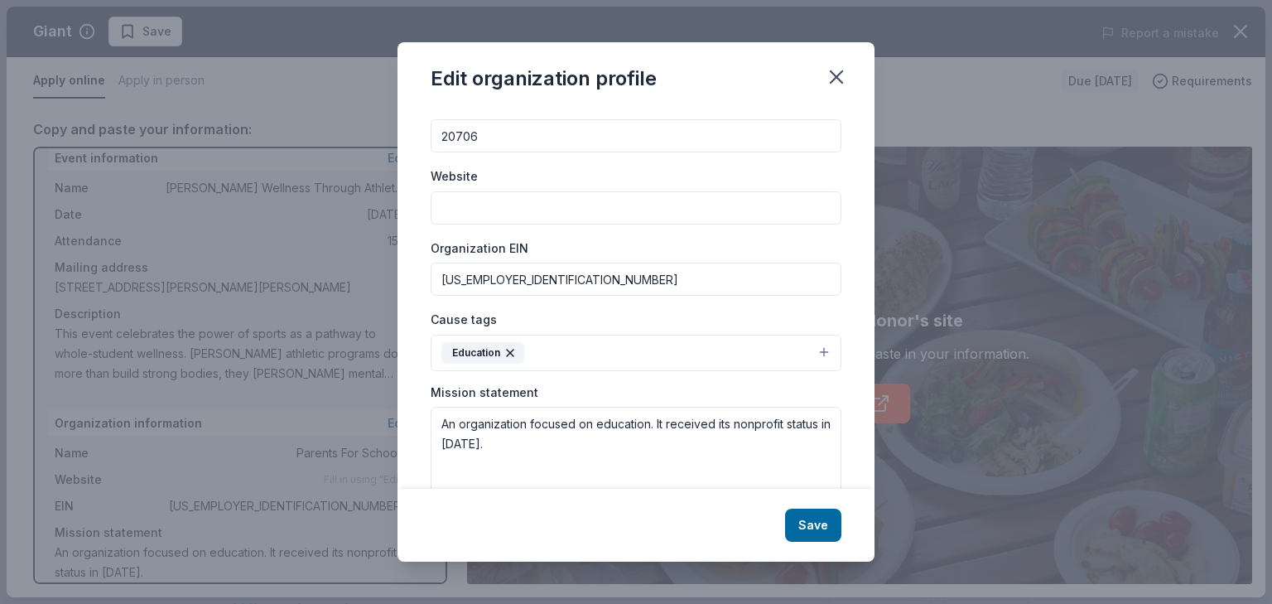
scroll to position [166, 0]
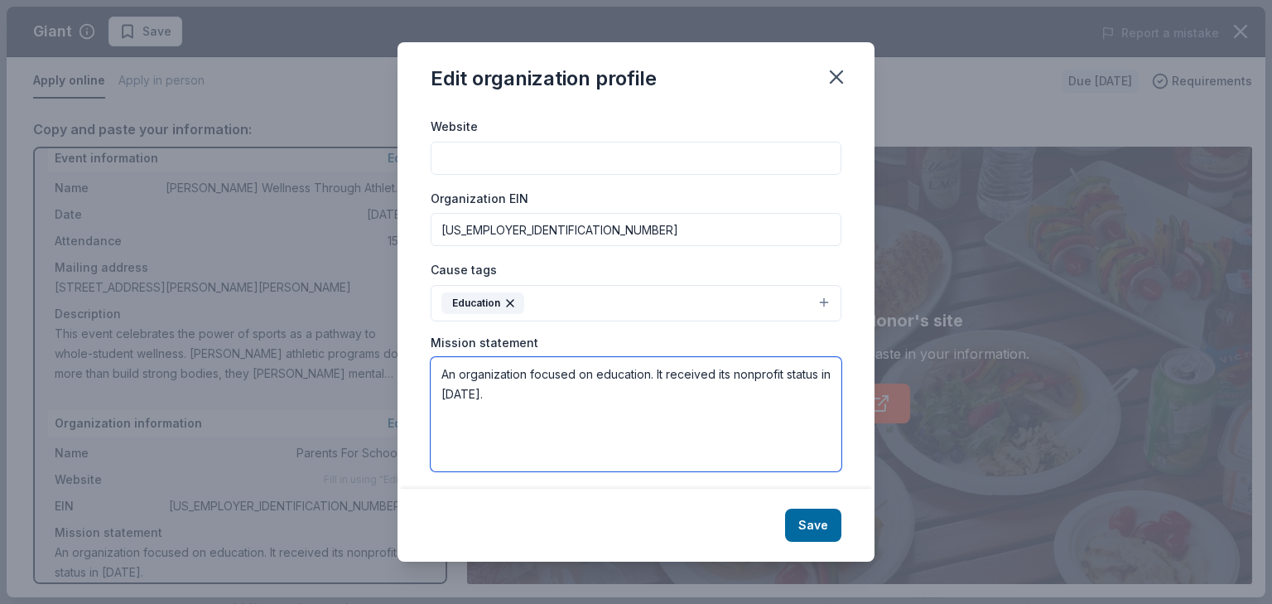
drag, startPoint x: 537, startPoint y: 392, endPoint x: 397, endPoint y: 362, distance: 142.3
click at [407, 359] on div "Changes made here will be reflected on your Account. Organization name Parents …" at bounding box center [635, 298] width 477 height 380
click at [467, 373] on textarea at bounding box center [636, 414] width 411 height 114
paste textarea "• To make every child’s potential a reality by engaging and empowering families…"
click at [452, 374] on textarea "• To make every child’s potential a reality by engaging and empowering families…" at bounding box center [636, 414] width 411 height 114
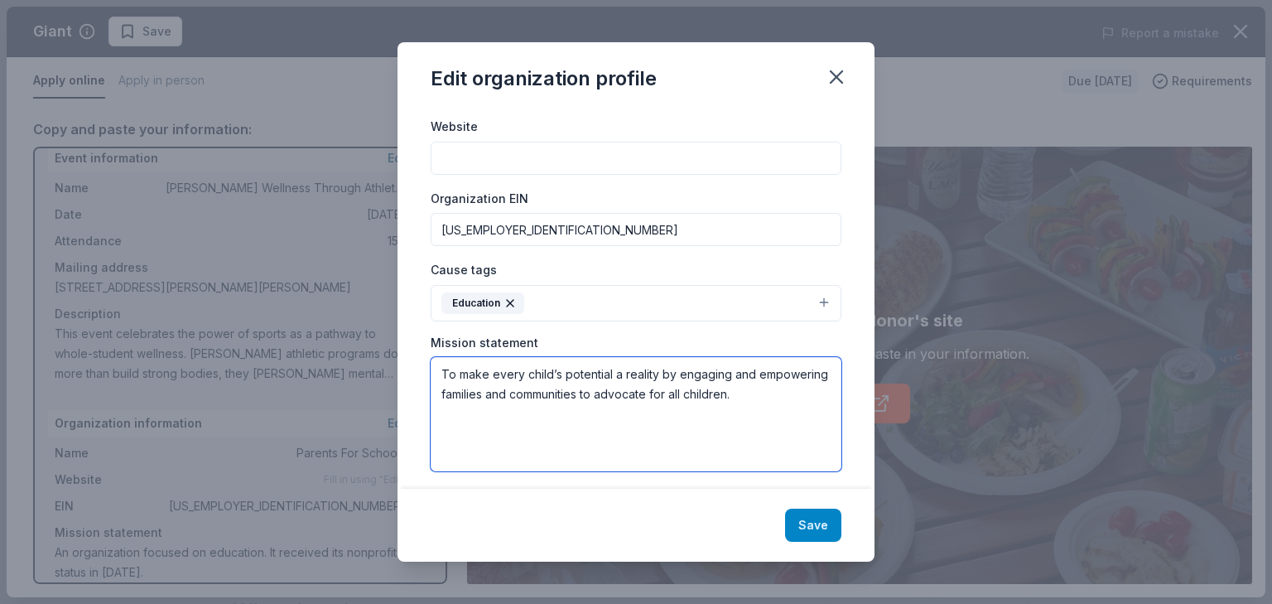
type textarea "To make every child’s potential a reality by engaging and empowering families a…"
click at [806, 520] on button "Save" at bounding box center [813, 524] width 56 height 33
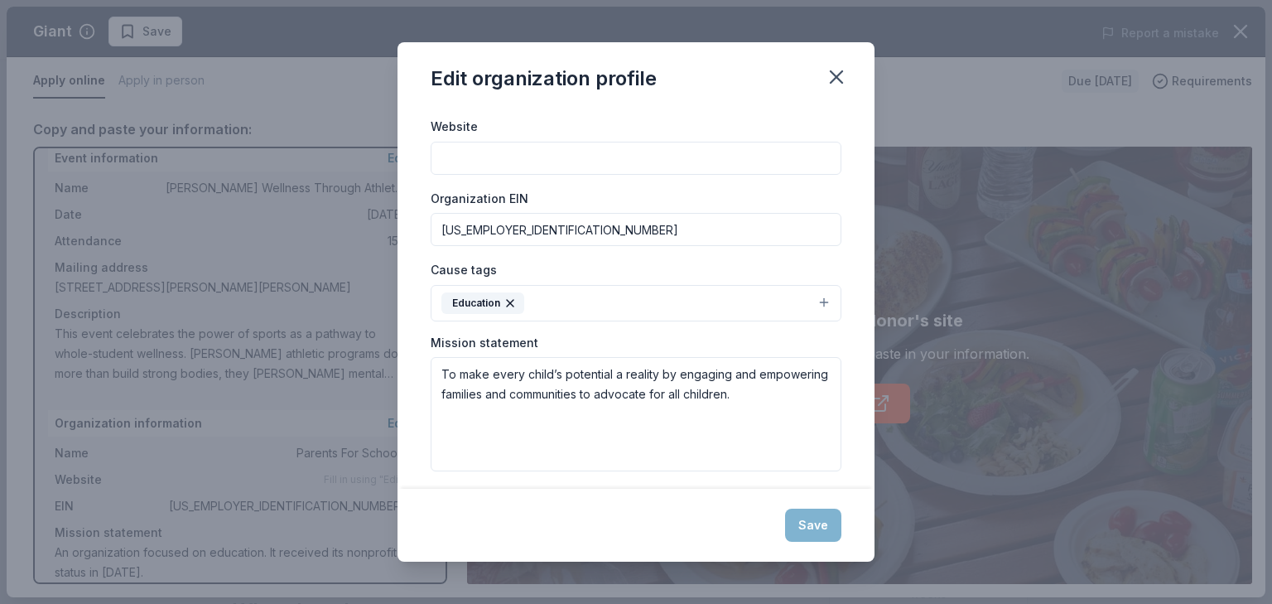
scroll to position [0, 0]
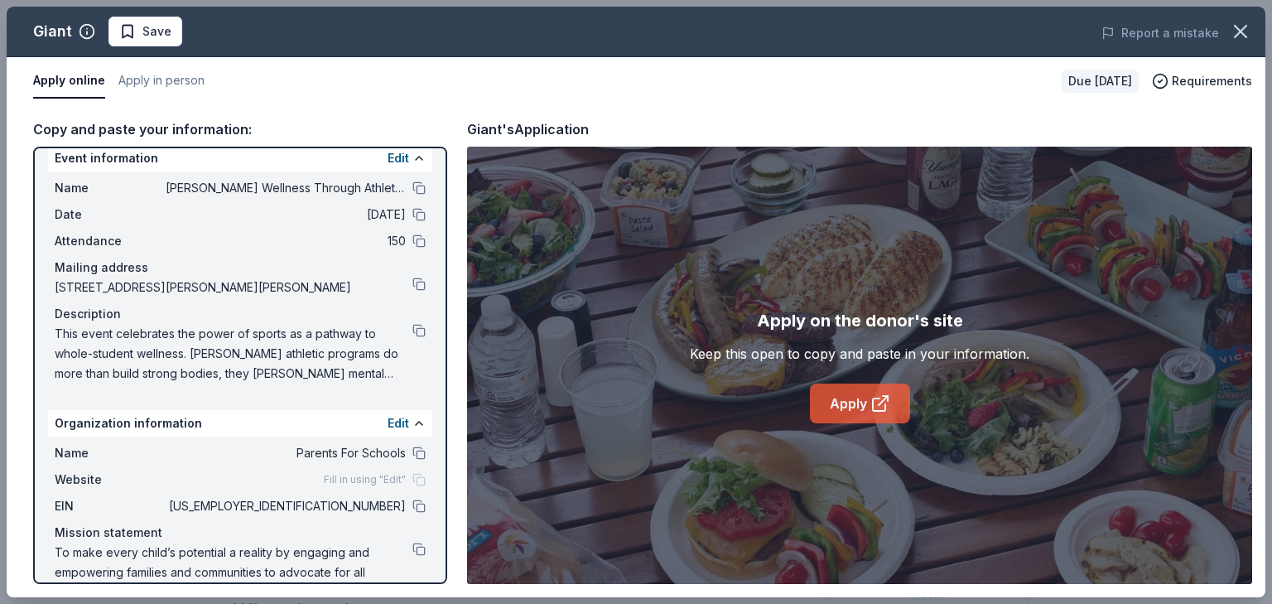
click at [845, 405] on link "Apply" at bounding box center [860, 403] width 100 height 40
